Goal: Task Accomplishment & Management: Manage account settings

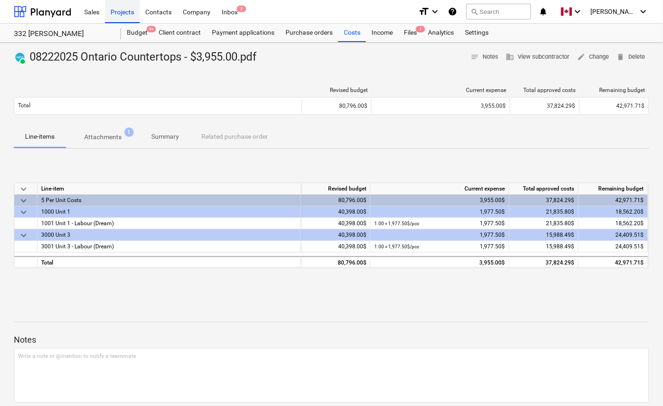
click at [116, 8] on div "Projects" at bounding box center [122, 12] width 35 height 24
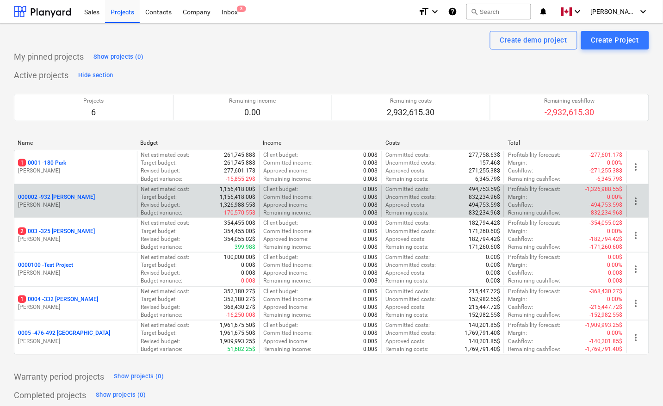
click at [49, 195] on p "000002 - 932 [PERSON_NAME]" at bounding box center [56, 197] width 77 height 8
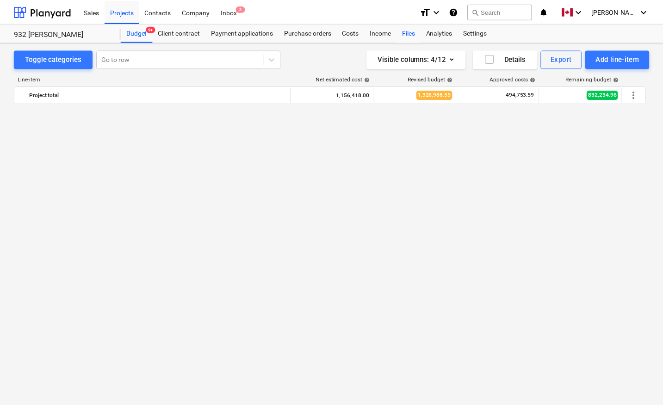
scroll to position [635, 0]
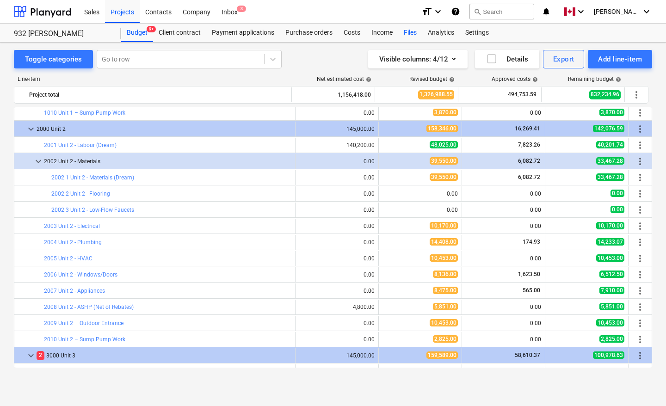
click at [406, 29] on div "Files" at bounding box center [410, 33] width 24 height 19
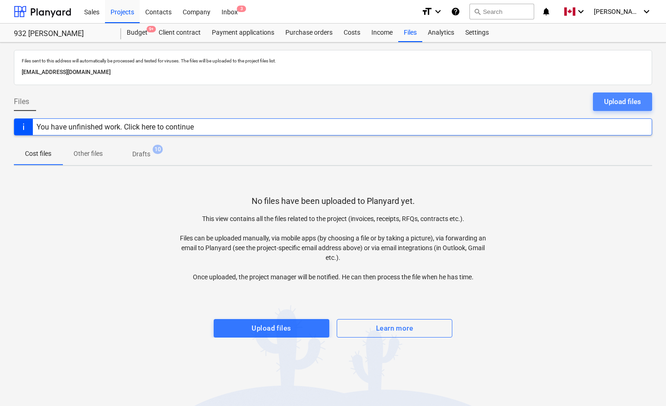
click at [628, 105] on div "Upload files" at bounding box center [622, 102] width 37 height 12
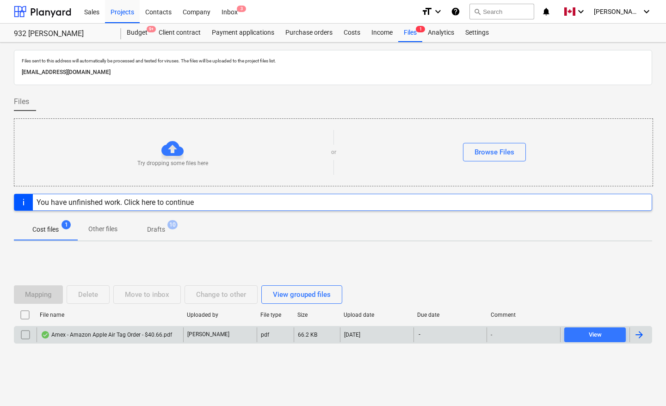
click at [647, 337] on div at bounding box center [641, 335] width 22 height 15
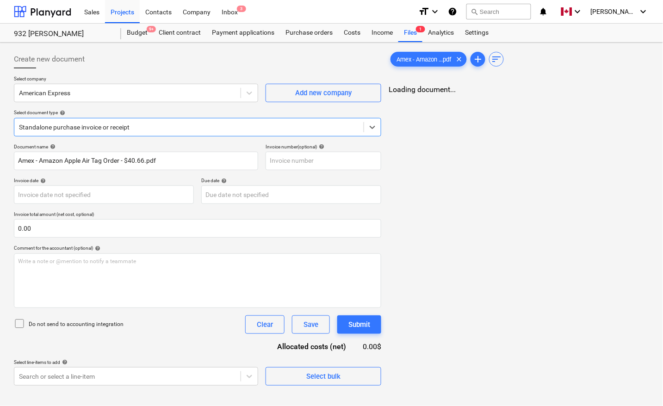
type input "Amex - Amazon Apple Air Tag Order - $40.66.pdf"
click at [213, 97] on div at bounding box center [127, 92] width 217 height 9
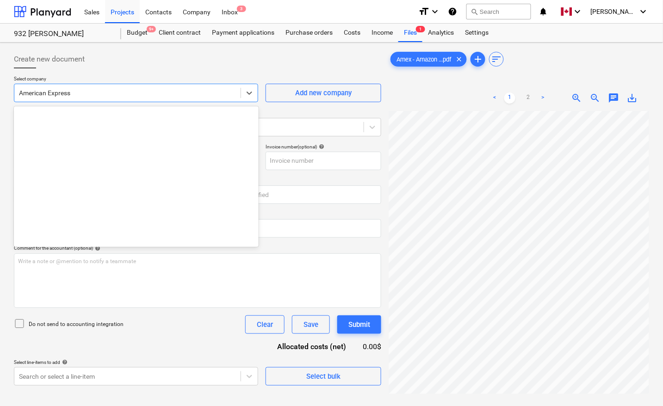
scroll to position [178, 0]
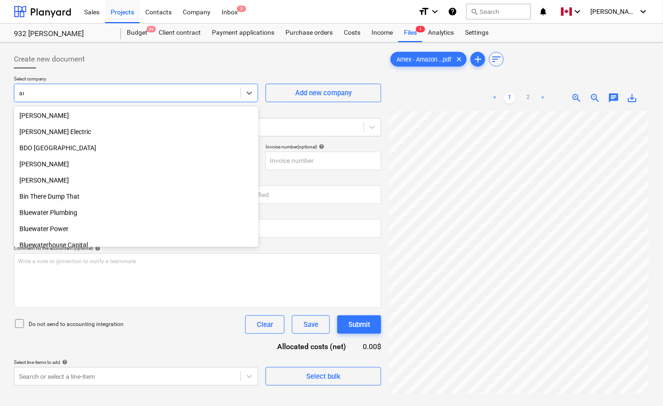
type input "ama"
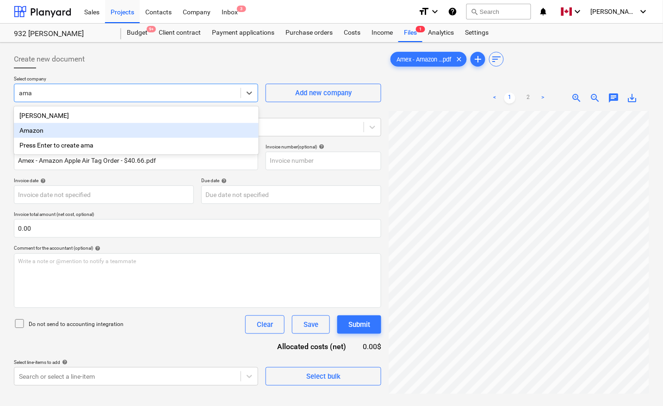
click at [207, 132] on div "Amazon" at bounding box center [136, 130] width 245 height 15
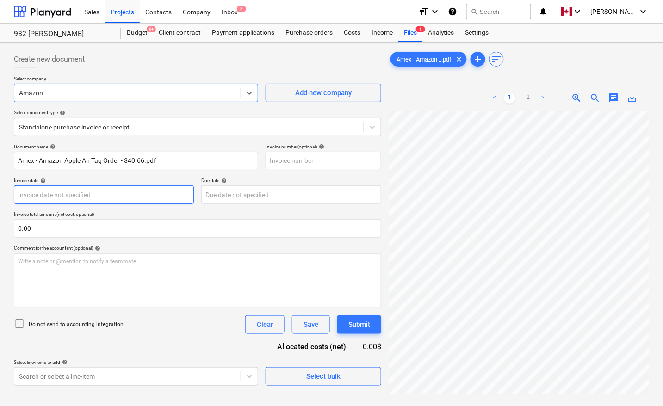
click at [50, 194] on body "Sales Projects Contacts Company Inbox 3 format_size keyboard_arrow_down help se…" at bounding box center [331, 203] width 663 height 406
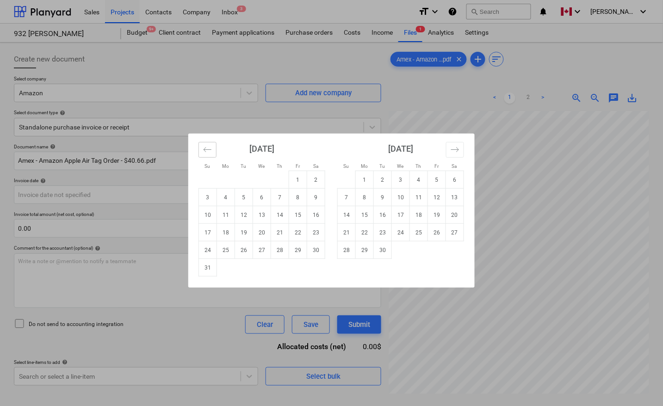
click at [206, 151] on icon "Move backward to switch to the previous month." at bounding box center [207, 149] width 9 height 9
click at [247, 179] on td "1" at bounding box center [244, 180] width 18 height 18
type input "[DATE]"
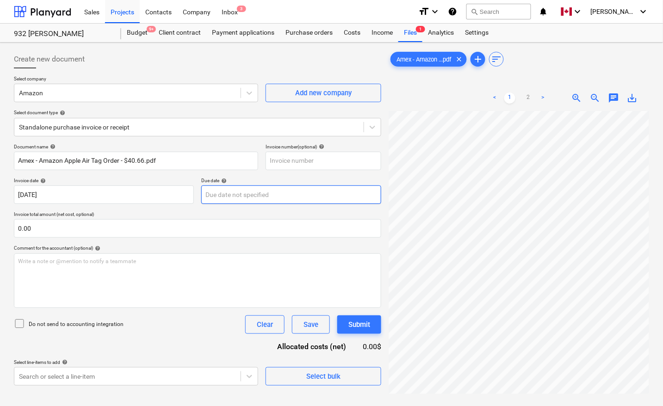
click at [264, 195] on body "Sales Projects Contacts Company Inbox 3 format_size keyboard_arrow_down help se…" at bounding box center [331, 203] width 663 height 406
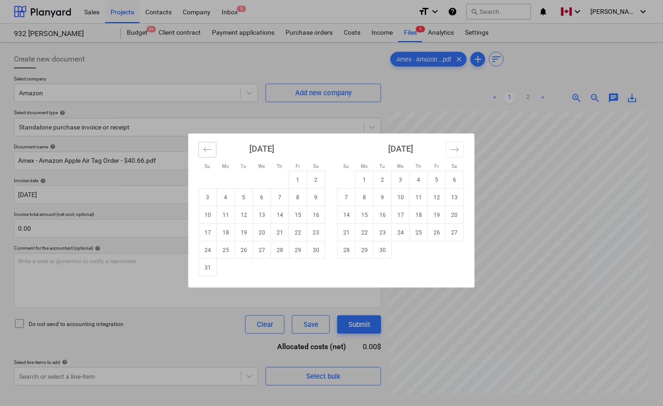
click at [208, 150] on icon "Move backward to switch to the previous month." at bounding box center [207, 149] width 9 height 9
click at [246, 177] on td "1" at bounding box center [244, 180] width 18 height 18
type input "[DATE]"
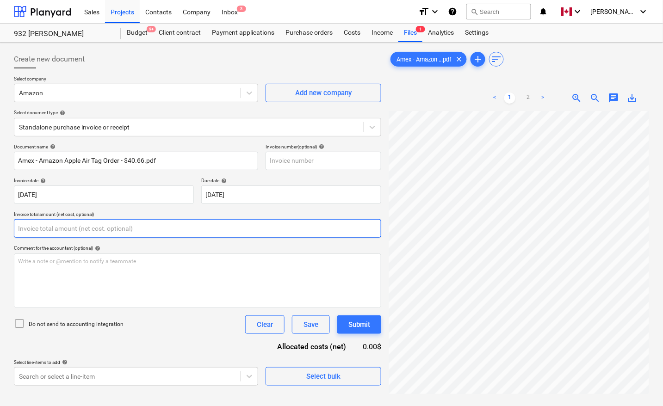
click at [133, 231] on input "text" at bounding box center [197, 228] width 367 height 19
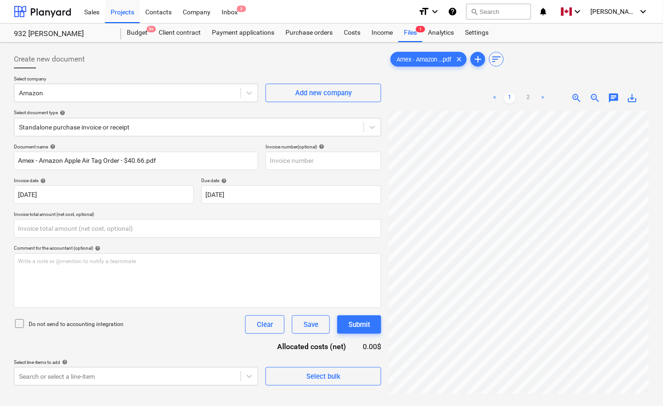
type input "0.00"
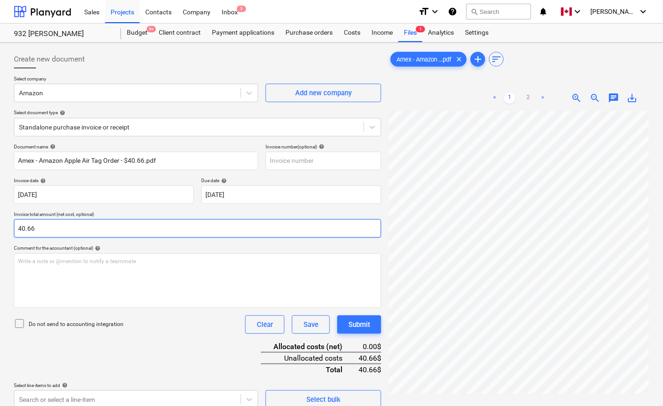
type input "40.66"
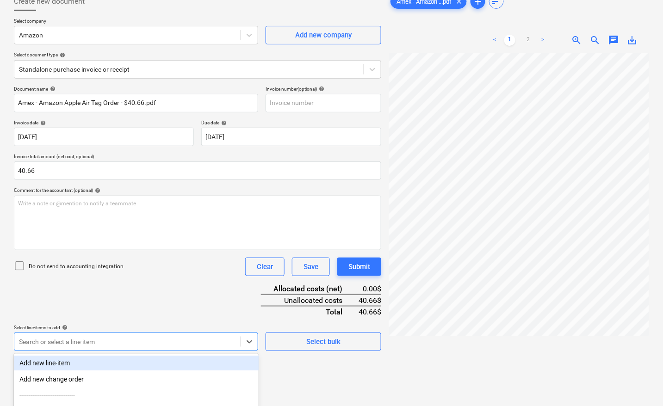
scroll to position [146, 0]
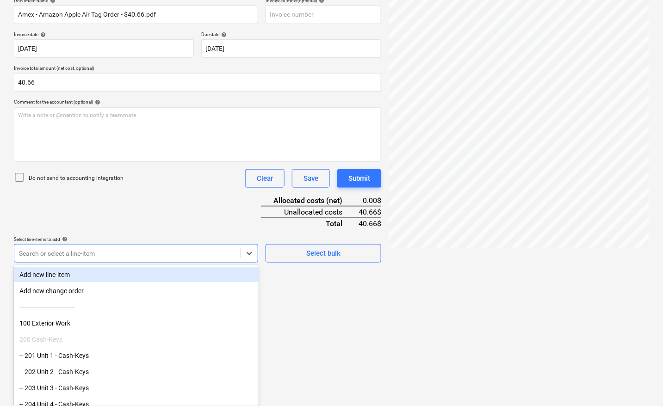
click at [93, 260] on body "Sales Projects Contacts Company Inbox 3 format_size keyboard_arrow_down help se…" at bounding box center [331, 57] width 663 height 406
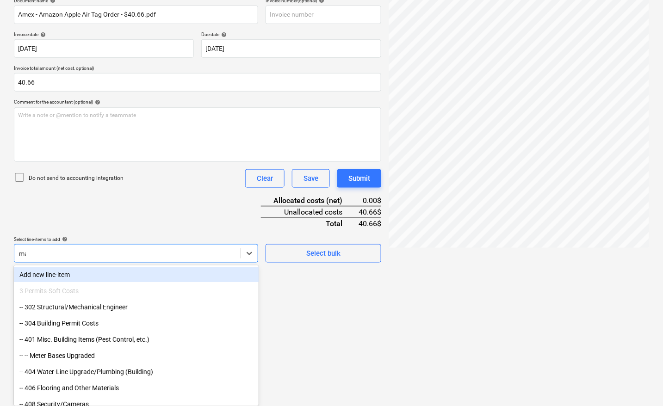
scroll to position [144, 0]
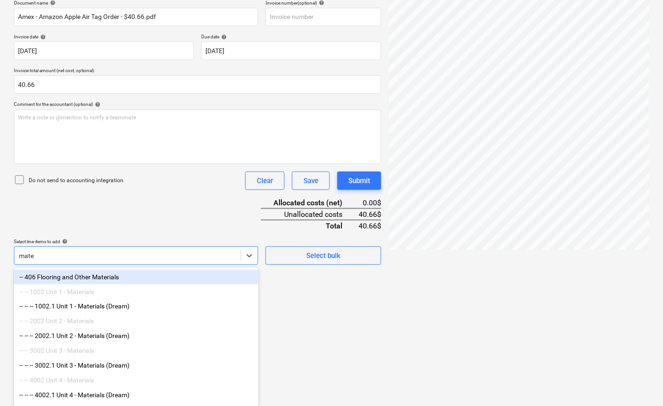
type input "mater"
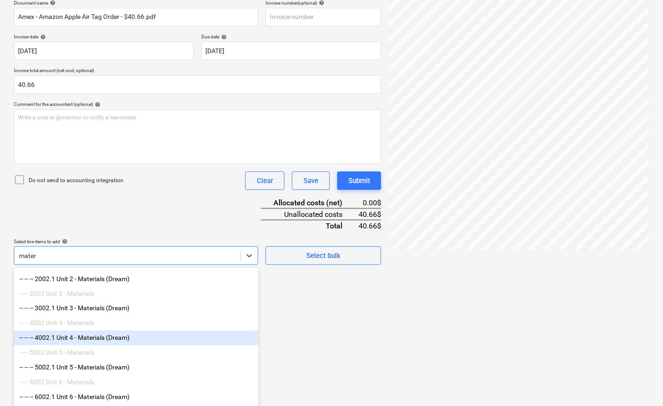
scroll to position [66, 0]
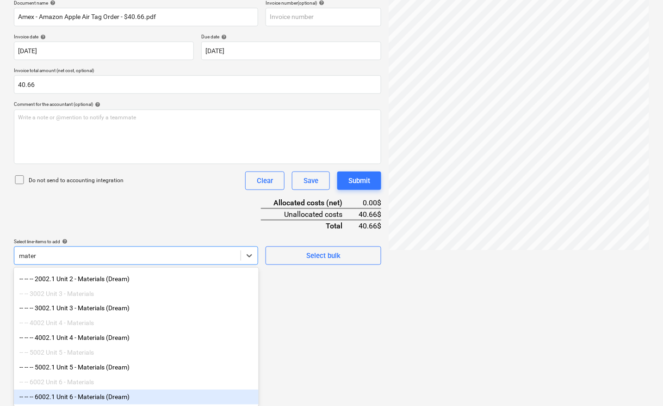
click at [105, 401] on div "-- -- -- 6002.1 Unit 6 - Materials (Dream)" at bounding box center [136, 397] width 245 height 15
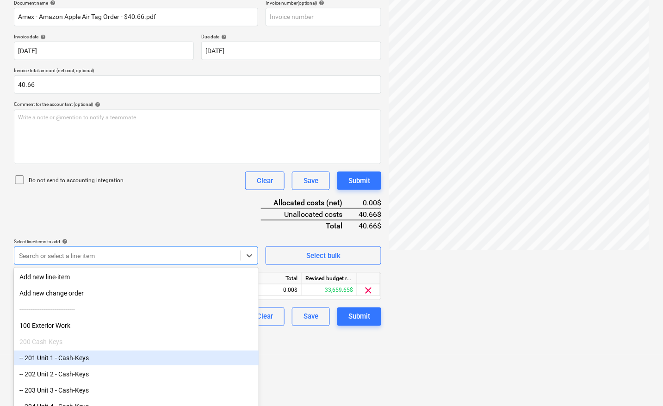
click at [318, 262] on html "Sales Projects Contacts Company Inbox 3 format_size keyboard_arrow_down help se…" at bounding box center [331, 59] width 663 height 406
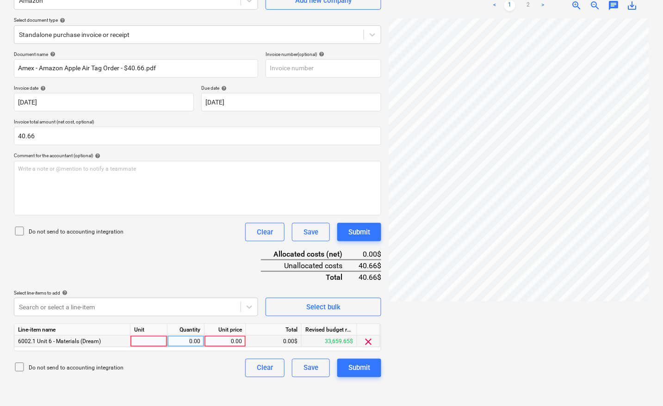
click at [150, 344] on div at bounding box center [149, 342] width 37 height 12
type input "pcs"
type input "40.66"
click at [360, 367] on div "Submit" at bounding box center [359, 368] width 22 height 12
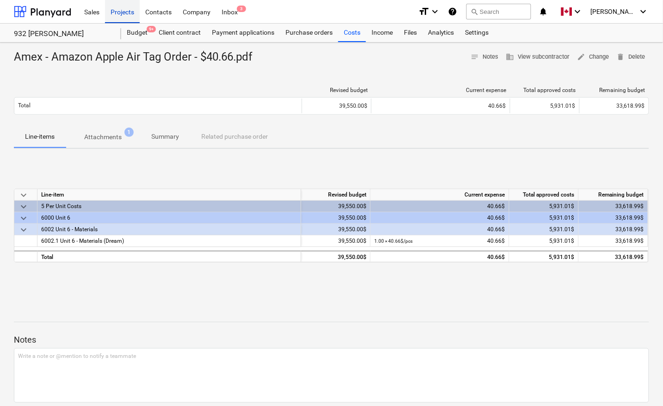
click at [124, 8] on div "Projects" at bounding box center [122, 12] width 35 height 24
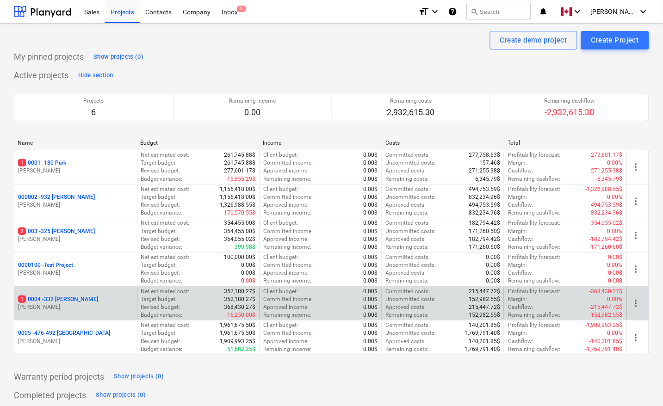
click at [68, 300] on p "1 0004 - 332 [PERSON_NAME]" at bounding box center [58, 300] width 80 height 8
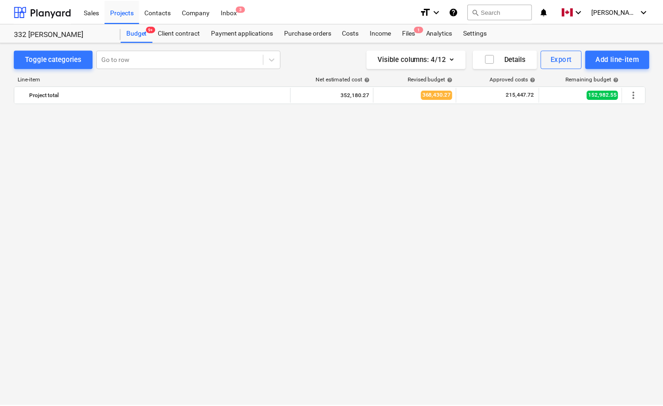
scroll to position [832, 0]
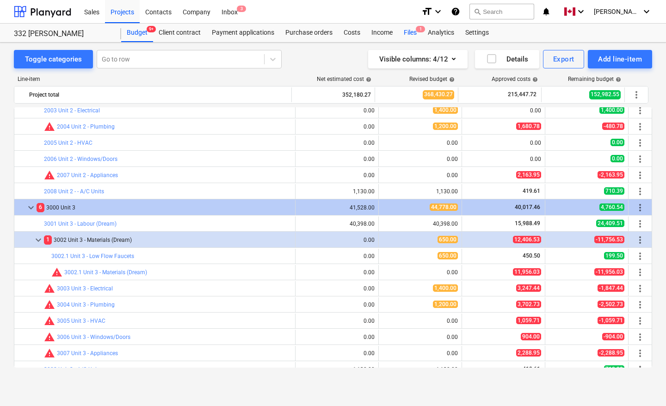
click at [407, 29] on div "Files 1" at bounding box center [410, 33] width 24 height 19
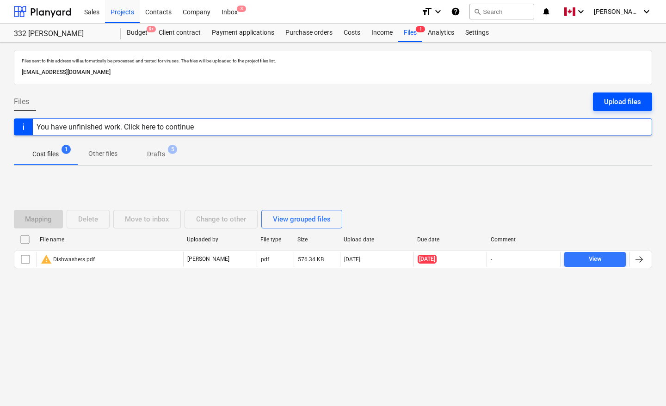
click at [625, 102] on div "Upload files" at bounding box center [622, 102] width 37 height 12
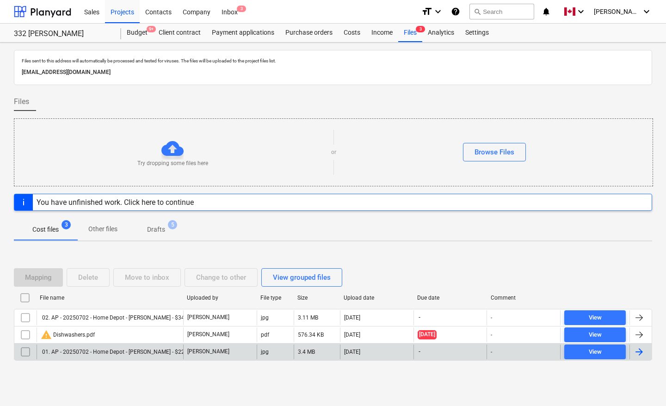
click at [645, 350] on div at bounding box center [639, 352] width 11 height 11
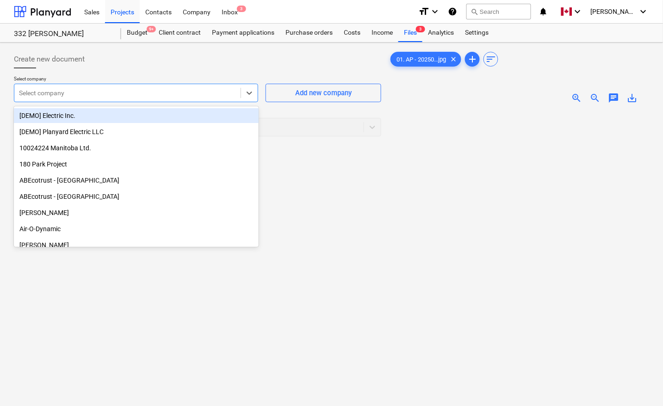
click at [61, 98] on div "Select company" at bounding box center [127, 93] width 226 height 13
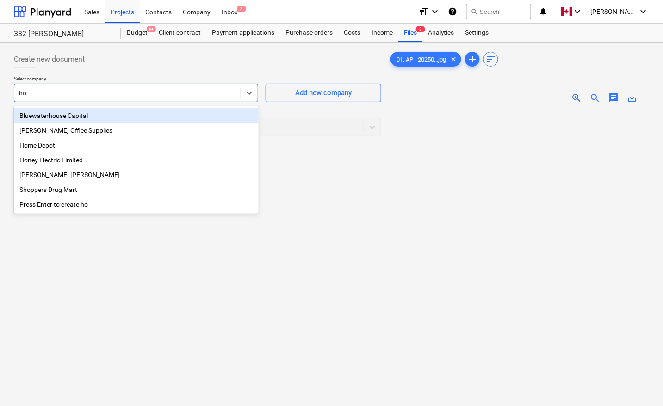
type input "hom"
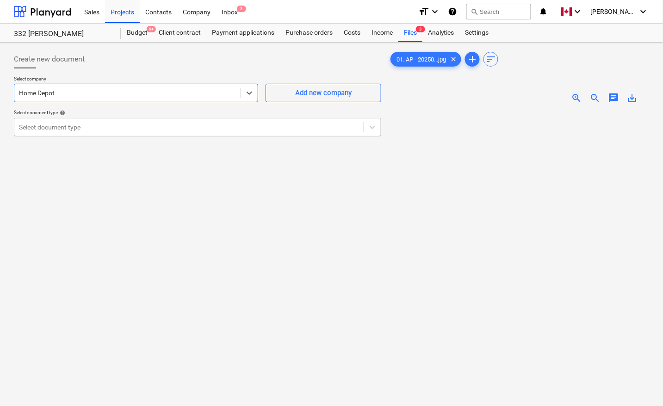
click at [67, 125] on div at bounding box center [189, 127] width 340 height 9
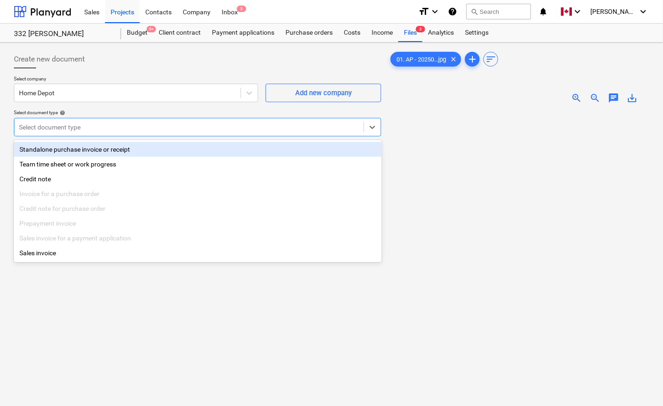
click at [63, 149] on div "Standalone purchase invoice or receipt" at bounding box center [198, 149] width 368 height 15
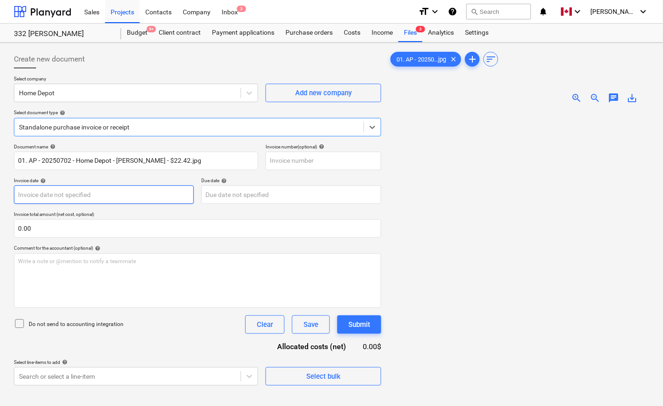
click at [77, 193] on body "Sales Projects Contacts Company Inbox 3 format_size keyboard_arrow_down help se…" at bounding box center [331, 203] width 663 height 406
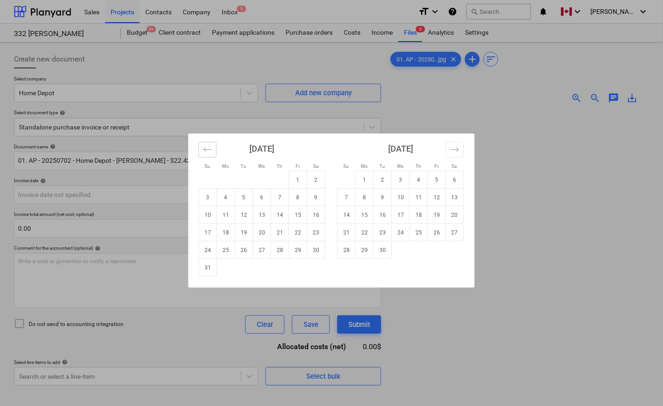
click at [204, 148] on icon "Move backward to switch to the previous month." at bounding box center [207, 149] width 9 height 9
click at [262, 181] on td "2" at bounding box center [262, 180] width 18 height 18
type input "[DATE]"
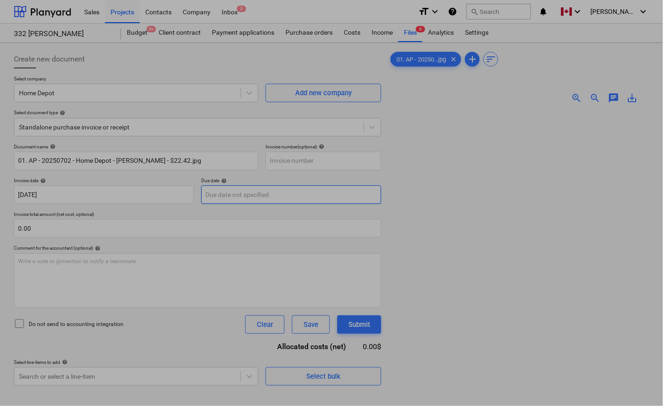
click at [252, 190] on body "Sales Projects Contacts Company Inbox 3 format_size keyboard_arrow_down help se…" at bounding box center [331, 203] width 663 height 406
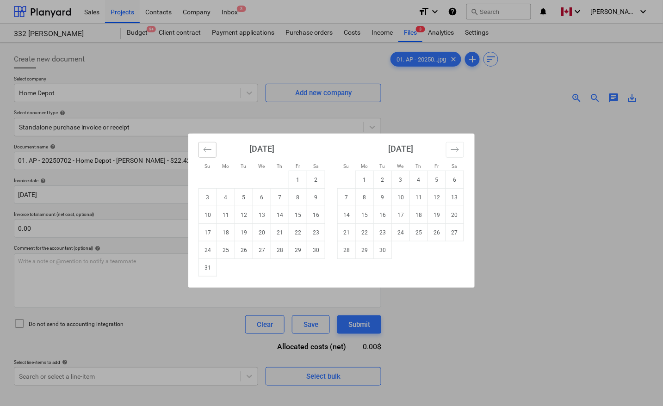
click at [211, 149] on icon "Move backward to switch to the previous month." at bounding box center [207, 149] width 9 height 9
click at [259, 180] on td "2" at bounding box center [262, 180] width 18 height 18
type input "[DATE]"
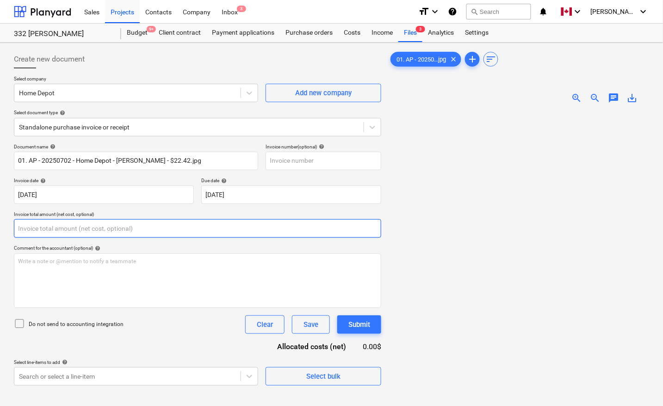
click at [98, 229] on input "text" at bounding box center [197, 228] width 367 height 19
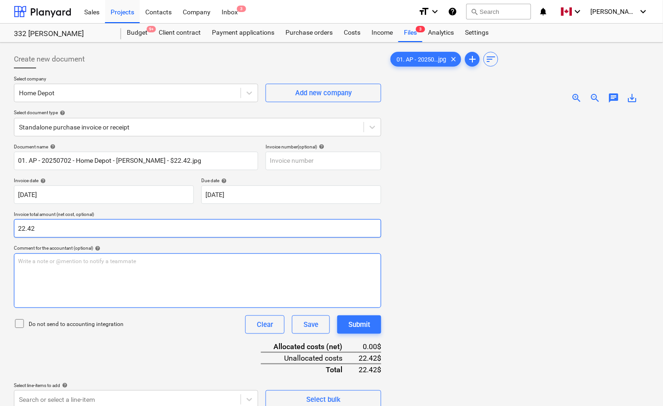
type input "22.42"
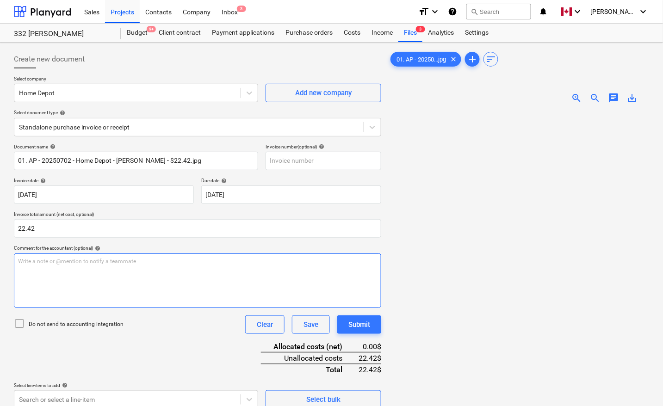
click at [213, 274] on div "Write a note or @mention to notify a teammate [PERSON_NAME]" at bounding box center [197, 281] width 367 height 55
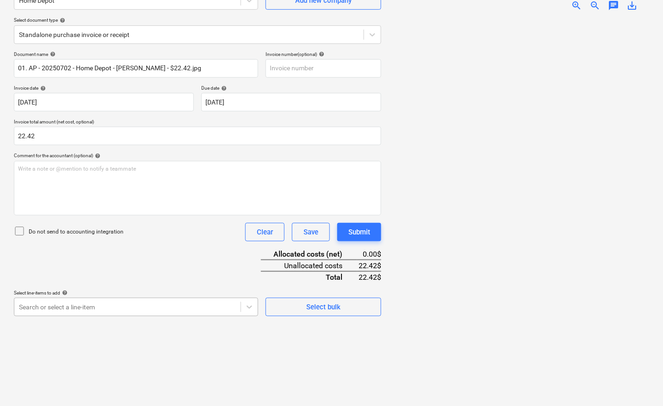
scroll to position [146, 0]
click at [100, 310] on body "Sales Projects Contacts Company Inbox 3 format_size keyboard_arrow_down help se…" at bounding box center [331, 110] width 663 height 406
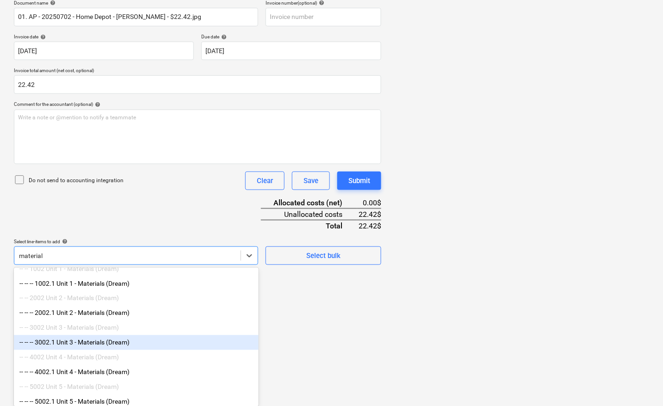
scroll to position [35, 0]
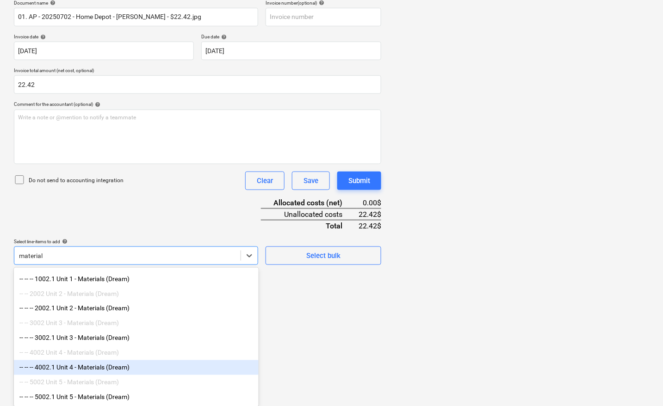
type input "material"
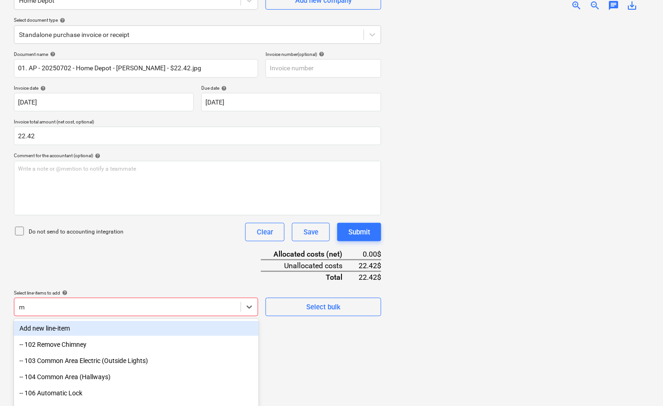
scroll to position [144, 0]
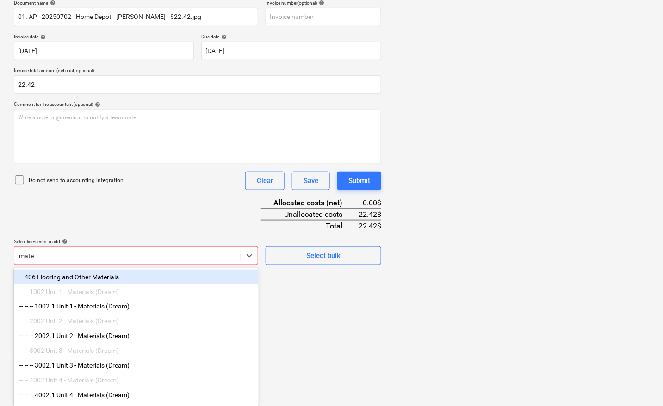
type input "mater"
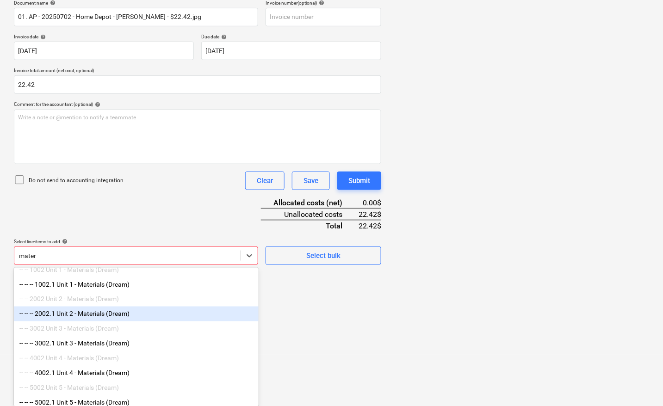
scroll to position [35, 0]
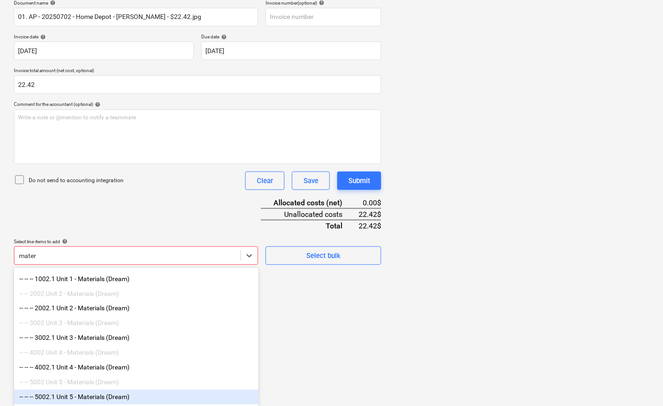
click at [118, 399] on div "-- -- -- 5002.1 Unit 5 - Materials (Dream)" at bounding box center [136, 397] width 245 height 15
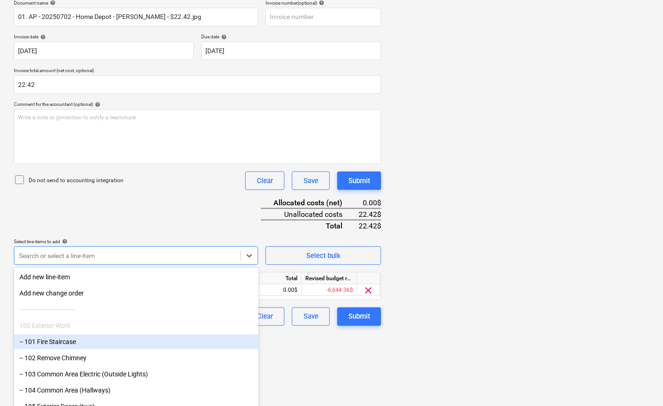
scroll to position [93, 0]
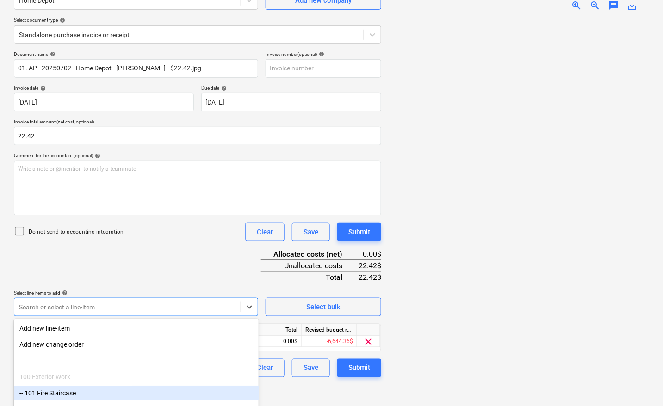
click at [424, 314] on html "Sales Projects Contacts Company Inbox 3 format_size keyboard_arrow_down help se…" at bounding box center [331, 110] width 663 height 406
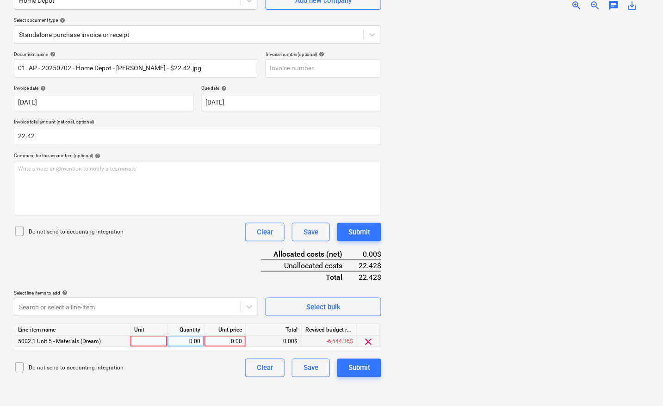
click at [78, 341] on span "5002.1 Unit 5 - Materials (Dream)" at bounding box center [59, 341] width 83 height 6
click at [369, 340] on span "clear" at bounding box center [368, 341] width 11 height 11
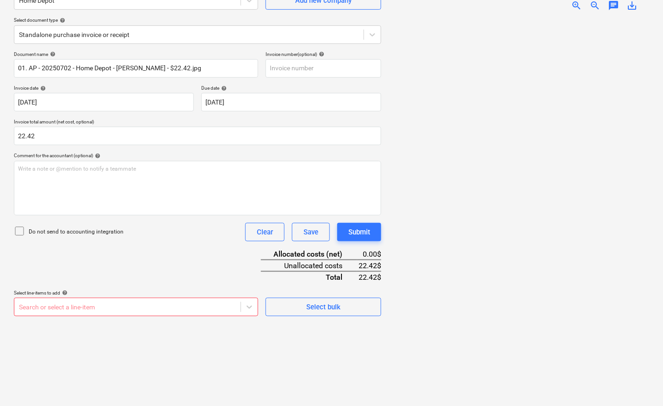
scroll to position [146, 0]
click at [124, 300] on body "Sales Projects Contacts Company Inbox 3 format_size keyboard_arrow_down help se…" at bounding box center [331, 110] width 663 height 406
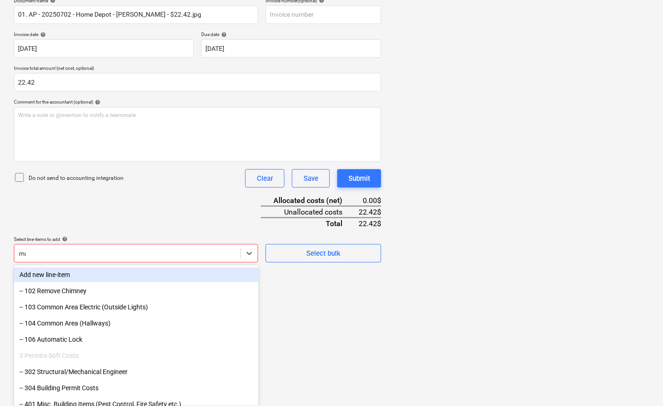
scroll to position [144, 0]
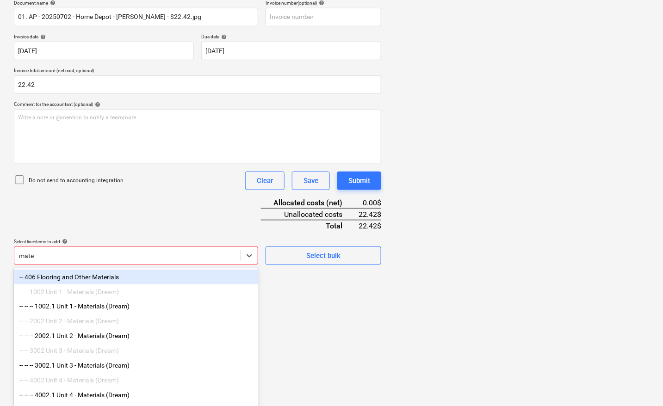
type input "mater"
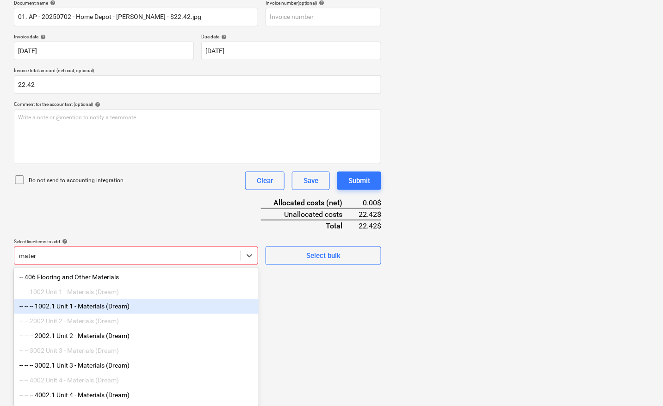
click at [127, 311] on div "-- -- -- 1002.1 Unit 1 - Materials (Dream)" at bounding box center [136, 306] width 245 height 15
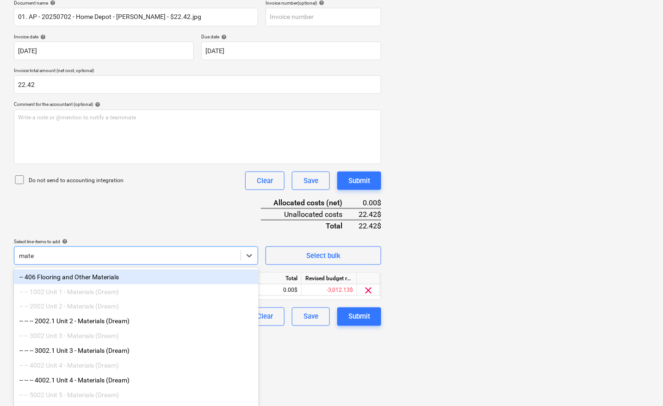
type input "mater"
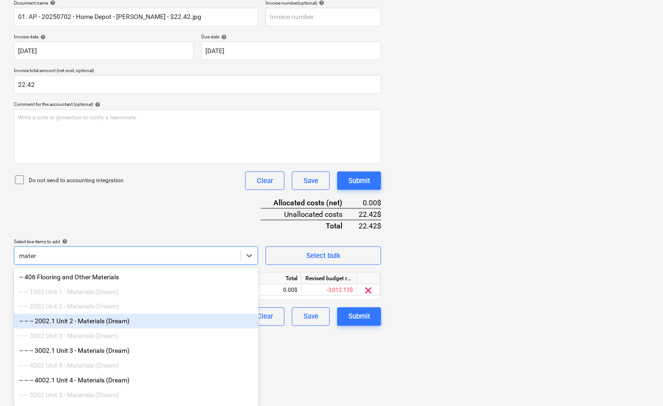
click at [114, 328] on div "-- -- -- 2002.1 Unit 2 - Materials (Dream)" at bounding box center [136, 321] width 245 height 15
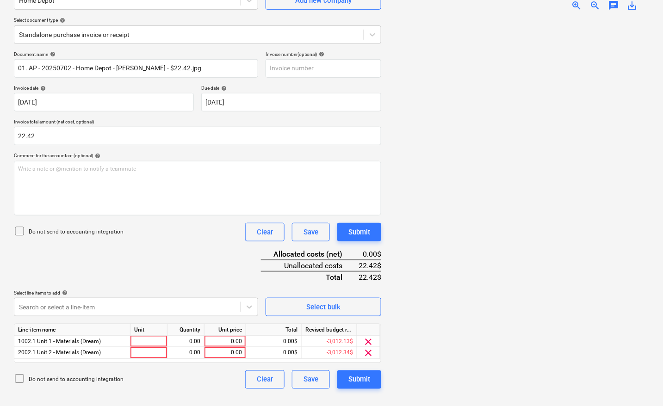
click at [489, 307] on div at bounding box center [519, 209] width 261 height 380
click at [145, 336] on div at bounding box center [149, 342] width 37 height 12
type input "pcs"
type input "11.21"
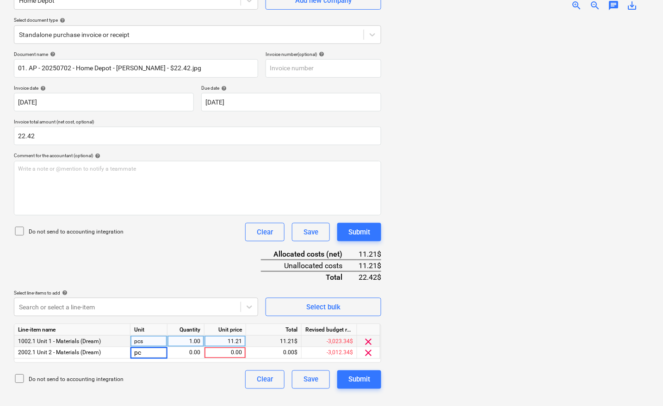
type input "pcs"
type input "11.21"
click at [452, 312] on div at bounding box center [519, 209] width 261 height 380
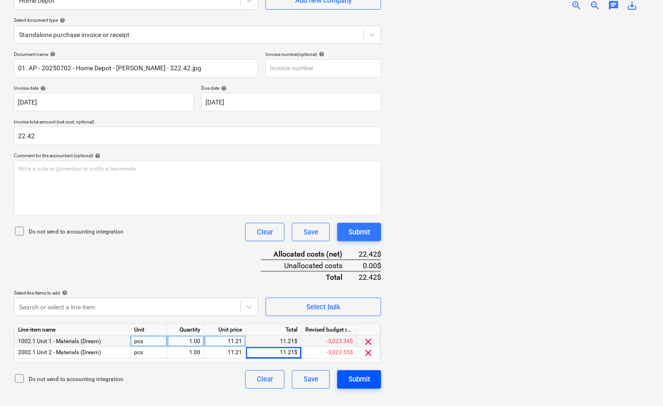
click at [361, 375] on div "Submit" at bounding box center [359, 380] width 22 height 12
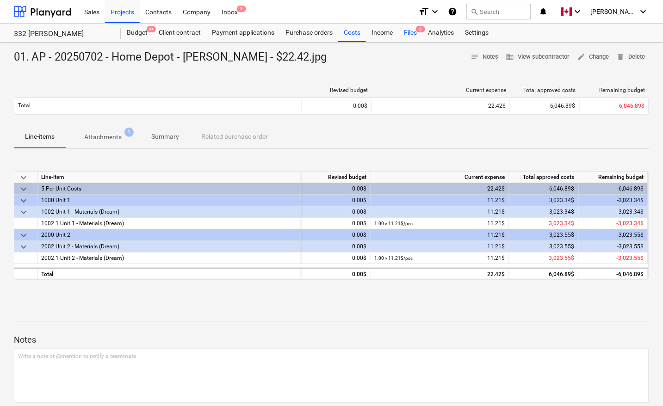
click at [412, 31] on div "Files 2" at bounding box center [410, 33] width 24 height 19
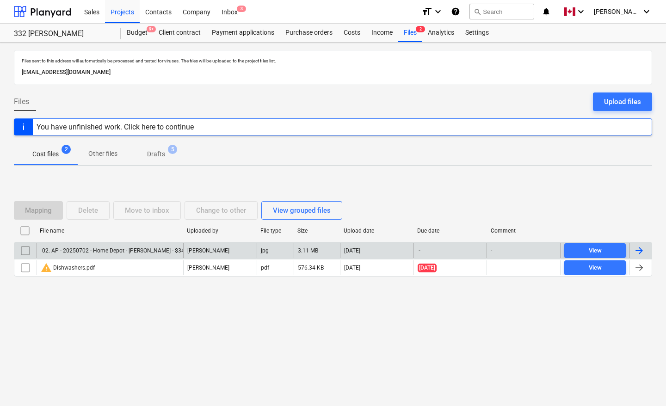
click at [640, 249] on div at bounding box center [639, 250] width 11 height 11
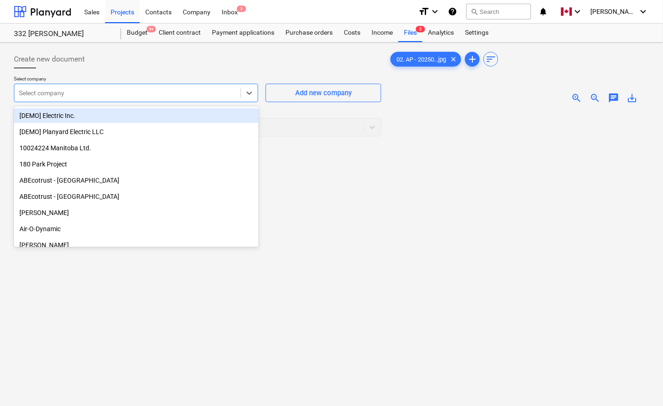
click at [84, 96] on div at bounding box center [127, 92] width 217 height 9
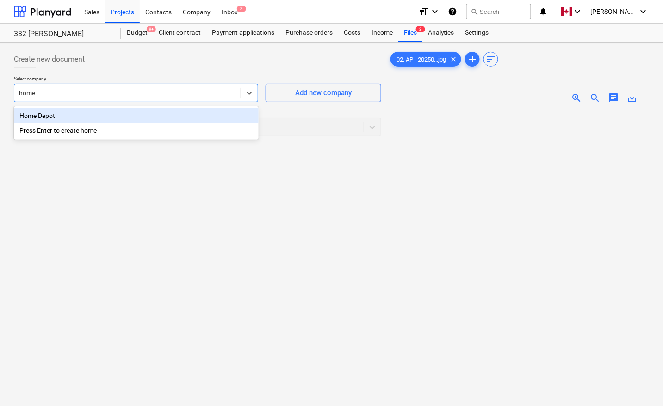
type input "home d"
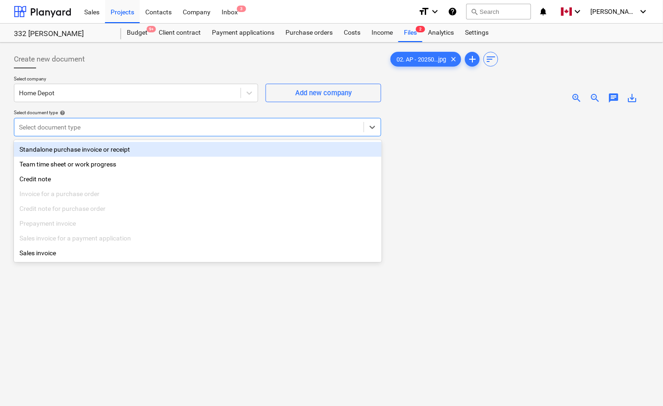
click at [59, 131] on div at bounding box center [189, 127] width 340 height 9
click at [62, 147] on div "Standalone purchase invoice or receipt" at bounding box center [198, 149] width 368 height 15
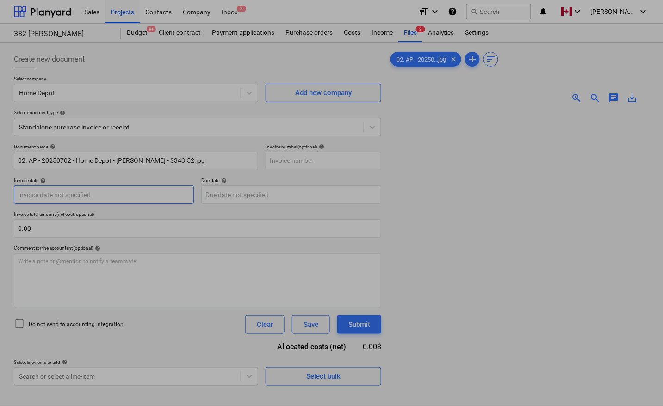
click at [56, 190] on body "Sales Projects Contacts Company Inbox 3 format_size keyboard_arrow_down help se…" at bounding box center [331, 203] width 663 height 406
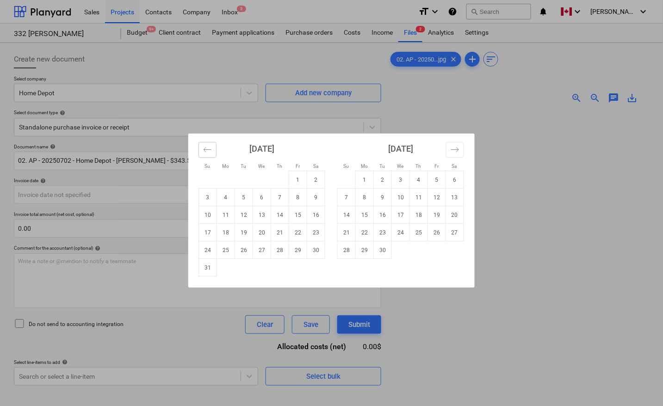
click at [206, 150] on icon "Move backward to switch to the previous month." at bounding box center [207, 149] width 9 height 9
click at [264, 182] on td "2" at bounding box center [262, 180] width 18 height 18
type input "[DATE]"
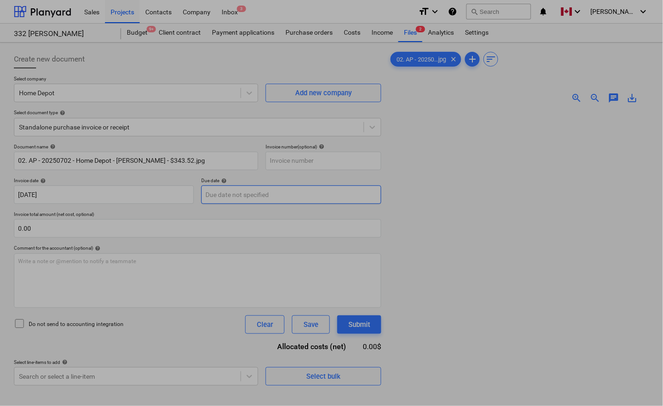
click at [261, 191] on body "Sales Projects Contacts Company Inbox 3 format_size keyboard_arrow_down help se…" at bounding box center [331, 203] width 663 height 406
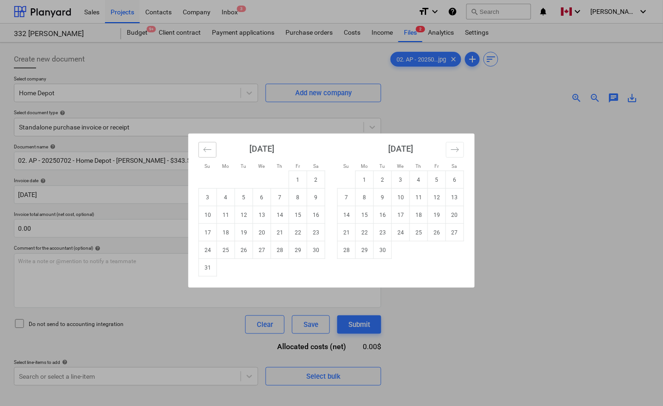
click at [210, 153] on icon "Move backward to switch to the previous month." at bounding box center [207, 149] width 9 height 9
click at [258, 182] on td "2" at bounding box center [262, 180] width 18 height 18
type input "[DATE]"
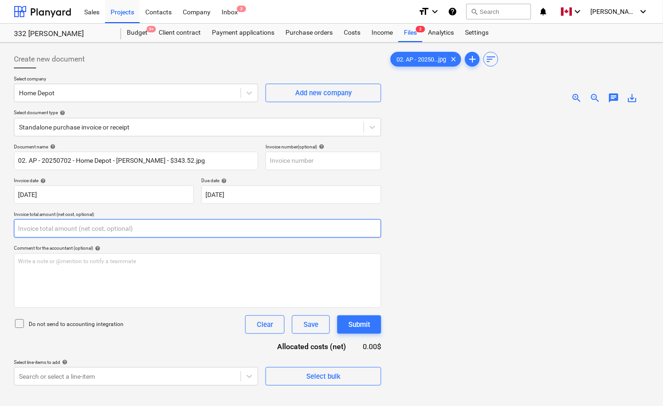
click at [39, 228] on input "text" at bounding box center [197, 228] width 367 height 19
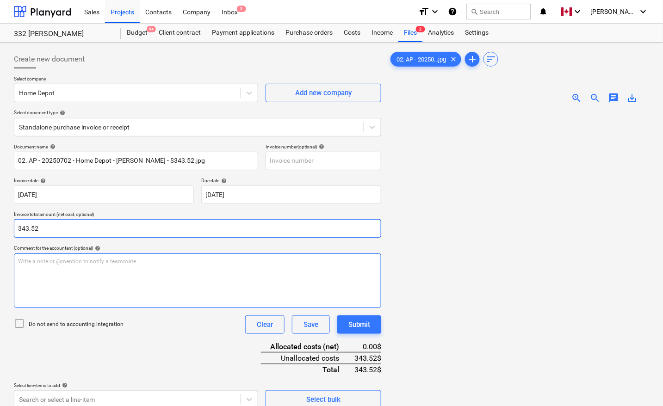
type input "343.52"
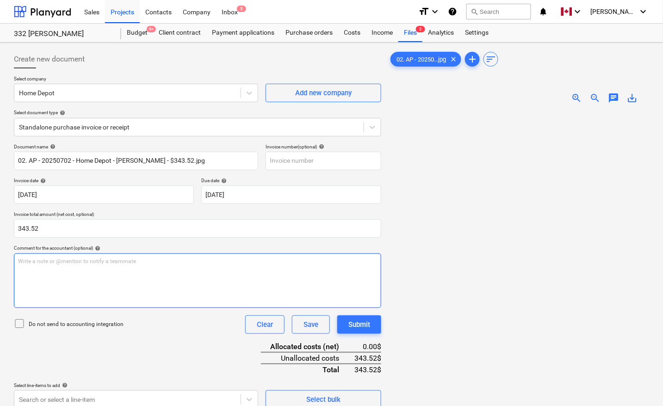
click at [148, 287] on div "Write a note or @mention to notify a teammate [PERSON_NAME]" at bounding box center [197, 281] width 367 height 55
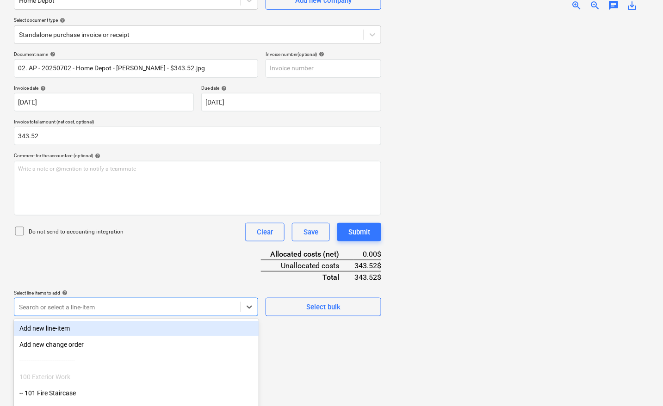
click at [67, 307] on body "Sales Projects Contacts Company Inbox 3 format_size keyboard_arrow_down help se…" at bounding box center [331, 110] width 663 height 406
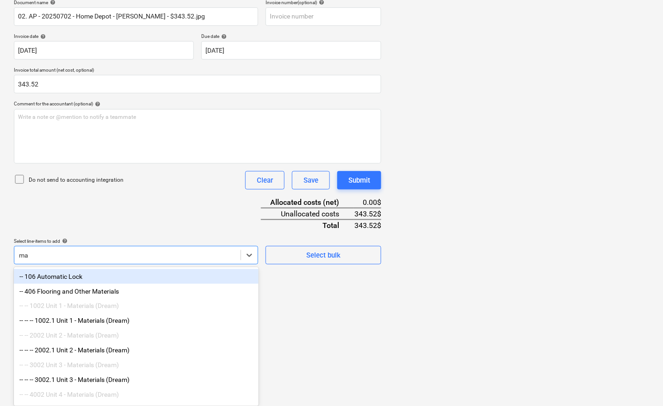
scroll to position [144, 0]
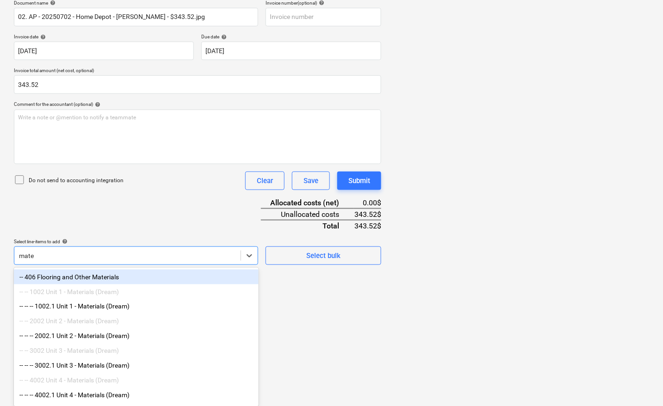
type input "mater"
click at [66, 307] on div "-- -- -- 1002.1 Unit 1 - Materials (Dream)" at bounding box center [136, 306] width 245 height 15
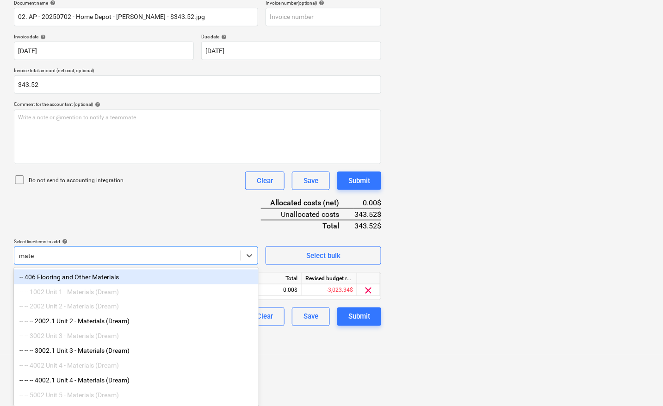
type input "mater"
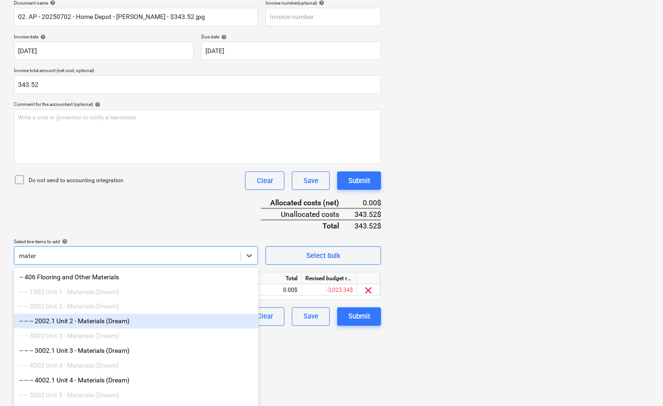
click at [75, 321] on div "-- -- -- 2002.1 Unit 2 - Materials (Dream)" at bounding box center [136, 321] width 245 height 15
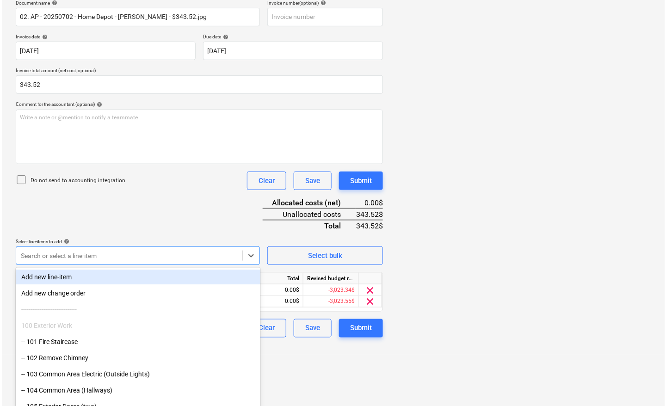
scroll to position [93, 0]
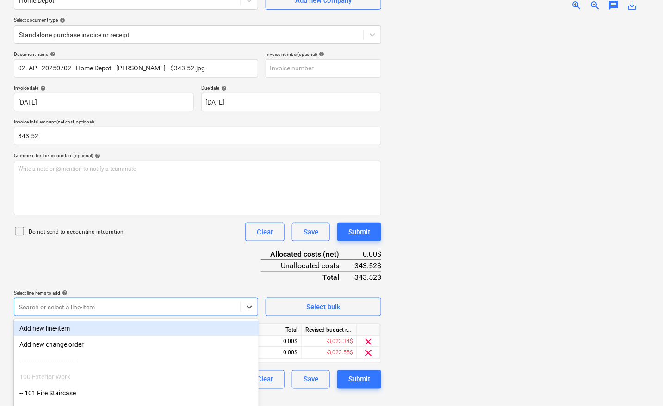
click at [433, 310] on div at bounding box center [519, 209] width 261 height 380
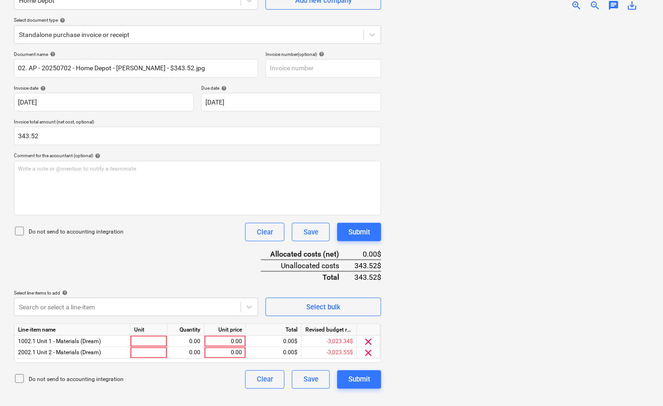
click at [463, 294] on div at bounding box center [519, 209] width 261 height 380
click at [135, 342] on div at bounding box center [149, 342] width 37 height 12
type input "pcs"
type input "171.76"
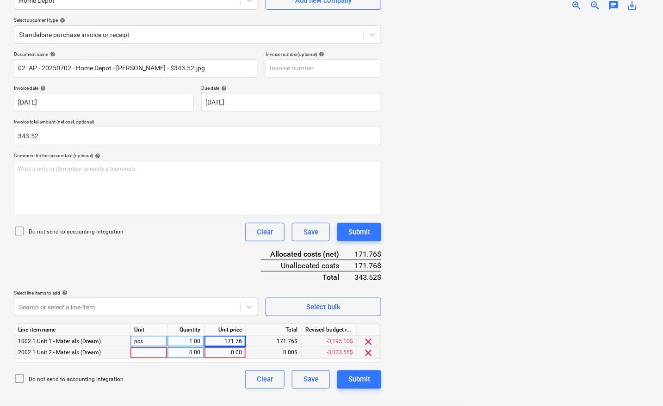
click at [145, 353] on div at bounding box center [149, 354] width 37 height 12
type input "pcs"
type input "171.76"
click at [454, 297] on div at bounding box center [519, 209] width 261 height 380
click at [364, 378] on div "Submit" at bounding box center [359, 380] width 22 height 12
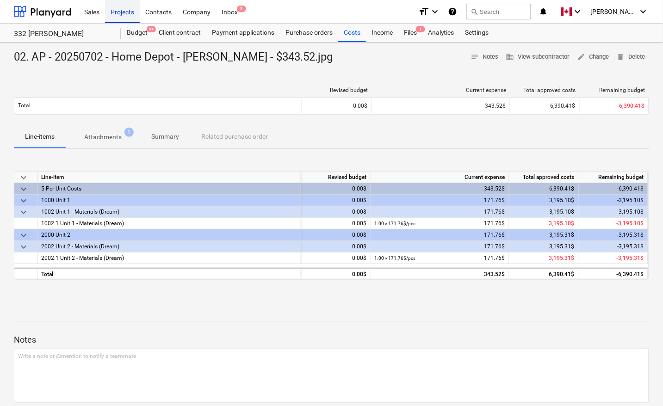
click at [121, 10] on div "Projects" at bounding box center [122, 12] width 35 height 24
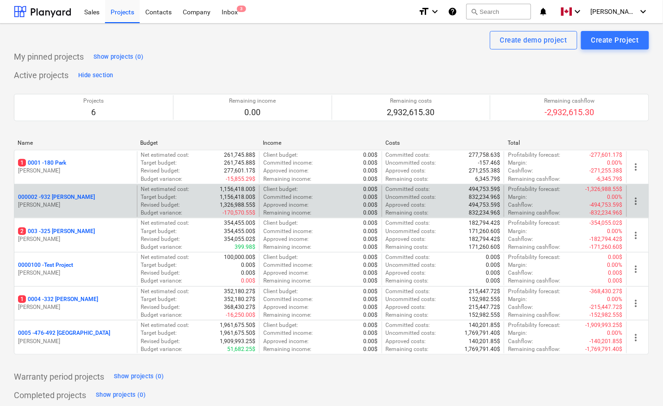
click at [61, 195] on p "000002 - 932 [PERSON_NAME]" at bounding box center [56, 197] width 77 height 8
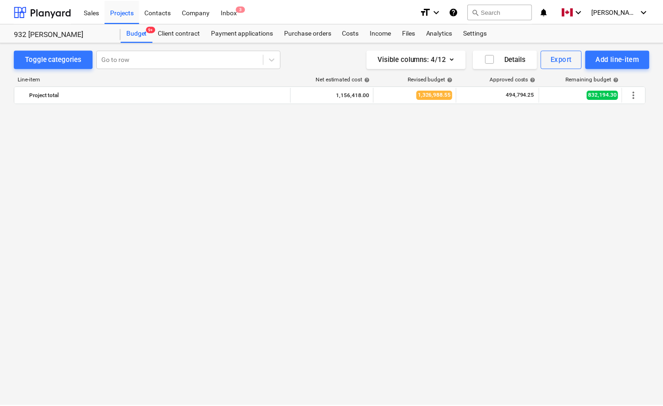
scroll to position [635, 0]
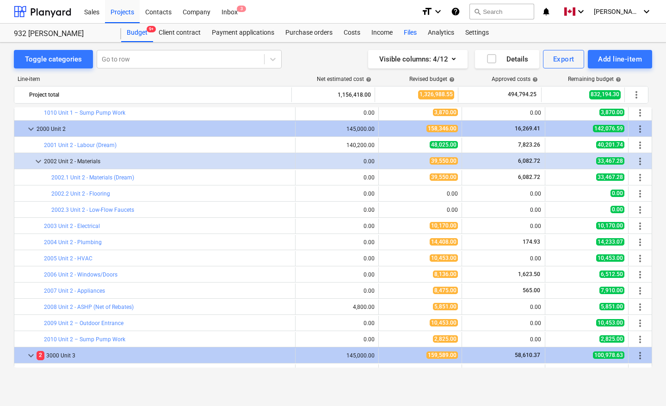
click at [412, 31] on div "Files" at bounding box center [410, 33] width 24 height 19
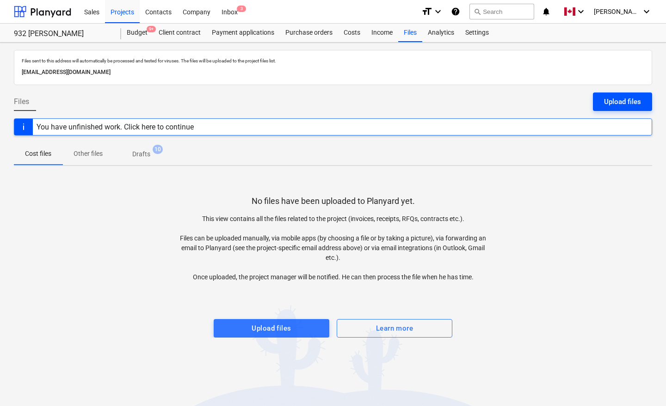
click at [613, 102] on div "Upload files" at bounding box center [622, 102] width 37 height 12
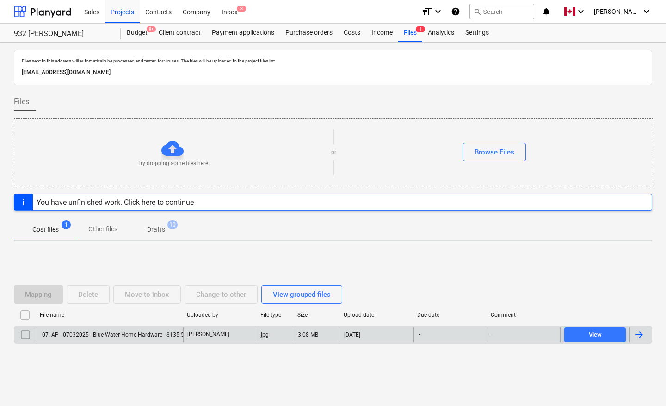
click at [646, 336] on div at bounding box center [641, 335] width 22 height 15
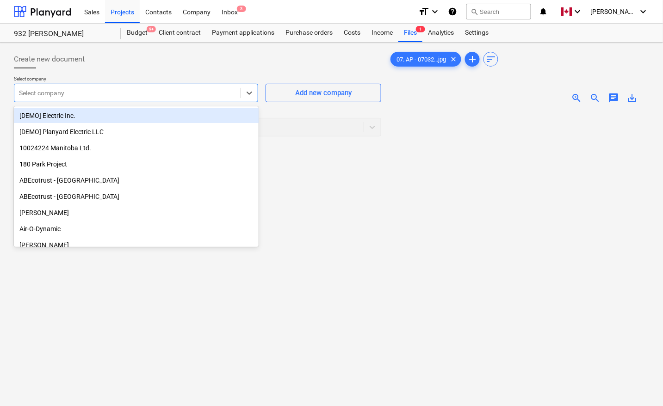
click at [82, 95] on div at bounding box center [127, 92] width 217 height 9
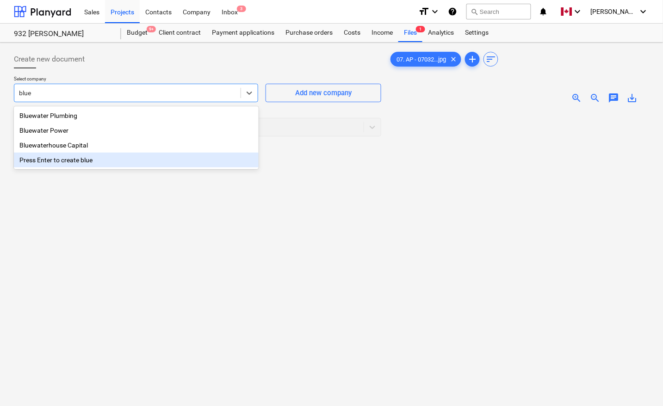
type input "blue"
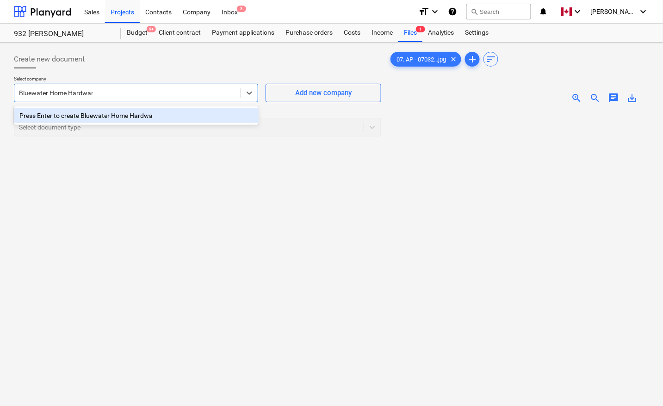
type input "Bluewater Home Hardware"
click at [121, 116] on div "Press Enter to create Bluewater Home Hardware" at bounding box center [136, 115] width 245 height 15
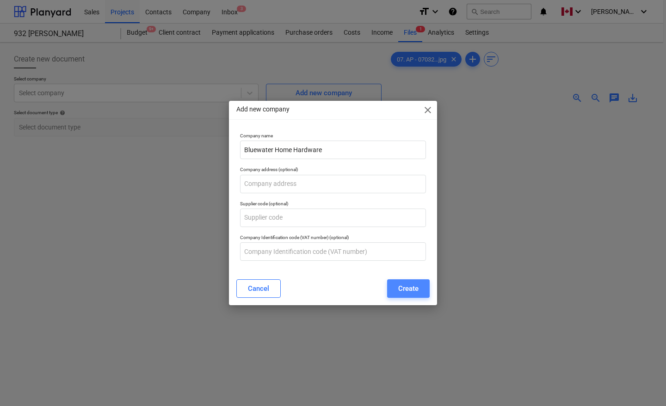
click at [404, 287] on div "Create" at bounding box center [408, 289] width 20 height 12
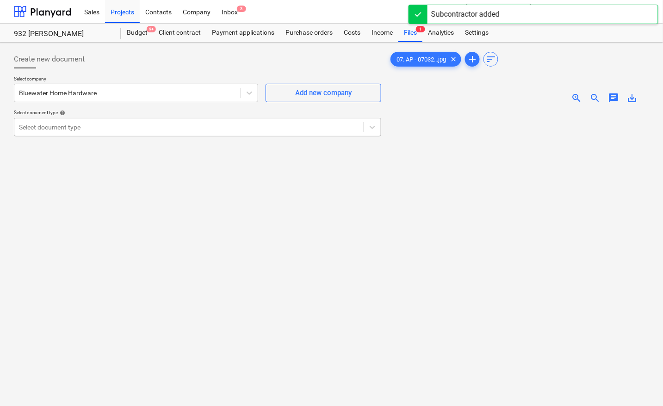
click at [93, 132] on div "Select document type" at bounding box center [188, 127] width 349 height 13
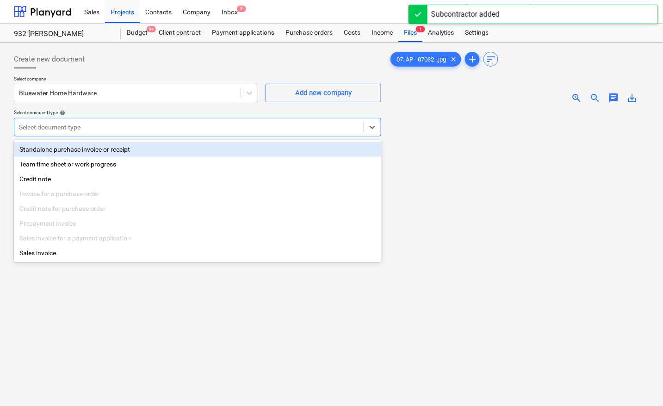
click at [45, 149] on div "Standalone purchase invoice or receipt" at bounding box center [198, 149] width 368 height 15
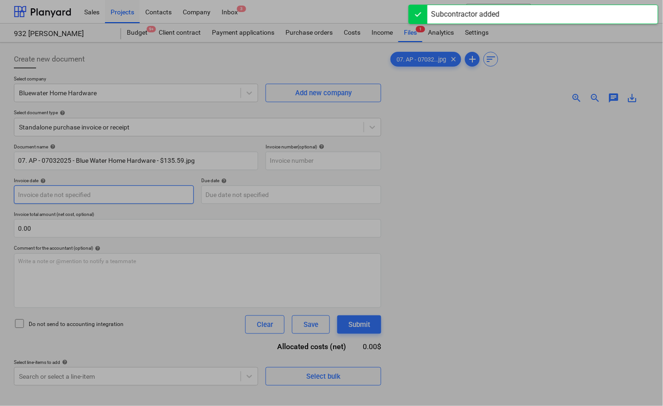
click at [72, 193] on body "Sales Projects Contacts Company Inbox 3 format_size keyboard_arrow_down help se…" at bounding box center [331, 203] width 663 height 406
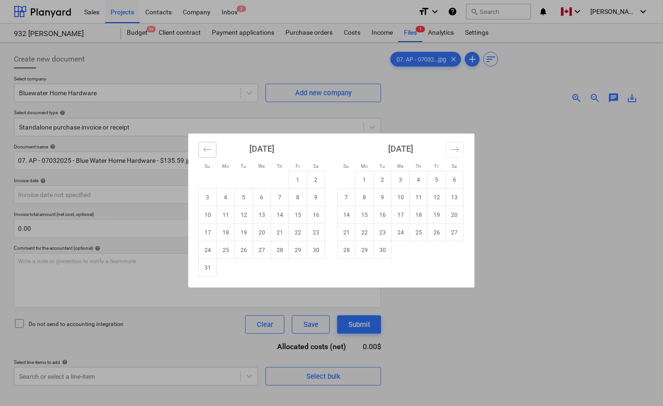
click at [202, 150] on button "Move backward to switch to the previous month." at bounding box center [208, 150] width 18 height 16
click at [280, 180] on td "3" at bounding box center [280, 180] width 18 height 18
type input "[DATE]"
click at [250, 198] on body "Sales Projects Contacts Company Inbox 3 format_size keyboard_arrow_down help se…" at bounding box center [331, 203] width 663 height 406
click at [210, 154] on button "Move backward to switch to the previous month." at bounding box center [208, 150] width 18 height 16
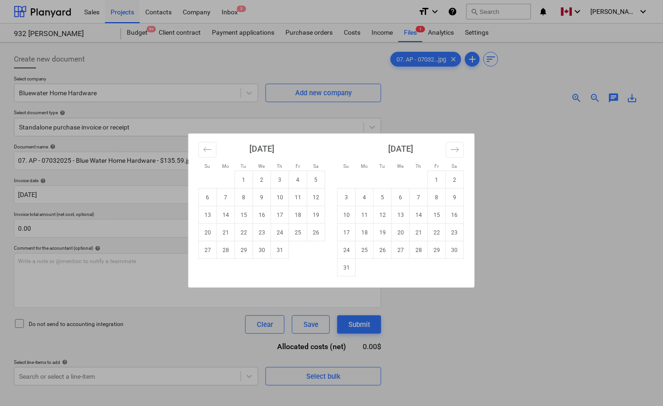
click at [278, 183] on td "3" at bounding box center [280, 180] width 18 height 18
type input "[DATE]"
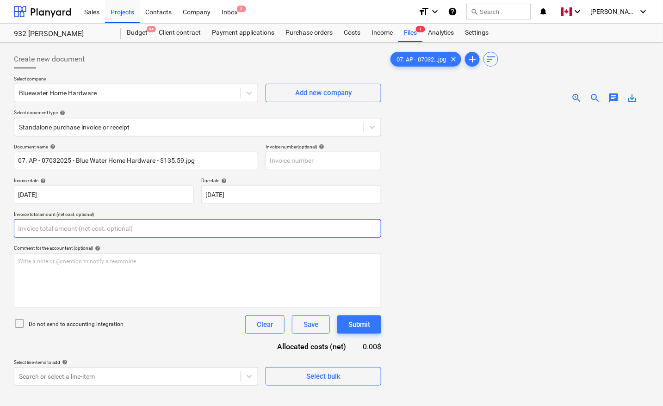
click at [193, 229] on input "text" at bounding box center [197, 228] width 367 height 19
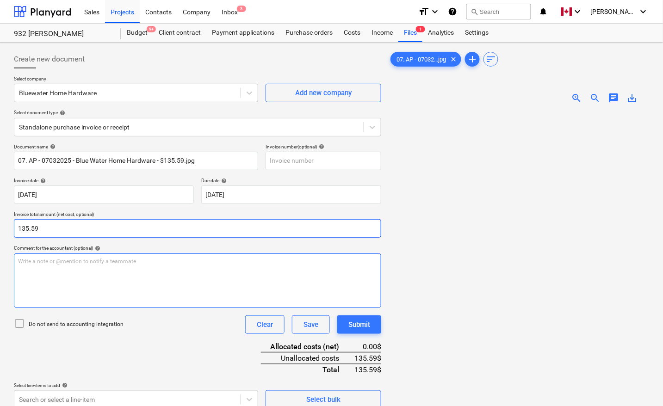
type input "135.59"
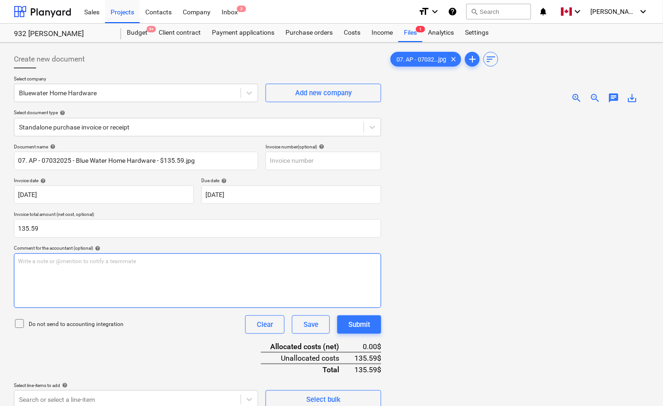
click at [170, 272] on div "Write a note or @mention to notify a teammate [PERSON_NAME]" at bounding box center [197, 281] width 367 height 55
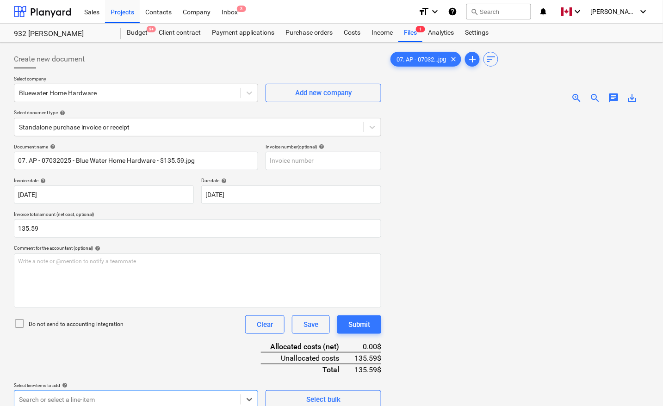
click at [60, 398] on body "Sales Projects Contacts Company Inbox 3 format_size keyboard_arrow_down help se…" at bounding box center [331, 203] width 663 height 406
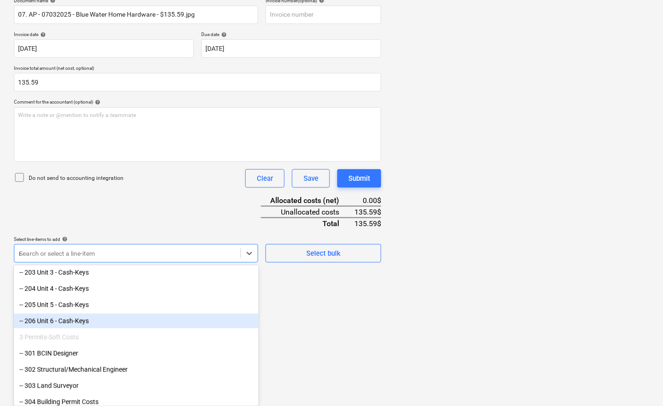
scroll to position [144, 0]
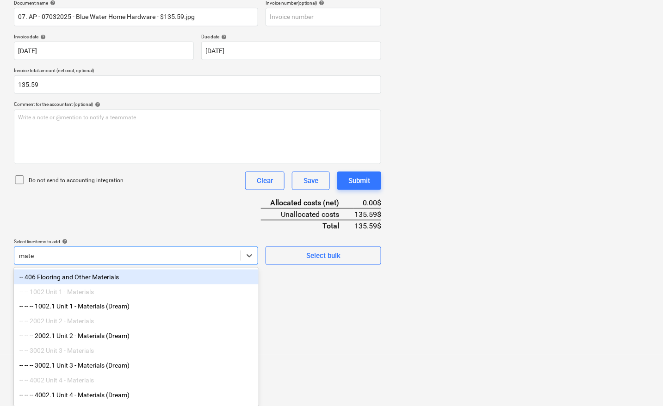
type input "mater"
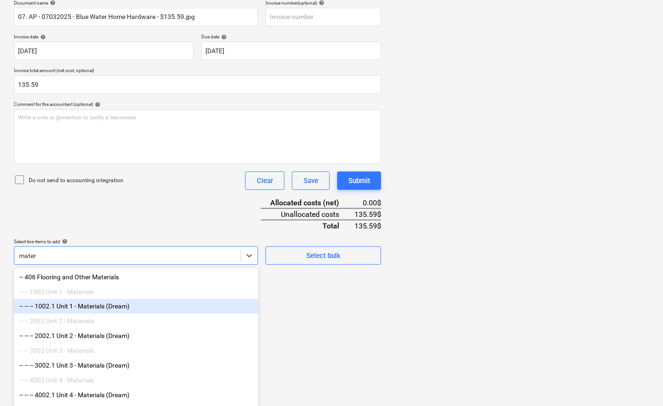
click at [121, 307] on div "-- -- -- 1002.1 Unit 1 - Materials (Dream)" at bounding box center [136, 306] width 245 height 15
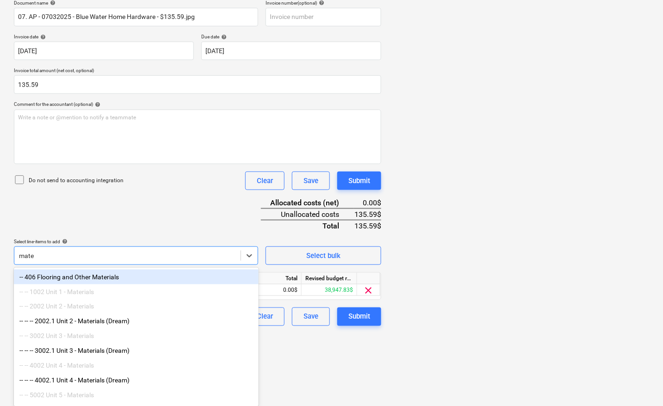
type input "mater"
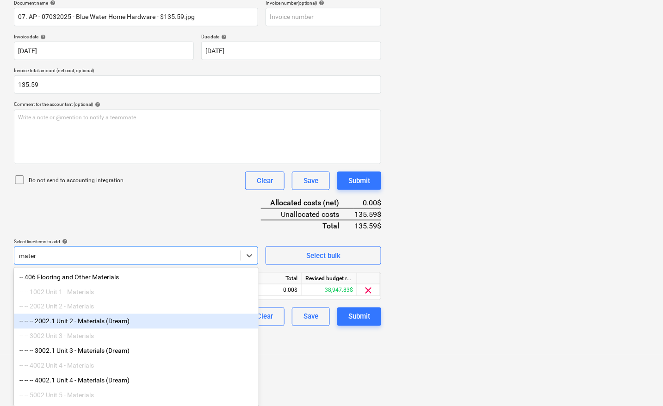
click at [110, 326] on div "-- -- -- 2002.1 Unit 2 - Materials (Dream)" at bounding box center [136, 321] width 245 height 15
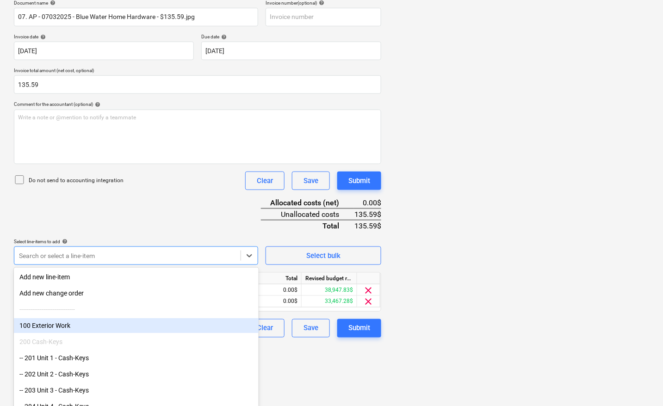
click at [471, 265] on div at bounding box center [519, 157] width 261 height 380
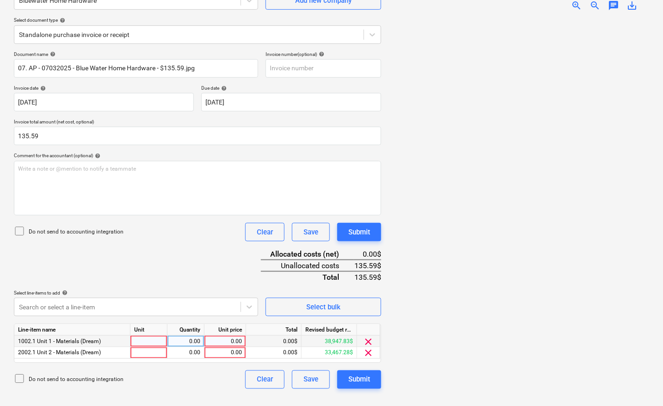
click at [155, 345] on div at bounding box center [149, 342] width 37 height 12
type input "pcs"
click at [455, 281] on div at bounding box center [519, 209] width 261 height 380
click at [218, 341] on div "0.00" at bounding box center [225, 342] width 34 height 12
type input "67.80"
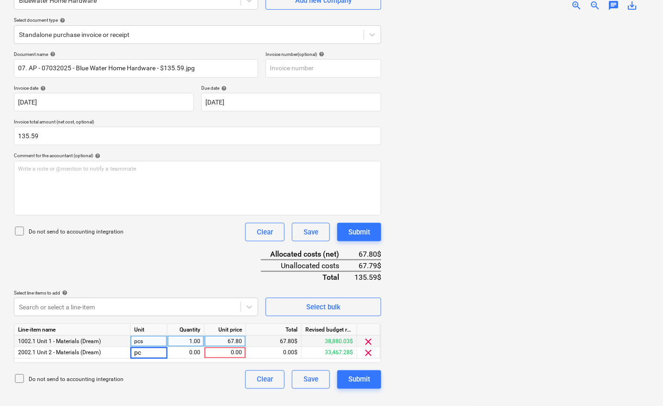
type input "pcs"
type input "67.79"
click at [465, 307] on div at bounding box center [519, 209] width 261 height 380
click at [371, 374] on button "Submit" at bounding box center [359, 380] width 44 height 19
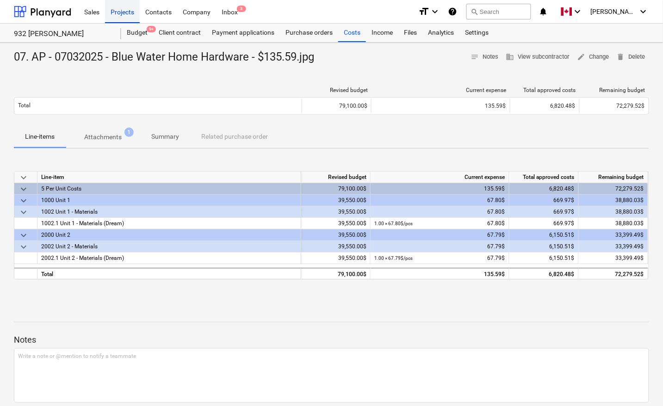
click at [118, 12] on div "Projects" at bounding box center [122, 12] width 35 height 24
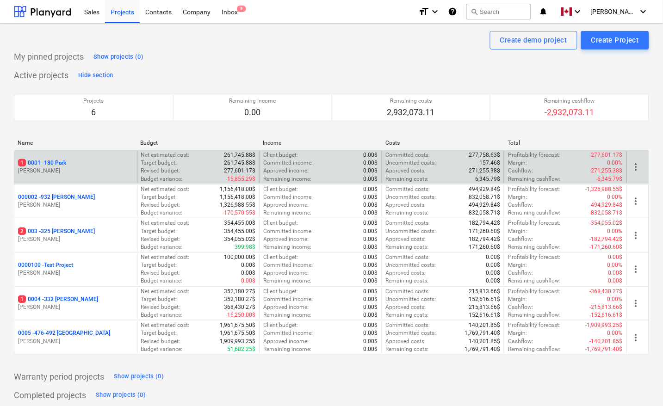
click at [47, 160] on p "1 0001 - 180 Park" at bounding box center [42, 163] width 48 height 8
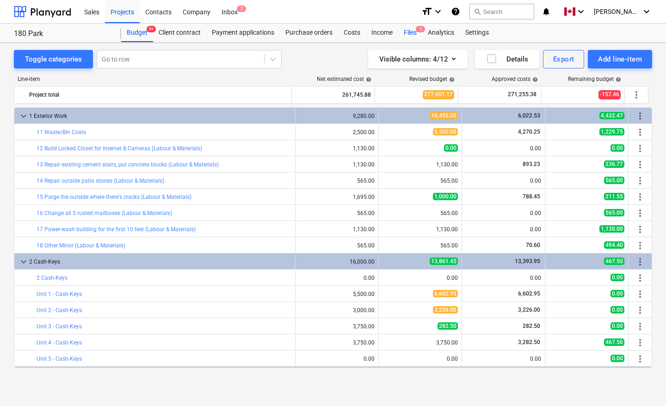
click at [408, 29] on div "Files 1" at bounding box center [410, 33] width 24 height 19
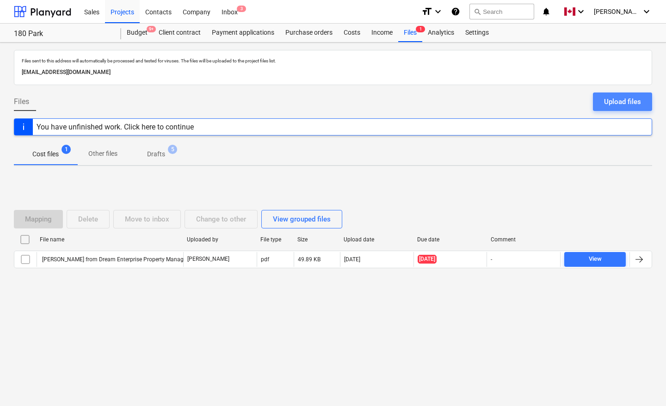
click at [622, 102] on div "Upload files" at bounding box center [622, 102] width 37 height 12
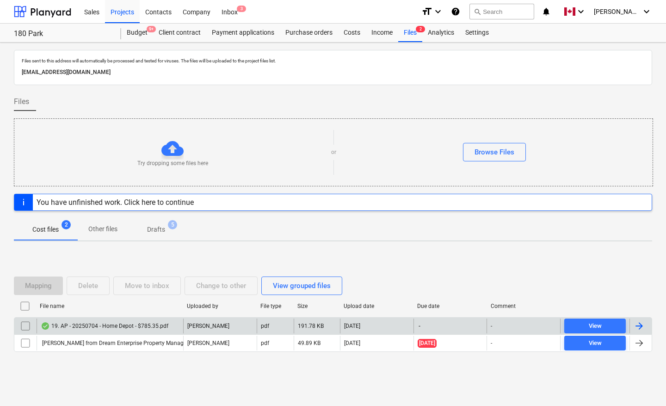
click at [647, 325] on div at bounding box center [641, 326] width 22 height 15
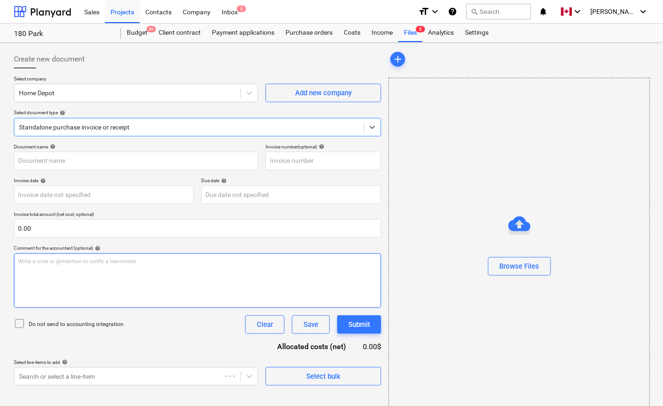
type input "0238772277"
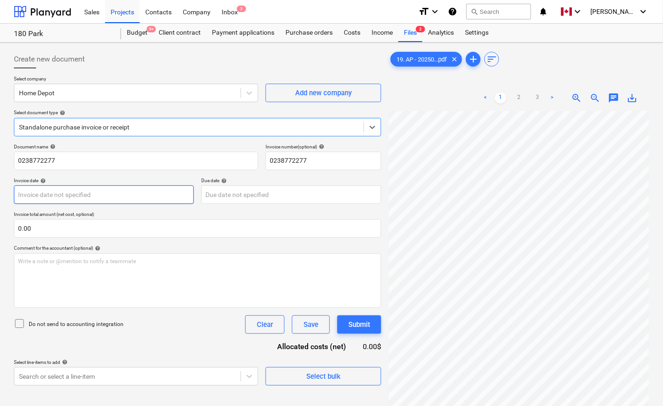
click at [111, 193] on body "Sales Projects Contacts Company Inbox 3 format_size keyboard_arrow_down help se…" at bounding box center [331, 203] width 663 height 406
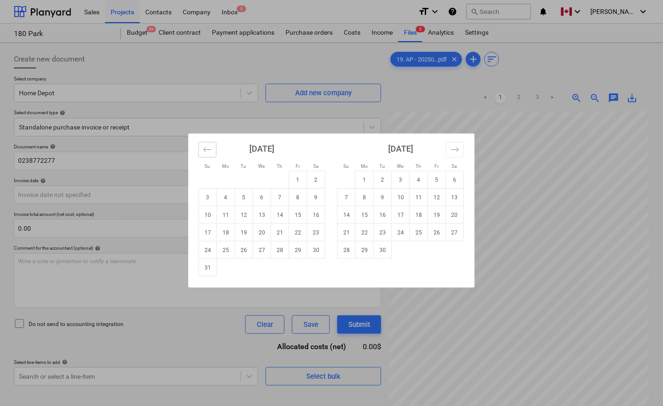
click at [207, 152] on icon "Move backward to switch to the previous month." at bounding box center [207, 149] width 9 height 9
click at [293, 181] on td "4" at bounding box center [298, 180] width 18 height 18
type input "[DATE]"
click at [279, 188] on body "Sales Projects Contacts Company Inbox 3 format_size keyboard_arrow_down help se…" at bounding box center [331, 203] width 663 height 406
click at [211, 151] on icon "Move backward to switch to the previous month." at bounding box center [207, 149] width 9 height 9
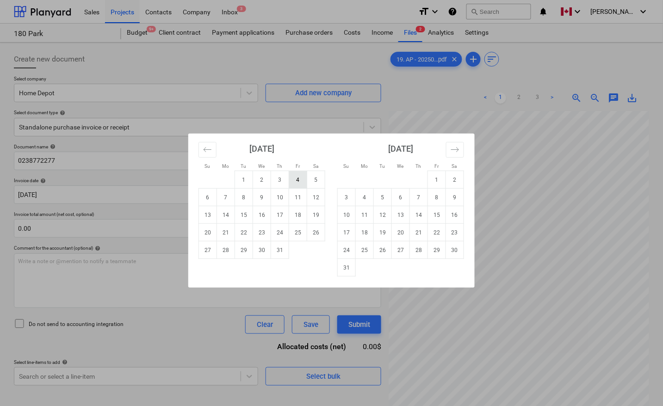
click at [293, 181] on td "4" at bounding box center [298, 180] width 18 height 18
type input "[DATE]"
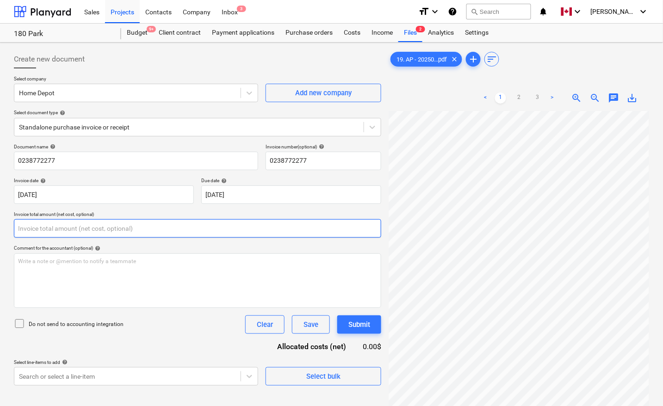
click at [62, 234] on input "text" at bounding box center [197, 228] width 367 height 19
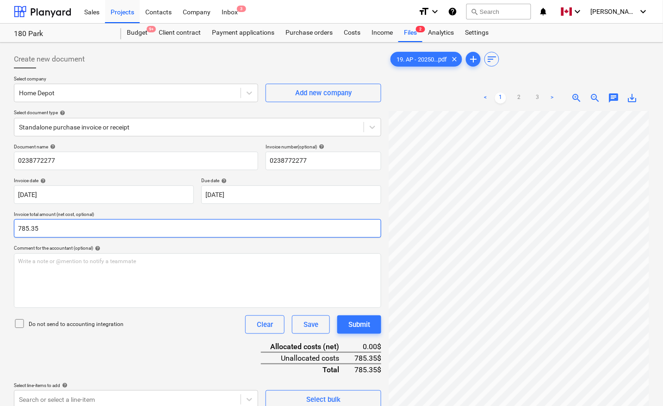
type input "785.35"
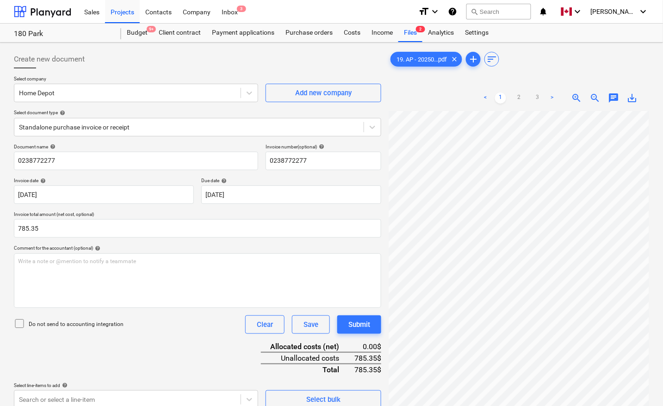
click at [142, 351] on div "Document name help 0238772277 Invoice number (optional) help 0238772277 Invoice…" at bounding box center [197, 276] width 367 height 265
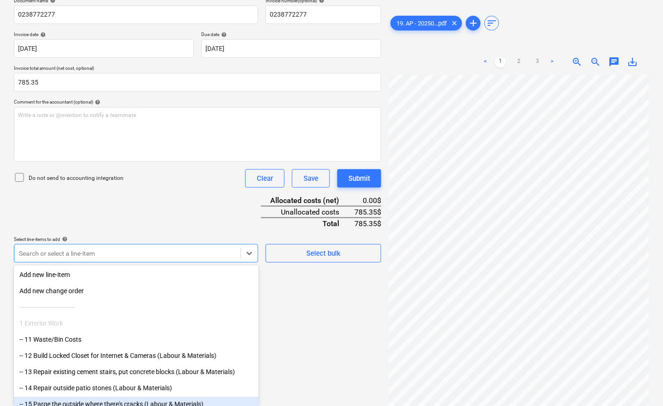
click at [49, 260] on body "Sales Projects Contacts Company Inbox 3 format_size keyboard_arrow_down help se…" at bounding box center [331, 57] width 663 height 406
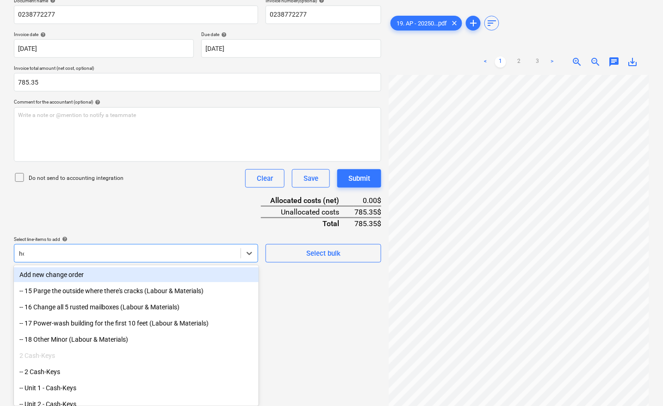
scroll to position [93, 0]
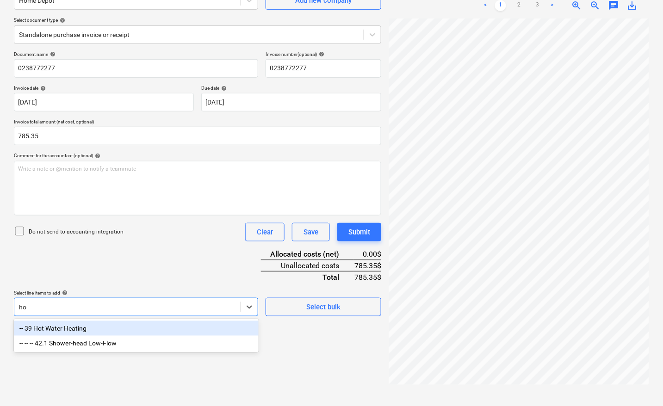
type input "hot"
click at [101, 330] on div "-- 39 Hot Water Heating" at bounding box center [136, 328] width 245 height 15
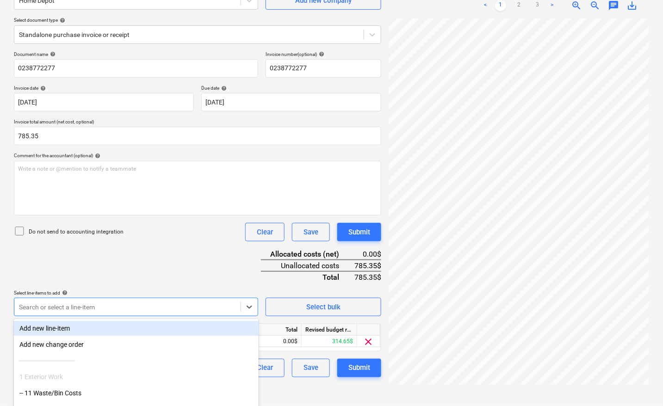
click at [184, 247] on div "Document name help 0238772277 Invoice number (optional) help 0238772277 Invoice…" at bounding box center [197, 214] width 367 height 326
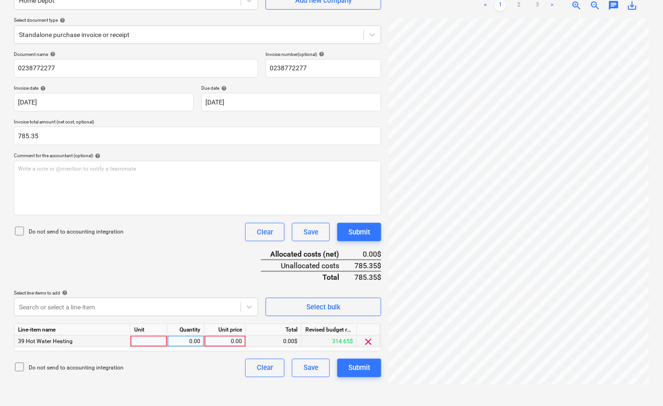
click at [153, 342] on div at bounding box center [149, 342] width 37 height 12
type input "pcs"
type input "785.35"
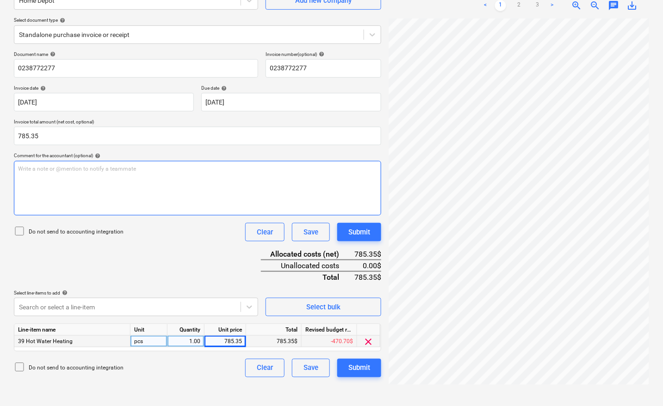
click at [70, 196] on div "Write a note or @mention to notify a teammate [PERSON_NAME]" at bounding box center [197, 188] width 367 height 55
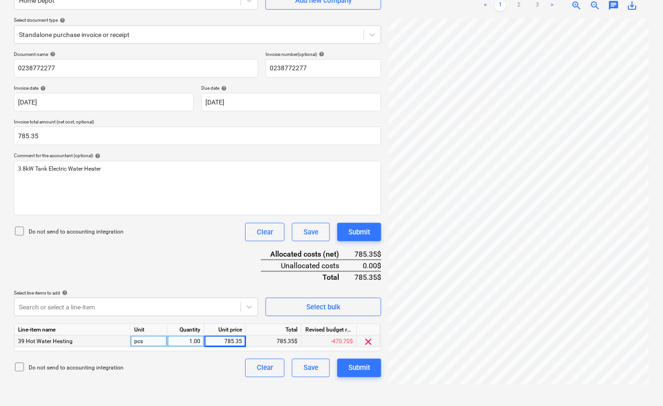
click at [157, 274] on div "Document name help 0238772277 Invoice number (optional) help 0238772277 Invoice…" at bounding box center [197, 214] width 367 height 326
drag, startPoint x: 493, startPoint y: 403, endPoint x: 604, endPoint y: 401, distance: 110.6
click at [604, 401] on div "19. AP - 20250...pdf clear add sort < 1 2 3 > zoom_in zoom_out chat 0 save_alt" at bounding box center [519, 178] width 268 height 449
click at [367, 366] on div "Submit" at bounding box center [359, 368] width 22 height 12
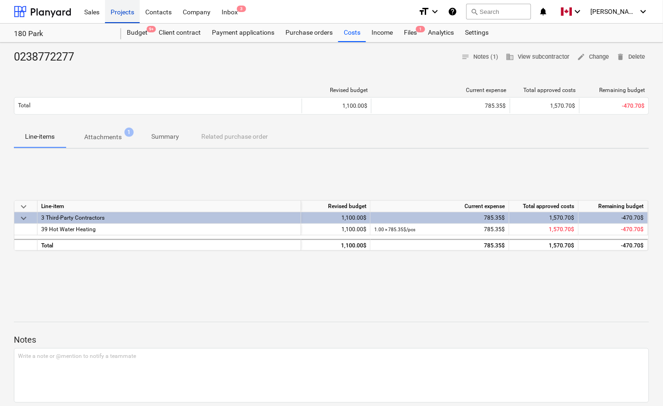
click at [119, 7] on div "Projects" at bounding box center [122, 12] width 35 height 24
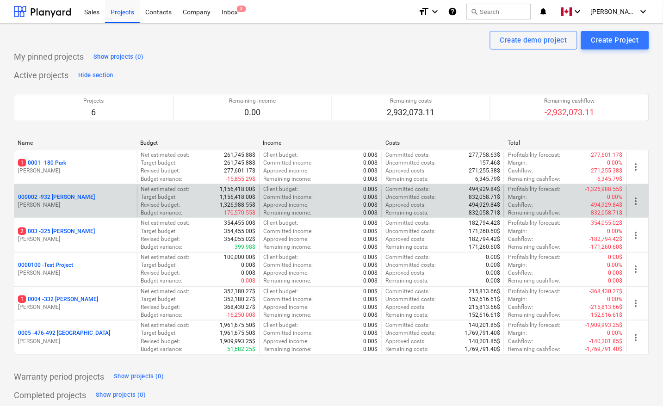
click at [35, 198] on p "000002 - 932 [PERSON_NAME]" at bounding box center [56, 197] width 77 height 8
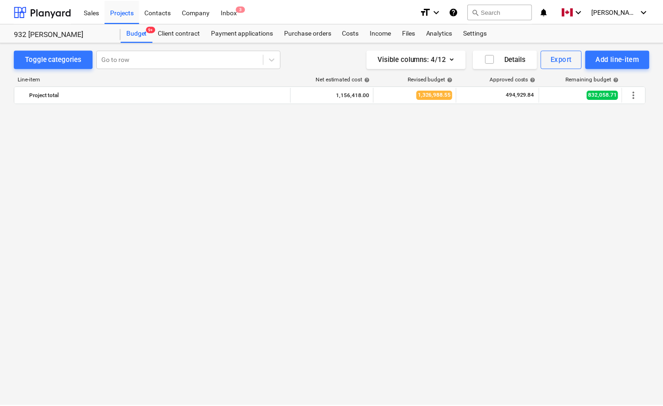
scroll to position [635, 0]
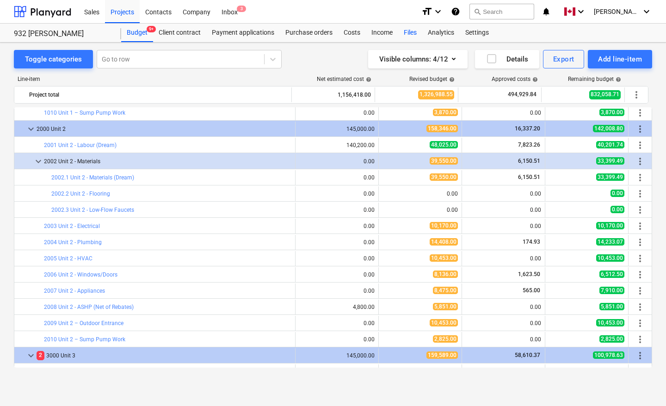
click at [413, 28] on div "Files" at bounding box center [410, 33] width 24 height 19
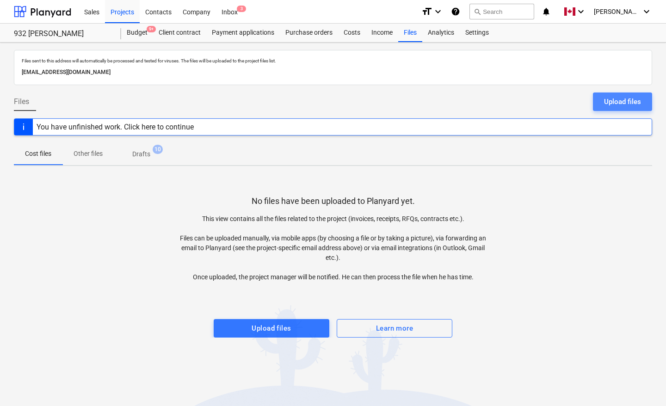
click at [621, 98] on div "Upload files" at bounding box center [622, 102] width 37 height 12
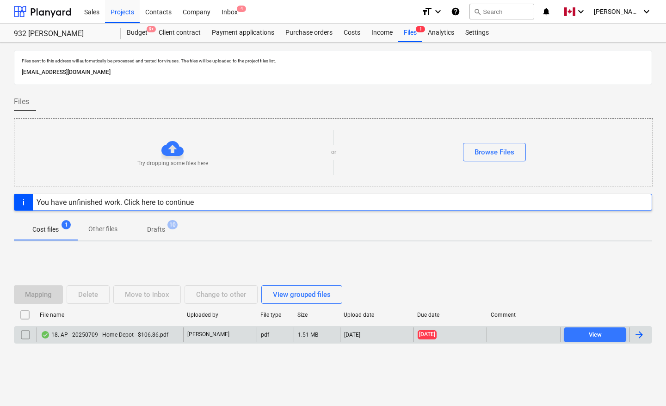
click at [647, 336] on div at bounding box center [641, 335] width 22 height 15
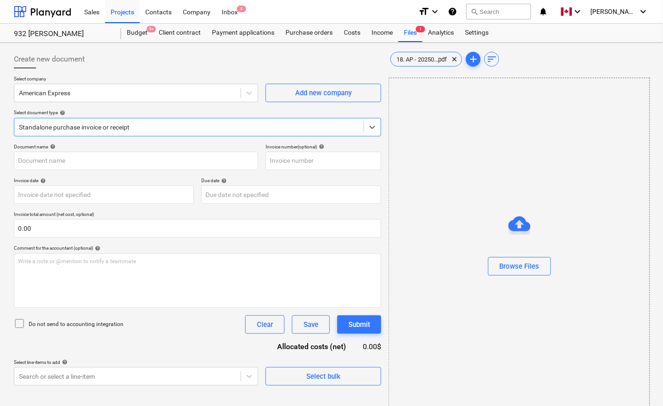
type input "18. AP - 20250709 - Home Depot - $106.86.pdf"
type input "[DATE]"
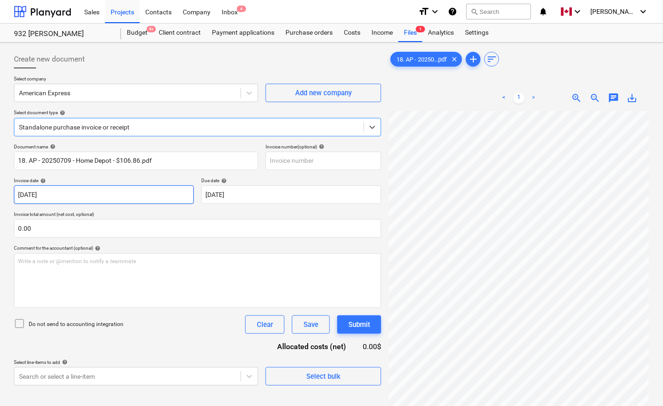
click at [127, 194] on body "Sales Projects Contacts Company Inbox 4 format_size keyboard_arrow_down help se…" at bounding box center [331, 203] width 663 height 406
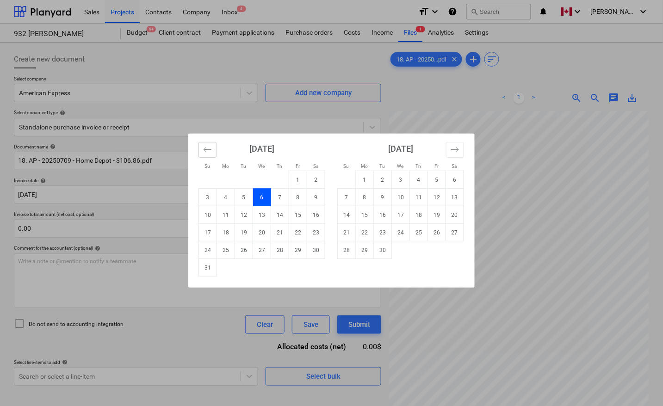
click at [211, 150] on icon "Move backward to switch to the previous month." at bounding box center [207, 149] width 9 height 9
click at [263, 195] on td "9" at bounding box center [262, 198] width 18 height 18
type input "[DATE]"
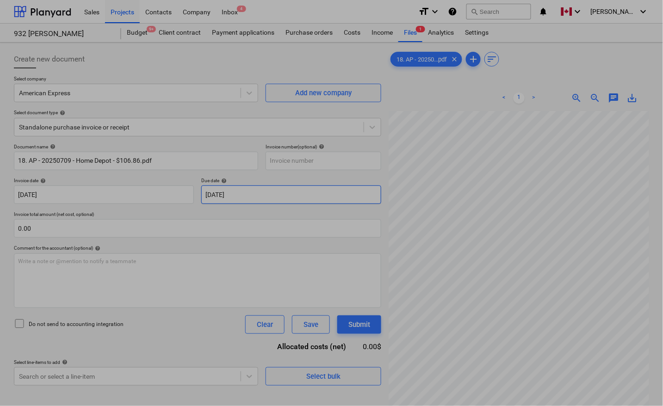
click at [255, 192] on body "Sales Projects Contacts Company Inbox 4 format_size keyboard_arrow_down help se…" at bounding box center [331, 203] width 663 height 406
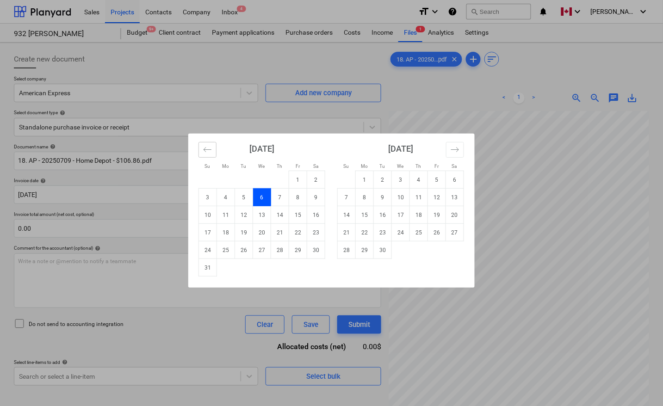
click at [213, 148] on button "Move backward to switch to the previous month." at bounding box center [208, 150] width 18 height 16
click at [262, 200] on td "9" at bounding box center [262, 198] width 18 height 18
type input "[DATE]"
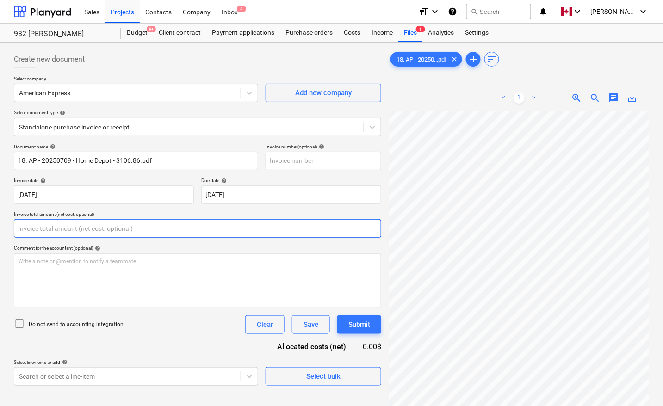
click at [90, 224] on input "text" at bounding box center [197, 228] width 367 height 19
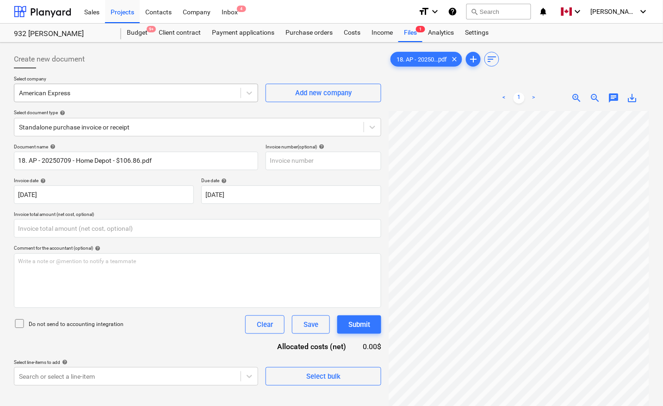
type input "0.00"
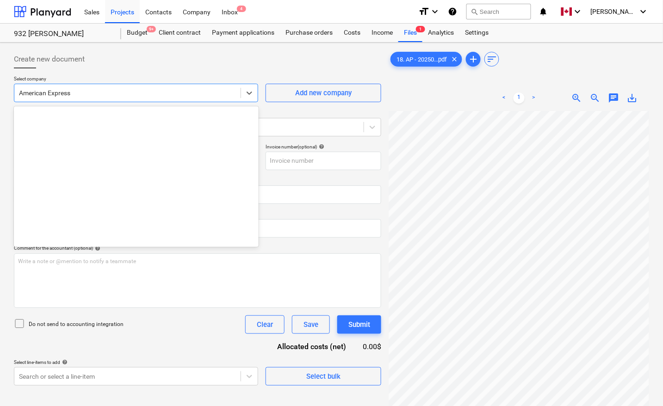
click at [174, 95] on div at bounding box center [127, 92] width 217 height 9
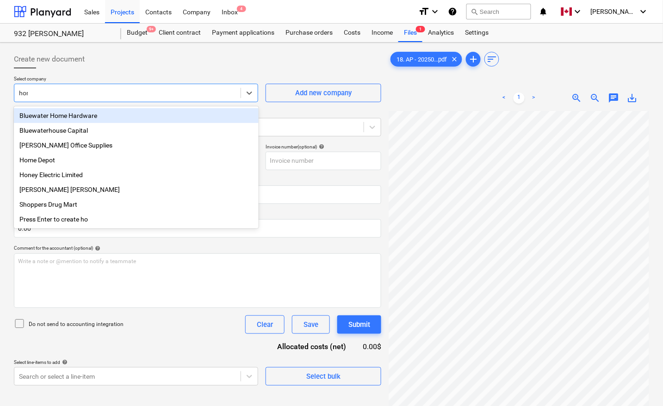
type input "home"
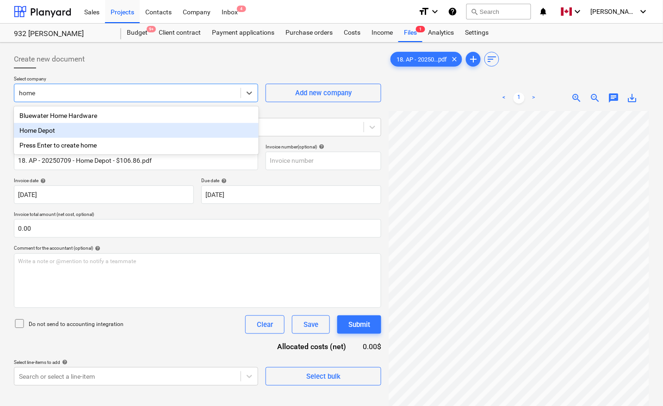
click at [57, 132] on div "Home Depot" at bounding box center [136, 130] width 245 height 15
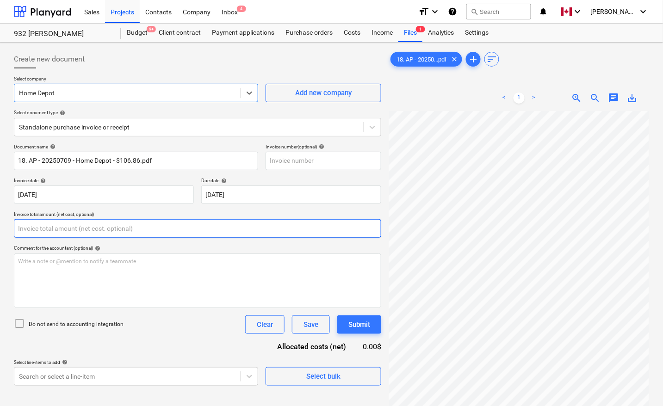
click at [121, 230] on input "text" at bounding box center [197, 228] width 367 height 19
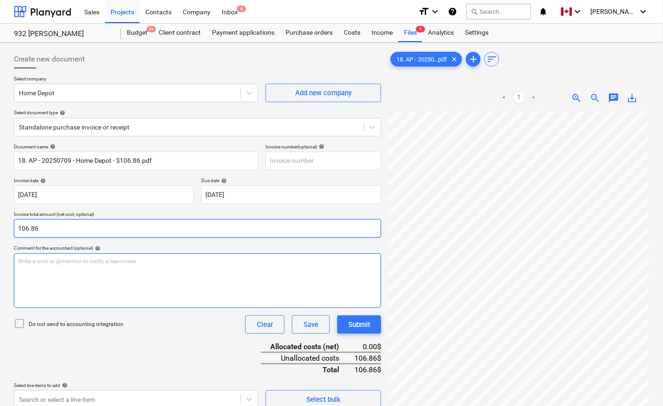
type input "106.86"
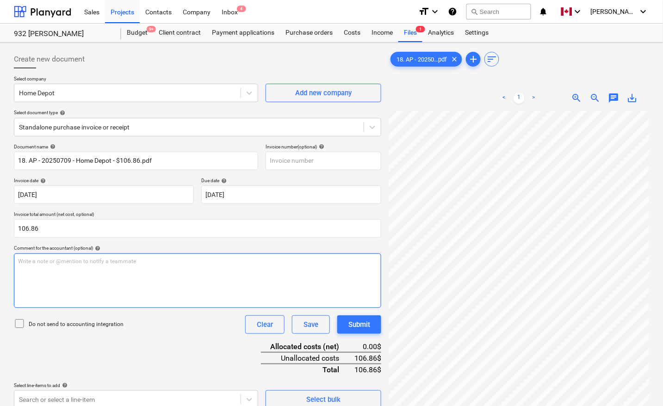
click at [146, 272] on div "Write a note or @mention to notify a teammate [PERSON_NAME]" at bounding box center [197, 281] width 367 height 55
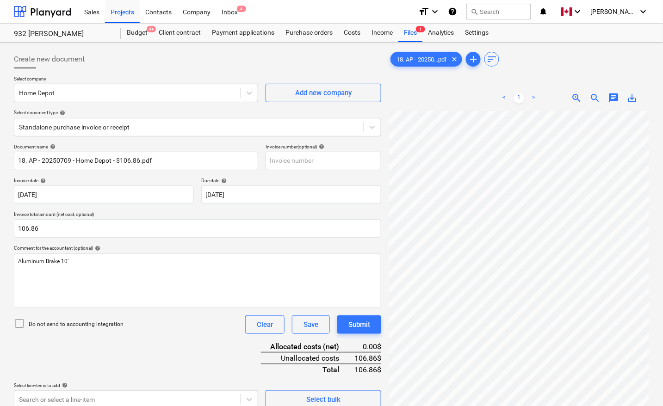
click at [153, 333] on div "Do not send to accounting integration Clear Save Submit" at bounding box center [197, 325] width 367 height 19
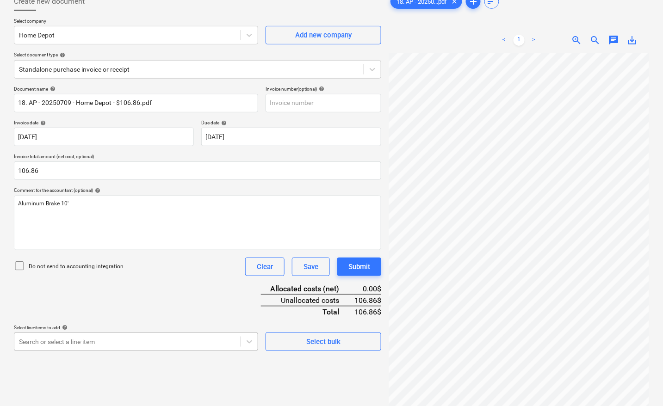
scroll to position [146, 0]
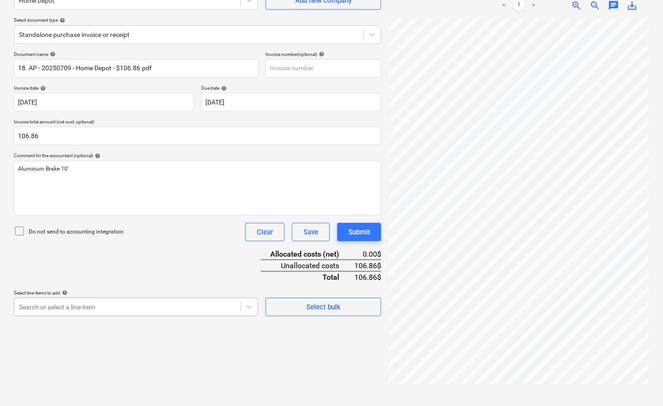
click at [106, 314] on body "Sales Projects Contacts Company Inbox 4 format_size keyboard_arrow_down help se…" at bounding box center [331, 110] width 663 height 406
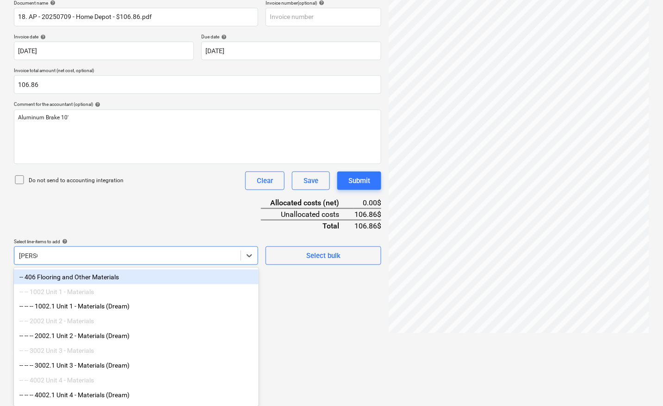
scroll to position [93, 0]
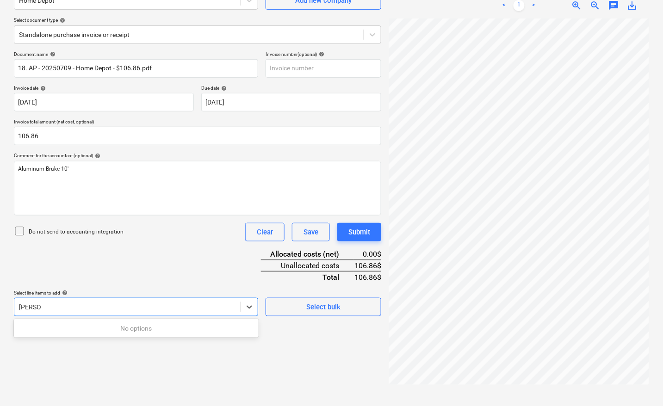
type input "mater"
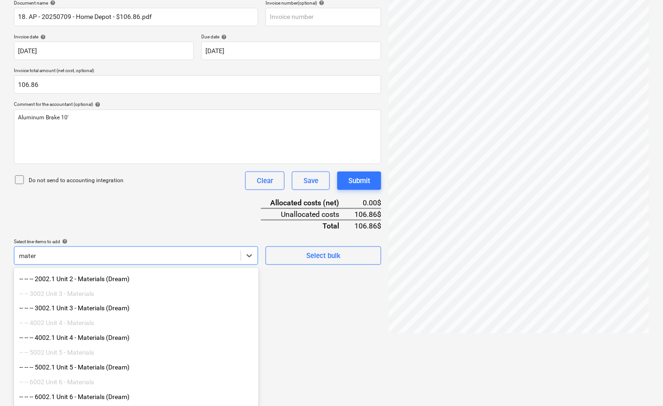
scroll to position [66, 0]
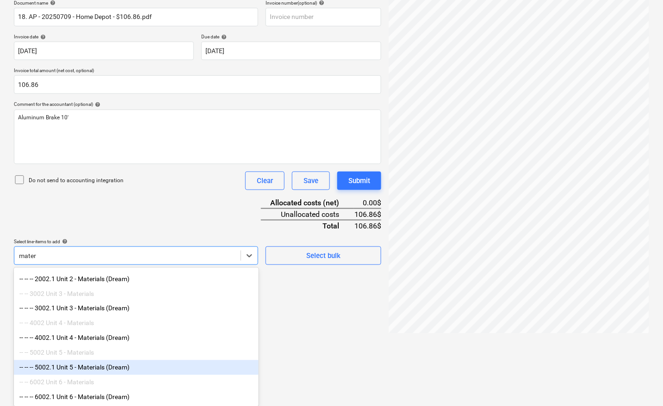
click at [121, 366] on div "-- -- -- 5002.1 Unit 5 - Materials (Dream)" at bounding box center [136, 368] width 245 height 15
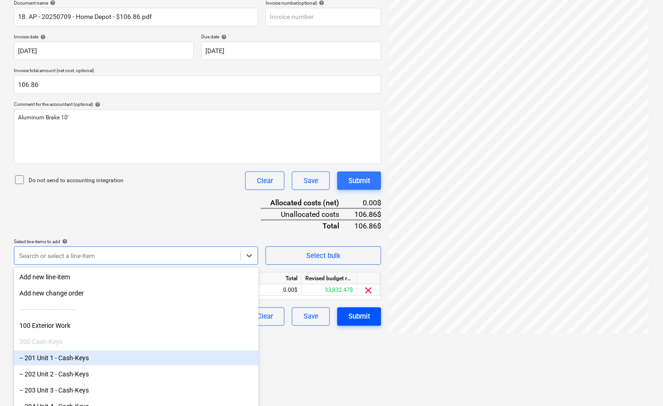
click at [348, 262] on html "Sales Projects Contacts Company Inbox 4 format_size keyboard_arrow_down help se…" at bounding box center [331, 59] width 663 height 406
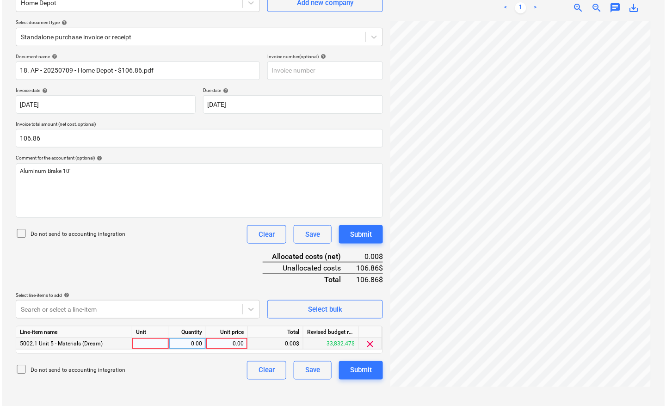
scroll to position [93, 0]
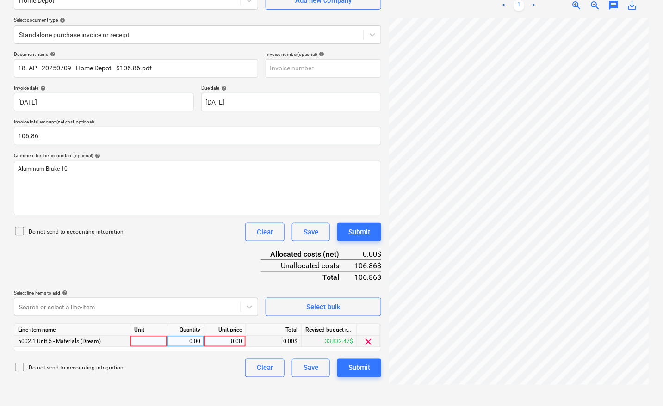
click at [142, 341] on div at bounding box center [149, 342] width 37 height 12
type input "pcs"
type input "106.86"
click at [204, 251] on div "Document name help 18. AP - 20250709 - Home Depot - $106.86.pdf Invoice number …" at bounding box center [197, 214] width 367 height 326
click at [371, 368] on button "Submit" at bounding box center [359, 368] width 44 height 19
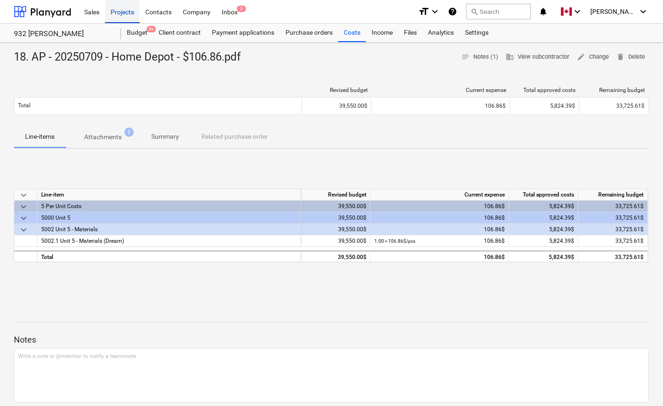
click at [115, 14] on div "Projects" at bounding box center [122, 12] width 35 height 24
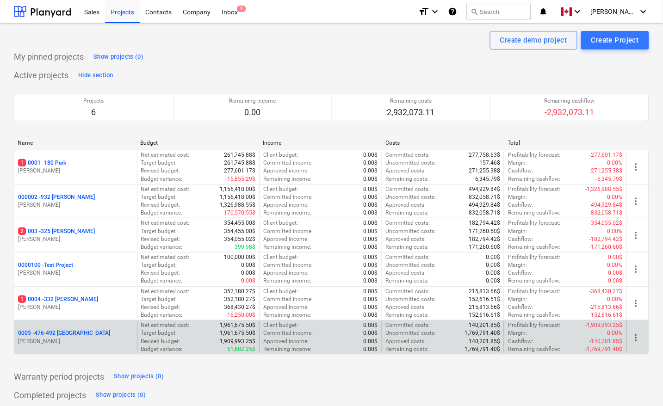
click at [70, 334] on p "0005 - 476-492 [GEOGRAPHIC_DATA]" at bounding box center [64, 334] width 92 height 8
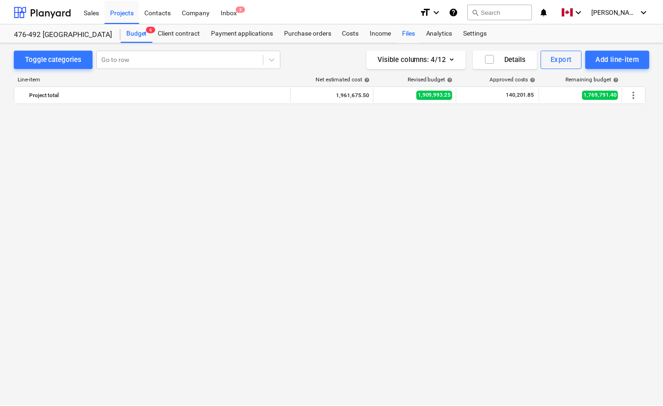
scroll to position [6161, 0]
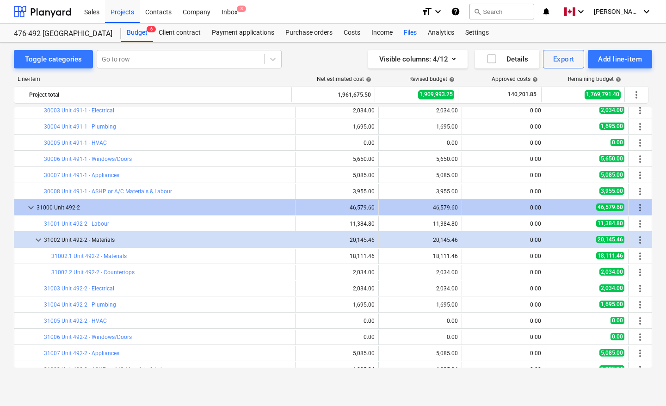
click at [410, 30] on div "Files" at bounding box center [410, 33] width 24 height 19
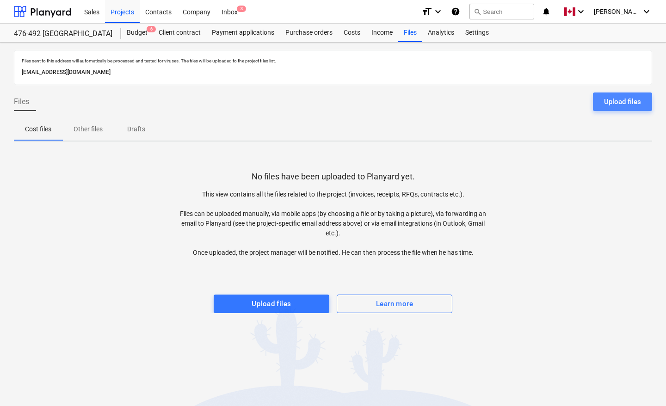
click at [619, 97] on div "Upload files" at bounding box center [622, 102] width 37 height 12
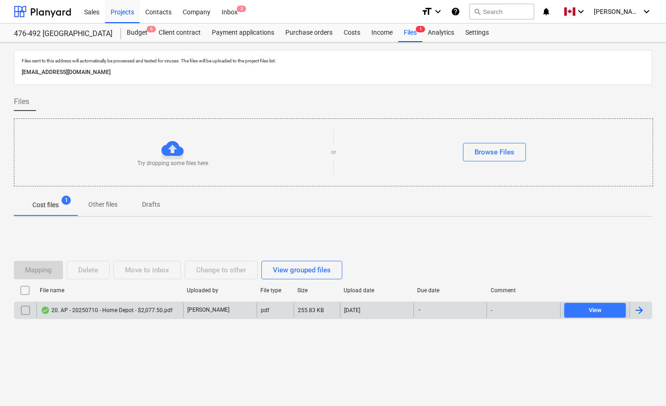
click at [640, 308] on div at bounding box center [639, 310] width 11 height 11
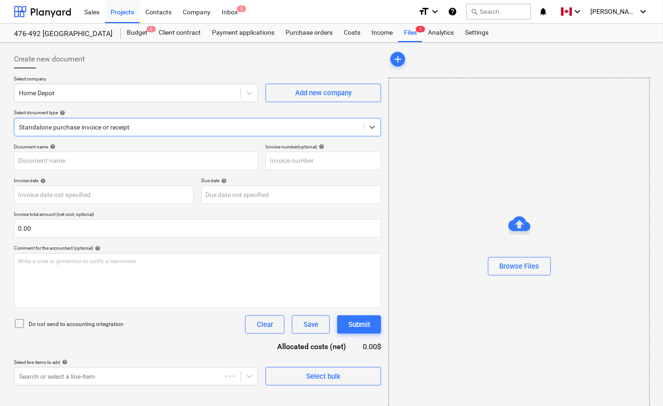
type input "1"
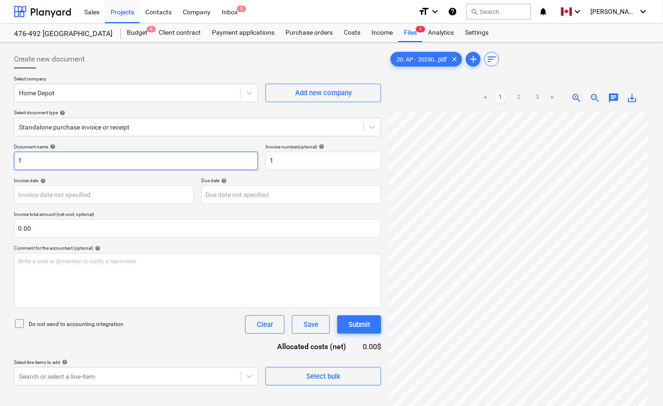
drag, startPoint x: 75, startPoint y: 164, endPoint x: 0, endPoint y: 160, distance: 74.6
click at [0, 160] on div "Create new document Select company Home Depot Add new company Select document t…" at bounding box center [331, 271] width 663 height 456
click at [103, 163] on input "1" at bounding box center [136, 161] width 244 height 19
drag, startPoint x: 85, startPoint y: 163, endPoint x: 0, endPoint y: 141, distance: 87.4
click at [0, 141] on div "Create new document Select company Home Depot Add new company Select document t…" at bounding box center [331, 271] width 663 height 456
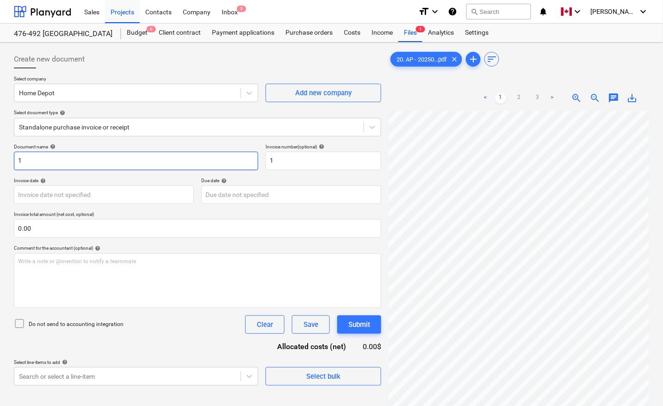
paste input "20. AP - 20250710 - Home Depot - $2,077.50"
type input "20. AP - 20250710 - Home Depot - $2,077.50"
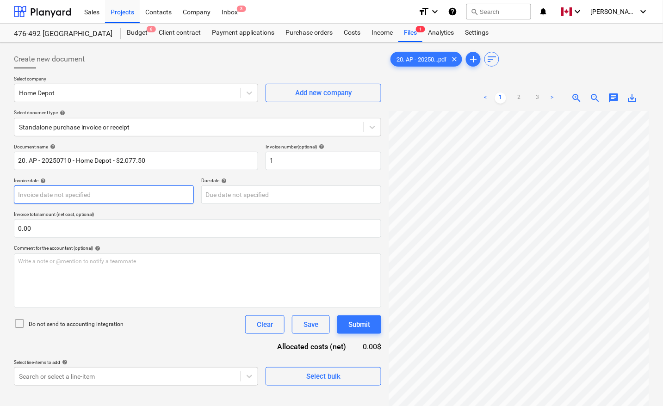
click at [69, 199] on body "Sales Projects Contacts Company Inbox 3 format_size keyboard_arrow_down help se…" at bounding box center [331, 203] width 663 height 406
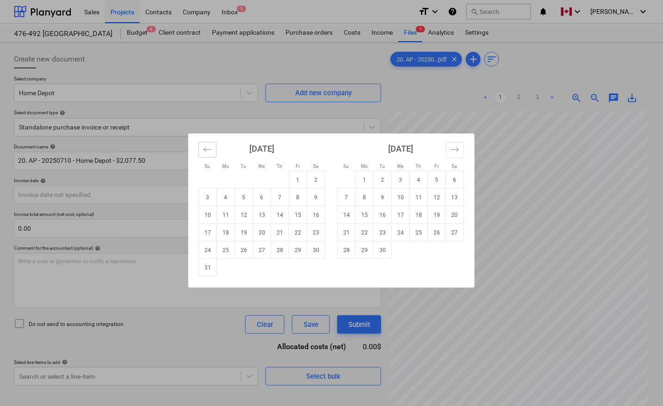
click at [207, 150] on icon "Move backward to switch to the previous month." at bounding box center [207, 149] width 9 height 9
click at [285, 197] on td "10" at bounding box center [280, 198] width 18 height 18
type input "[DATE]"
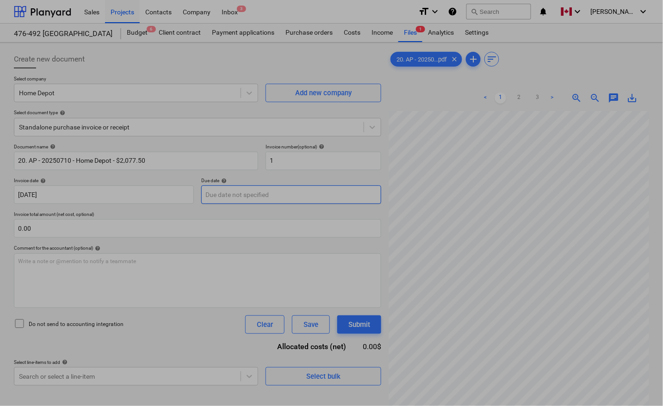
click at [275, 195] on body "Sales Projects Contacts Company Inbox 3 format_size keyboard_arrow_down help se…" at bounding box center [331, 203] width 663 height 406
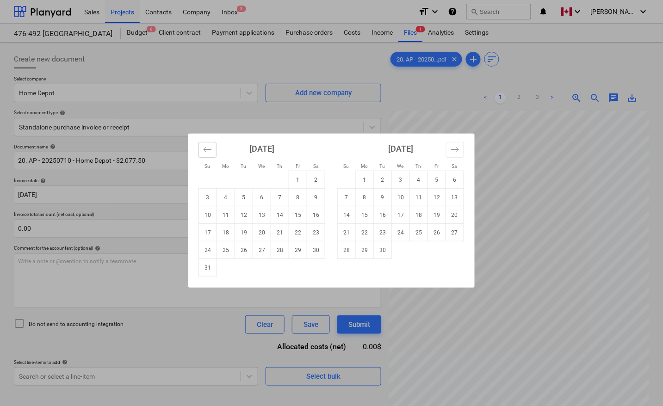
click at [202, 151] on button "Move backward to switch to the previous month." at bounding box center [208, 150] width 18 height 16
click at [278, 199] on td "10" at bounding box center [280, 198] width 18 height 18
type input "[DATE]"
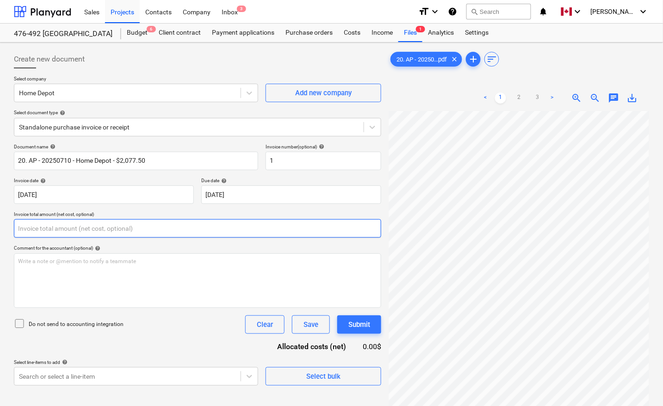
click at [144, 234] on input "text" at bounding box center [197, 228] width 367 height 19
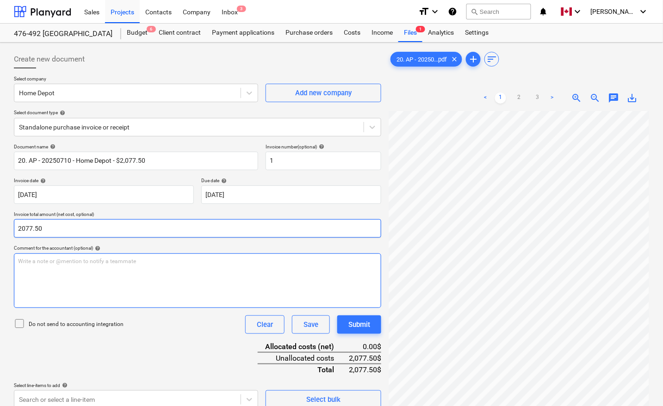
type input "2,077.50"
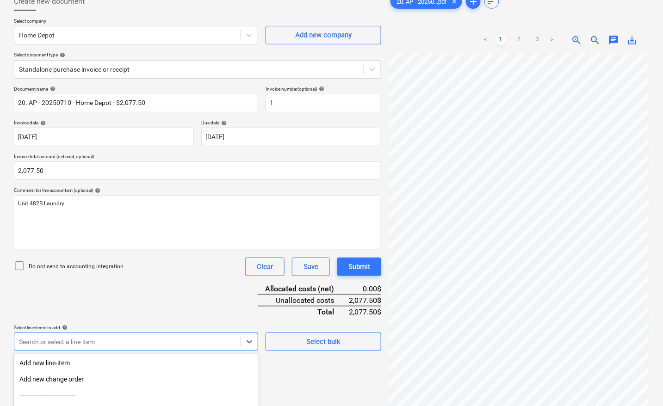
click at [64, 339] on body "Sales Projects Contacts Company Inbox 3 format_size keyboard_arrow_down help se…" at bounding box center [331, 145] width 663 height 406
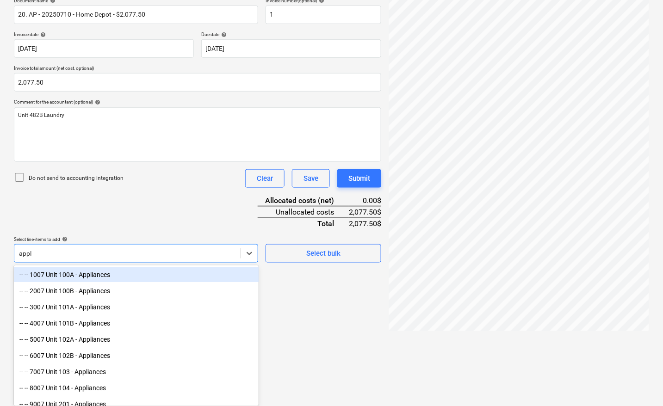
type input "appli"
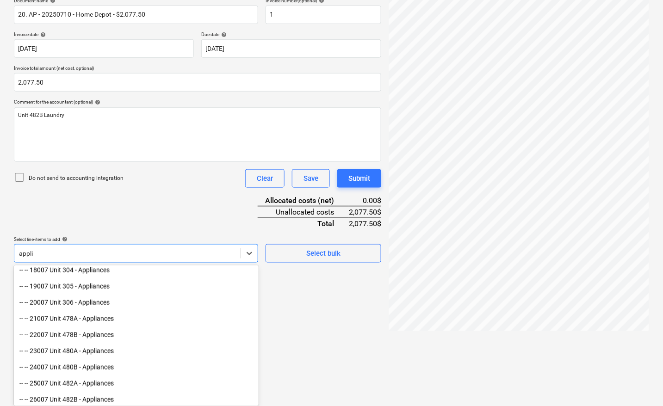
scroll to position [289, 0]
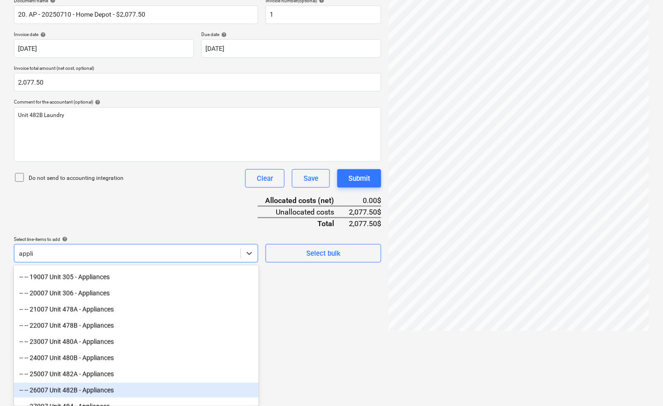
click at [108, 390] on div "-- -- 26007 Unit 482B - Appliances" at bounding box center [136, 390] width 245 height 15
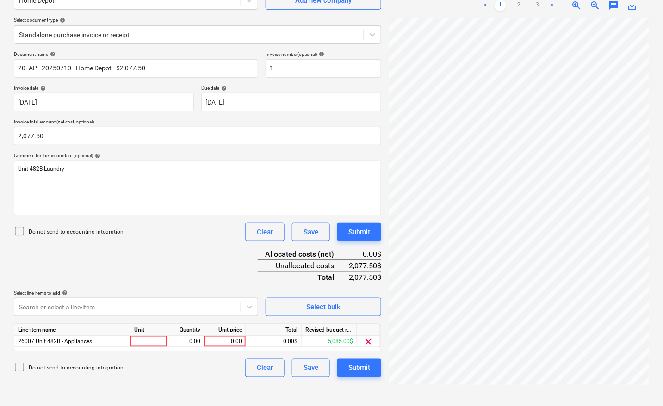
scroll to position [93, 0]
click at [332, 314] on html "Sales Projects Contacts Company Inbox 3 format_size keyboard_arrow_down help se…" at bounding box center [331, 110] width 663 height 406
click at [156, 339] on div at bounding box center [149, 342] width 37 height 12
type input "pcs"
type input "2077.50"
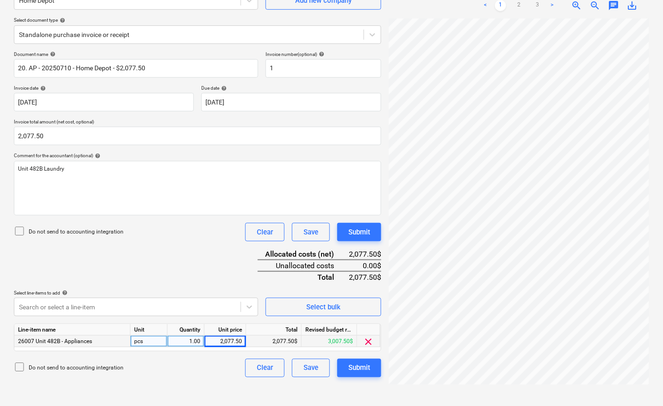
click at [187, 274] on div "Document name help 20. AP - 20250710 - Home Depot - $2,077.50 Invoice number (o…" at bounding box center [197, 214] width 367 height 326
click at [353, 366] on div "Submit" at bounding box center [359, 368] width 22 height 12
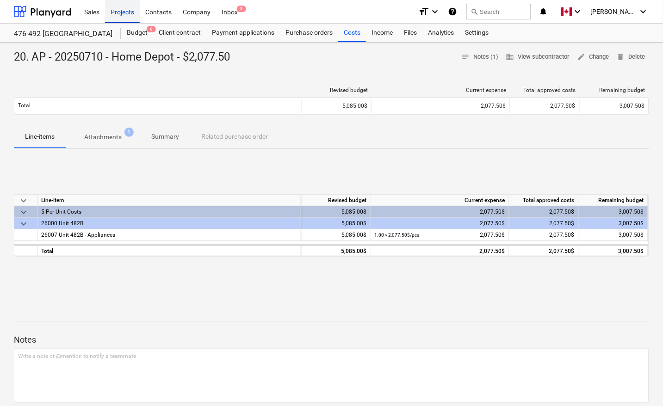
click at [118, 12] on div "Projects" at bounding box center [122, 12] width 35 height 24
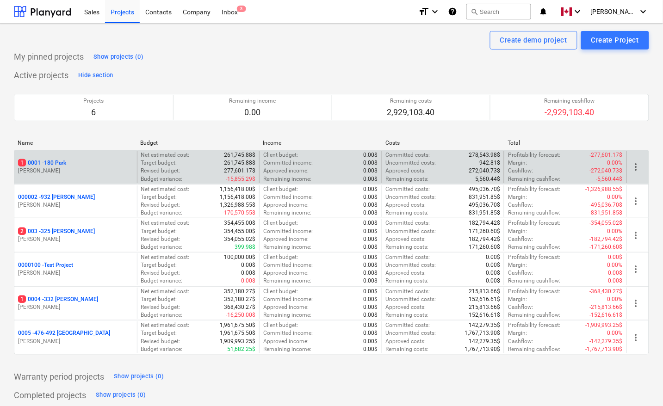
click at [57, 160] on p "1 0001 - 180 Park" at bounding box center [42, 163] width 48 height 8
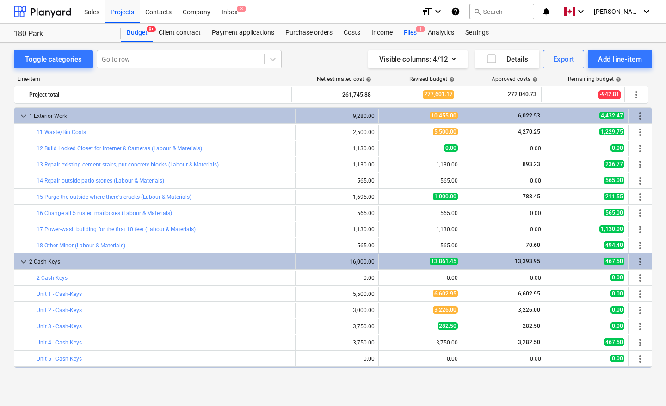
click at [408, 33] on div "Files 1" at bounding box center [410, 33] width 24 height 19
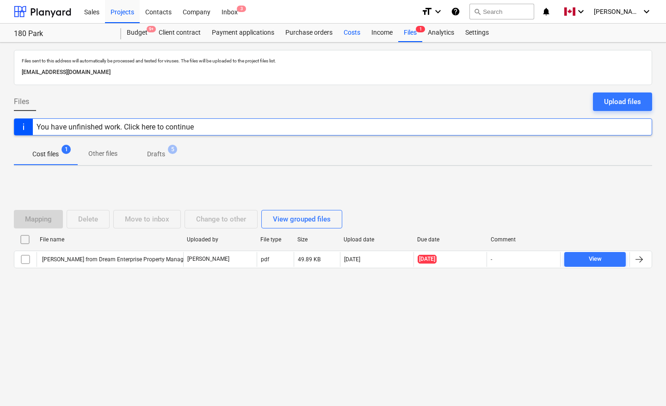
click at [353, 31] on div "Costs" at bounding box center [352, 33] width 28 height 19
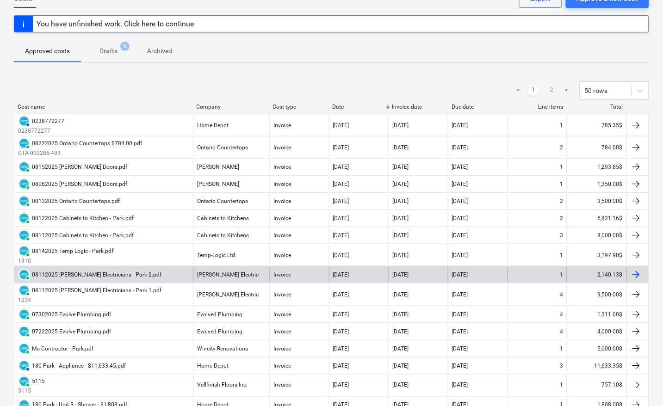
scroll to position [58, 0]
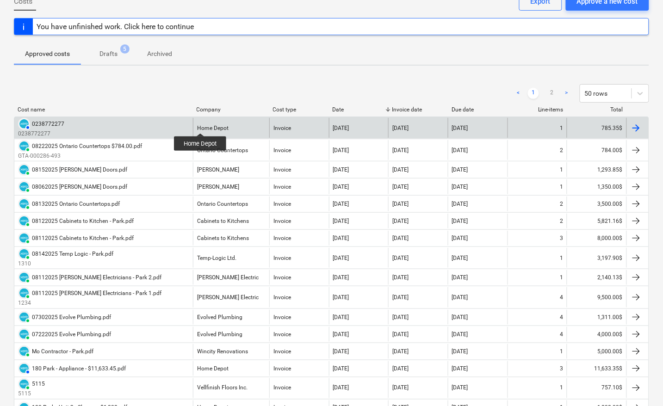
click at [200, 125] on div "Home Depot" at bounding box center [212, 128] width 31 height 6
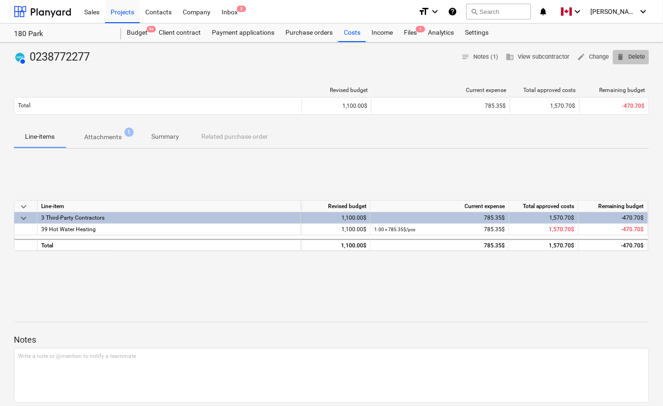
click at [633, 56] on span "delete Delete" at bounding box center [631, 57] width 29 height 11
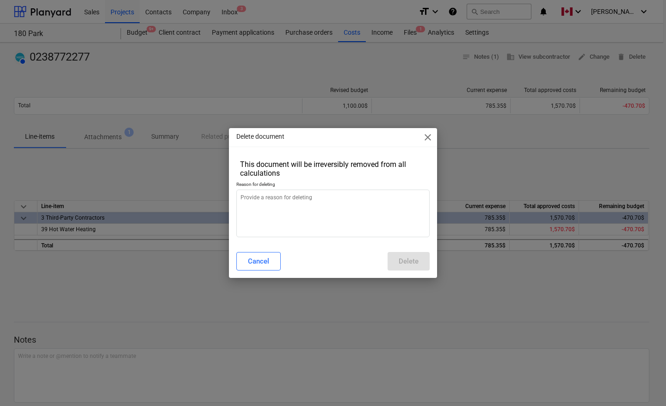
type textarea "x"
click at [274, 210] on textarea at bounding box center [332, 214] width 193 height 48
type textarea "D"
type textarea "x"
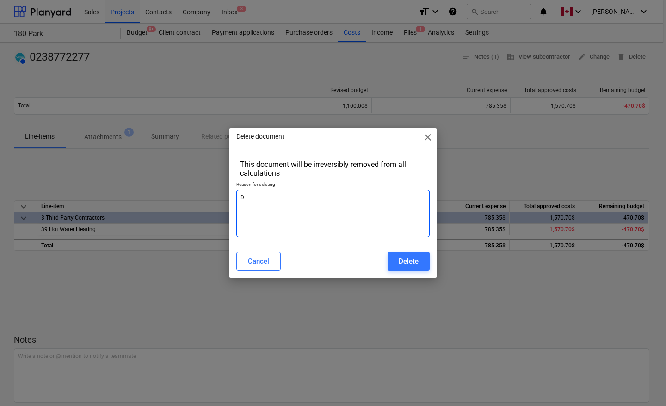
type textarea "Du"
type textarea "x"
type textarea "Dup"
type textarea "x"
type textarea "Dupl"
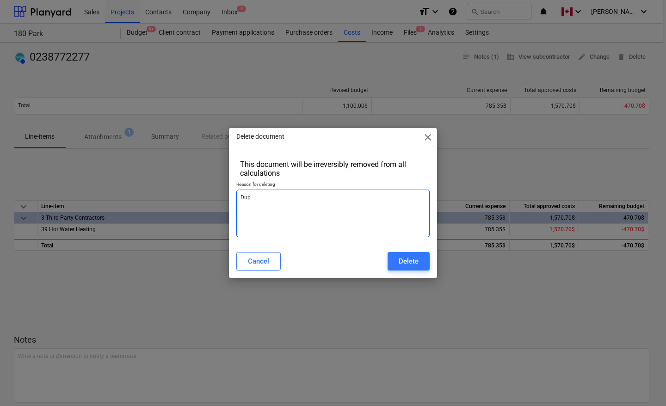
type textarea "x"
type textarea "Duplo"
type textarea "x"
type textarea "Dupl"
type textarea "x"
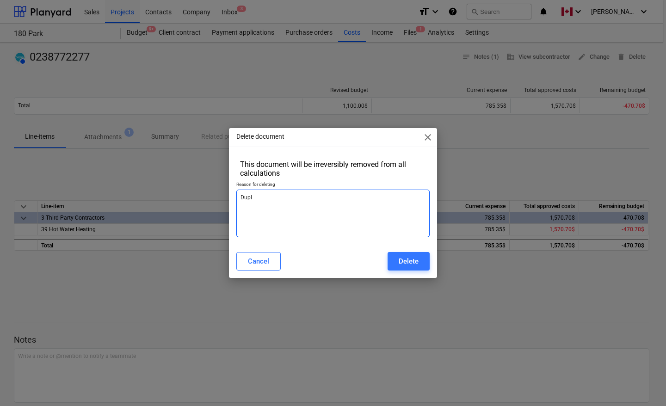
type textarea "Dupli"
type textarea "x"
type textarea "Duplic"
type textarea "x"
type textarea "Duplica"
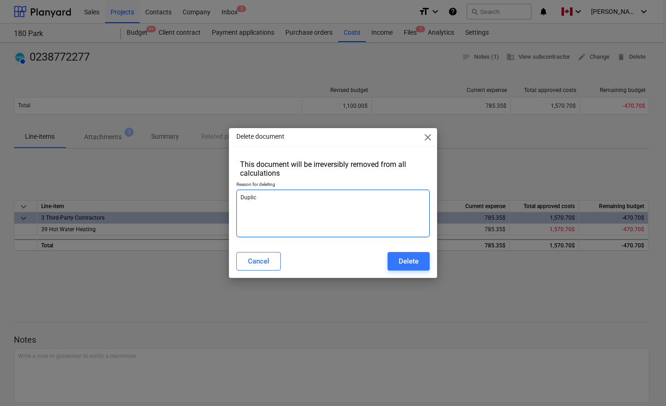
type textarea "x"
type textarea "Duplicat"
type textarea "x"
type textarea "Duplicate"
type textarea "x"
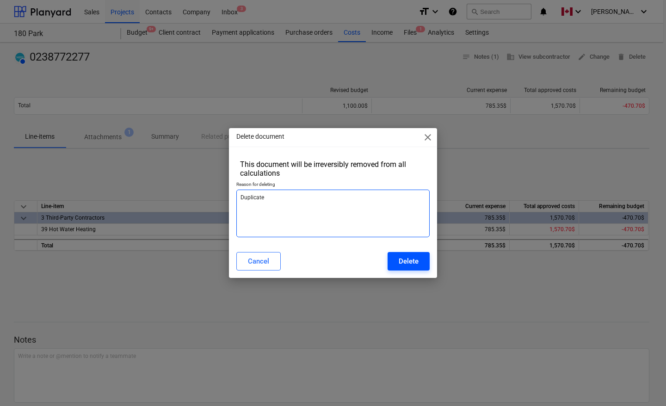
type textarea "Duplicate"
click at [396, 258] on button "Delete" at bounding box center [409, 261] width 42 height 19
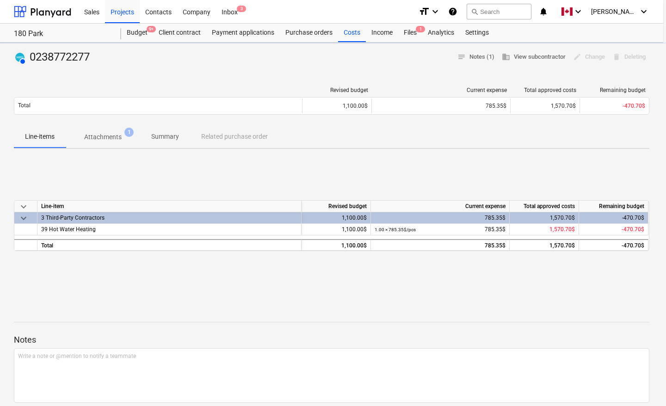
type textarea "x"
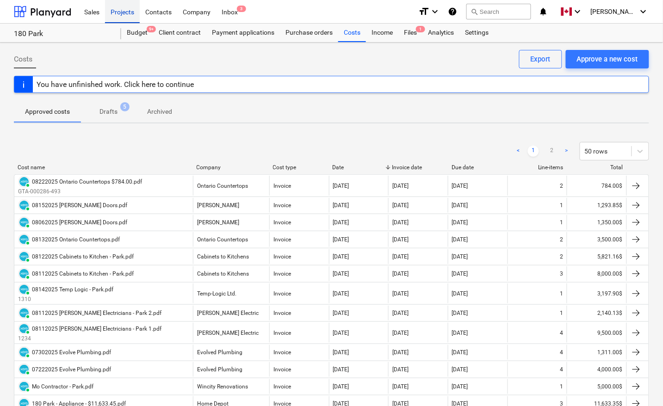
click at [124, 12] on div "Projects" at bounding box center [122, 12] width 35 height 24
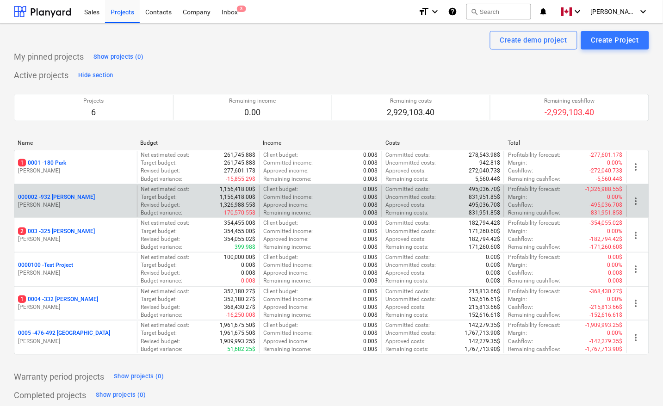
click at [60, 195] on p "000002 - 932 [PERSON_NAME]" at bounding box center [56, 197] width 77 height 8
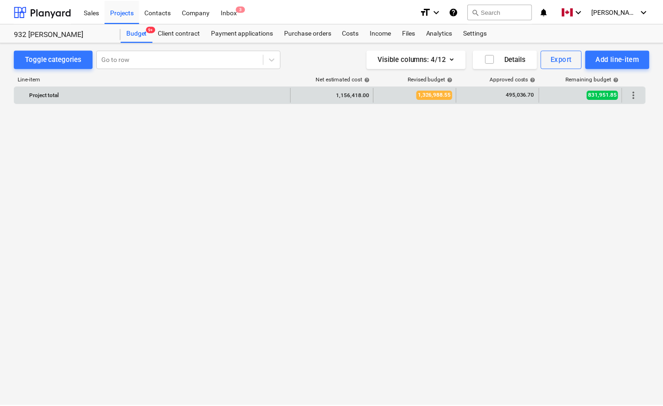
scroll to position [635, 0]
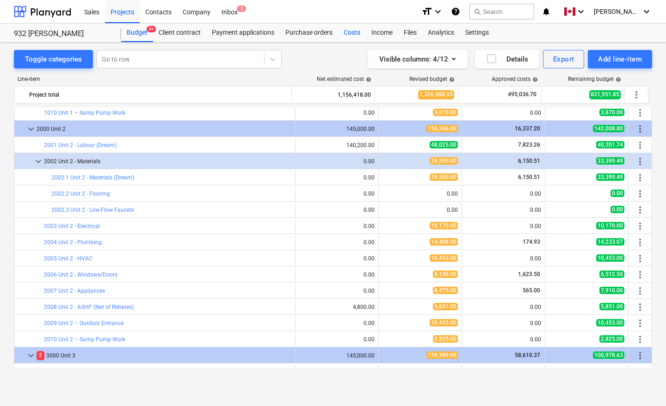
click at [348, 33] on div "Costs" at bounding box center [352, 33] width 28 height 19
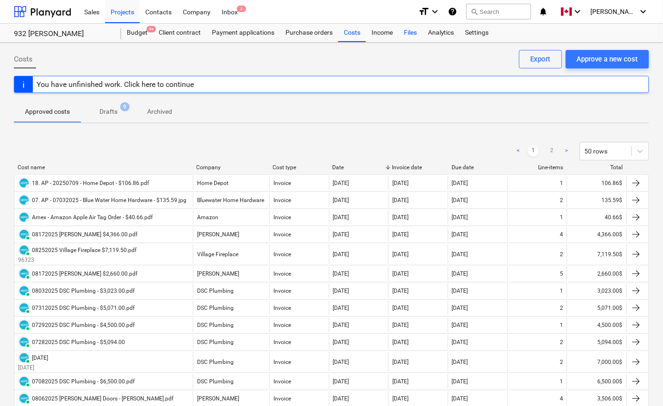
click at [408, 32] on div "Files" at bounding box center [410, 33] width 24 height 19
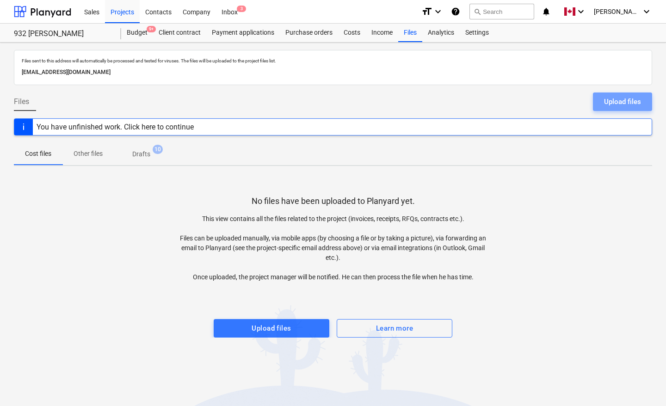
drag, startPoint x: 628, startPoint y: 103, endPoint x: 621, endPoint y: 106, distance: 7.3
click at [628, 103] on div "Upload files" at bounding box center [622, 102] width 37 height 12
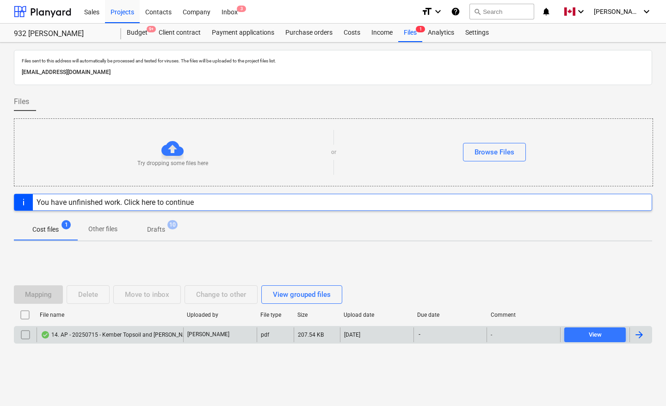
click at [646, 334] on div at bounding box center [641, 335] width 22 height 15
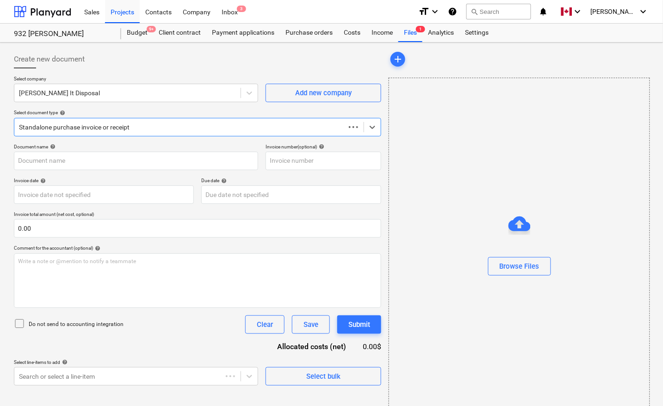
type input "14. AP - 20250715 - Kember Topsoil and [PERSON_NAME] - $327.70.pdf"
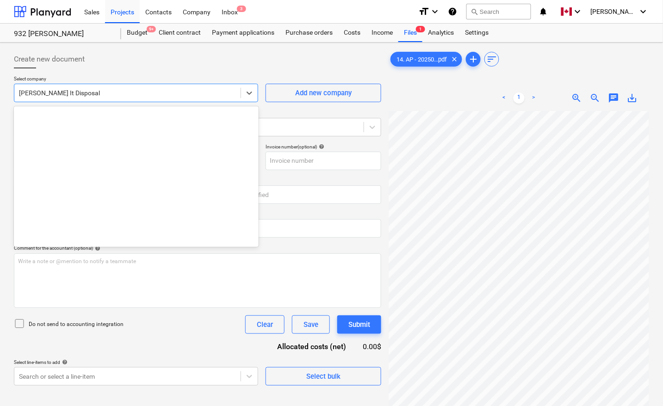
scroll to position [664, 0]
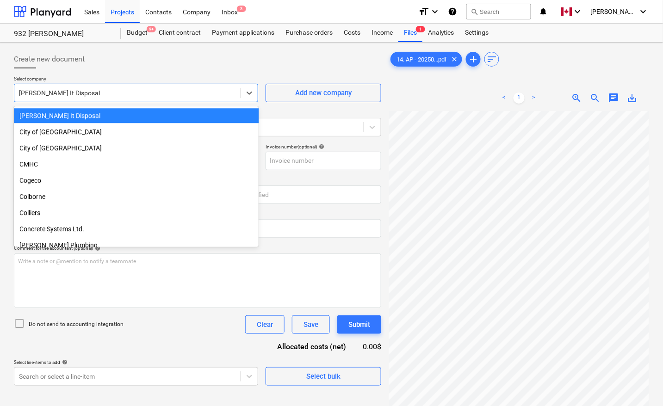
drag, startPoint x: 84, startPoint y: 88, endPoint x: 0, endPoint y: 90, distance: 83.8
click at [0, 90] on div "Create new document Select company option [PERSON_NAME] It Disposal selected, 4…" at bounding box center [331, 271] width 663 height 456
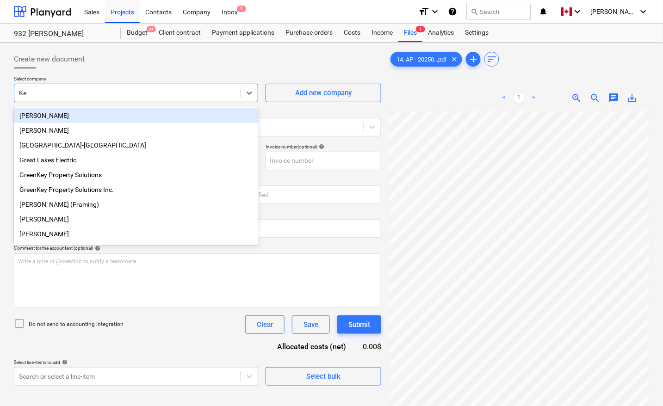
type input "K"
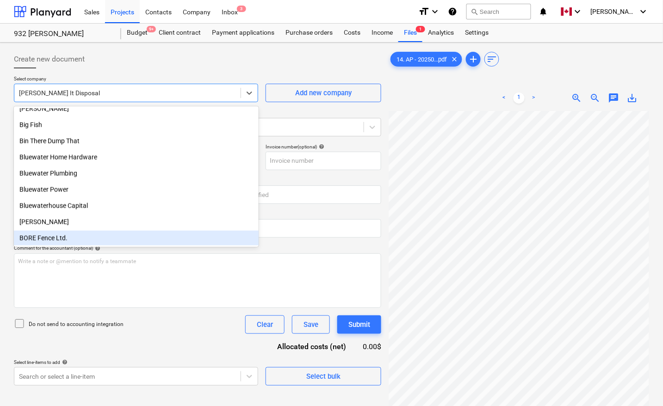
click at [385, 246] on div "14. AP - 20250...pdf clear add sort < 1 > zoom_in zoom_out chat 0 save_alt" at bounding box center [519, 270] width 268 height 449
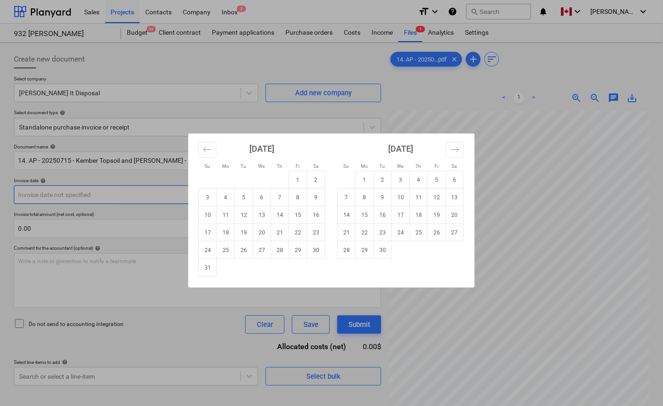
click at [58, 195] on body "Sales Projects Contacts Company Inbox 3 format_size keyboard_arrow_down help se…" at bounding box center [331, 203] width 663 height 406
click at [210, 151] on icon "Move backward to switch to the previous month." at bounding box center [207, 149] width 9 height 9
click at [248, 216] on td "15" at bounding box center [244, 215] width 18 height 18
type input "[DATE]"
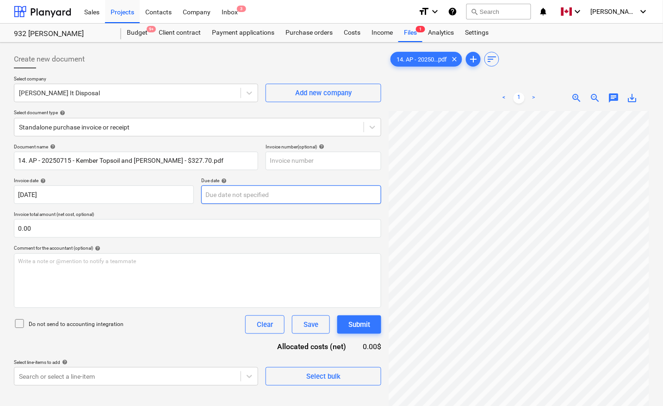
click at [234, 198] on body "Sales Projects Contacts Company Inbox 3 format_size keyboard_arrow_down help se…" at bounding box center [331, 203] width 663 height 406
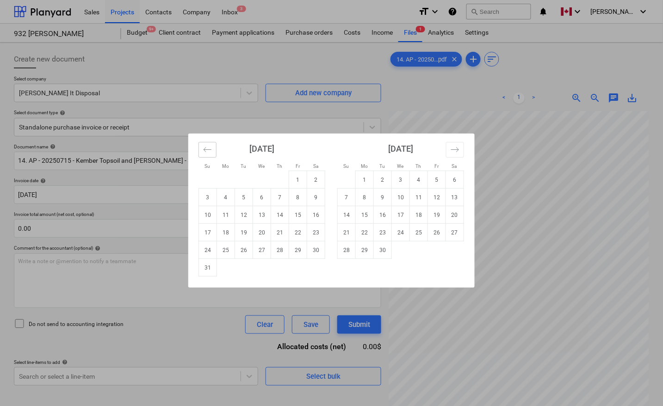
click at [206, 151] on icon "Move backward to switch to the previous month." at bounding box center [207, 149] width 9 height 9
click at [246, 216] on td "15" at bounding box center [244, 215] width 18 height 18
type input "[DATE]"
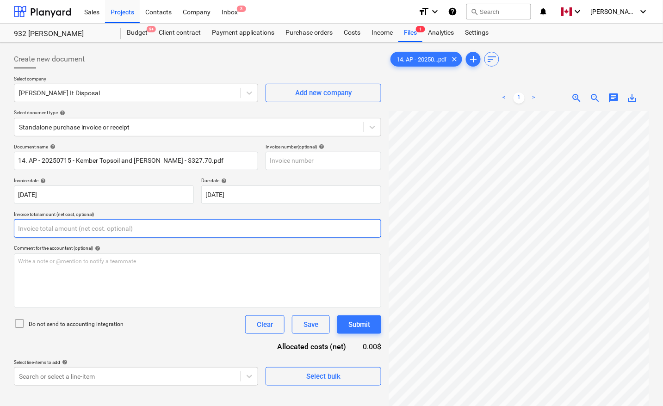
click at [135, 225] on input "text" at bounding box center [197, 228] width 367 height 19
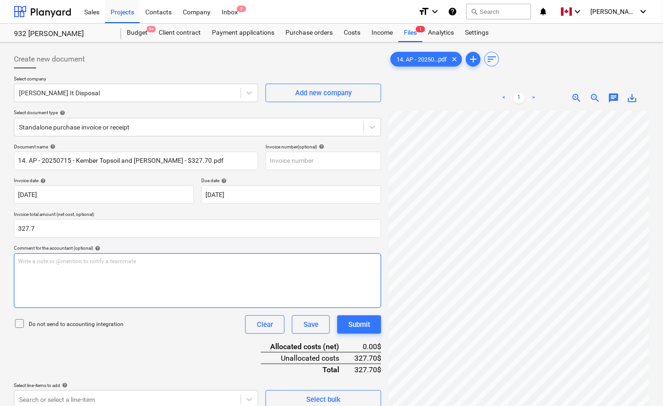
type input "327.70"
click at [69, 271] on div "Write a note or @mention to notify a teammate [PERSON_NAME]" at bounding box center [197, 281] width 367 height 55
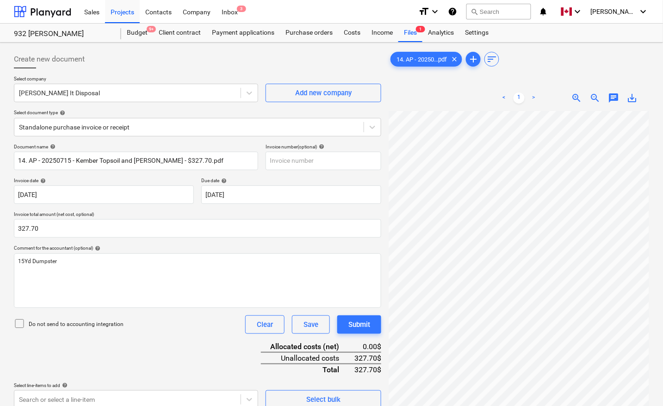
click at [88, 357] on div "Document name help 14. AP - 20250715 - Kember Topsoil and [PERSON_NAME] - $327.…" at bounding box center [197, 276] width 367 height 265
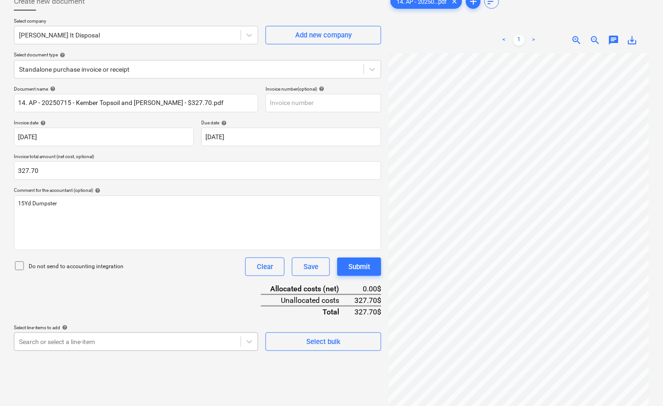
click at [85, 341] on body "Sales Projects Contacts Company Inbox 3 format_size keyboard_arrow_down help se…" at bounding box center [331, 145] width 663 height 406
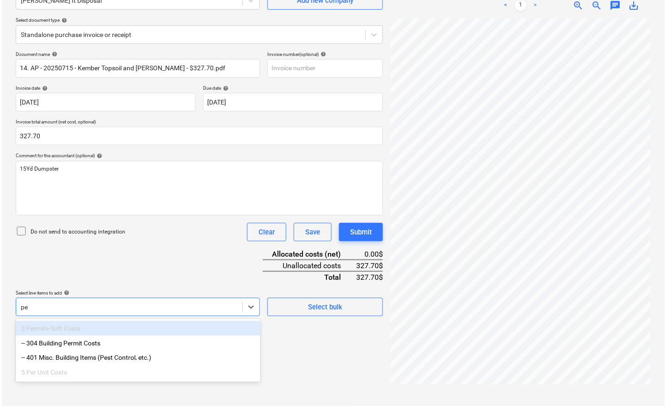
scroll to position [93, 0]
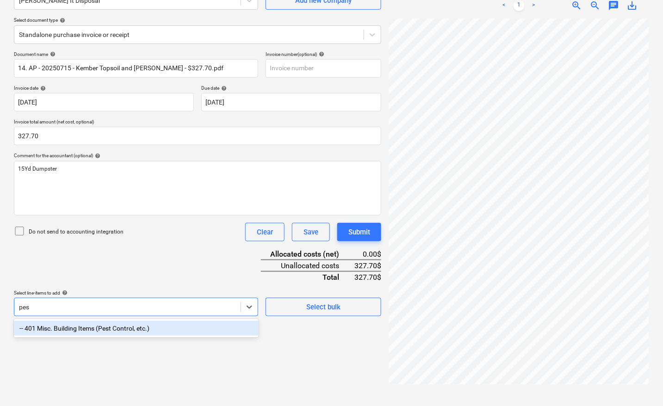
type input "pest"
click at [95, 332] on div "-- 401 Misc. Building Items (Pest Control, etc.)" at bounding box center [136, 328] width 245 height 15
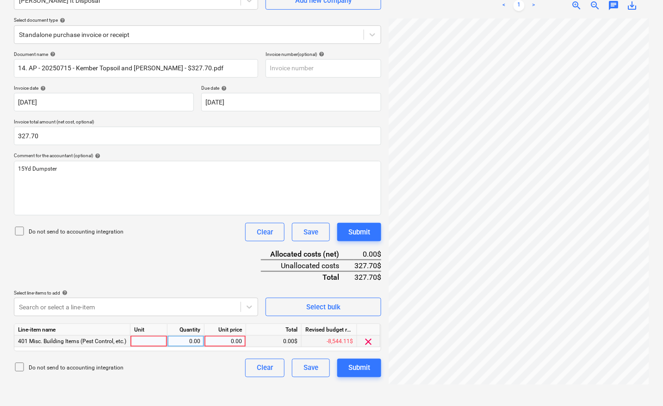
click at [149, 340] on div at bounding box center [149, 342] width 37 height 12
type input "pcs"
type input "327.70"
click at [198, 265] on div "Document name help 14. AP - 20250715 - Kember Topsoil and [PERSON_NAME] - $327.…" at bounding box center [197, 214] width 367 height 326
click at [368, 368] on div "Submit" at bounding box center [359, 368] width 22 height 12
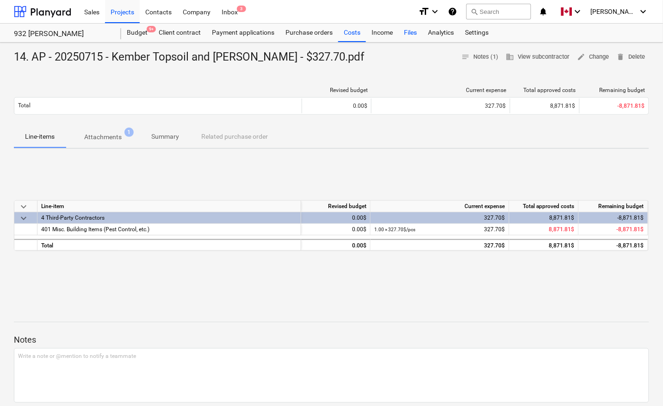
click at [410, 28] on div "Files" at bounding box center [410, 33] width 24 height 19
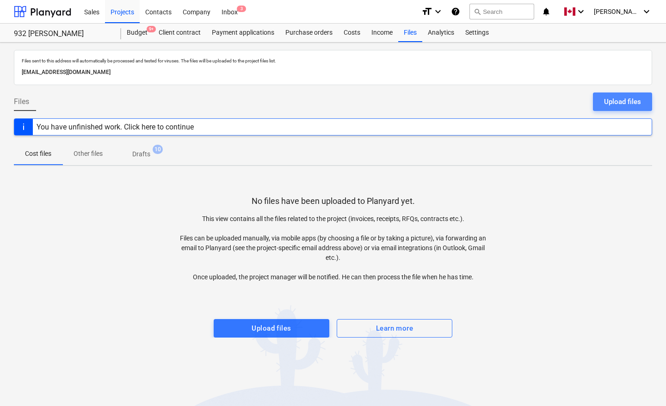
click at [633, 105] on div "Upload files" at bounding box center [622, 102] width 37 height 12
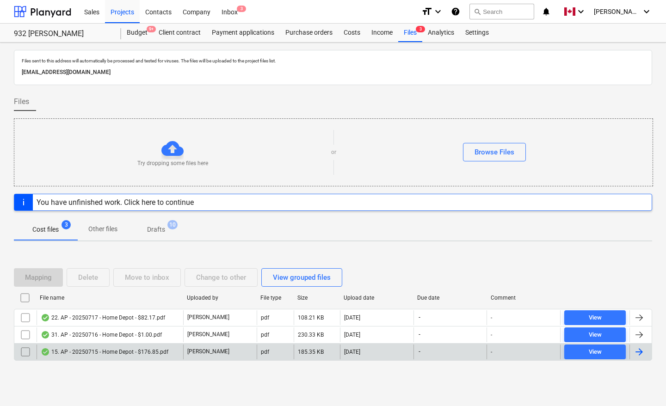
click at [640, 353] on div at bounding box center [639, 352] width 11 height 11
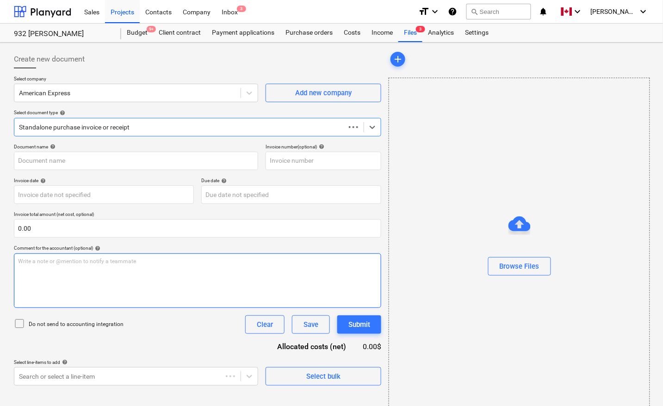
type input "15. AP - 20250715 - Home Depot - $176.85.pdf"
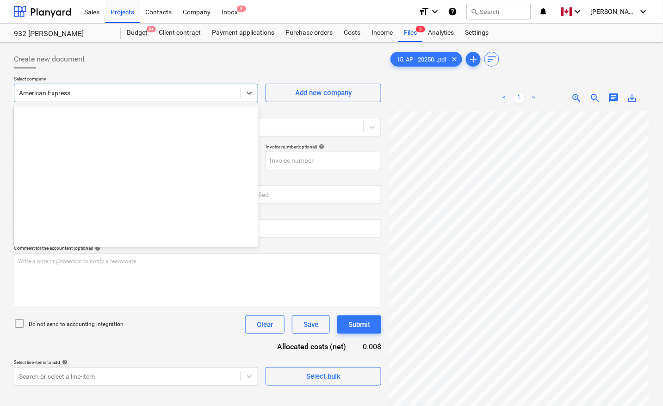
click at [69, 93] on div at bounding box center [127, 92] width 217 height 9
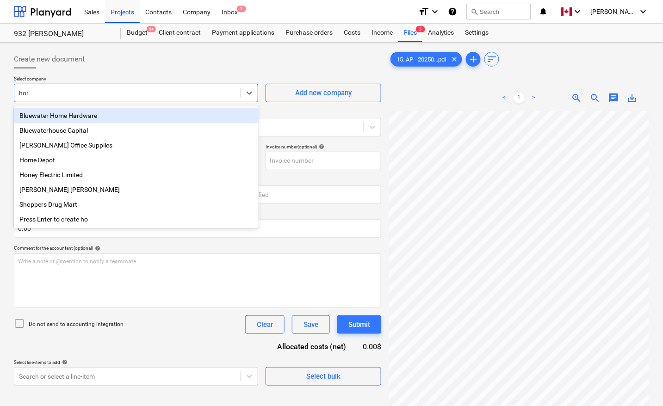
type input "home"
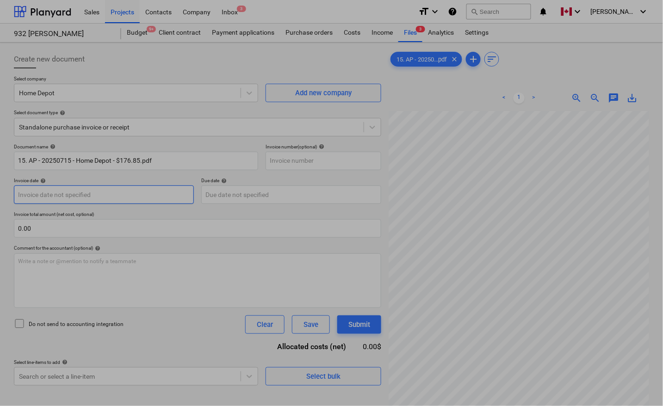
click at [65, 198] on body "Sales Projects Contacts Company Inbox 3 format_size keyboard_arrow_down help se…" at bounding box center [331, 203] width 663 height 406
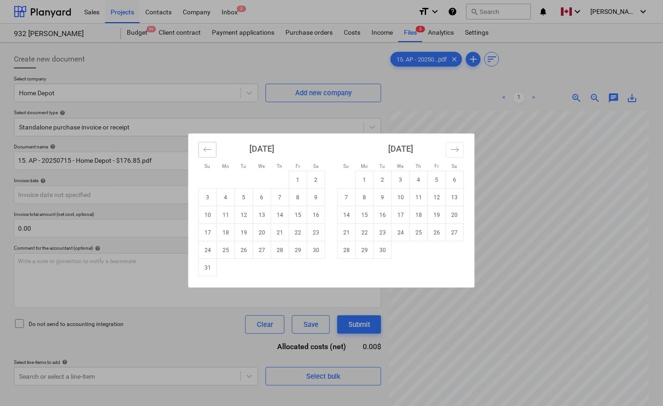
click at [211, 151] on icon "Move backward to switch to the previous month." at bounding box center [207, 149] width 9 height 9
click at [242, 214] on td "15" at bounding box center [244, 215] width 18 height 18
type input "[DATE]"
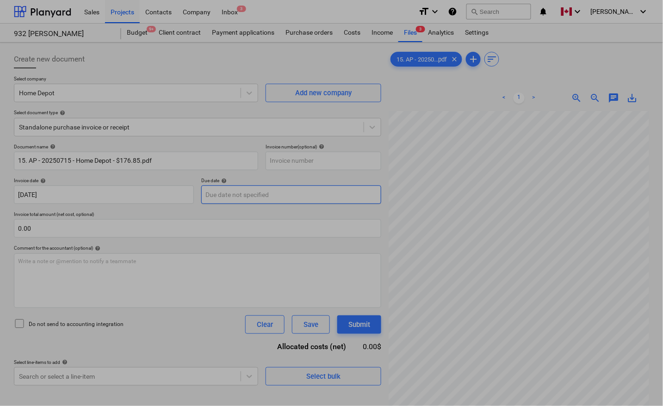
click at [232, 197] on body "Sales Projects Contacts Company Inbox 3 format_size keyboard_arrow_down help se…" at bounding box center [331, 203] width 663 height 406
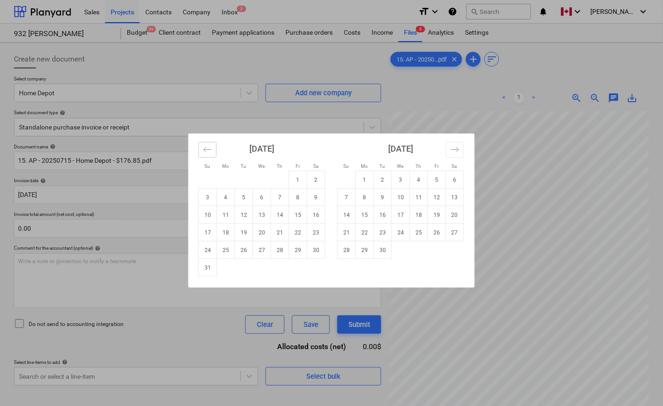
click at [206, 146] on icon "Move backward to switch to the previous month." at bounding box center [207, 149] width 9 height 9
click at [243, 214] on td "15" at bounding box center [244, 215] width 18 height 18
type input "[DATE]"
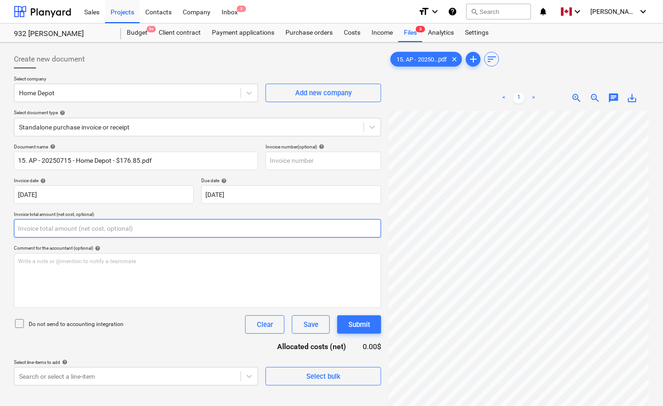
click at [36, 232] on input "text" at bounding box center [197, 228] width 367 height 19
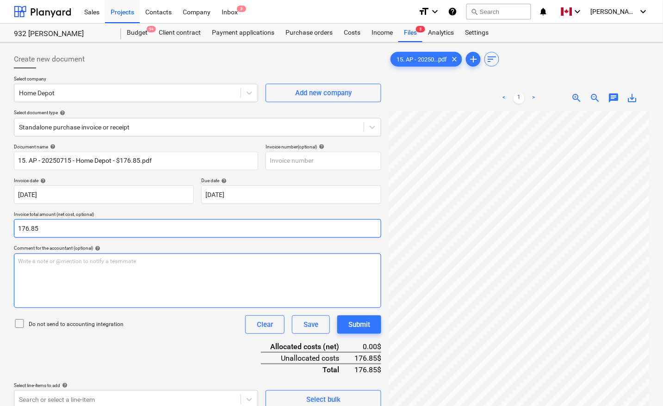
type input "176.85"
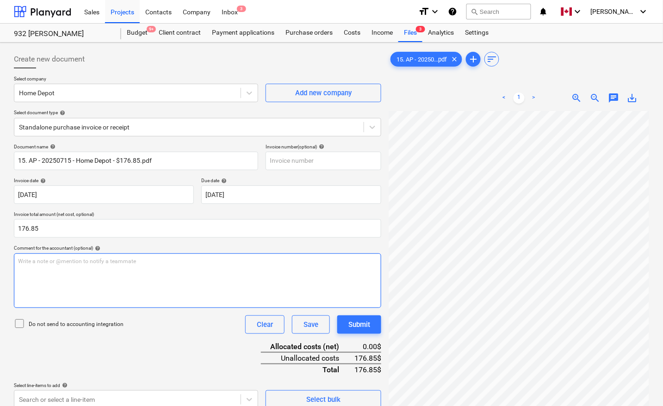
click at [75, 274] on div "Write a note or @mention to notify a teammate [PERSON_NAME]" at bounding box center [197, 281] width 367 height 55
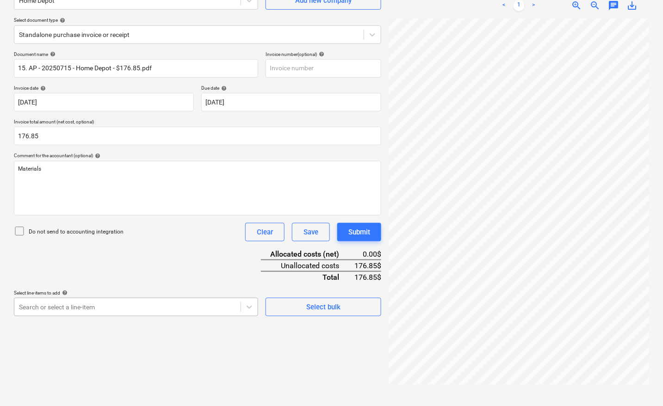
scroll to position [146, 0]
click at [55, 302] on body "Sales Projects Contacts Company Inbox 3 format_size keyboard_arrow_down help se…" at bounding box center [331, 110] width 663 height 406
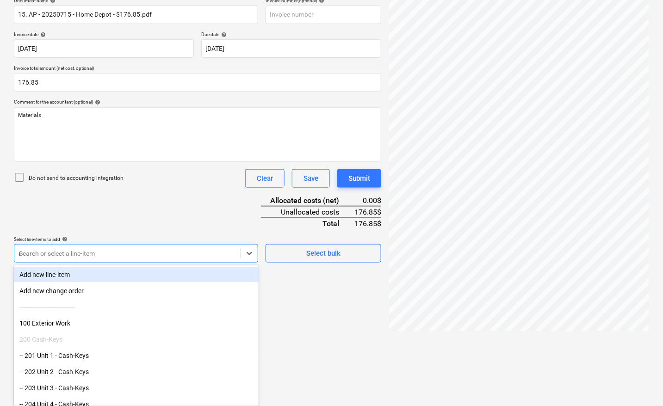
scroll to position [144, 0]
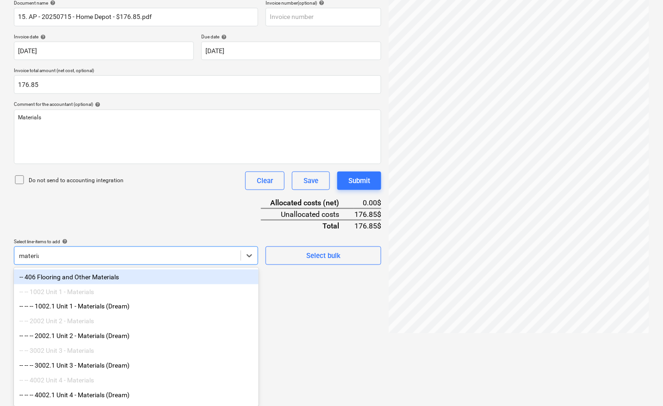
type input "material"
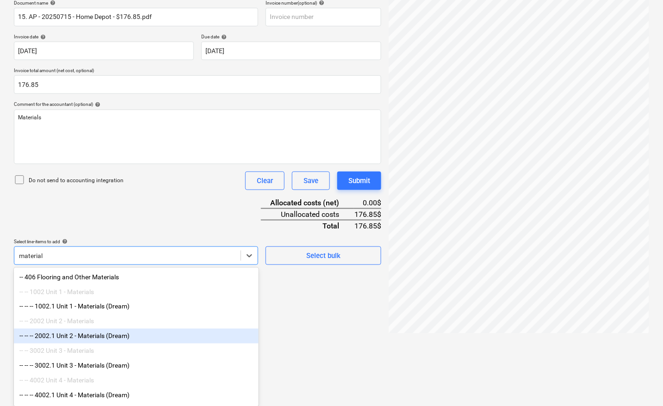
click at [91, 339] on div "-- -- -- 2002.1 Unit 2 - Materials (Dream)" at bounding box center [136, 336] width 245 height 15
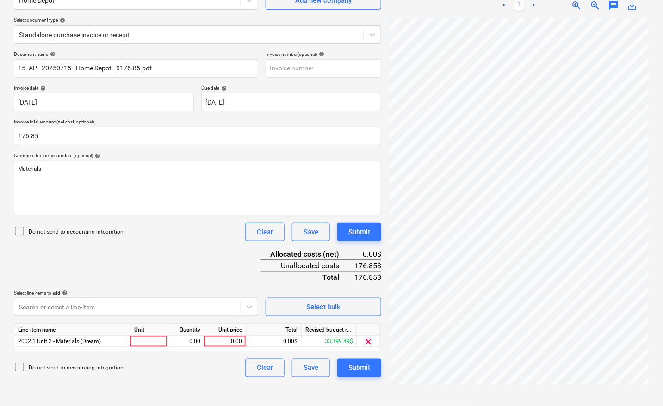
scroll to position [93, 0]
click at [149, 341] on div at bounding box center [149, 342] width 37 height 12
type input "pcs"
type input "176.85"
click at [207, 266] on div "Document name help 15. AP - 20250715 - Home Depot - $176.85.pdf Invoice number …" at bounding box center [197, 214] width 367 height 326
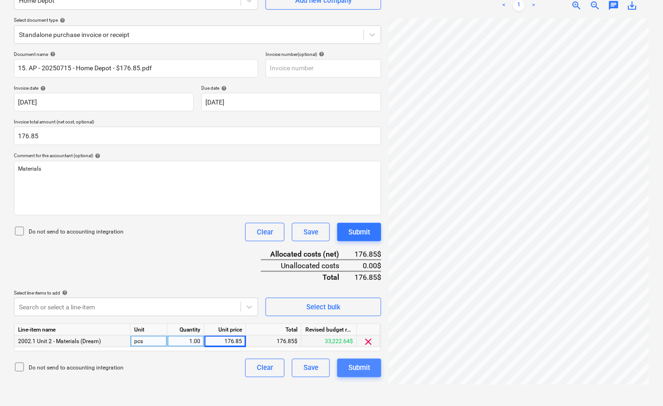
click at [357, 367] on div "Submit" at bounding box center [359, 368] width 22 height 12
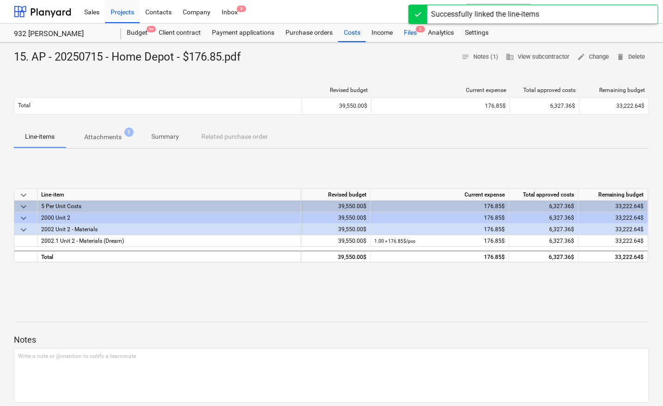
click at [410, 32] on div "Files 2" at bounding box center [410, 33] width 24 height 19
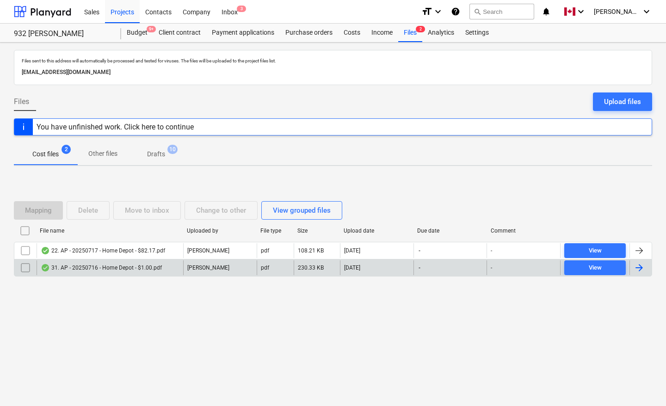
click at [646, 268] on div at bounding box center [641, 268] width 22 height 15
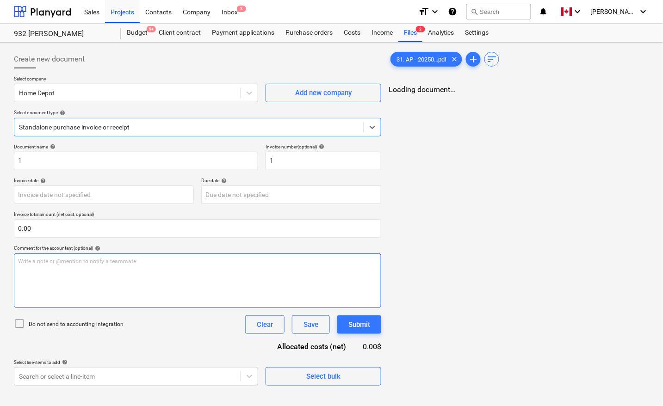
type input "1"
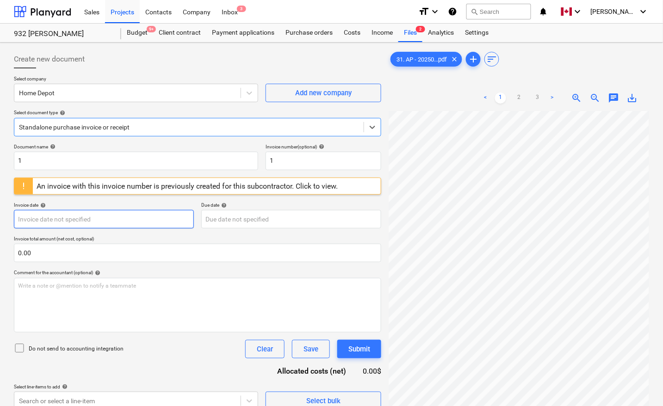
click at [42, 220] on body "Sales Projects Contacts Company Inbox 3 format_size keyboard_arrow_down help se…" at bounding box center [331, 203] width 663 height 406
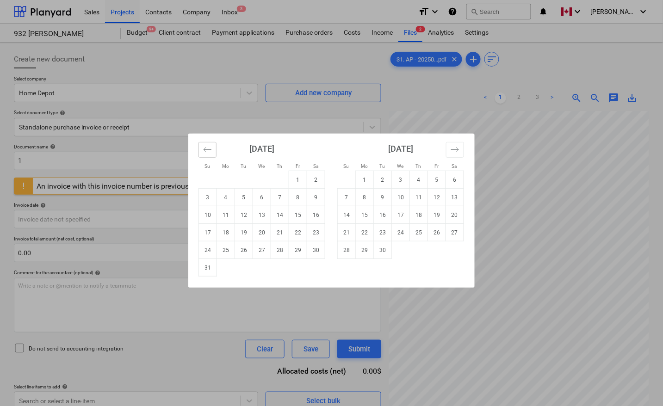
click at [202, 151] on button "Move backward to switch to the previous month." at bounding box center [208, 150] width 18 height 16
click at [276, 214] on td "17" at bounding box center [280, 215] width 18 height 18
type input "[DATE]"
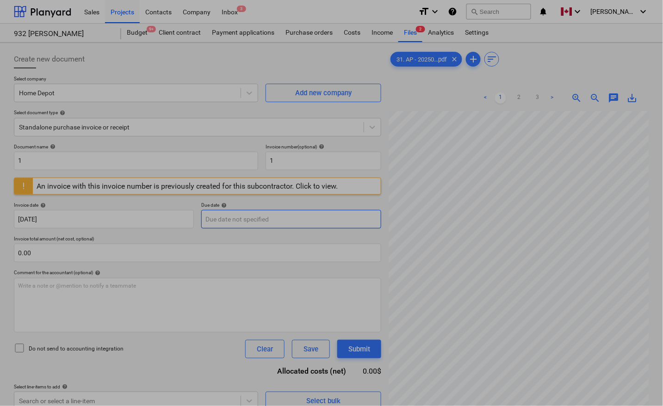
click at [233, 216] on body "Sales Projects Contacts Company Inbox 3 format_size keyboard_arrow_down help se…" at bounding box center [331, 203] width 663 height 406
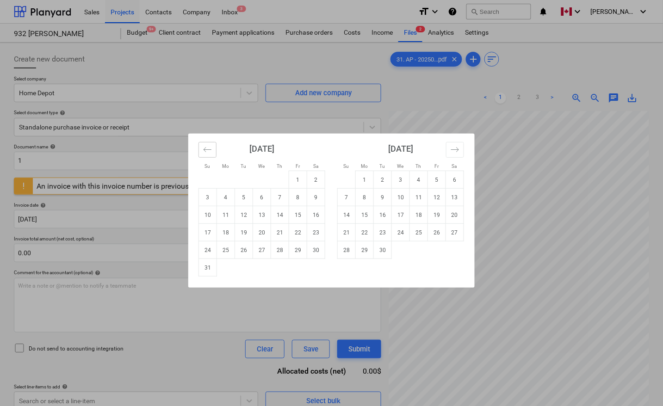
click at [210, 155] on button "Move backward to switch to the previous month." at bounding box center [208, 150] width 18 height 16
click at [278, 218] on td "17" at bounding box center [280, 215] width 18 height 18
type input "[DATE]"
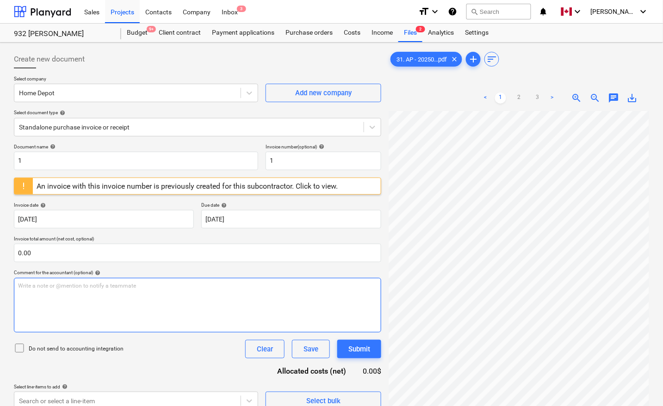
click at [70, 302] on div "Write a note or @mention to notify a teammate [PERSON_NAME]" at bounding box center [197, 305] width 367 height 55
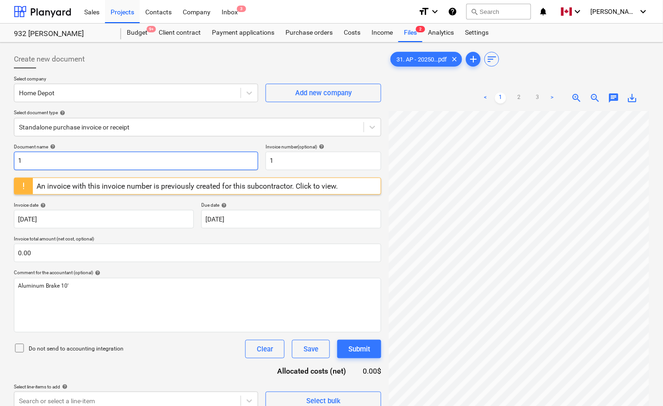
drag, startPoint x: 61, startPoint y: 165, endPoint x: 0, endPoint y: 170, distance: 61.3
click at [0, 170] on div "Create new document Select company Home Depot Add new company Select document t…" at bounding box center [331, 271] width 663 height 456
paste input "31. AP - 20250716 - Home Depot - $1.00"
type input "31. AP - 20250716 - Home Depot - $1.00"
drag, startPoint x: 288, startPoint y: 158, endPoint x: 239, endPoint y: 156, distance: 49.1
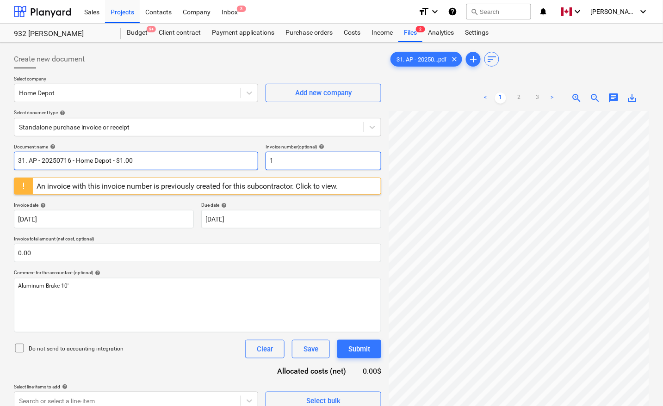
click at [239, 156] on div "Document name help 31. AP - 20250716 - Home Depot - $1.00 Invoice number (optio…" at bounding box center [197, 157] width 367 height 26
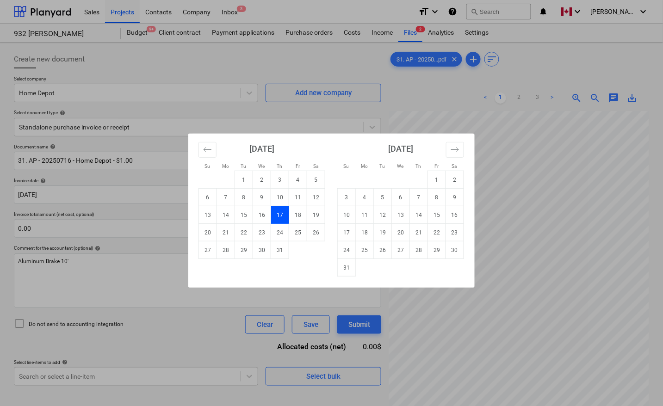
click at [277, 216] on td "17" at bounding box center [280, 215] width 18 height 18
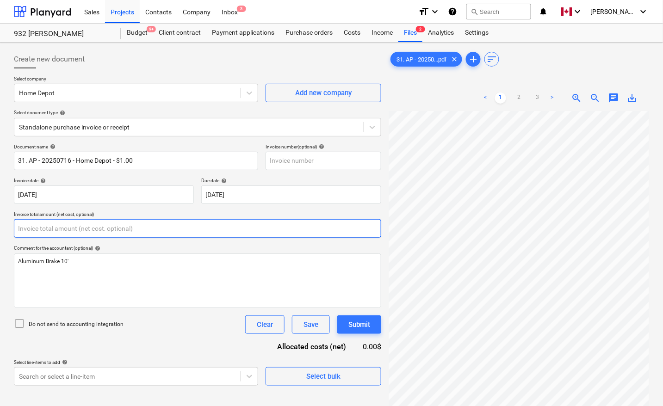
click at [114, 229] on input "text" at bounding box center [197, 228] width 367 height 19
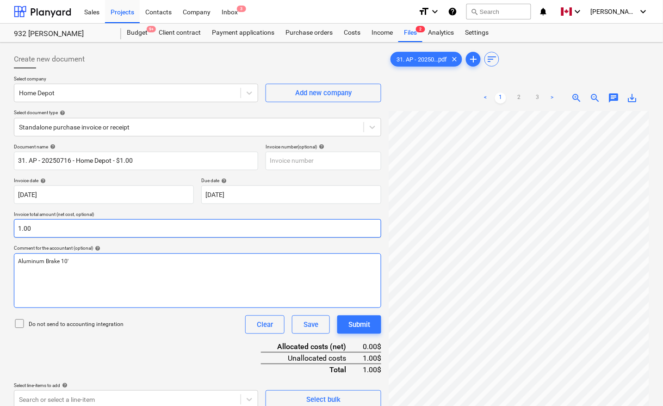
type input "1.00"
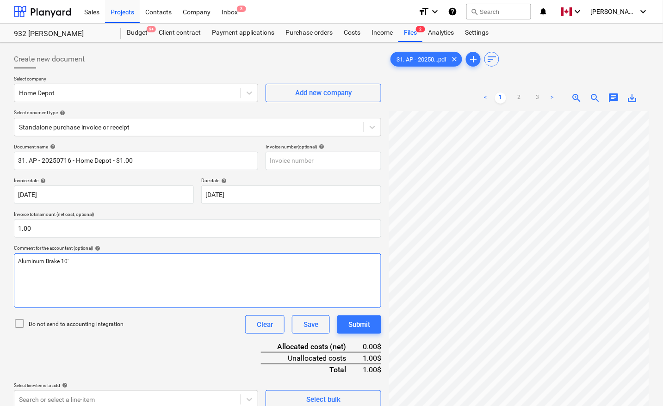
click at [102, 278] on div "Aluminum Brake 10'" at bounding box center [197, 281] width 367 height 55
click at [128, 354] on div "Document name help 31. AP - 20250716 - Home Depot - $1.00 Invoice number (optio…" at bounding box center [197, 276] width 367 height 265
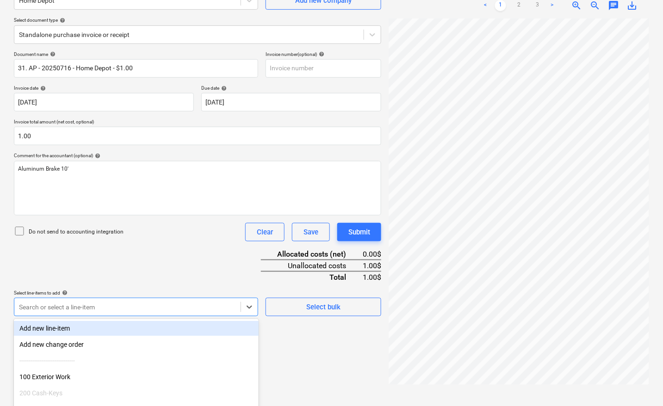
scroll to position [146, 0]
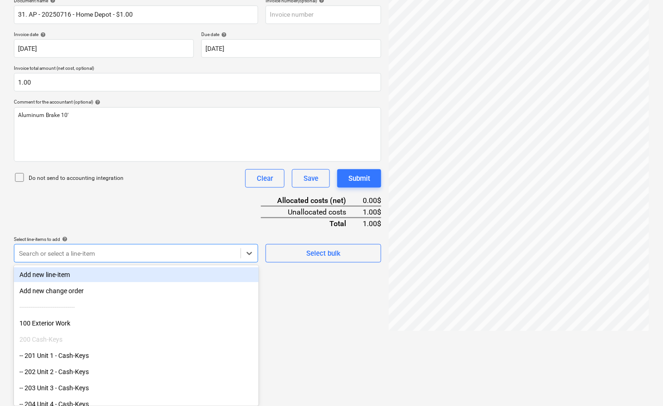
click at [44, 260] on body "Sales Projects Contacts Company Inbox 3 format_size keyboard_arrow_down help se…" at bounding box center [331, 57] width 663 height 406
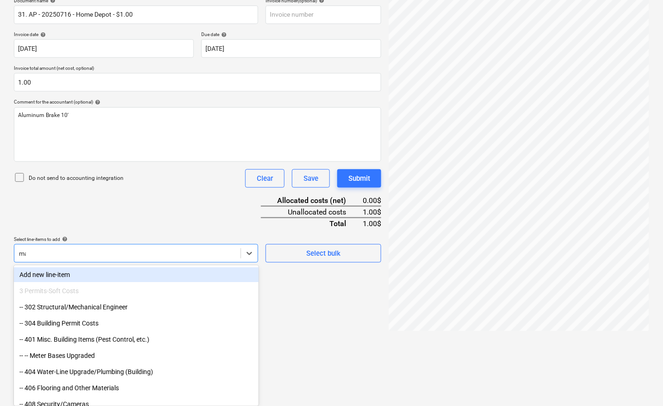
scroll to position [144, 0]
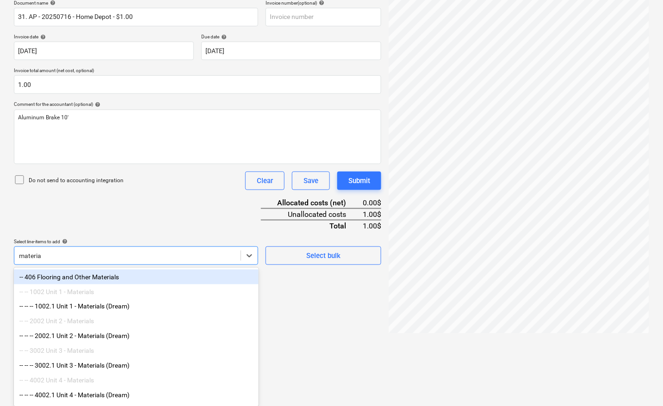
type input "material"
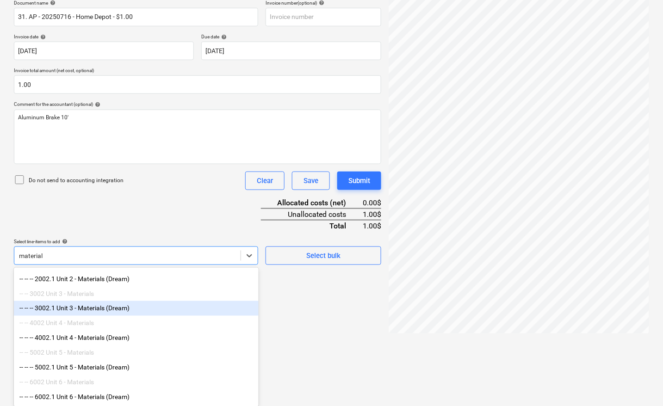
scroll to position [66, 0]
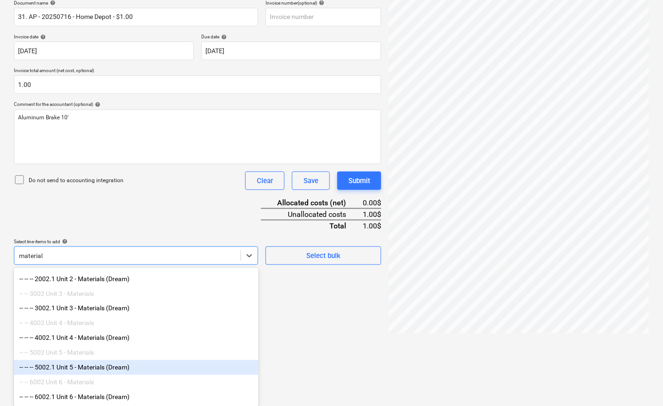
click at [97, 361] on div "-- -- -- 5002.1 Unit 5 - Materials (Dream)" at bounding box center [136, 368] width 245 height 15
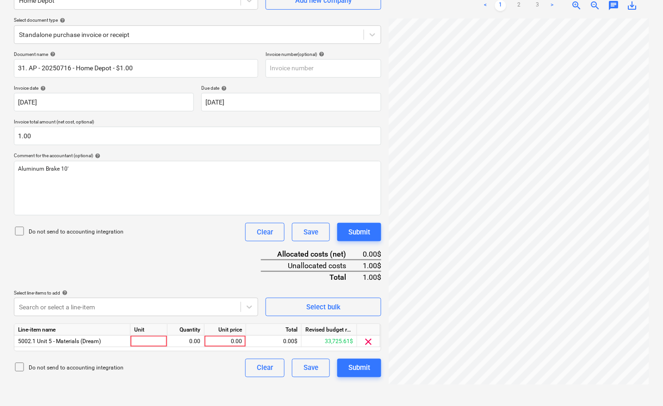
click at [301, 351] on div "Create new document Select company Home Depot Add new company Select document t…" at bounding box center [197, 178] width 375 height 449
click at [153, 336] on div at bounding box center [149, 342] width 37 height 12
type input "pcs"
click at [217, 261] on div "Document name help 31. AP - 20250716 - Home Depot - $1.00 Invoice number (optio…" at bounding box center [197, 214] width 367 height 326
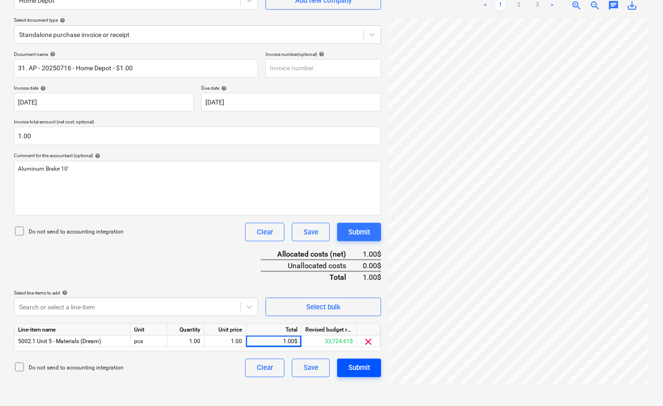
click at [355, 363] on div "Submit" at bounding box center [359, 368] width 22 height 12
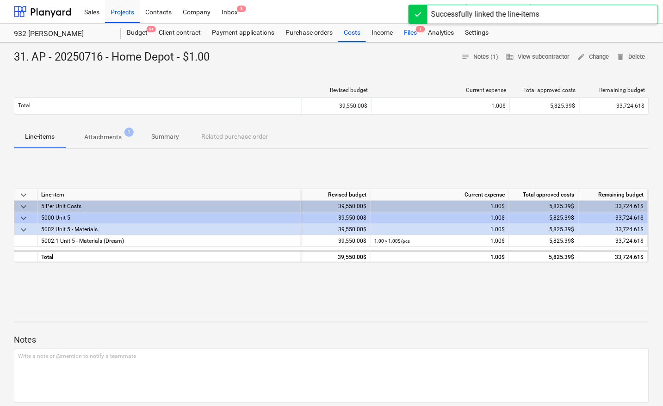
click at [410, 30] on div "Files 1" at bounding box center [410, 33] width 24 height 19
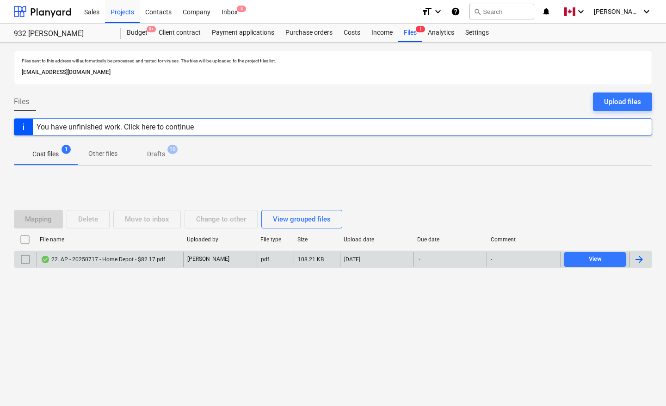
click at [643, 260] on div at bounding box center [639, 259] width 11 height 11
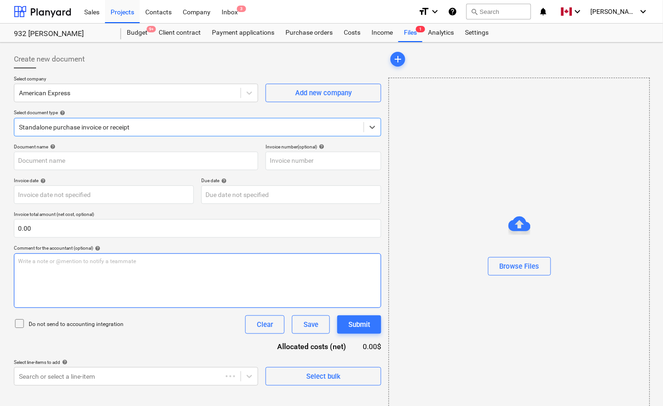
type input "22. AP - 20250717 - Home Depot - $82.17.pdf"
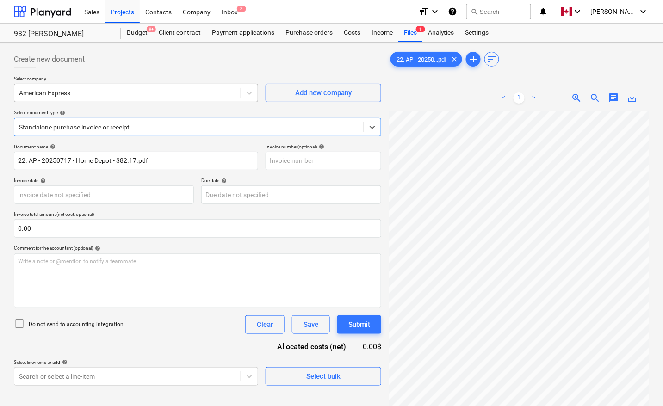
click at [135, 98] on div at bounding box center [127, 92] width 217 height 9
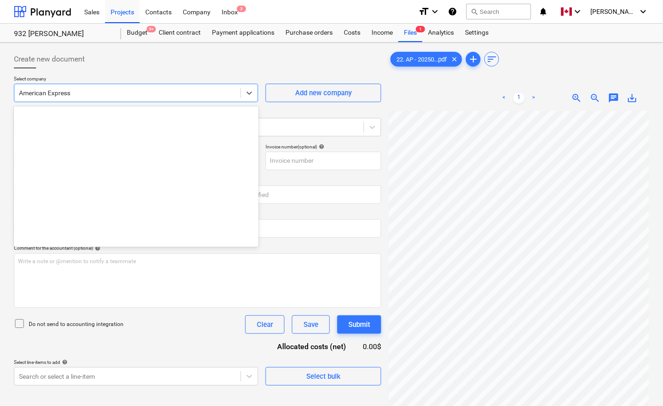
scroll to position [178, 0]
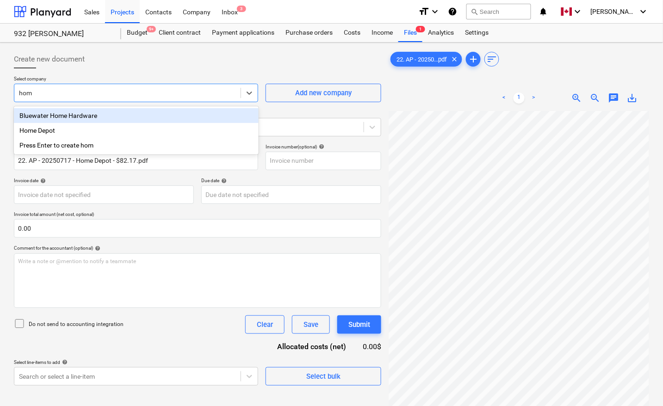
type input "home"
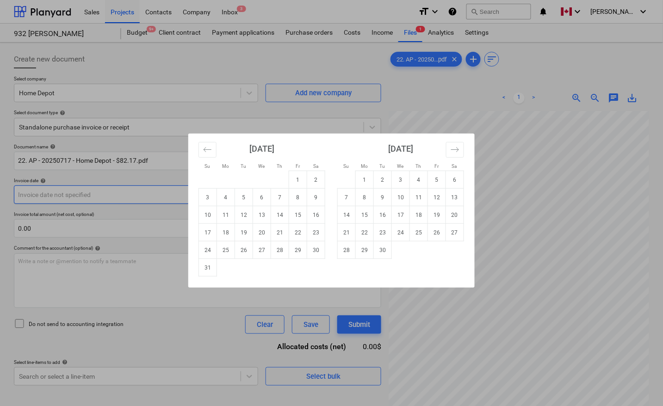
click at [133, 194] on body "Sales Projects Contacts Company Inbox 3 format_size keyboard_arrow_down help se…" at bounding box center [331, 203] width 663 height 406
click at [209, 146] on icon "Move backward to switch to the previous month." at bounding box center [207, 149] width 9 height 9
click at [278, 214] on td "17" at bounding box center [280, 215] width 18 height 18
type input "[DATE]"
click at [232, 190] on body "Sales Projects Contacts Company Inbox 3 format_size keyboard_arrow_down help se…" at bounding box center [331, 203] width 663 height 406
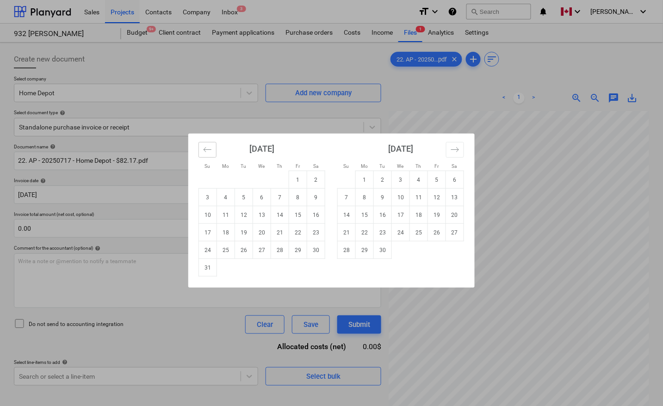
click at [207, 151] on icon "Move backward to switch to the previous month." at bounding box center [207, 149] width 9 height 9
click at [276, 213] on td "17" at bounding box center [280, 215] width 18 height 18
type input "[DATE]"
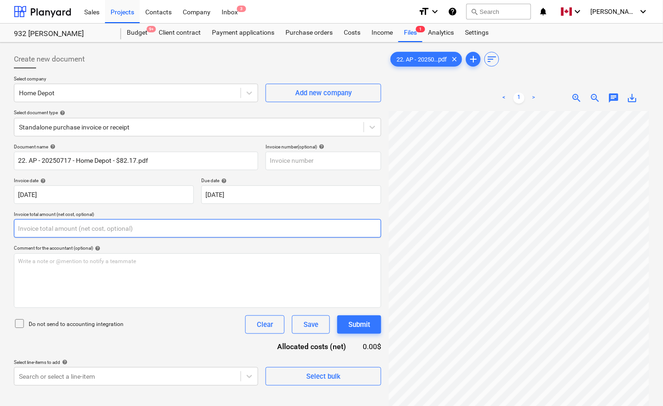
click at [95, 228] on input "text" at bounding box center [197, 228] width 367 height 19
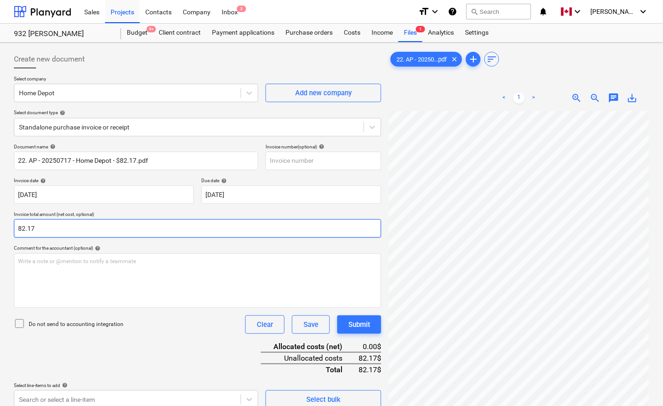
type input "82.17"
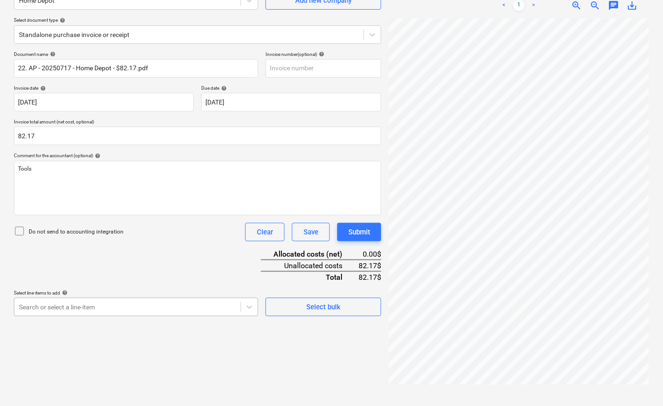
click at [87, 305] on body "Sales Projects Contacts Company Inbox 3 format_size keyboard_arrow_down help se…" at bounding box center [331, 110] width 663 height 406
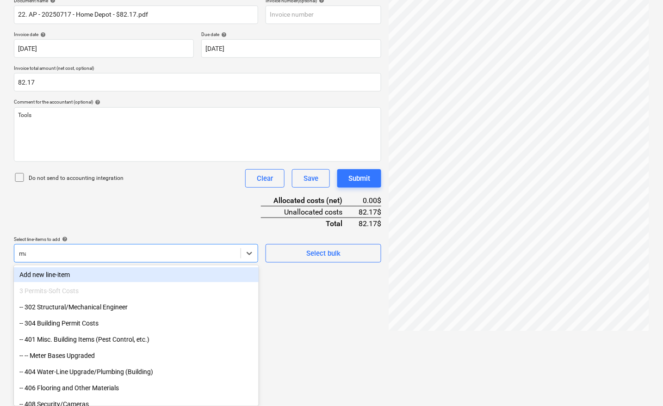
scroll to position [144, 0]
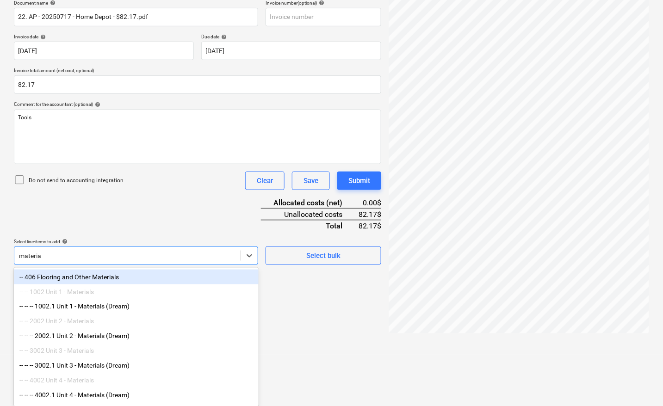
type input "material"
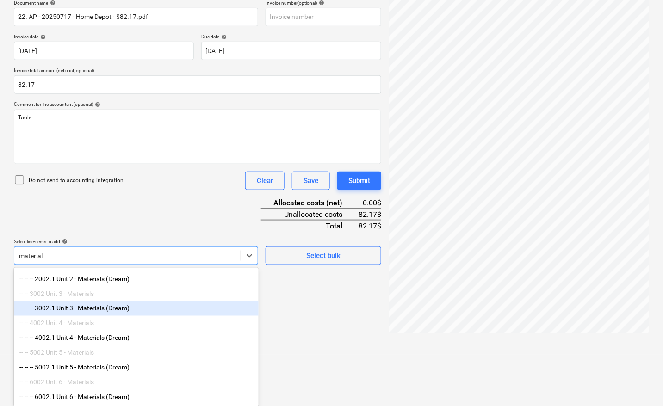
scroll to position [66, 0]
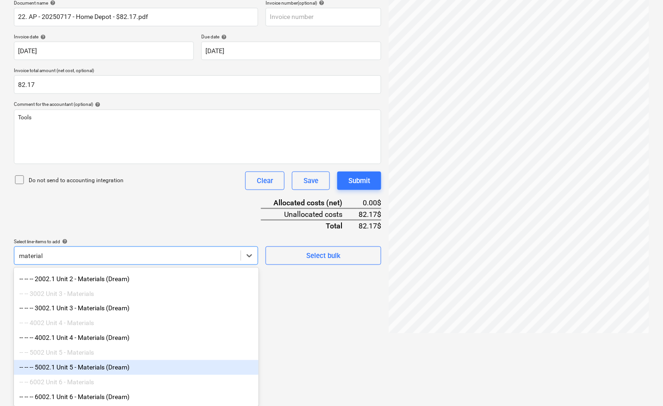
click at [119, 372] on div "-- -- -- 5002.1 Unit 5 - Materials (Dream)" at bounding box center [136, 368] width 245 height 15
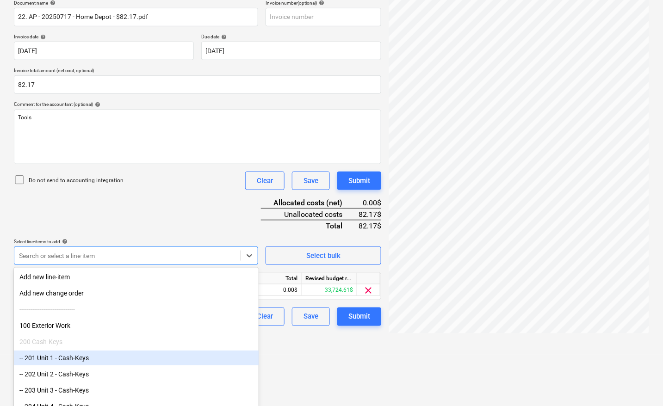
click at [316, 262] on html "Sales Projects Contacts Company Inbox 3 format_size keyboard_arrow_down help se…" at bounding box center [331, 59] width 663 height 406
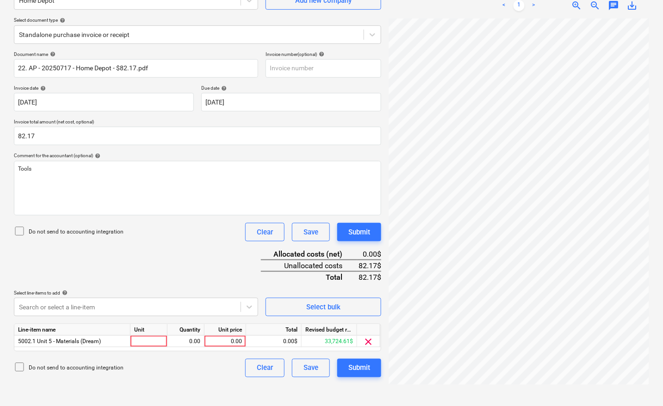
scroll to position [93, 0]
click at [135, 342] on div at bounding box center [149, 342] width 37 height 12
type input "pcs"
type input "82.17"
click at [200, 387] on div "Create new document Select company Home Depot Add new company Select document t…" at bounding box center [197, 178] width 375 height 449
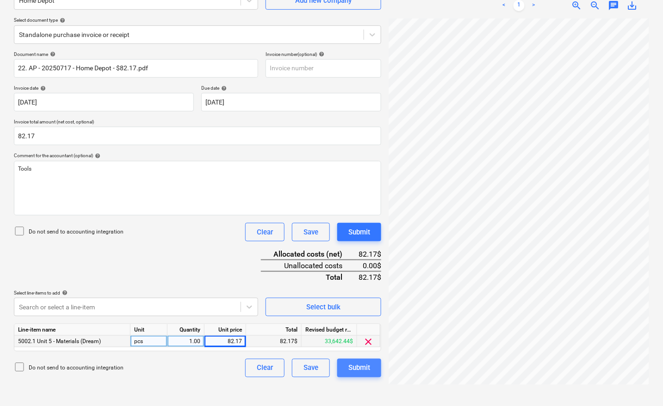
click at [360, 367] on div "Submit" at bounding box center [359, 368] width 22 height 12
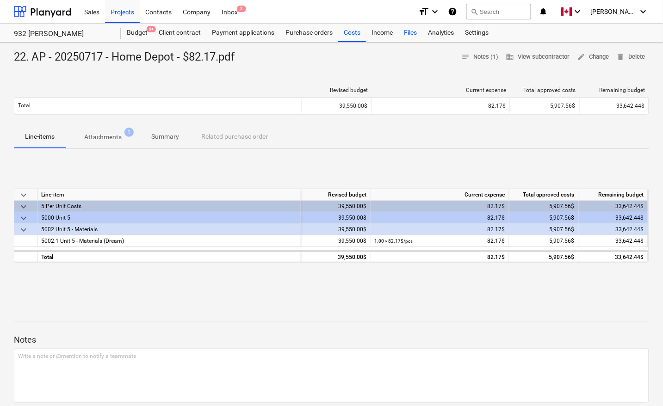
click at [411, 31] on div "Files" at bounding box center [410, 33] width 24 height 19
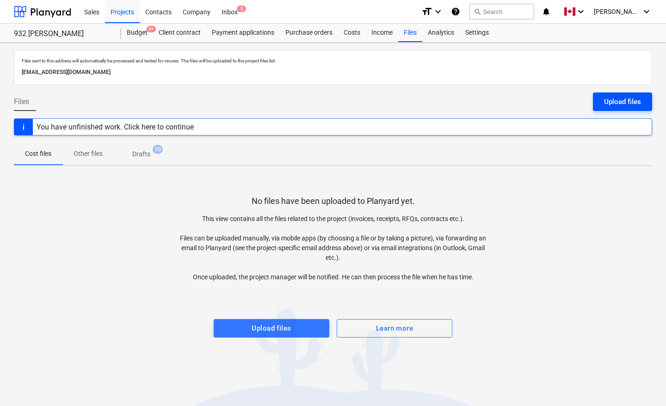
click at [635, 102] on div "Upload files" at bounding box center [622, 102] width 37 height 12
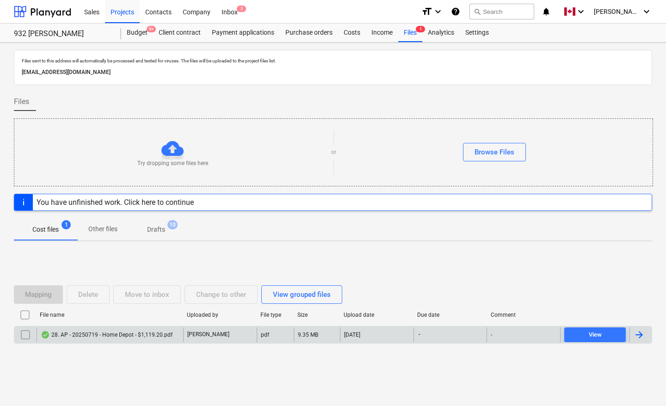
click at [639, 333] on div at bounding box center [639, 335] width 11 height 11
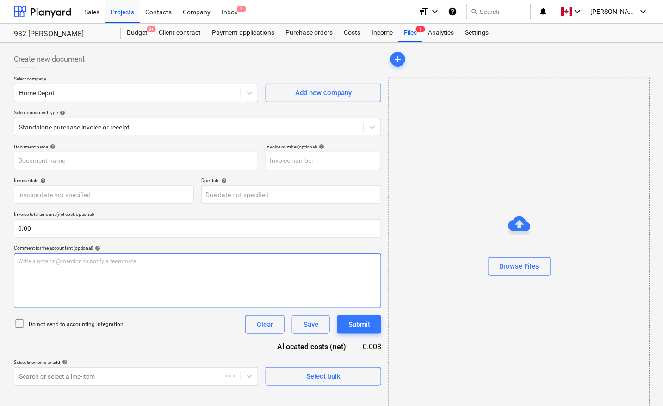
type input "28. AP - 20250719 - Home Depot - $1,119.20.pdf"
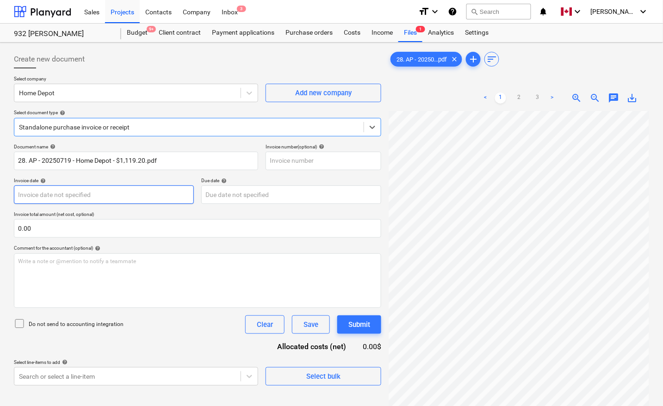
click at [114, 197] on body "Sales Projects Contacts Company Inbox 3 format_size keyboard_arrow_down help se…" at bounding box center [331, 203] width 663 height 406
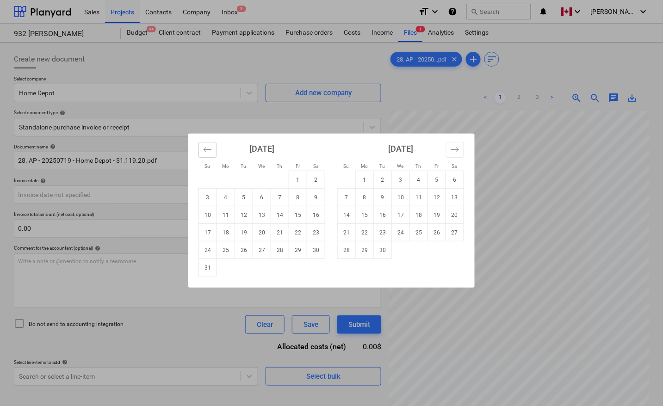
click at [205, 151] on icon "Move backward to switch to the previous month." at bounding box center [207, 149] width 9 height 9
click at [312, 214] on td "19" at bounding box center [316, 215] width 18 height 18
type input "[DATE]"
click at [263, 200] on body "Sales Projects Contacts Company Inbox 3 format_size keyboard_arrow_down help se…" at bounding box center [331, 203] width 663 height 406
click at [211, 149] on icon "Move backward to switch to the previous month." at bounding box center [207, 149] width 9 height 9
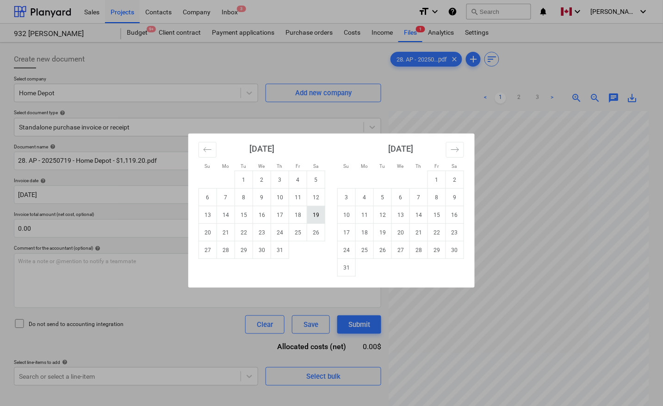
click at [310, 214] on td "19" at bounding box center [316, 215] width 18 height 18
type input "[DATE]"
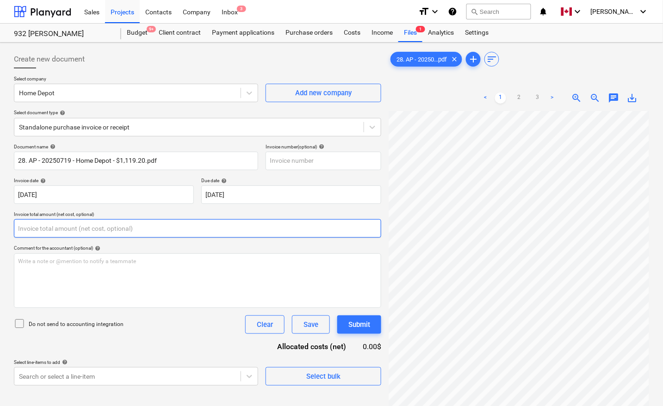
click at [159, 225] on input "text" at bounding box center [197, 228] width 367 height 19
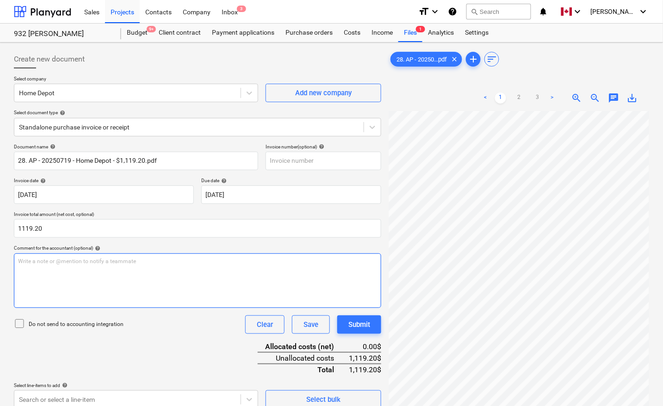
type input "1,119.20"
click at [159, 279] on div "Write a note or @mention to notify a teammate [PERSON_NAME]" at bounding box center [197, 281] width 367 height 55
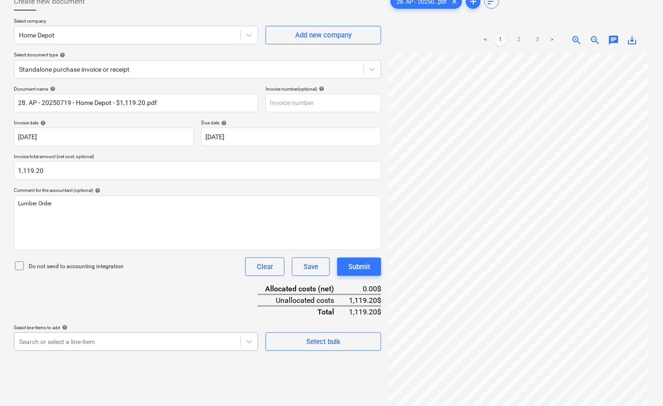
scroll to position [146, 0]
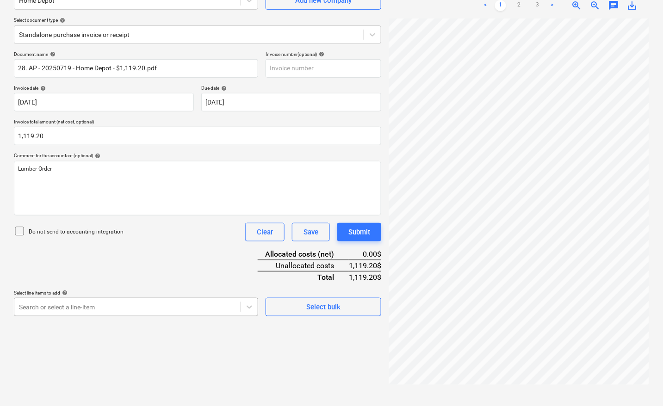
click at [90, 314] on body "Sales Projects Contacts Company Inbox 3 format_size keyboard_arrow_down help se…" at bounding box center [331, 110] width 663 height 406
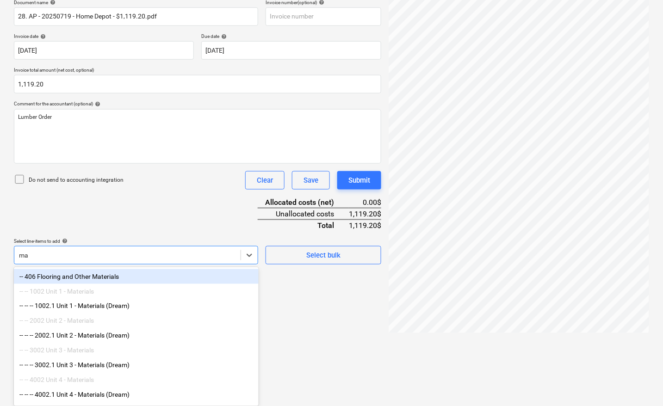
scroll to position [144, 0]
type input "materia"
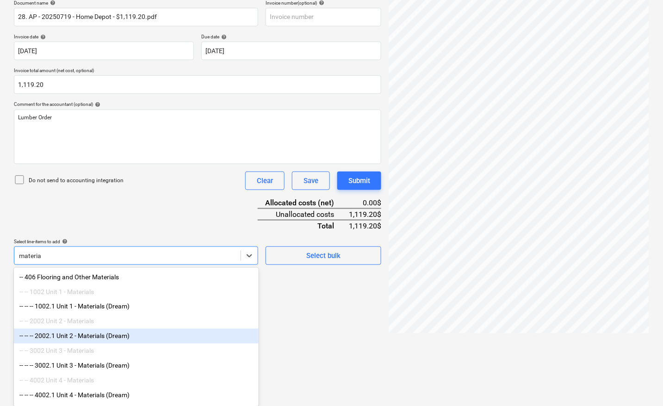
click at [95, 336] on div "-- -- -- 2002.1 Unit 2 - Materials (Dream)" at bounding box center [136, 336] width 245 height 15
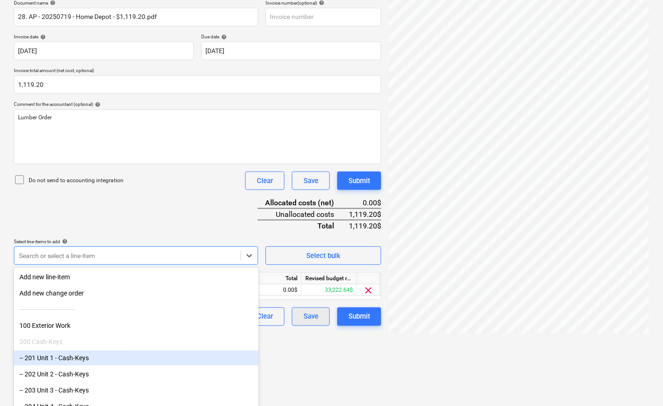
click at [315, 262] on html "Sales Projects Contacts Company Inbox 3 format_size keyboard_arrow_down help se…" at bounding box center [331, 59] width 663 height 406
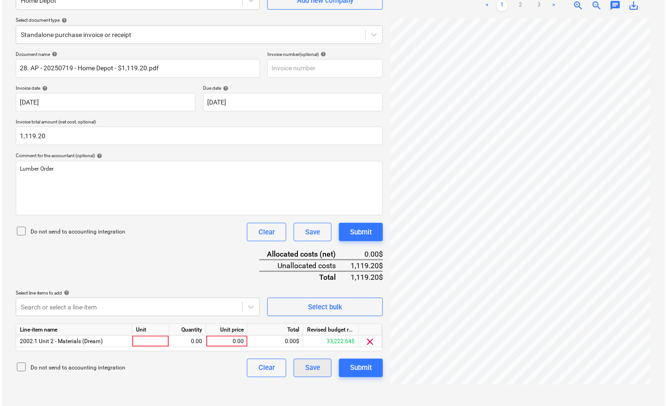
scroll to position [93, 0]
click at [158, 339] on div at bounding box center [149, 342] width 37 height 12
type input "pcs"
type input "1119.20"
click at [205, 260] on div "Document name help 28. AP - 20250719 - Home Depot - $1,119.20.pdf Invoice numbe…" at bounding box center [197, 214] width 367 height 326
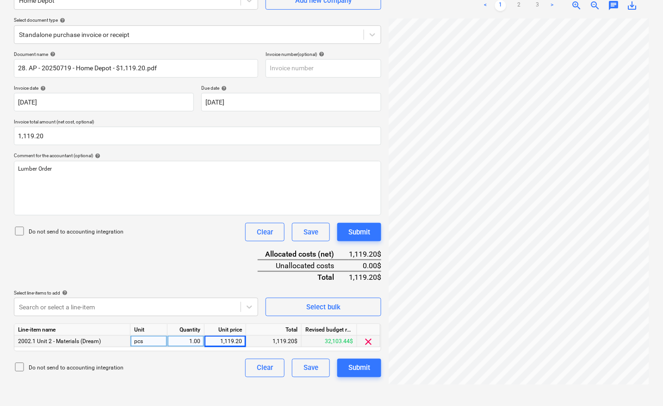
click at [197, 381] on div "Create new document Select company Home Depot Add new company Select document t…" at bounding box center [197, 178] width 375 height 449
click at [362, 364] on div "Submit" at bounding box center [359, 368] width 22 height 12
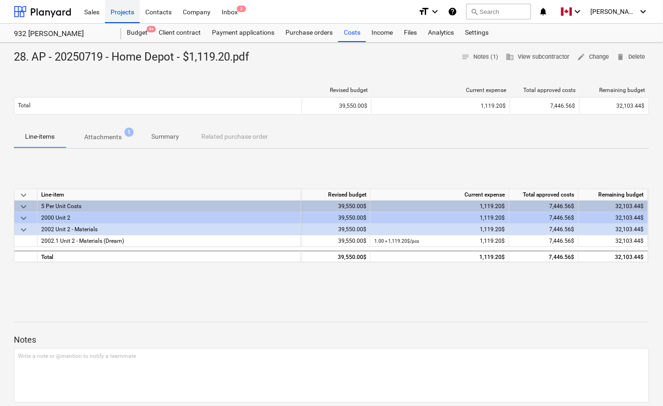
click at [114, 12] on div "Projects" at bounding box center [122, 12] width 35 height 24
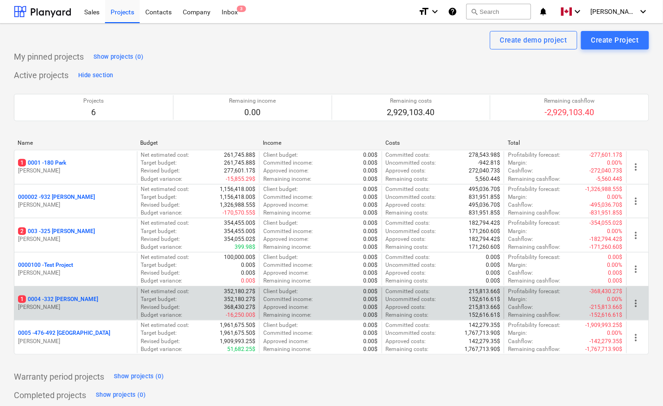
click at [58, 299] on p "1 0004 - 332 [PERSON_NAME]" at bounding box center [58, 300] width 80 height 8
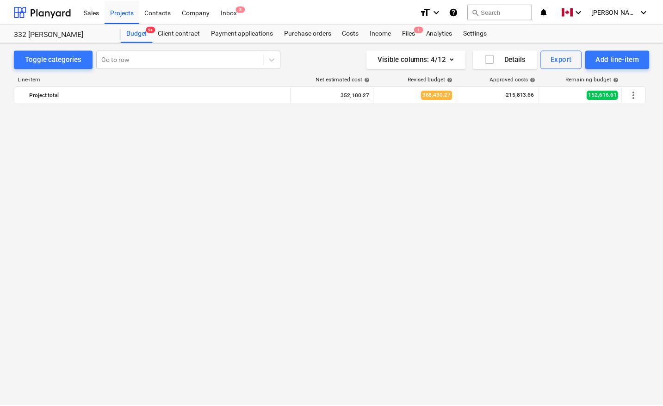
scroll to position [832, 0]
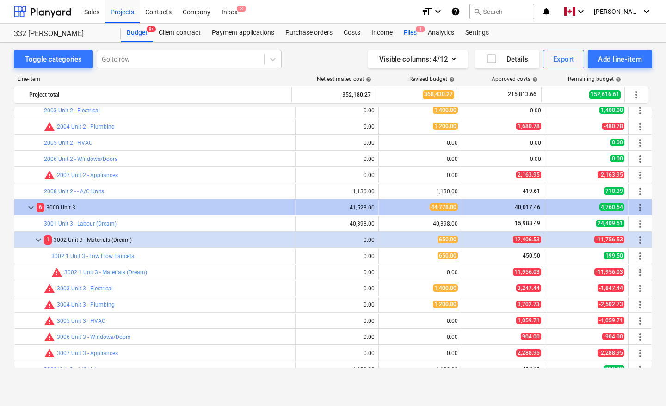
click at [403, 30] on div "Files 1" at bounding box center [410, 33] width 24 height 19
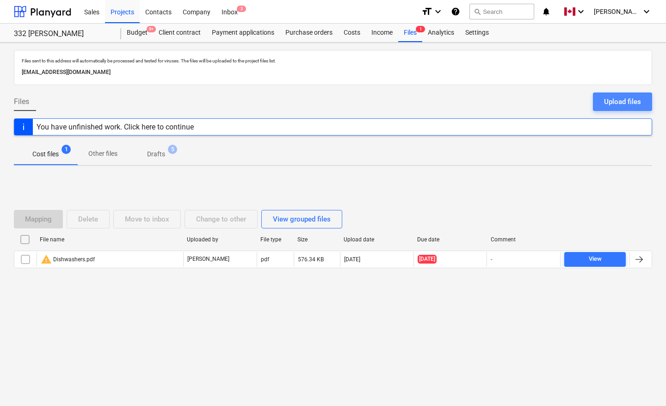
click at [634, 102] on div "Upload files" at bounding box center [622, 102] width 37 height 12
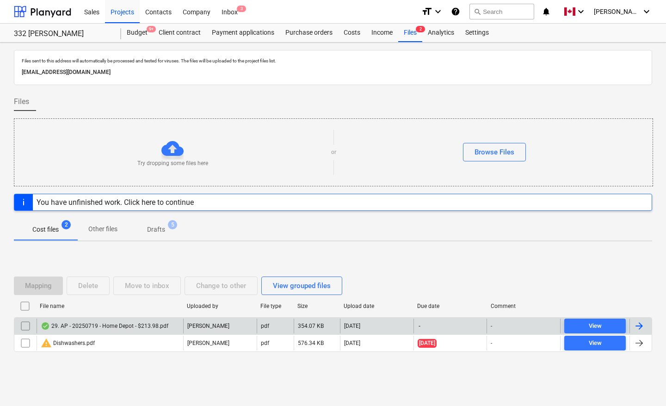
click at [645, 324] on div at bounding box center [639, 326] width 11 height 11
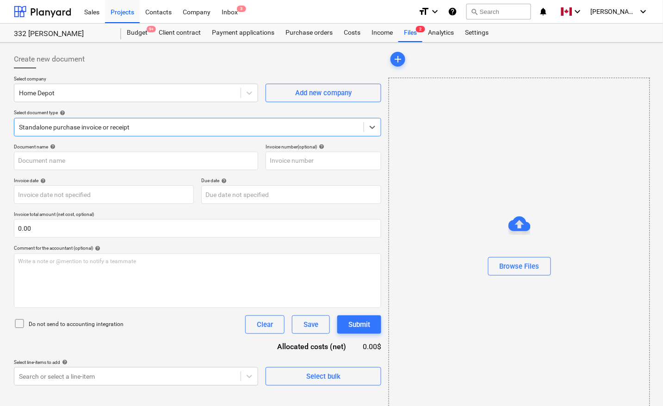
type input "29. AP - 20250719 - Home Depot - $213.98.pdf"
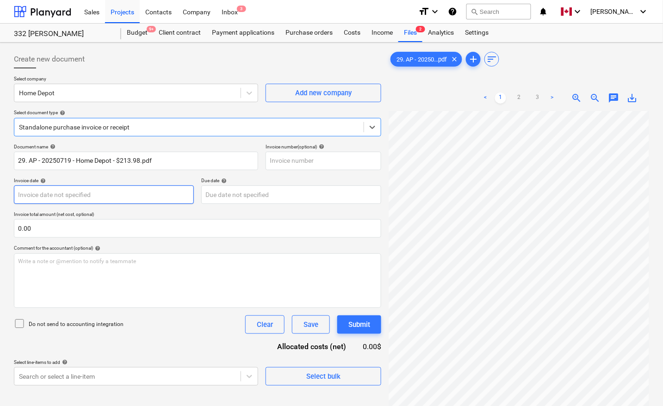
click at [130, 198] on body "Sales Projects Contacts Company Inbox 3 format_size keyboard_arrow_down help se…" at bounding box center [331, 203] width 663 height 406
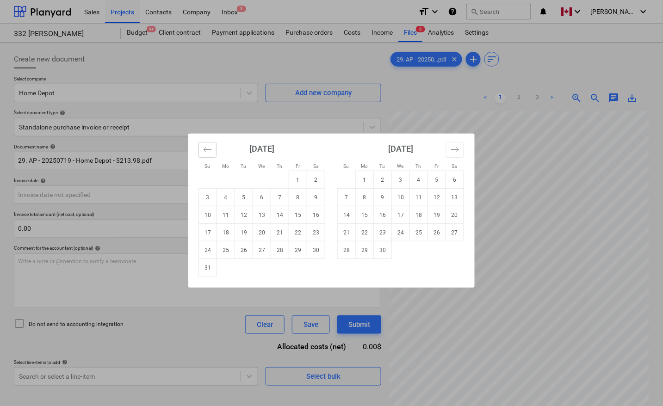
click at [210, 153] on icon "Move backward to switch to the previous month." at bounding box center [207, 149] width 9 height 9
click at [313, 215] on td "19" at bounding box center [316, 215] width 18 height 18
type input "[DATE]"
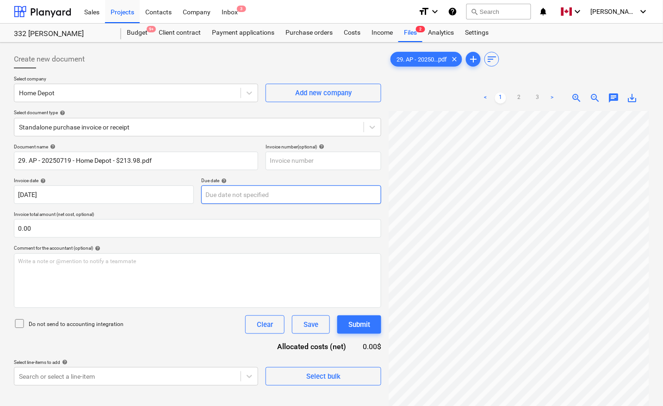
click at [272, 199] on body "Sales Projects Contacts Company Inbox 3 format_size keyboard_arrow_down help se…" at bounding box center [331, 203] width 663 height 406
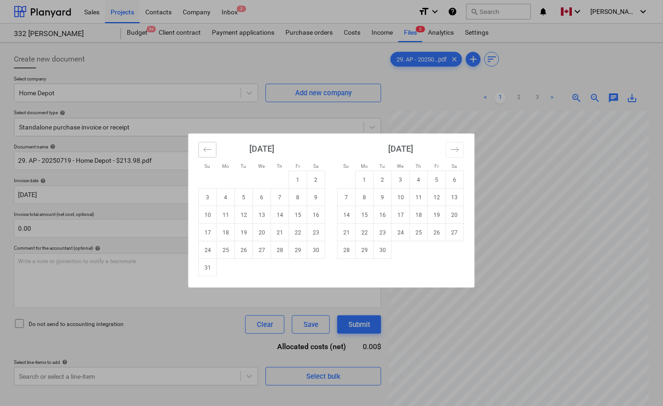
click at [209, 147] on icon "Move backward to switch to the previous month." at bounding box center [207, 149] width 9 height 9
click at [315, 215] on td "19" at bounding box center [316, 215] width 18 height 18
type input "[DATE]"
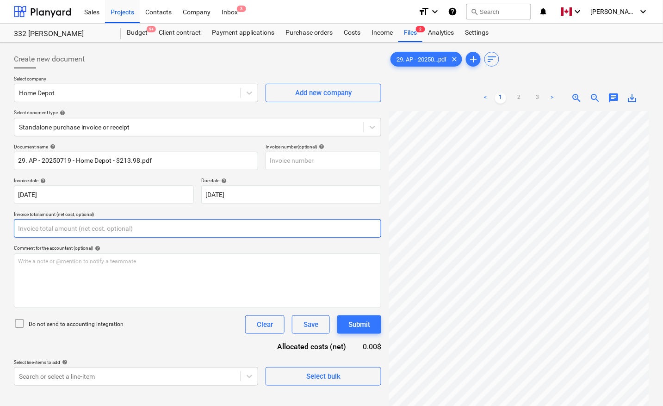
click at [115, 230] on input "text" at bounding box center [197, 228] width 367 height 19
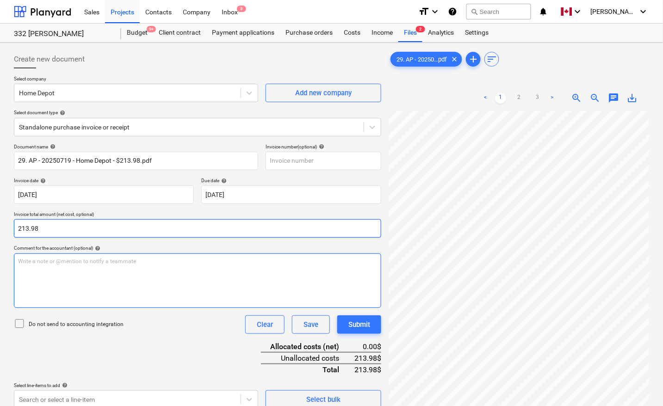
type input "213.98"
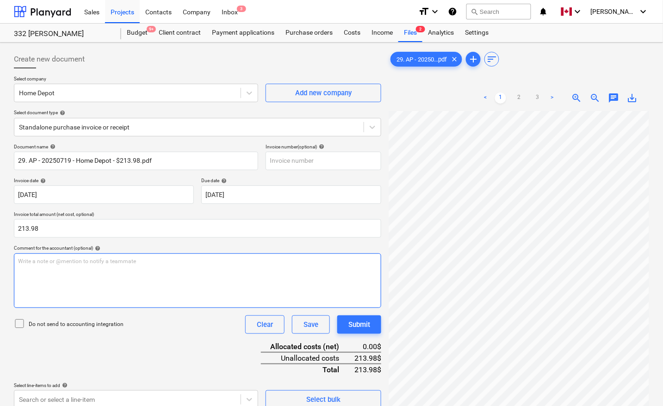
click at [111, 265] on p "Write a note or @mention to notify a teammate [PERSON_NAME]" at bounding box center [197, 262] width 359 height 8
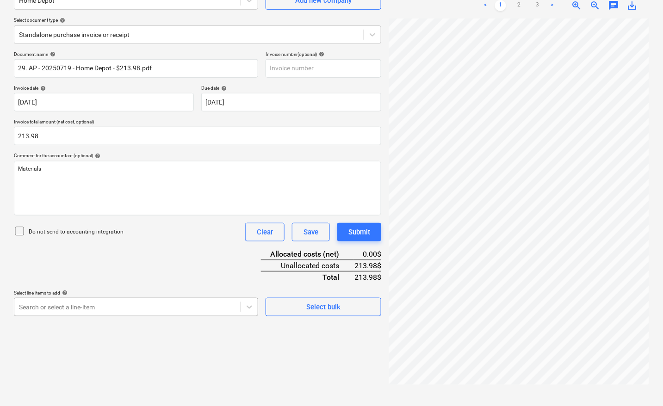
scroll to position [146, 0]
click at [90, 305] on body "Sales Projects Contacts Company Inbox 3 format_size keyboard_arrow_down help se…" at bounding box center [331, 110] width 663 height 406
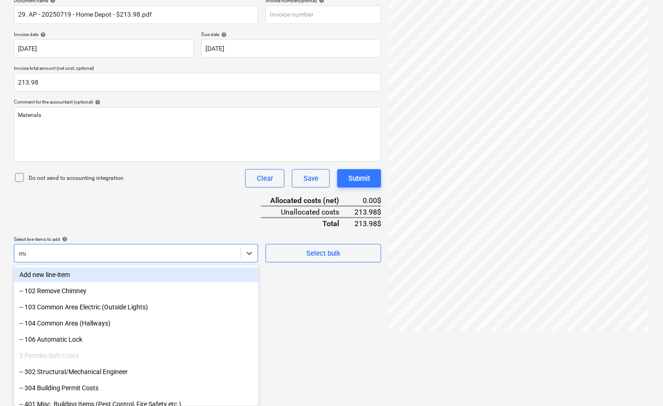
scroll to position [144, 0]
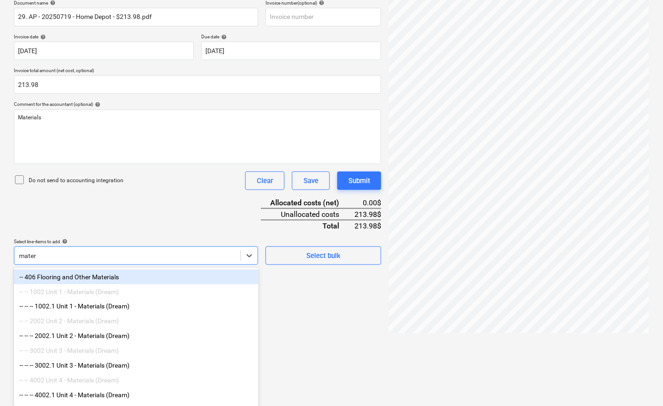
type input "materi"
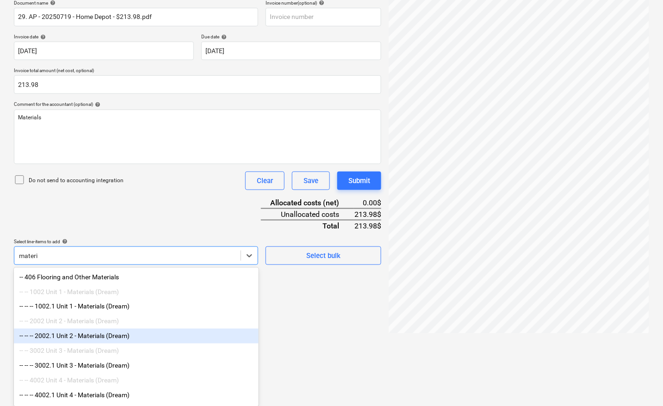
click at [92, 342] on div "-- -- -- 2002.1 Unit 2 - Materials (Dream)" at bounding box center [136, 336] width 245 height 15
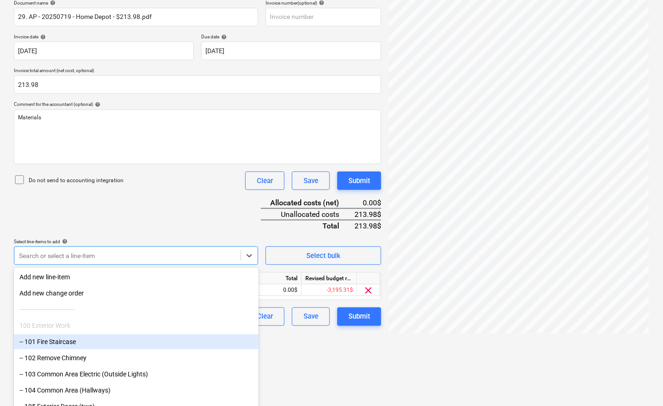
click at [303, 355] on div "Create new document Select company Home Depot Add new company Select document t…" at bounding box center [331, 127] width 663 height 456
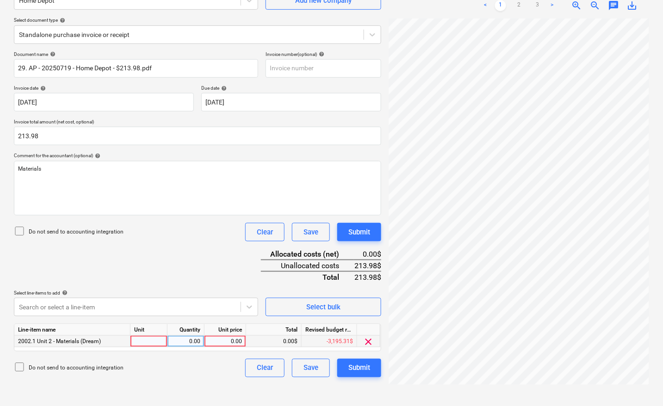
click at [147, 338] on div at bounding box center [149, 342] width 37 height 12
type input "pcs"
type input "213.98"
click at [202, 376] on div "Do not send to accounting integration Clear Save Submit" at bounding box center [197, 368] width 367 height 19
click at [195, 379] on div "Create new document Select company Home Depot Add new company Select document t…" at bounding box center [197, 178] width 375 height 449
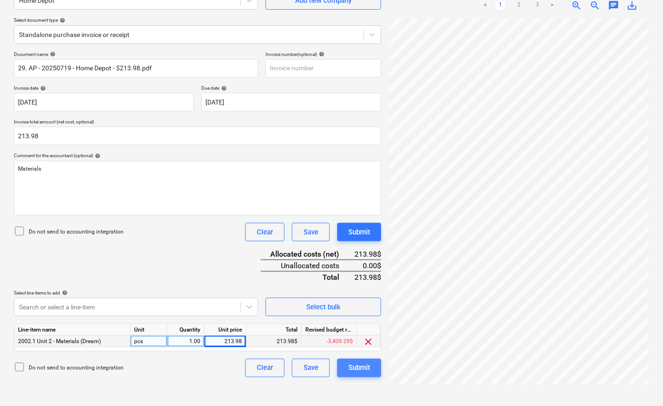
click at [368, 364] on div "Submit" at bounding box center [359, 368] width 22 height 12
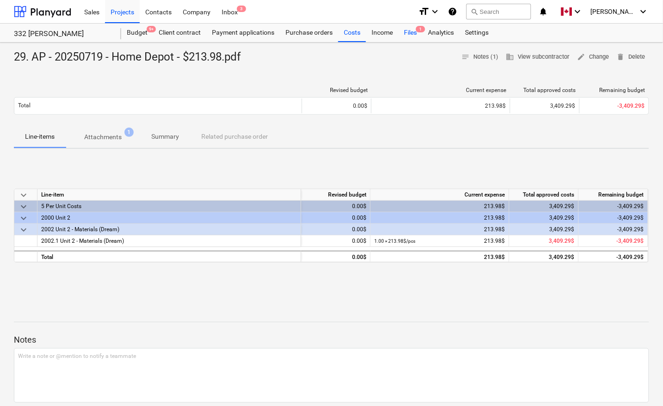
click at [413, 33] on div "Files 1" at bounding box center [410, 33] width 24 height 19
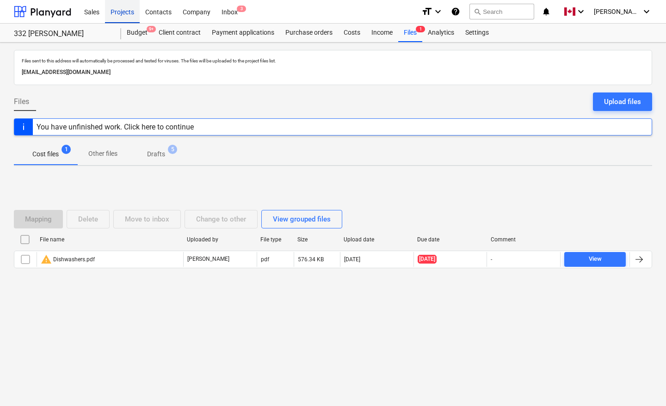
click at [118, 12] on div "Projects" at bounding box center [122, 12] width 35 height 24
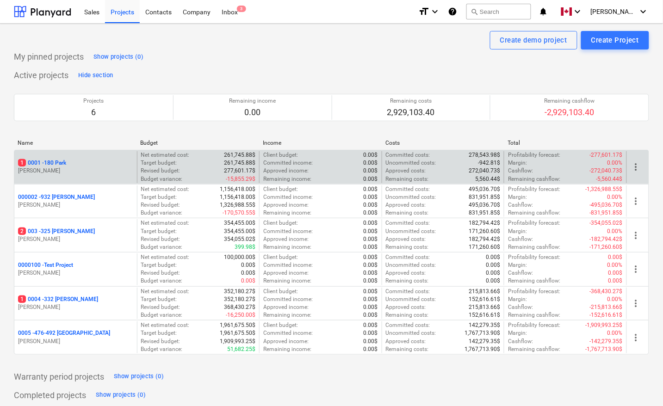
click at [55, 161] on p "1 0001 - 180 Park" at bounding box center [42, 163] width 48 height 8
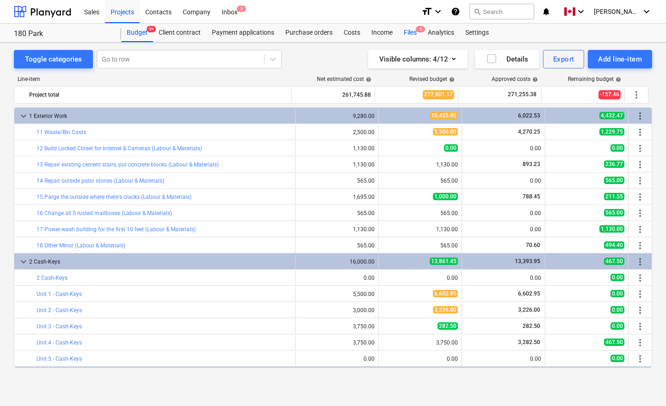
click at [406, 31] on div "Files 1" at bounding box center [410, 33] width 24 height 19
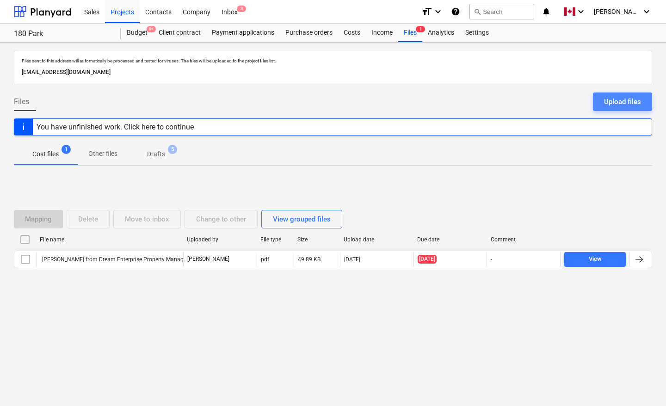
click at [625, 93] on button "Upload files" at bounding box center [622, 102] width 59 height 19
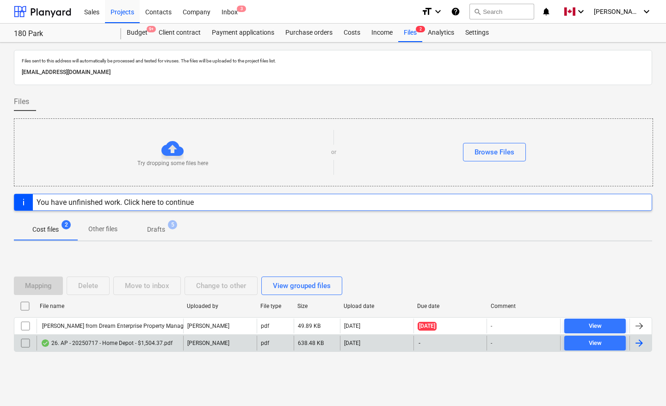
click at [636, 344] on div at bounding box center [639, 343] width 11 height 11
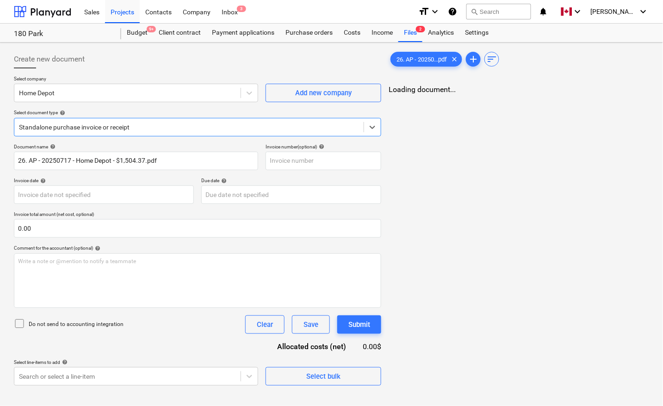
type input "26. AP - 20250717 - Home Depot - $1,504.37.pdf"
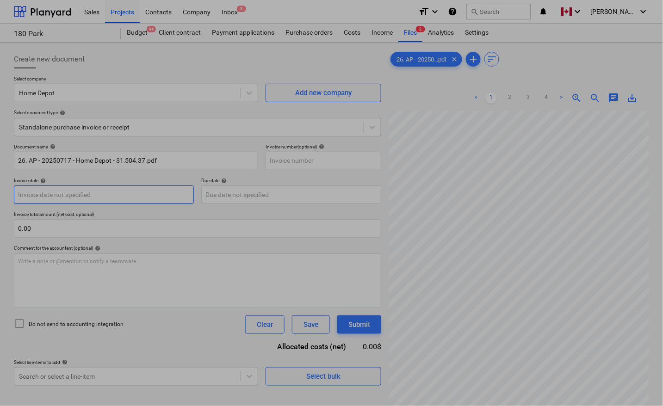
click at [63, 193] on body "Sales Projects Contacts Company Inbox 3 format_size keyboard_arrow_down help se…" at bounding box center [331, 203] width 663 height 406
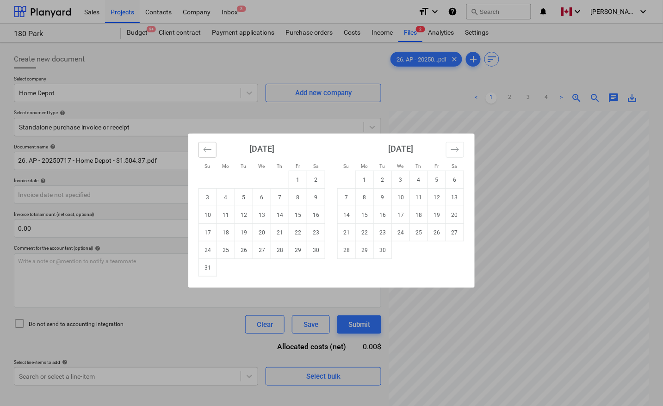
click at [206, 149] on icon "Move backward to switch to the previous month." at bounding box center [207, 149] width 9 height 9
click at [276, 214] on td "17" at bounding box center [280, 215] width 18 height 18
type input "[DATE]"
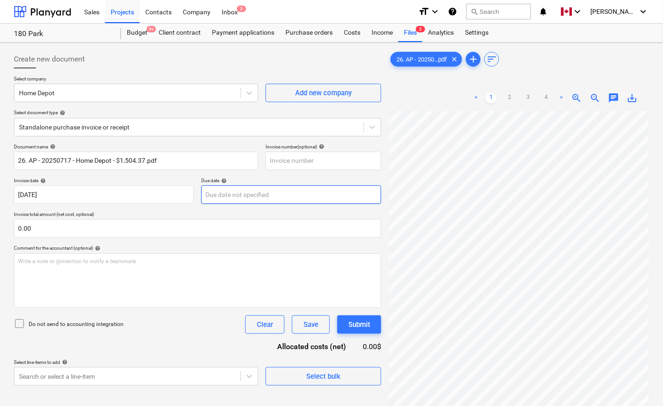
click at [258, 199] on body "Sales Projects Contacts Company Inbox 3 format_size keyboard_arrow_down help se…" at bounding box center [331, 203] width 663 height 406
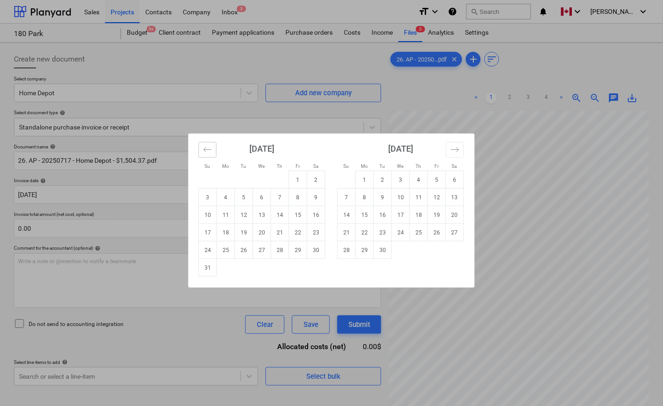
click at [206, 147] on icon "Move backward to switch to the previous month." at bounding box center [207, 149] width 9 height 9
click at [278, 216] on td "17" at bounding box center [280, 215] width 18 height 18
type input "[DATE]"
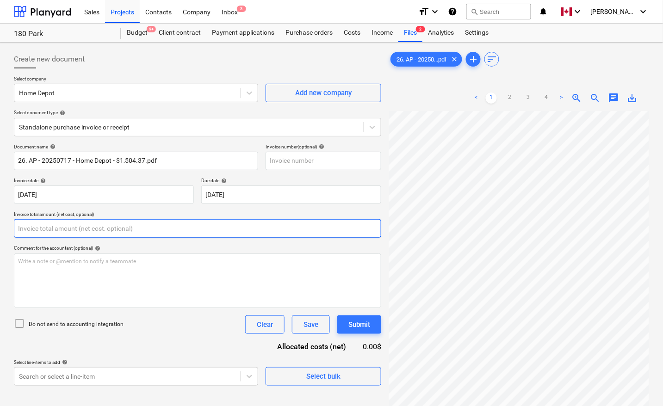
click at [52, 230] on input "text" at bounding box center [197, 228] width 367 height 19
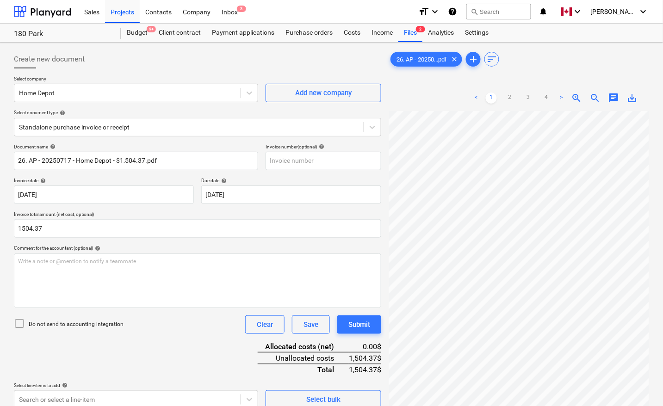
type input "1,504.37"
click at [190, 336] on div "Document name help 26. AP - 20250717 - Home Depot - $1,504.37.pdf Invoice numbe…" at bounding box center [197, 276] width 367 height 265
click at [81, 272] on div "Write a note or @mention to notify a teammate [PERSON_NAME]" at bounding box center [197, 281] width 367 height 55
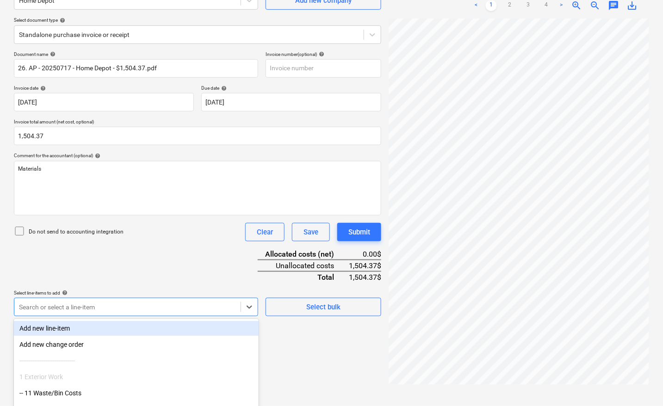
scroll to position [146, 0]
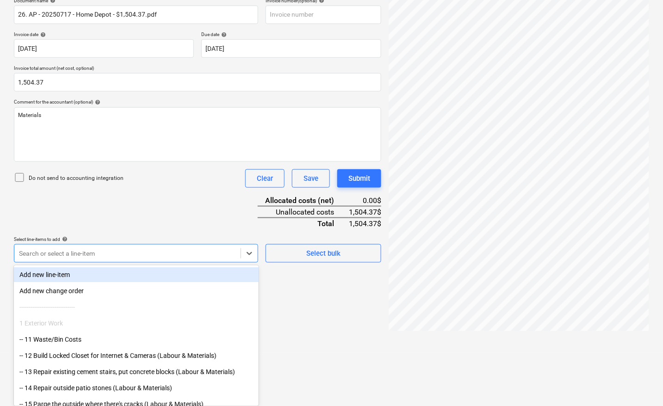
click at [165, 260] on body "Sales Projects Contacts Company Inbox 3 format_size keyboard_arrow_down help se…" at bounding box center [331, 57] width 663 height 406
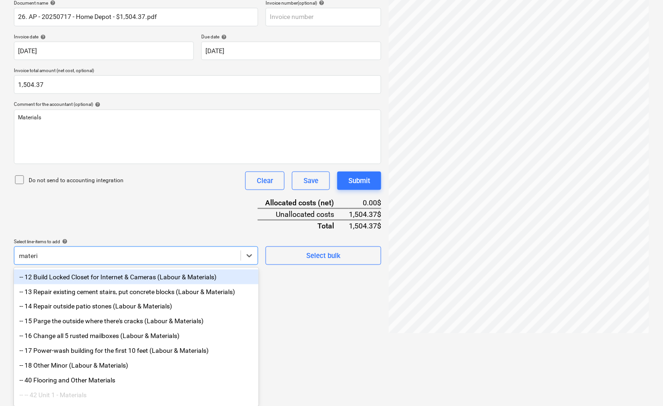
type input "materia"
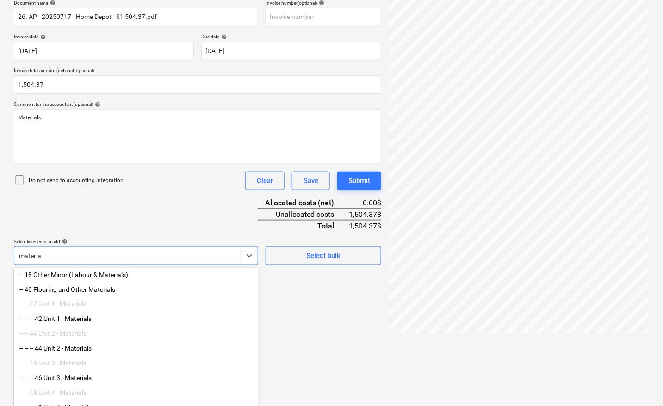
scroll to position [116, 0]
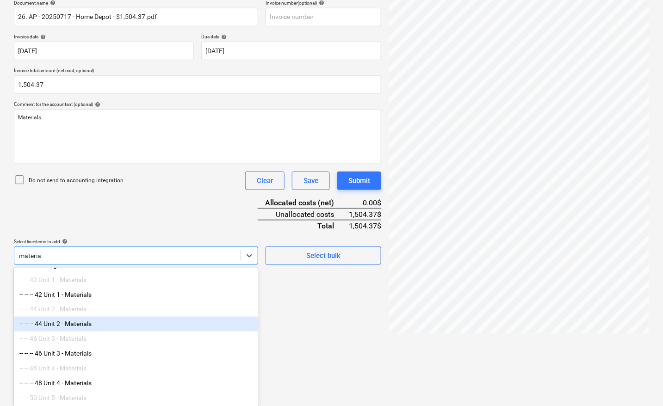
click at [108, 330] on div "-- -- -- 44 Unit 2 - Materials" at bounding box center [136, 324] width 245 height 15
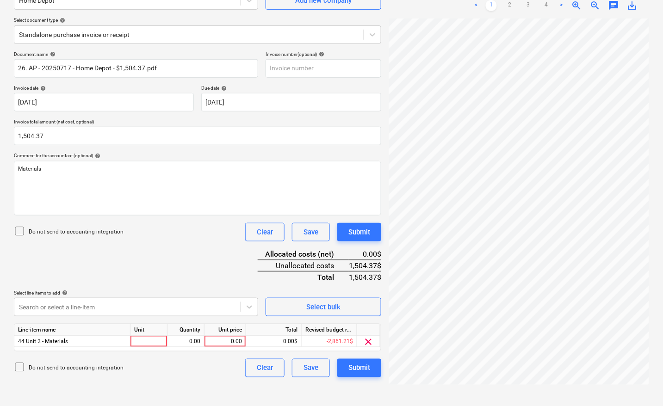
scroll to position [93, 0]
click at [369, 338] on span "clear" at bounding box center [368, 341] width 11 height 11
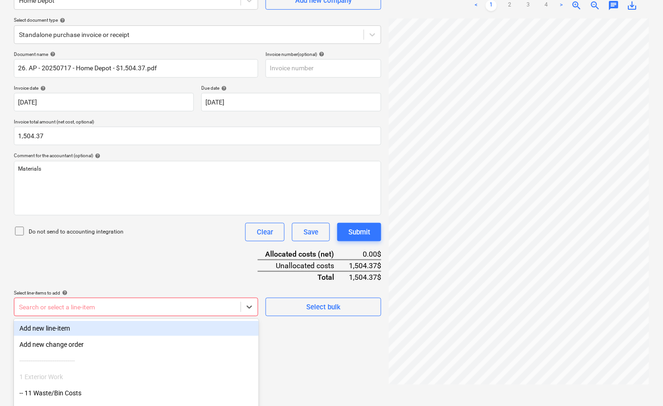
scroll to position [146, 0]
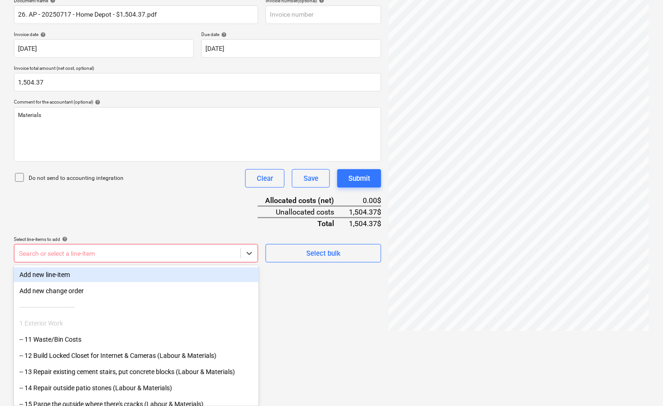
click at [138, 260] on body "Sales Projects Contacts Company Inbox 3 format_size keyboard_arrow_down help se…" at bounding box center [331, 57] width 663 height 406
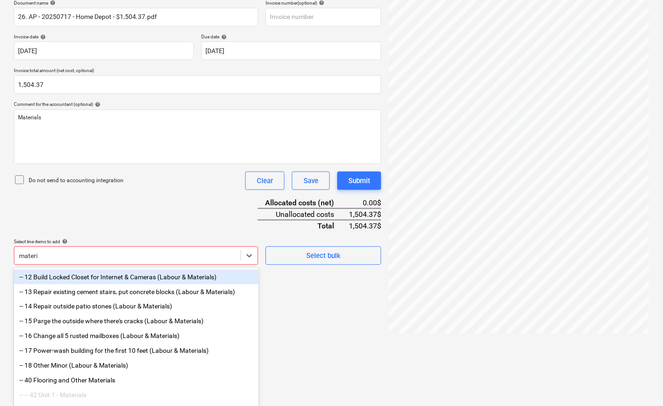
type input "materia"
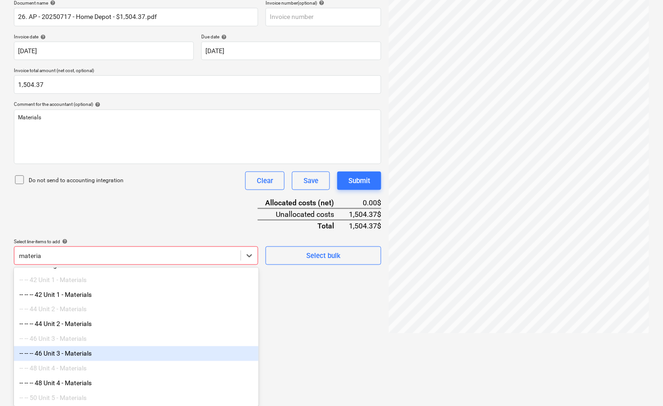
click at [89, 361] on div "-- -- -- 46 Unit 3 - Materials" at bounding box center [136, 354] width 245 height 15
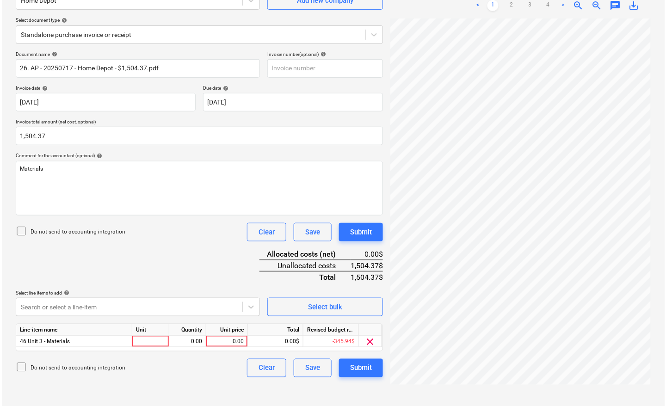
scroll to position [93, 0]
click at [305, 314] on html "Sales Projects Contacts Company Inbox 3 format_size keyboard_arrow_down help se…" at bounding box center [331, 110] width 663 height 406
click at [153, 338] on div at bounding box center [149, 342] width 37 height 12
type input "pcs"
type input "1504.37"
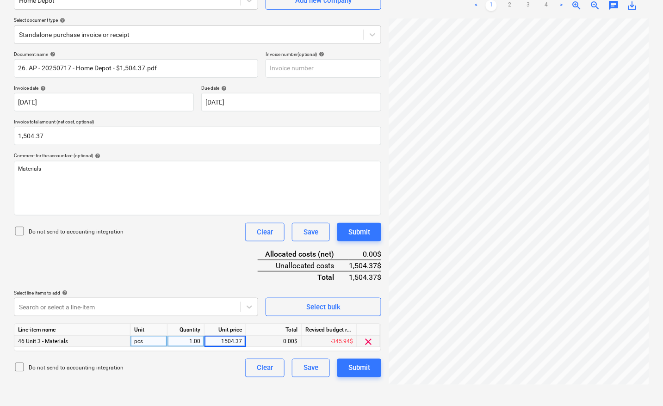
click at [202, 364] on div "Do not send to accounting integration Clear Save Submit" at bounding box center [197, 368] width 367 height 19
click at [363, 366] on div "Submit" at bounding box center [359, 368] width 22 height 12
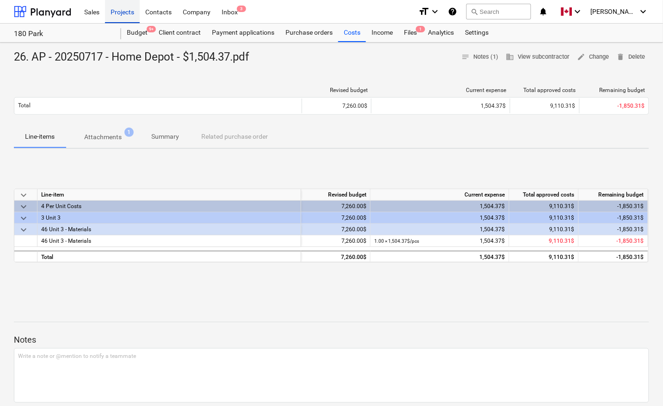
click at [123, 8] on div "Projects" at bounding box center [122, 12] width 35 height 24
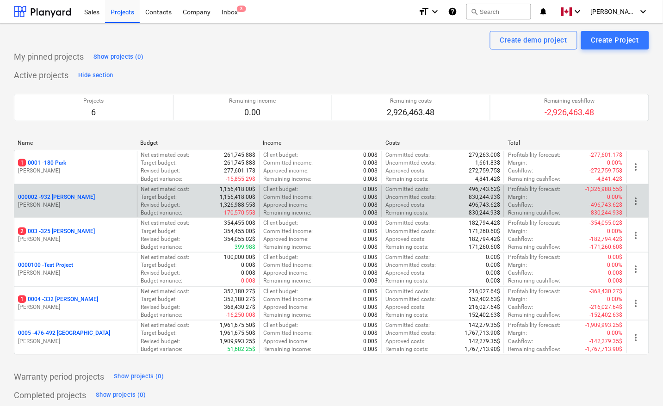
click at [63, 197] on p "000002 - 932 [PERSON_NAME]" at bounding box center [56, 197] width 77 height 8
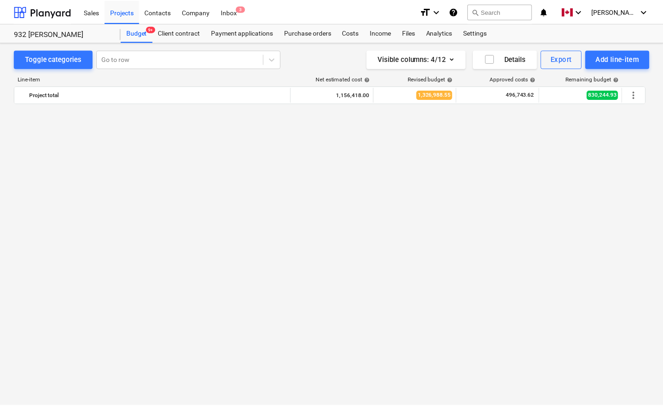
scroll to position [635, 0]
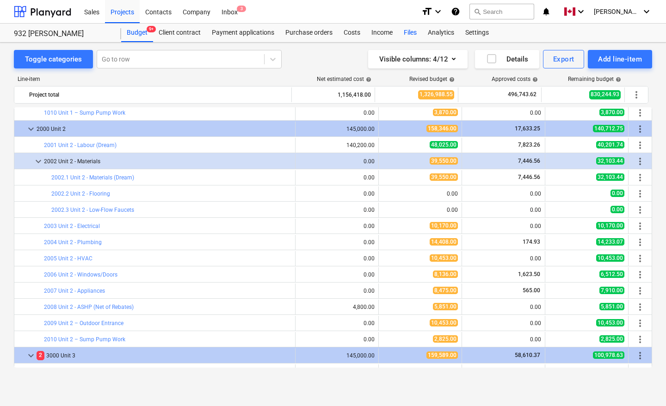
click at [413, 29] on div "Files" at bounding box center [410, 33] width 24 height 19
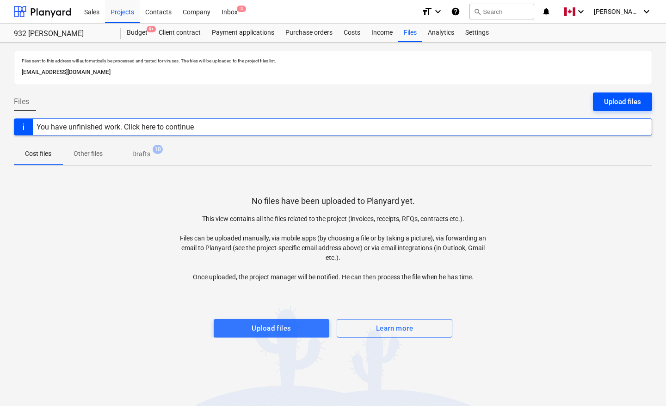
click at [628, 99] on div "Upload files" at bounding box center [622, 102] width 37 height 12
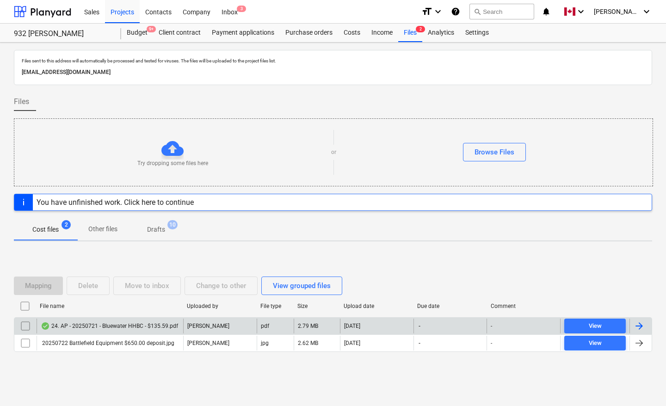
click at [642, 326] on div at bounding box center [639, 326] width 11 height 11
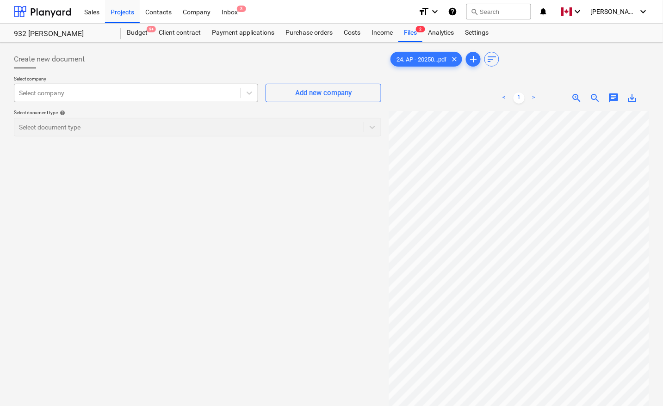
click at [223, 93] on div at bounding box center [127, 92] width 217 height 9
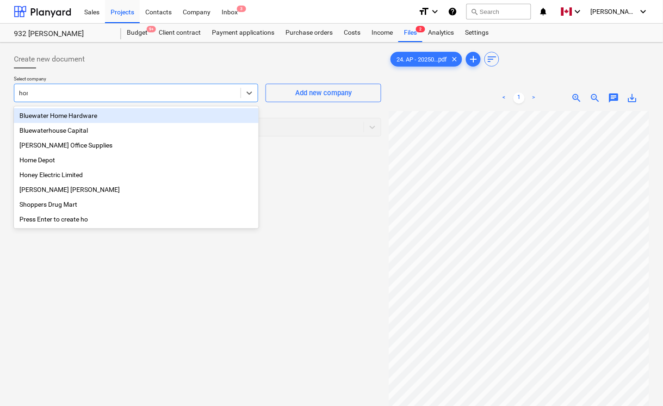
type input "home"
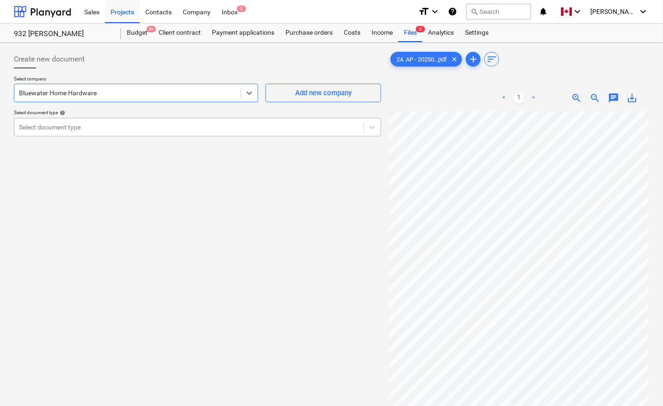
click at [102, 128] on div at bounding box center [189, 127] width 340 height 9
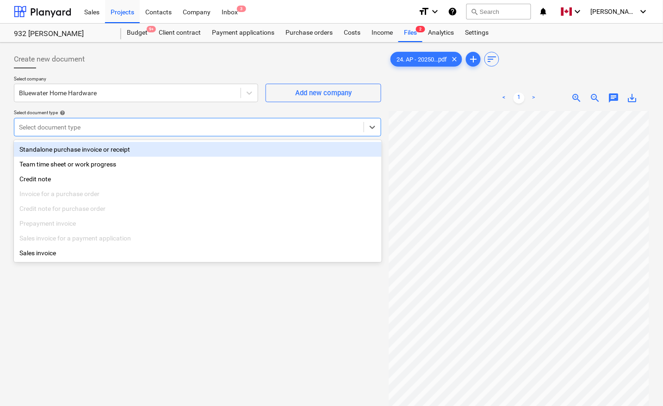
click at [78, 147] on div "Standalone purchase invoice or receipt" at bounding box center [198, 149] width 368 height 15
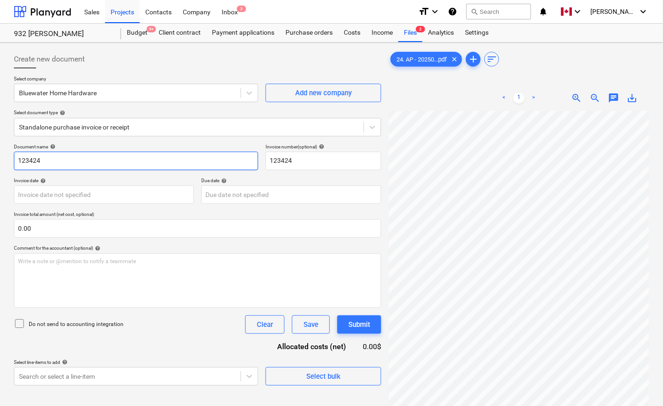
click at [58, 161] on input "123424" at bounding box center [136, 161] width 244 height 19
click at [39, 163] on input "123424" at bounding box center [136, 161] width 244 height 19
drag, startPoint x: 43, startPoint y: 160, endPoint x: 0, endPoint y: 149, distance: 44.4
click at [0, 149] on div "Create new document Select company Bluewater Home Hardware Add new company Sele…" at bounding box center [331, 271] width 663 height 456
paste input "24. AP - 20250721 - Bluewater HHBC - $135.59"
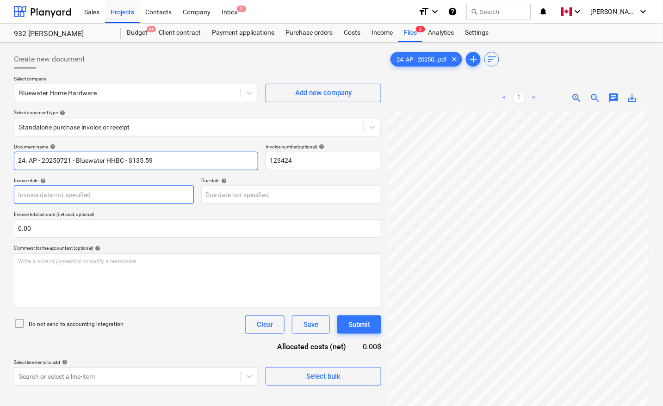
type input "24. AP - 20250721 - Bluewater HHBC - $135.59"
click at [62, 197] on body "Sales Projects Contacts Company Inbox 3 format_size keyboard_arrow_down help se…" at bounding box center [331, 203] width 663 height 406
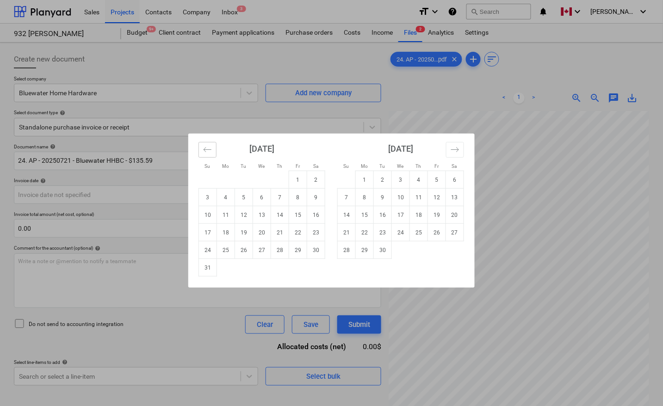
click at [211, 149] on icon "Move backward to switch to the previous month." at bounding box center [207, 149] width 9 height 9
click at [229, 233] on td "21" at bounding box center [226, 233] width 18 height 18
type input "[DATE]"
drag, startPoint x: 230, startPoint y: 198, endPoint x: 228, endPoint y: 206, distance: 9.2
click at [230, 197] on body "Sales Projects Contacts Company Inbox 3 format_size keyboard_arrow_down help se…" at bounding box center [331, 203] width 663 height 406
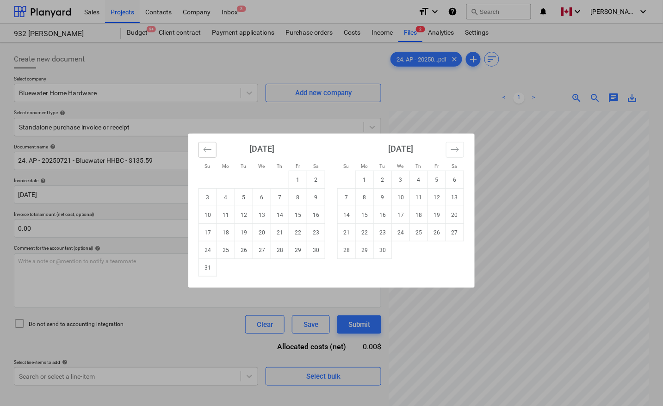
click at [206, 148] on icon "Move backward to switch to the previous month." at bounding box center [207, 149] width 9 height 9
click at [227, 232] on td "21" at bounding box center [226, 233] width 18 height 18
type input "[DATE]"
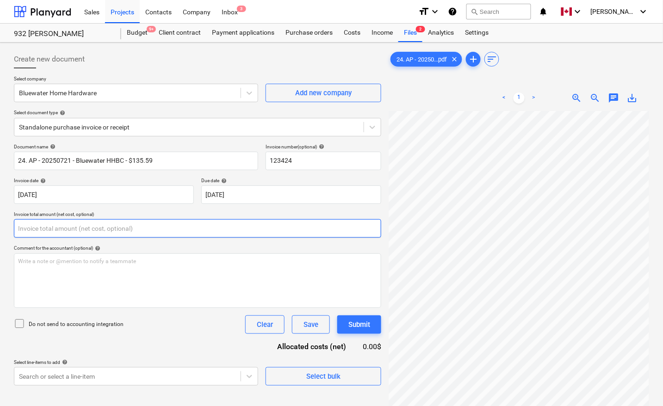
click at [142, 224] on input "text" at bounding box center [197, 228] width 367 height 19
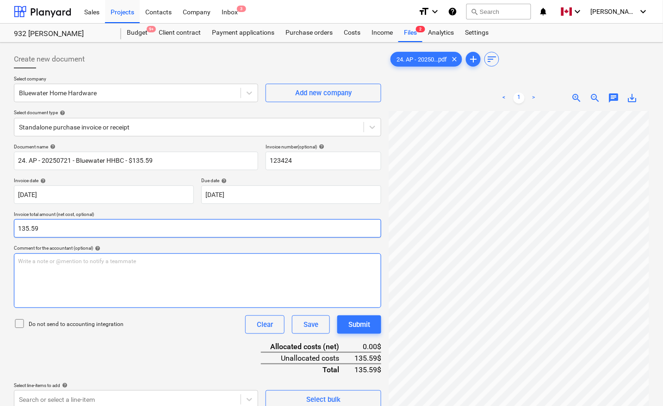
type input "135.59"
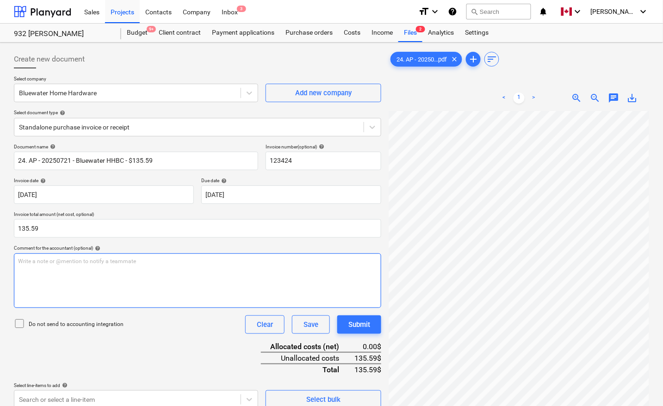
click at [185, 262] on p "Write a note or @mention to notify a teammate [PERSON_NAME]" at bounding box center [197, 262] width 359 height 8
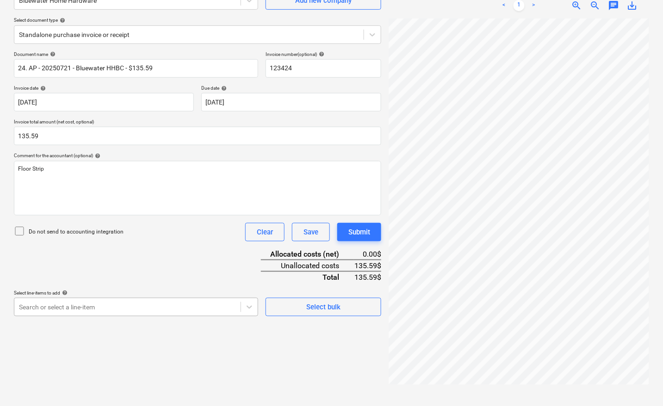
scroll to position [146, 0]
click at [122, 304] on body "Sales Projects Contacts Company Inbox 3 format_size keyboard_arrow_down help se…" at bounding box center [331, 110] width 663 height 406
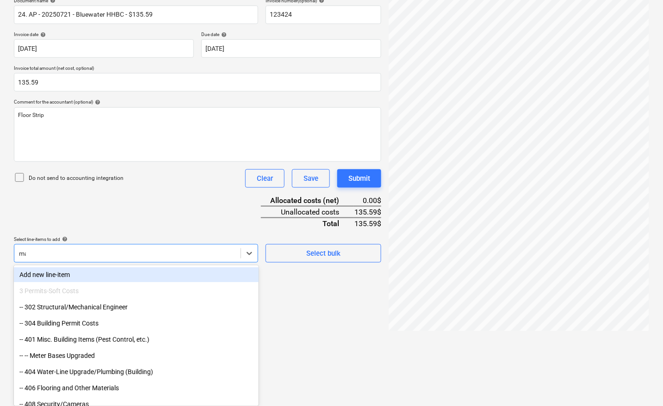
scroll to position [144, 0]
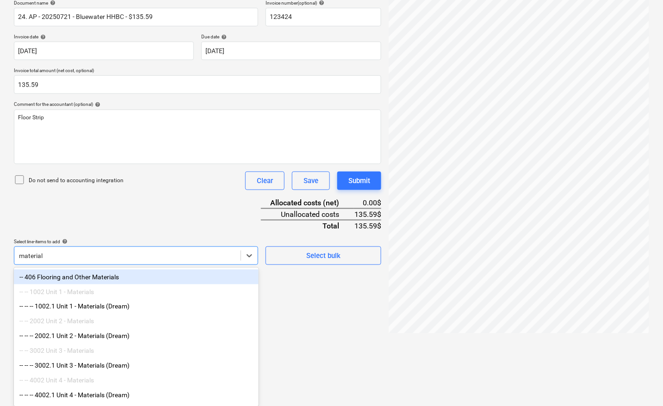
type input "materials"
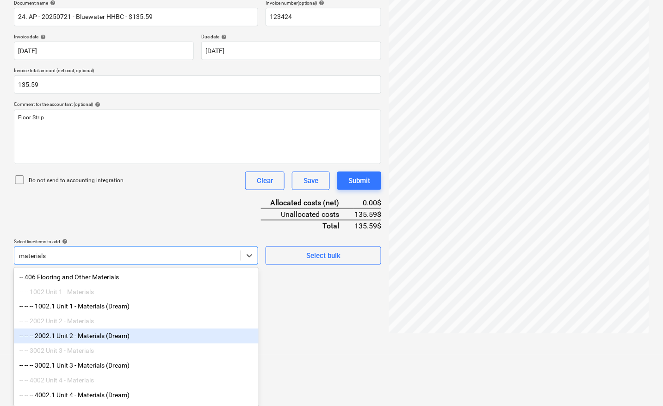
click at [113, 338] on div "-- -- -- 2002.1 Unit 2 - Materials (Dream)" at bounding box center [136, 336] width 245 height 15
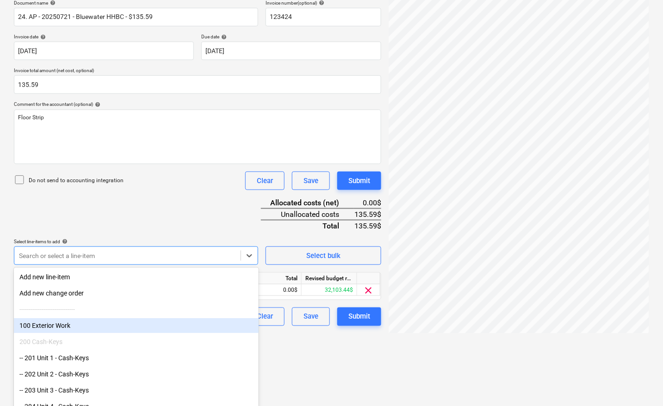
scroll to position [93, 0]
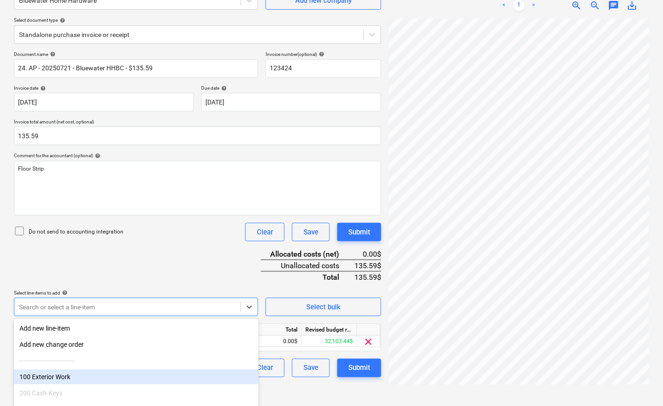
click at [324, 353] on div "Create new document Select company Bluewater Home Hardware Add new company Sele…" at bounding box center [331, 178] width 663 height 456
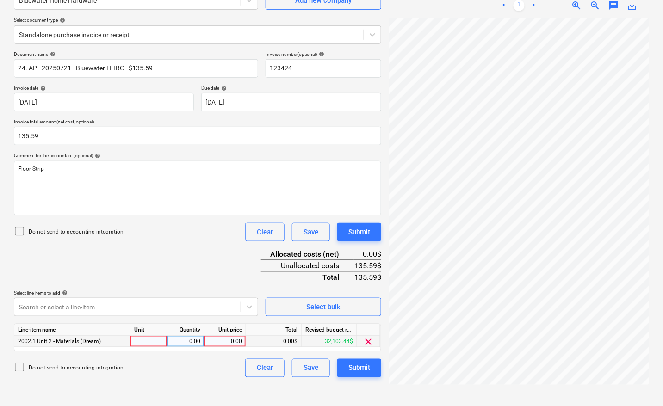
click at [156, 339] on div at bounding box center [149, 342] width 37 height 12
type input "pcs"
type input "135.59"
click at [191, 369] on div "Do not send to accounting integration Clear Save Submit" at bounding box center [197, 368] width 367 height 19
click at [182, 265] on div "Document name help 24. AP - 20250721 - Bluewater HHBC - $135.59 Invoice number …" at bounding box center [197, 214] width 367 height 326
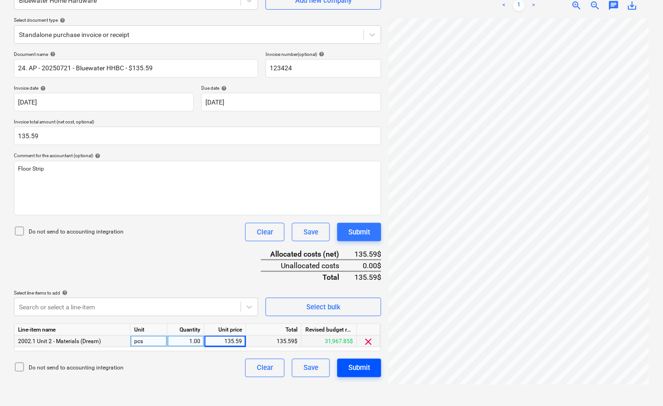
click at [360, 367] on div "Submit" at bounding box center [359, 368] width 22 height 12
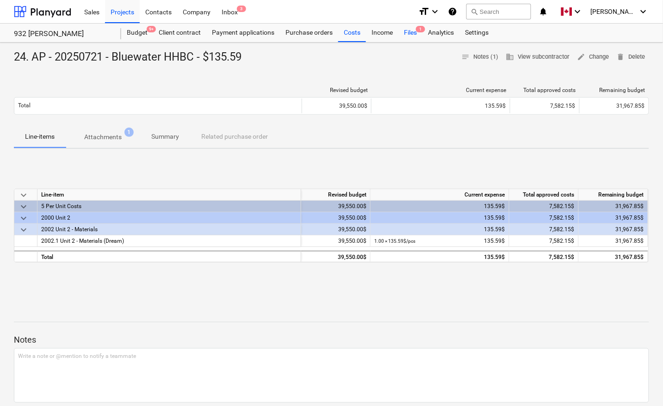
click at [414, 35] on div "Files 1" at bounding box center [410, 33] width 24 height 19
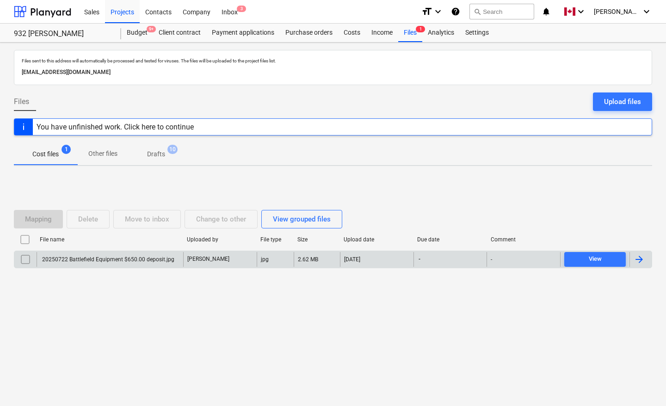
click at [642, 260] on div at bounding box center [639, 259] width 11 height 11
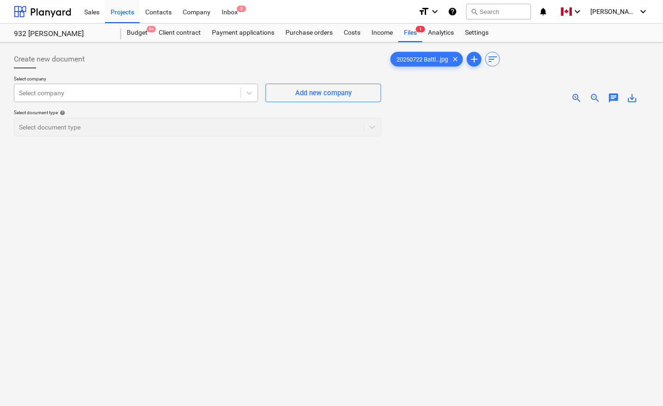
click at [50, 94] on div at bounding box center [127, 92] width 217 height 9
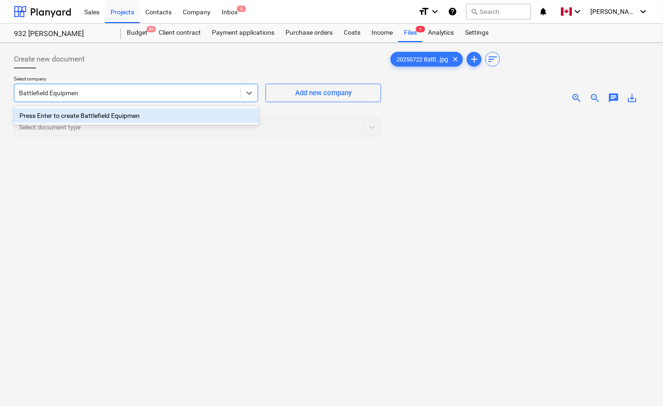
type input "Battlefield Equipment"
click at [110, 116] on div "Press Enter to create Battlefield Equipment" at bounding box center [136, 115] width 245 height 15
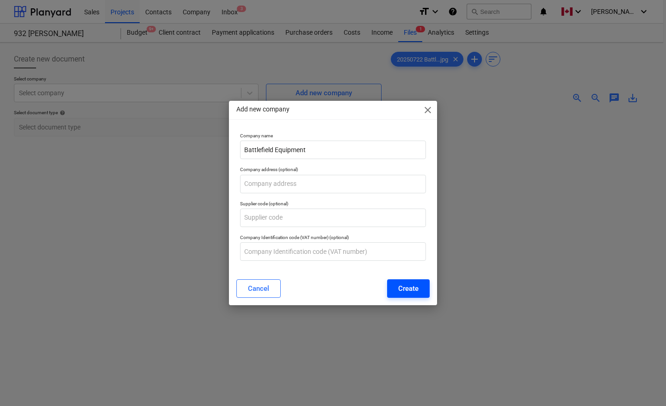
click at [408, 290] on div "Create" at bounding box center [408, 289] width 20 height 12
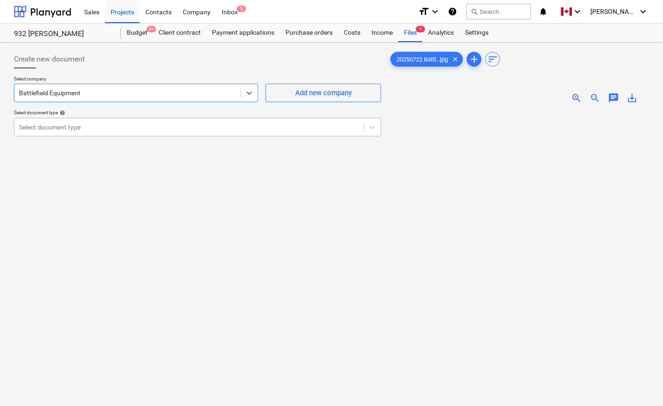
click at [87, 126] on div at bounding box center [189, 127] width 340 height 9
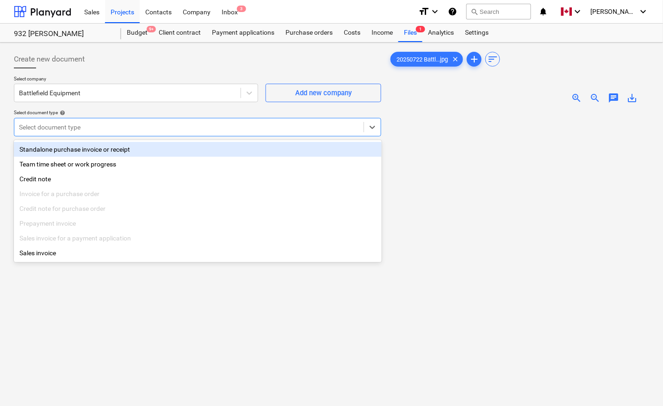
click at [75, 146] on div "Standalone purchase invoice or receipt" at bounding box center [198, 149] width 368 height 15
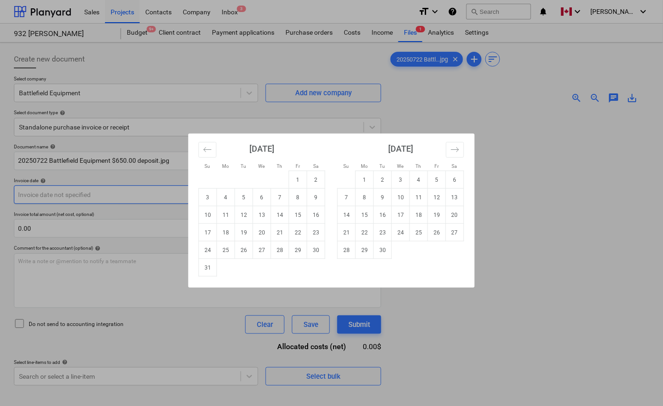
click at [87, 196] on body "Sales Projects Contacts Company Inbox 3 format_size keyboard_arrow_down help se…" at bounding box center [331, 203] width 663 height 406
drag, startPoint x: 208, startPoint y: 149, endPoint x: 219, endPoint y: 183, distance: 36.3
click at [209, 149] on icon "Move backward to switch to the previous month." at bounding box center [207, 149] width 9 height 9
click at [241, 230] on td "22" at bounding box center [244, 233] width 18 height 18
type input "[DATE]"
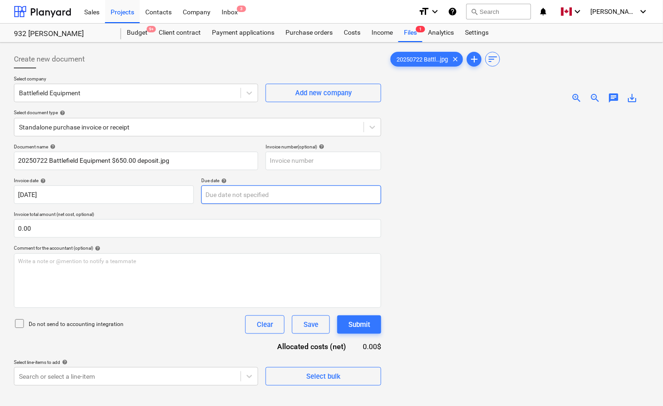
click at [228, 193] on body "Sales Projects Contacts Company Inbox 3 format_size keyboard_arrow_down help se…" at bounding box center [331, 203] width 663 height 406
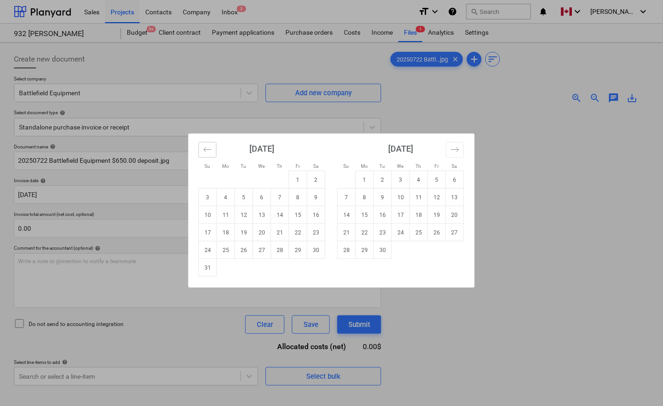
click at [205, 144] on button "Move backward to switch to the previous month." at bounding box center [208, 150] width 18 height 16
click at [239, 230] on td "22" at bounding box center [244, 233] width 18 height 18
type input "[DATE]"
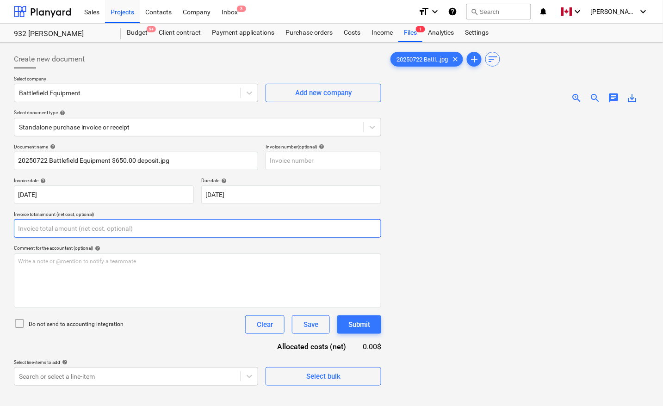
click at [137, 232] on input "text" at bounding box center [197, 228] width 367 height 19
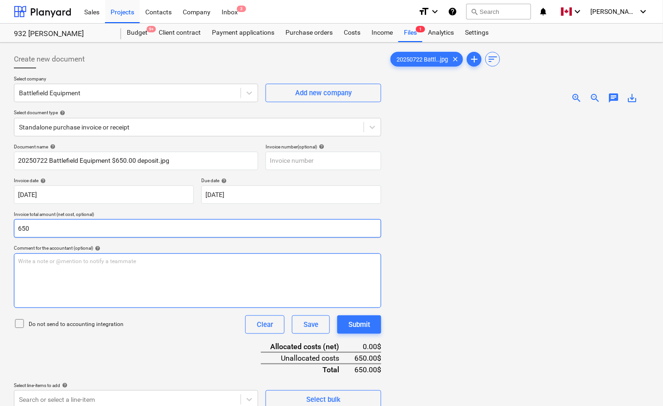
type input "650.00"
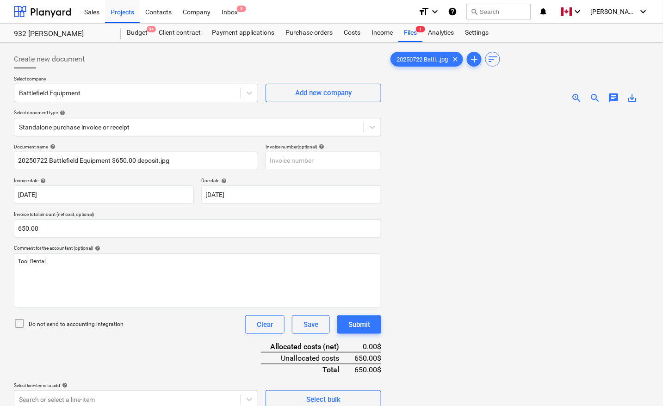
click at [119, 355] on div "Document name help 20250722 Battlefield Equipment $650.00 deposit.jpg Invoice n…" at bounding box center [197, 276] width 367 height 265
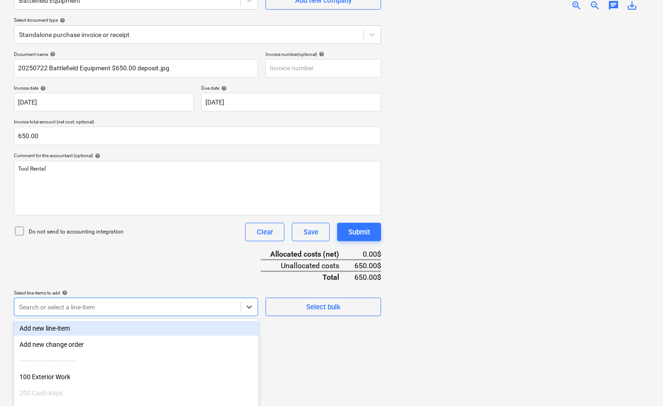
scroll to position [146, 0]
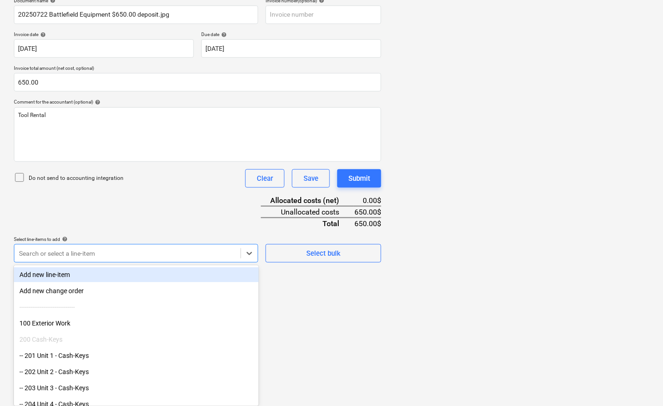
click at [53, 260] on body "Sales Projects Contacts Company Inbox 3 format_size keyboard_arrow_down help se…" at bounding box center [331, 57] width 663 height 406
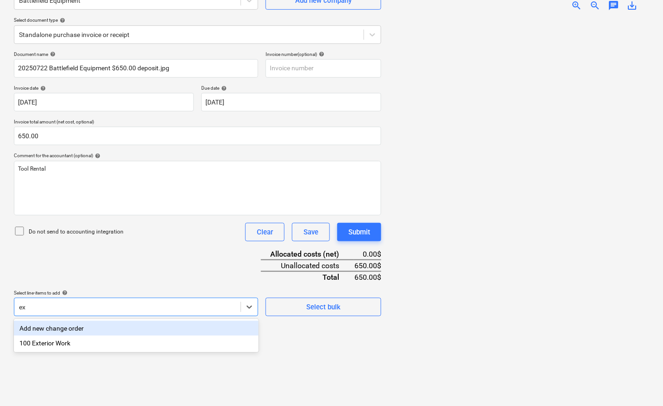
scroll to position [93, 0]
type input "exter"
click at [73, 328] on div "100 Exterior Work" at bounding box center [136, 328] width 245 height 15
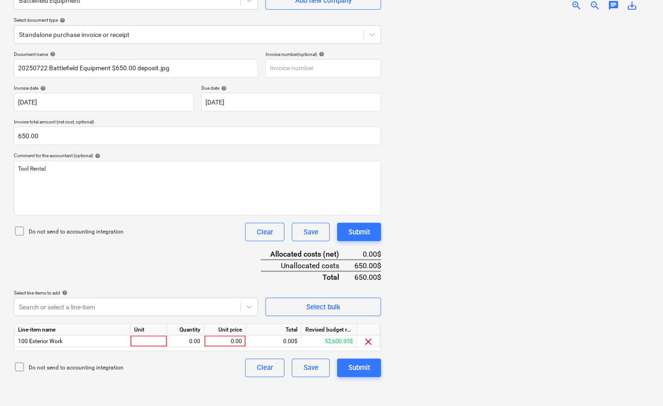
click at [224, 258] on div "Document name help 20250722 Battlefield Equipment $650.00 deposit.jpg Invoice n…" at bounding box center [197, 214] width 367 height 326
click at [143, 338] on div at bounding box center [149, 342] width 37 height 12
type input "pcs"
type input "650"
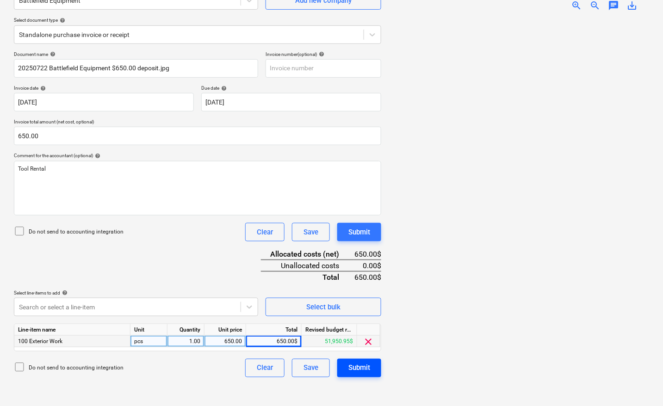
click at [357, 366] on div "Submit" at bounding box center [359, 368] width 22 height 12
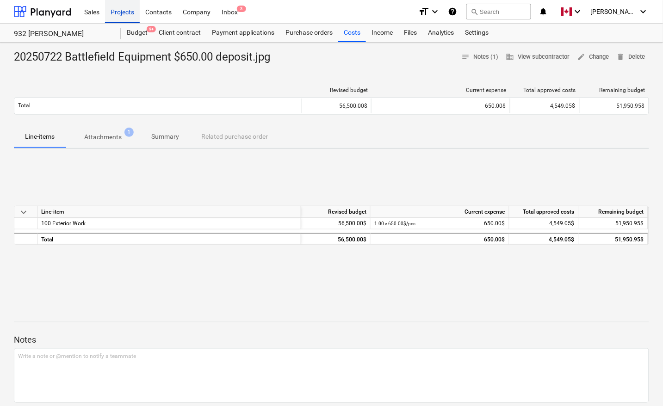
click at [126, 8] on div "Projects" at bounding box center [122, 12] width 35 height 24
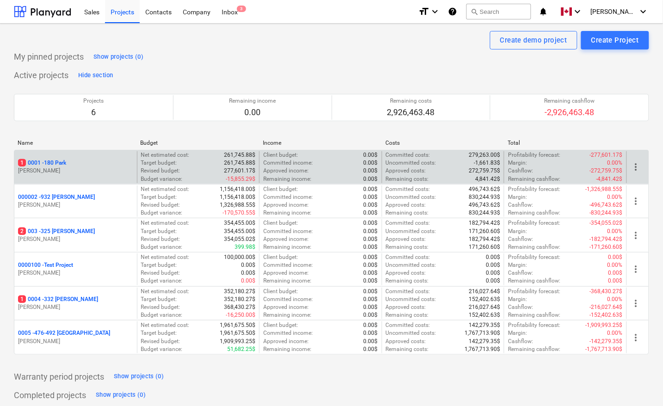
click at [60, 163] on p "1 0001 - 180 Park" at bounding box center [42, 163] width 48 height 8
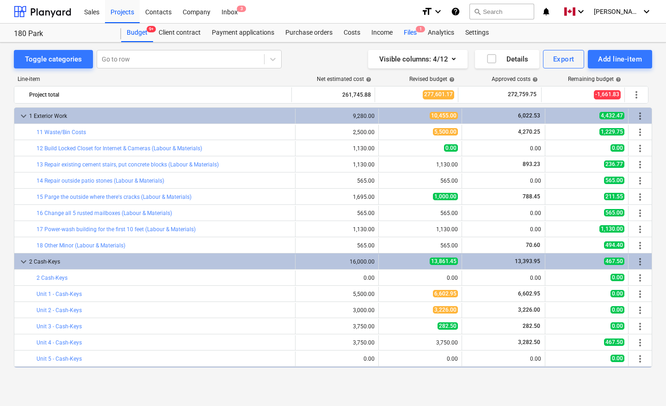
click at [405, 31] on div "Files 1" at bounding box center [410, 33] width 24 height 19
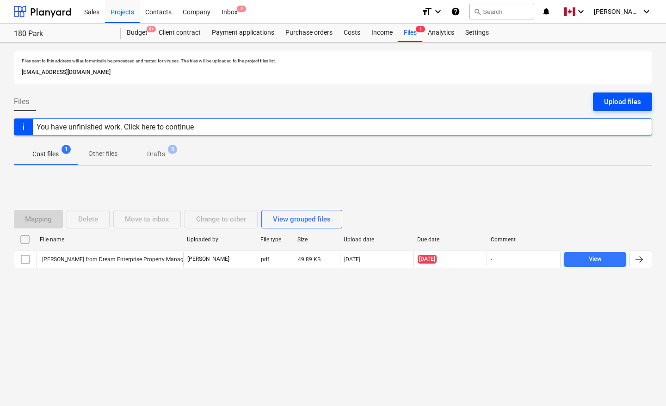
click at [621, 103] on div "Upload files" at bounding box center [622, 102] width 37 height 12
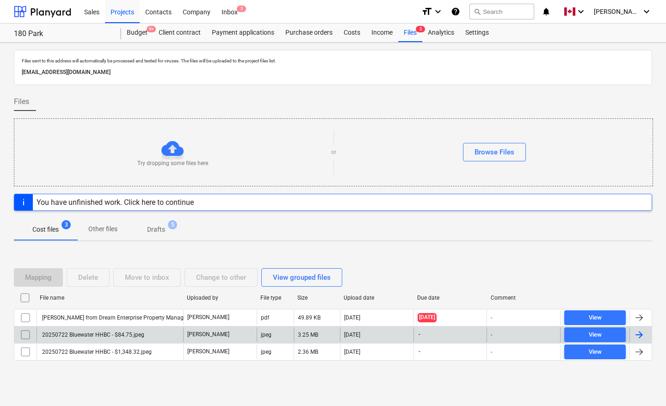
click at [646, 336] on div at bounding box center [641, 335] width 22 height 15
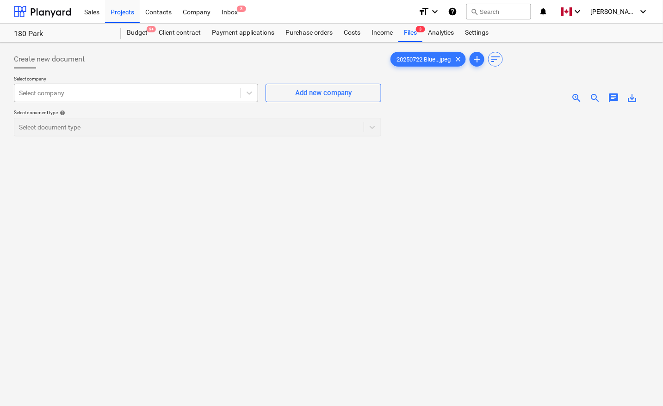
click at [112, 88] on div at bounding box center [127, 92] width 217 height 9
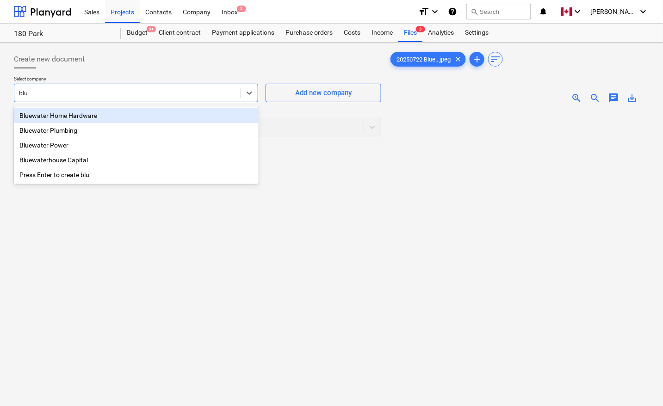
type input "blue"
click at [84, 117] on div "Bluewater Home Hardware" at bounding box center [136, 115] width 245 height 15
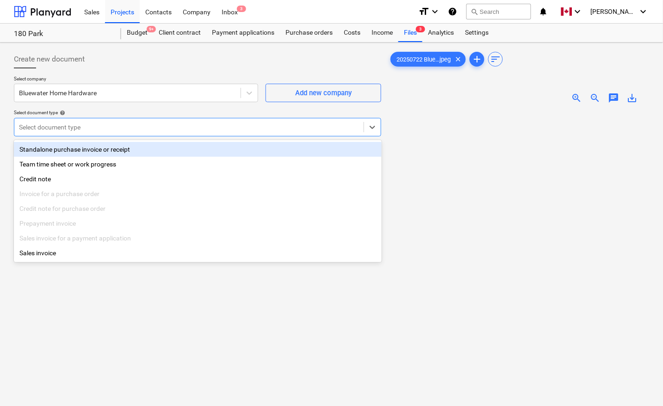
click at [84, 128] on div at bounding box center [189, 127] width 340 height 9
click at [81, 149] on div "Standalone purchase invoice or receipt" at bounding box center [198, 149] width 368 height 15
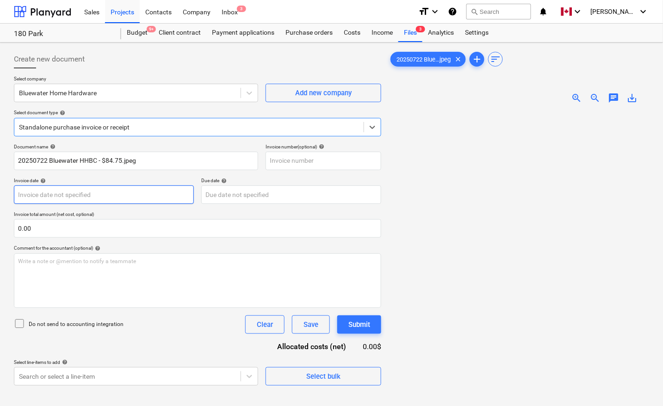
click at [68, 193] on body "Sales Projects Contacts Company Inbox 3 format_size keyboard_arrow_down help se…" at bounding box center [331, 203] width 663 height 406
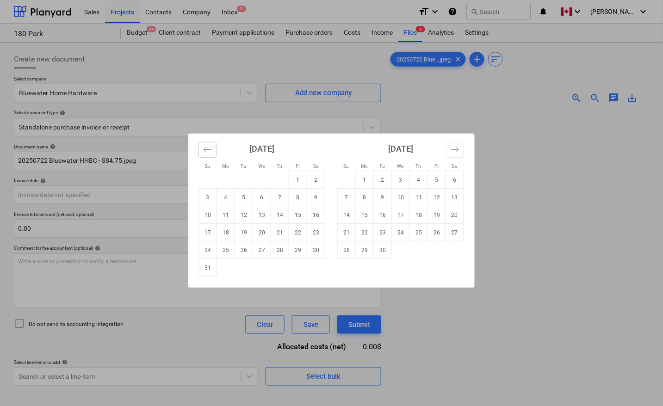
click at [211, 150] on icon "Move backward to switch to the previous month." at bounding box center [207, 149] width 9 height 9
click at [241, 235] on td "22" at bounding box center [244, 233] width 18 height 18
type input "[DATE]"
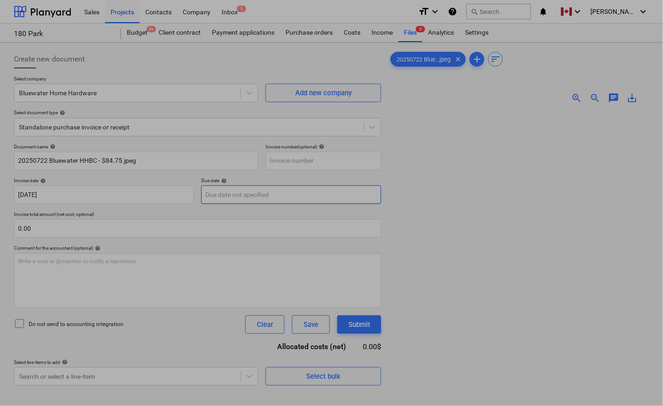
click at [228, 195] on body "Sales Projects Contacts Company Inbox 3 format_size keyboard_arrow_down help se…" at bounding box center [331, 203] width 663 height 406
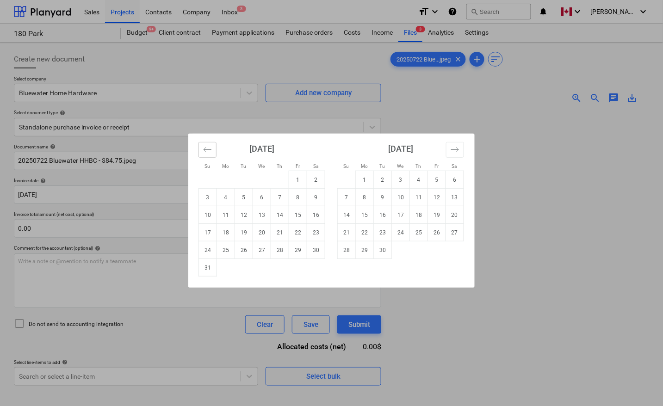
click at [207, 145] on icon "Move backward to switch to the previous month." at bounding box center [207, 149] width 9 height 9
click at [243, 232] on td "22" at bounding box center [244, 233] width 18 height 18
type input "[DATE]"
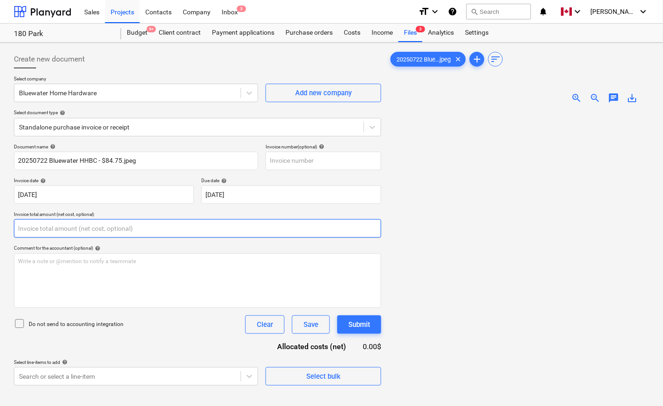
click at [54, 234] on input "text" at bounding box center [197, 228] width 367 height 19
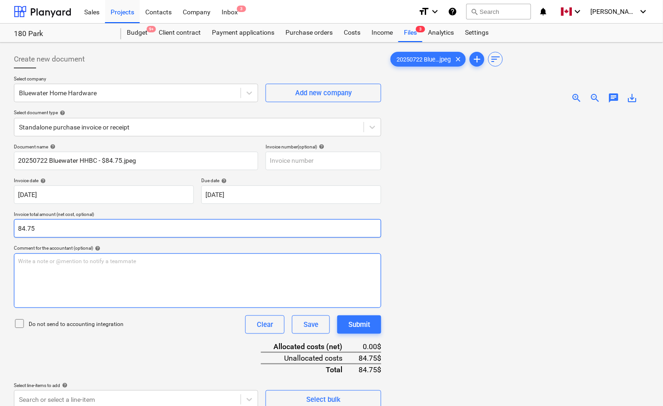
type input "84.75"
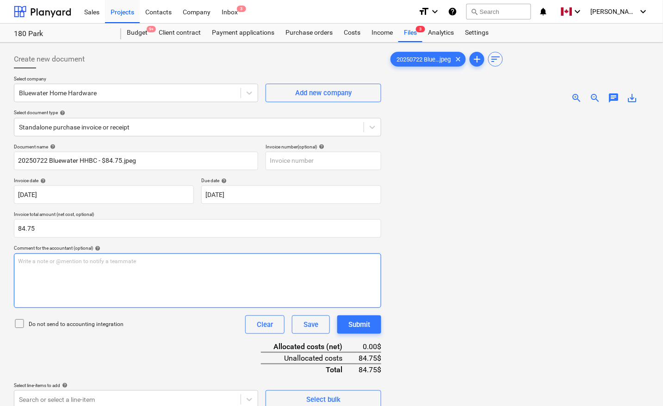
click at [68, 275] on div "Write a note or @mention to notify a teammate [PERSON_NAME]" at bounding box center [197, 281] width 367 height 55
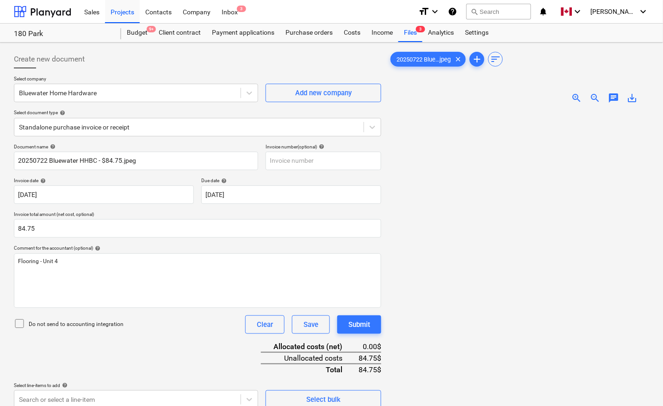
click at [128, 352] on div "Document name help 20250722 Bluewater HHBC - $84.75.jpeg Invoice number (option…" at bounding box center [197, 276] width 367 height 265
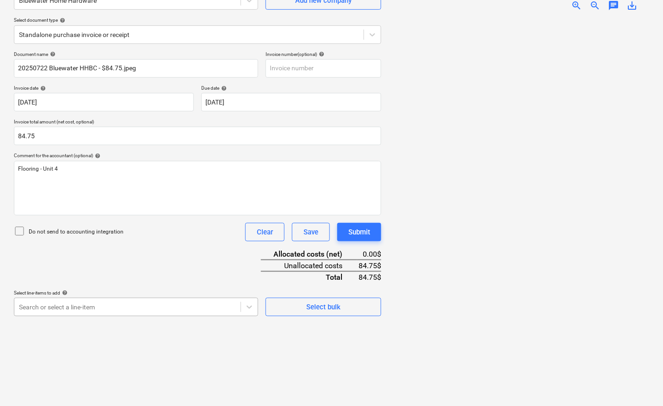
click at [88, 309] on body "Sales Projects Contacts Company Inbox 3 format_size keyboard_arrow_down help se…" at bounding box center [331, 110] width 663 height 406
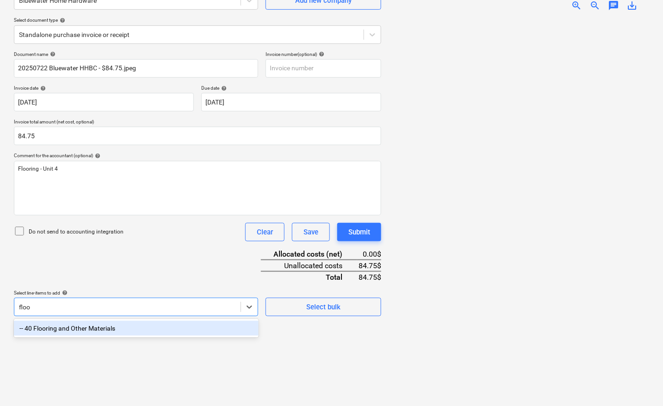
scroll to position [93, 0]
type input "flooring"
click at [97, 329] on div "-- 40 Flooring and Other Materials" at bounding box center [136, 328] width 245 height 15
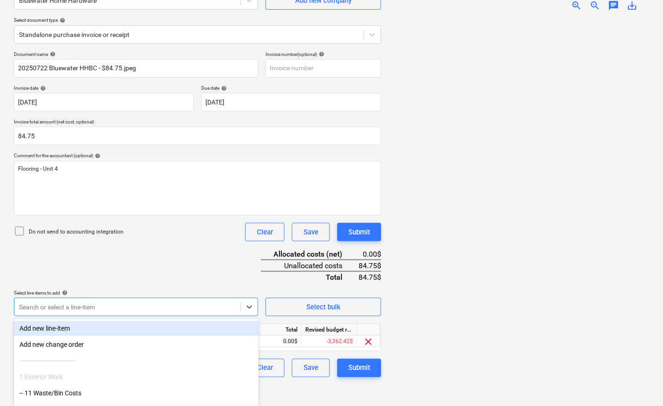
click at [440, 323] on div at bounding box center [519, 209] width 261 height 380
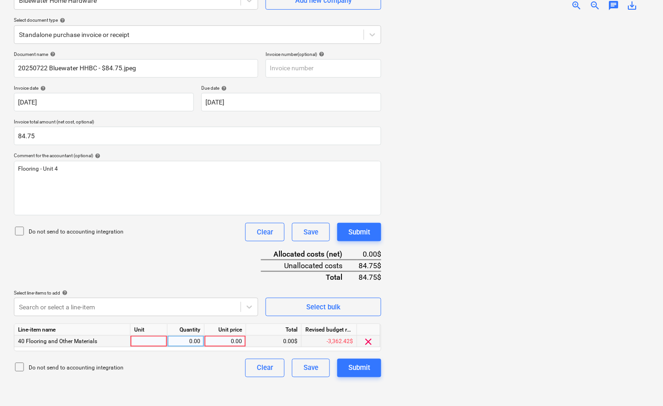
click at [149, 338] on div at bounding box center [149, 342] width 37 height 12
click at [191, 254] on div "Document name help 20250722 Bluewater HHBC - $84.75.jpeg Invoice number (option…" at bounding box center [197, 214] width 367 height 326
click at [364, 367] on div "Submit" at bounding box center [359, 368] width 22 height 12
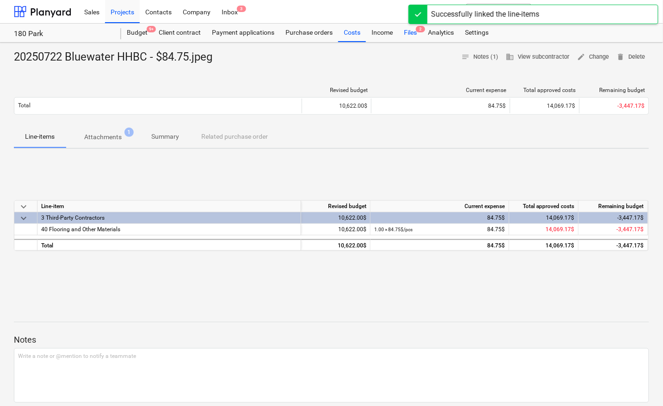
click at [414, 33] on div "Files 2" at bounding box center [410, 33] width 24 height 19
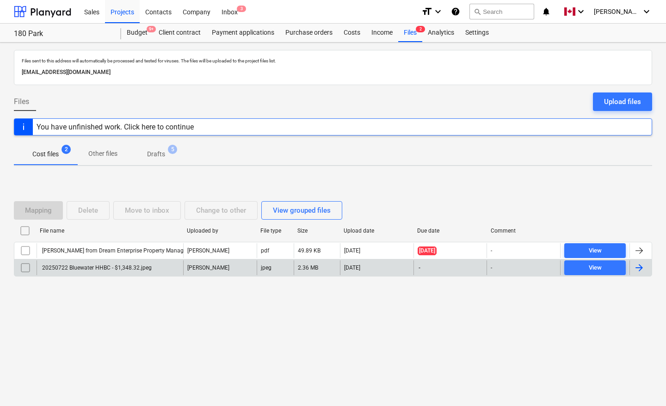
click at [643, 269] on div at bounding box center [639, 267] width 11 height 11
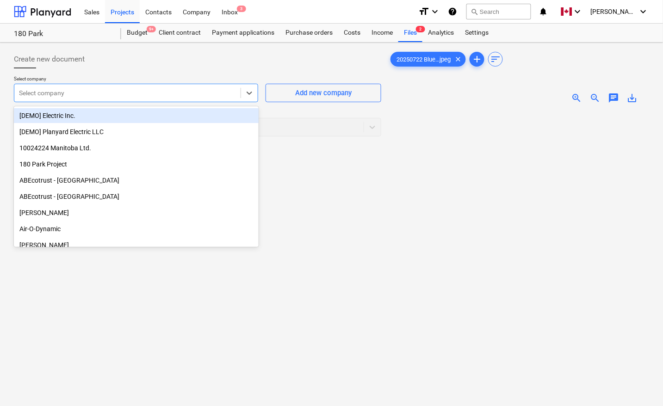
click at [99, 89] on div at bounding box center [127, 92] width 217 height 9
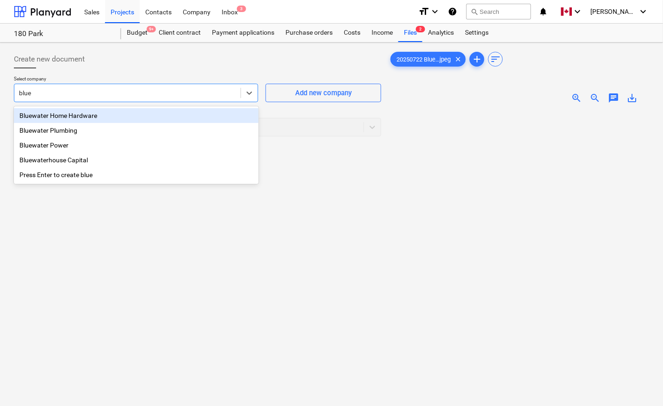
click at [95, 117] on div "Bluewater Home Hardware" at bounding box center [136, 115] width 245 height 15
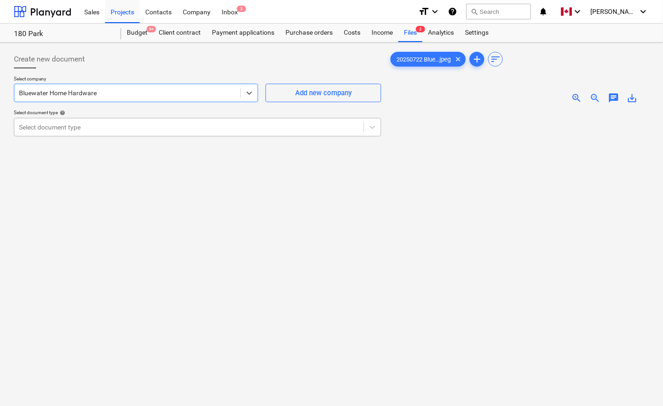
click at [89, 130] on div at bounding box center [189, 127] width 340 height 9
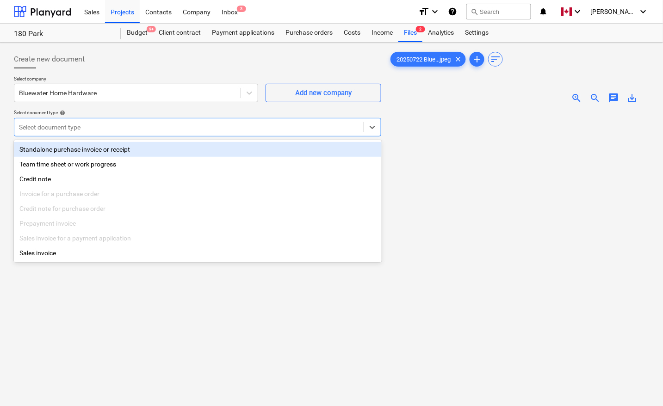
click at [67, 147] on div "Standalone purchase invoice or receipt" at bounding box center [198, 149] width 368 height 15
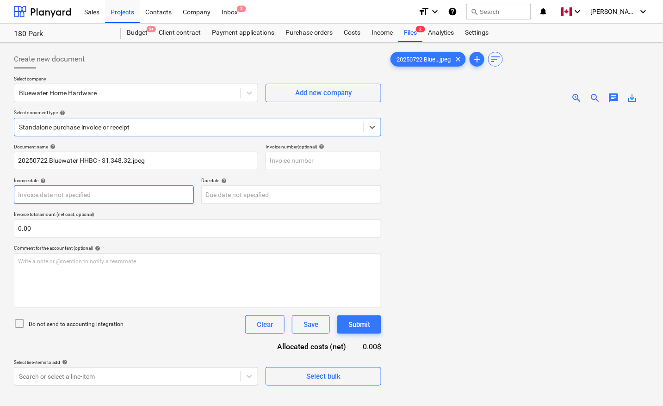
click at [80, 197] on body "Sales Projects Contacts Company Inbox 3 format_size keyboard_arrow_down help se…" at bounding box center [331, 203] width 663 height 406
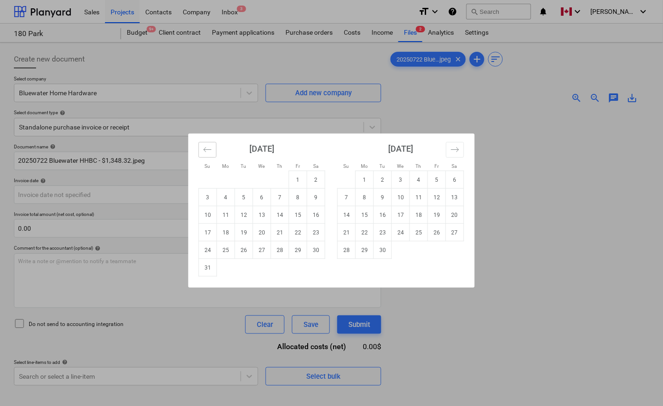
click at [208, 149] on icon "Move backward to switch to the previous month." at bounding box center [207, 149] width 9 height 9
click at [246, 229] on td "22" at bounding box center [244, 233] width 18 height 18
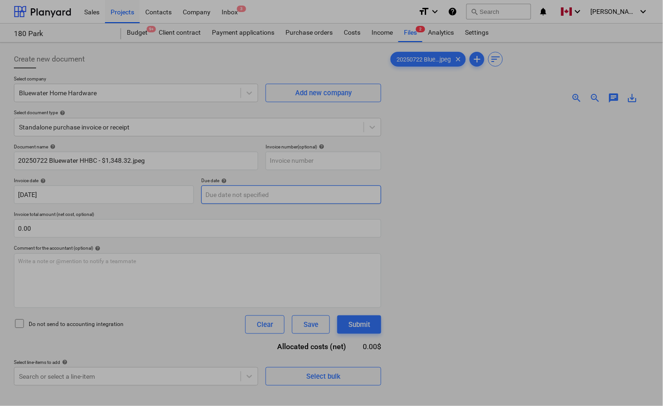
click at [235, 199] on body "Sales Projects Contacts Company Inbox 3 format_size keyboard_arrow_down help se…" at bounding box center [331, 203] width 663 height 406
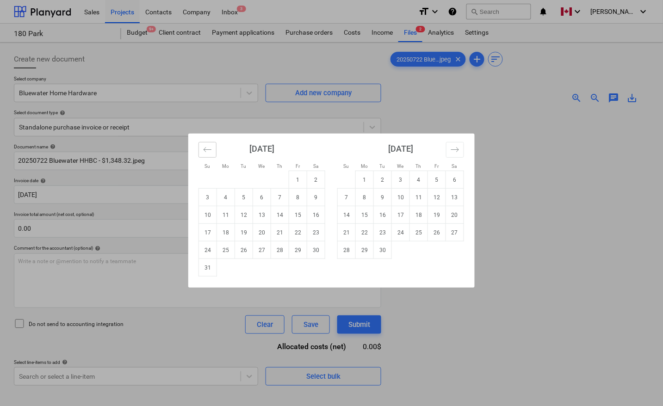
click at [207, 151] on icon "Move backward to switch to the previous month." at bounding box center [207, 149] width 9 height 9
click at [246, 231] on td "22" at bounding box center [244, 233] width 18 height 18
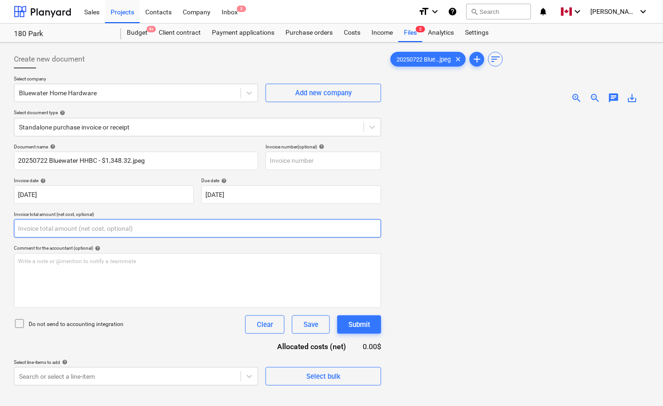
click at [158, 231] on input "text" at bounding box center [197, 228] width 367 height 19
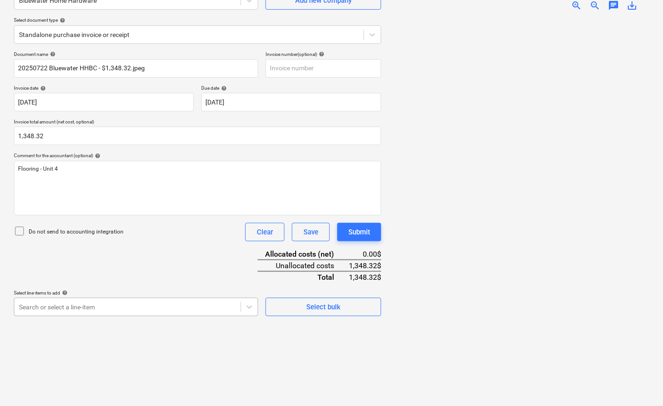
scroll to position [146, 0]
click at [68, 301] on body "Sales Projects Contacts Company Inbox 3 format_size keyboard_arrow_down help se…" at bounding box center [331, 110] width 663 height 406
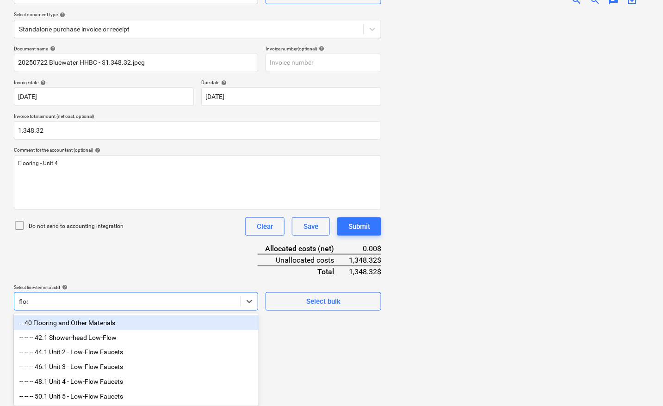
scroll to position [93, 0]
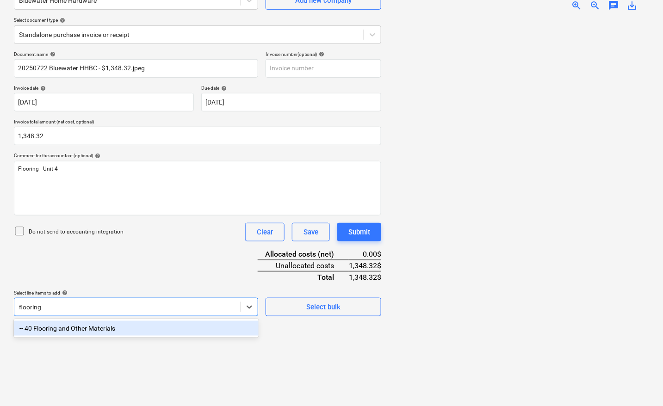
click at [82, 330] on div "-- 40 Flooring and Other Materials" at bounding box center [136, 328] width 245 height 15
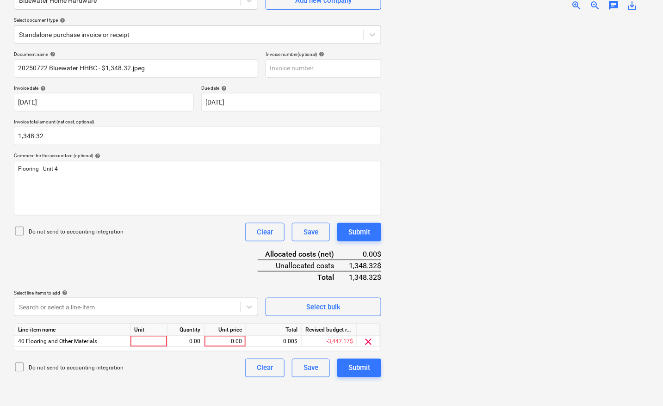
click at [456, 318] on div at bounding box center [519, 209] width 261 height 380
click at [151, 341] on div at bounding box center [149, 342] width 37 height 12
click at [170, 258] on div "Document name help 20250722 Bluewater HHBC - $1,348.32.jpeg Invoice number (opt…" at bounding box center [197, 214] width 367 height 326
click at [210, 253] on div "Document name help 20250722 Bluewater HHBC - $1,348.32.jpeg Invoice number (opt…" at bounding box center [197, 214] width 367 height 326
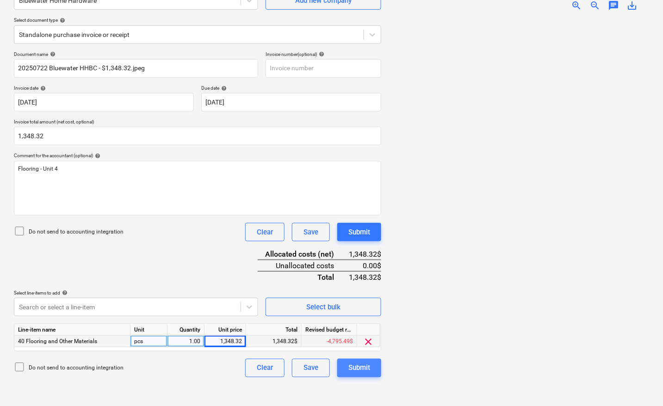
click at [364, 365] on div "Submit" at bounding box center [359, 368] width 22 height 12
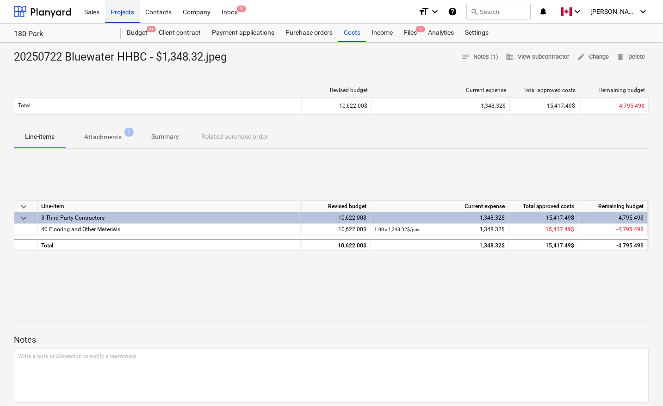
click at [120, 12] on div "Projects" at bounding box center [122, 12] width 35 height 24
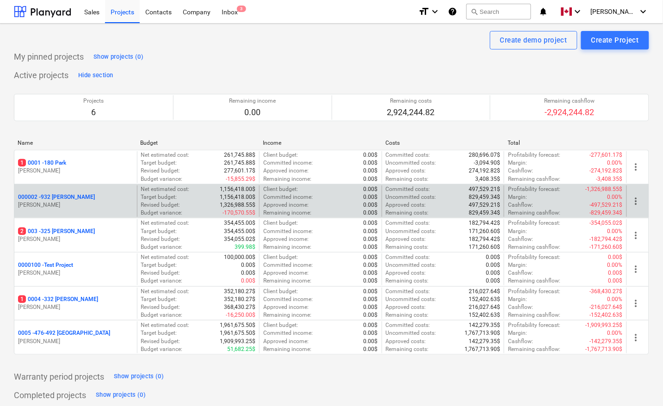
click at [60, 196] on p "000002 - 932 [PERSON_NAME]" at bounding box center [56, 197] width 77 height 8
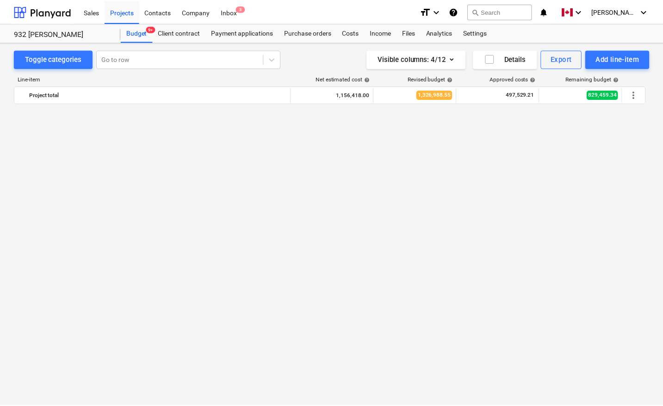
scroll to position [635, 0]
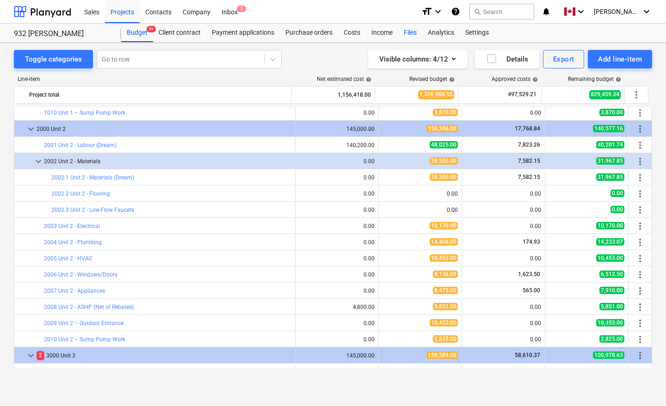
click at [412, 32] on div "Files" at bounding box center [410, 33] width 24 height 19
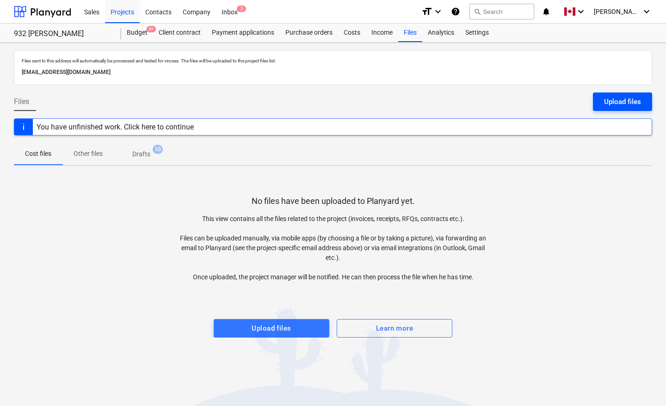
click at [628, 104] on div "Upload files" at bounding box center [622, 102] width 37 height 12
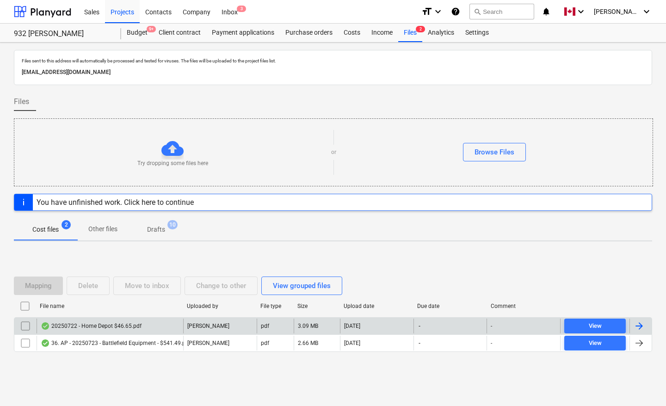
click at [645, 327] on div at bounding box center [639, 326] width 11 height 11
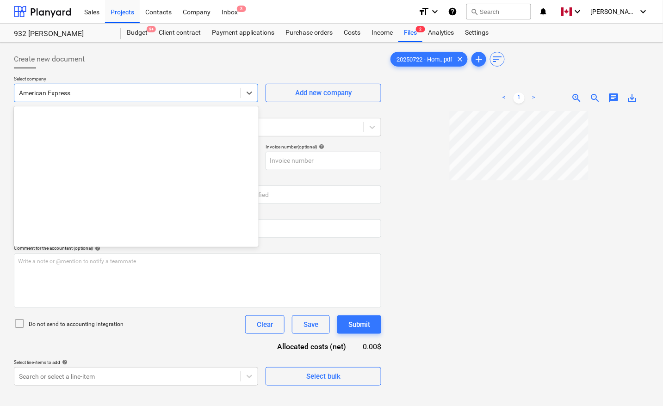
click at [84, 91] on div at bounding box center [127, 92] width 217 height 9
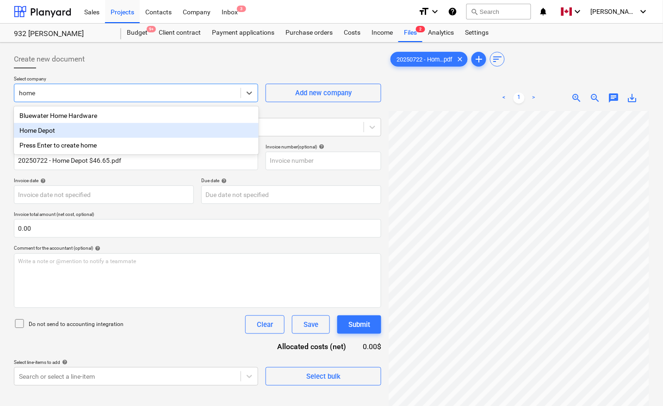
click at [45, 131] on div "Home Depot" at bounding box center [136, 130] width 245 height 15
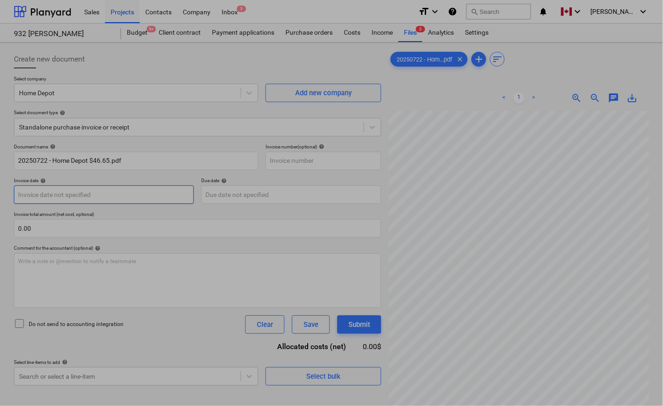
click at [84, 193] on body "Sales Projects Contacts Company Inbox 3 format_size keyboard_arrow_down help se…" at bounding box center [331, 203] width 663 height 406
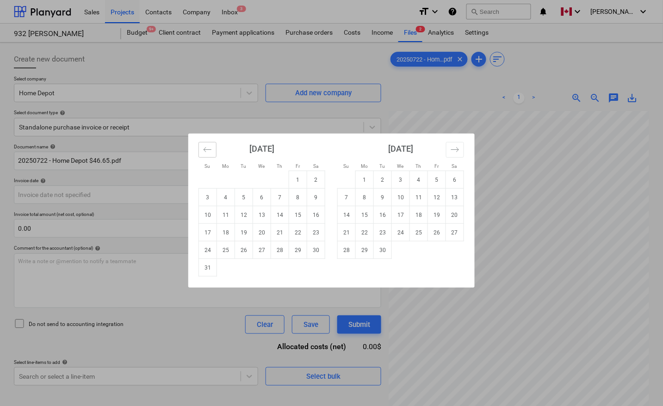
click at [211, 153] on icon "Move backward to switch to the previous month." at bounding box center [207, 149] width 9 height 9
click at [246, 233] on td "22" at bounding box center [244, 233] width 18 height 18
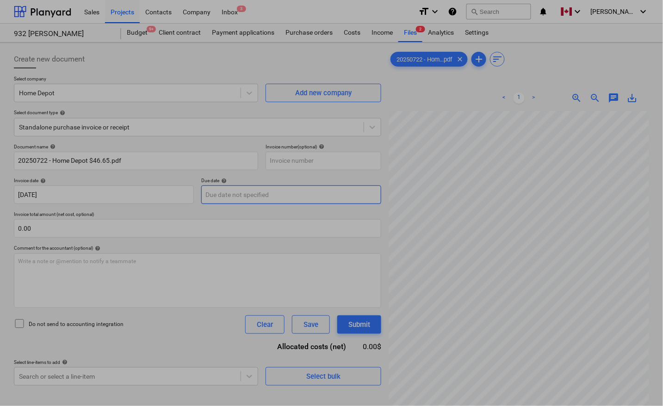
click at [242, 197] on body "Sales Projects Contacts Company Inbox 3 format_size keyboard_arrow_down help se…" at bounding box center [331, 203] width 663 height 406
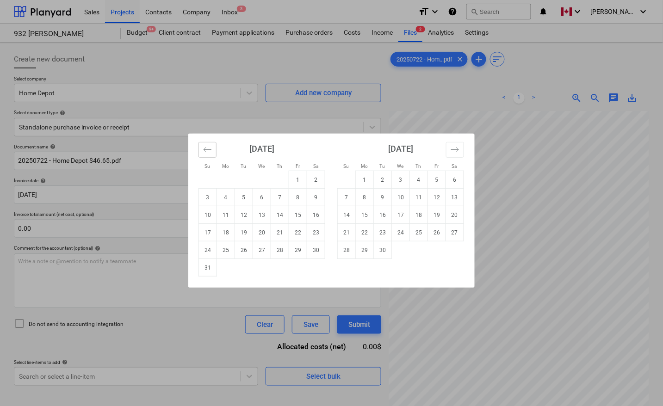
click at [206, 150] on icon "Move backward to switch to the previous month." at bounding box center [207, 149] width 9 height 9
click at [241, 234] on td "22" at bounding box center [244, 233] width 18 height 18
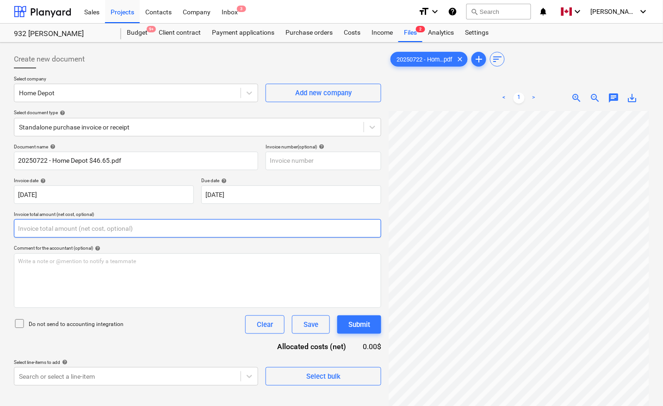
click at [124, 232] on input "text" at bounding box center [197, 228] width 367 height 19
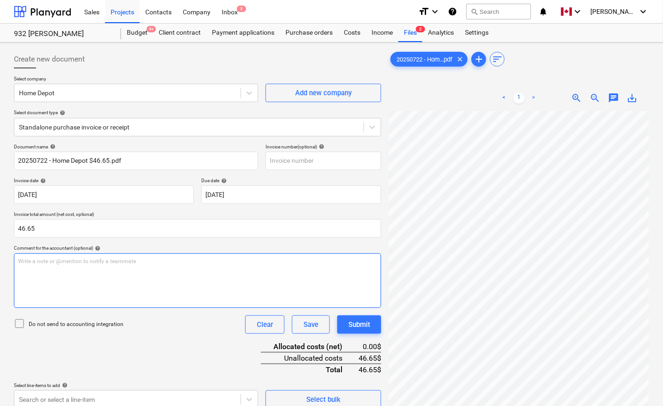
click at [132, 287] on div "Write a note or @mention to notify a teammate [PERSON_NAME]" at bounding box center [197, 281] width 367 height 55
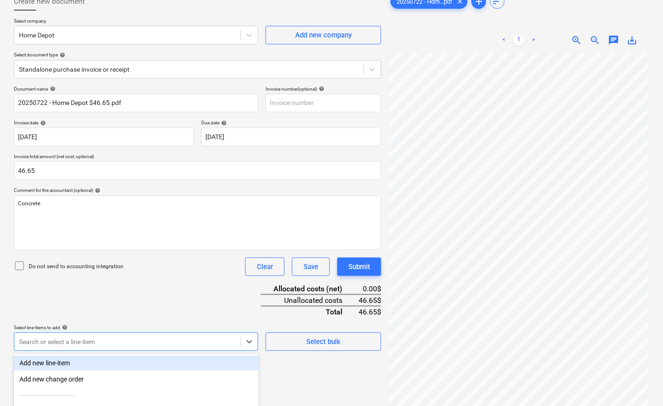
click at [102, 343] on body "Sales Projects Contacts Company Inbox 3 format_size keyboard_arrow_down help se…" at bounding box center [331, 145] width 663 height 406
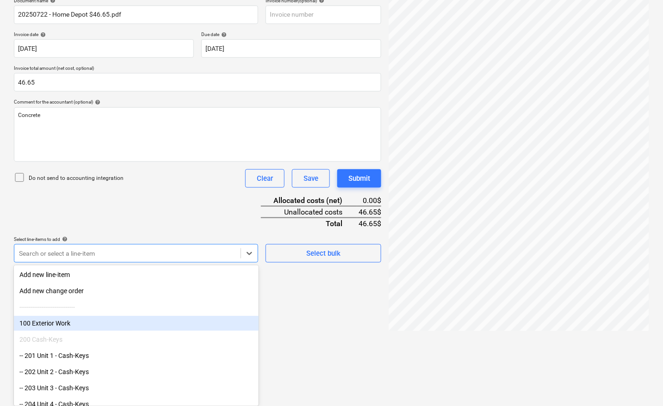
click at [57, 325] on div "100 Exterior Work" at bounding box center [136, 323] width 245 height 15
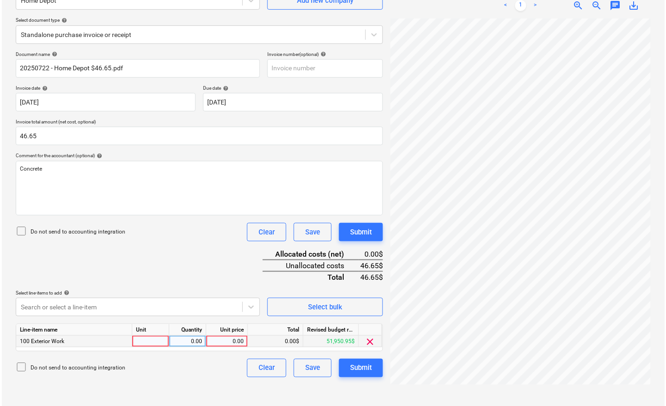
scroll to position [93, 0]
click at [291, 343] on div "Create new document Select company Home Depot Add new company Select document t…" at bounding box center [197, 178] width 375 height 449
click at [148, 339] on div at bounding box center [149, 342] width 37 height 12
click at [191, 383] on div "Create new document Select company Home Depot Add new company Select document t…" at bounding box center [197, 178] width 375 height 449
click at [355, 366] on div "Submit" at bounding box center [359, 368] width 22 height 12
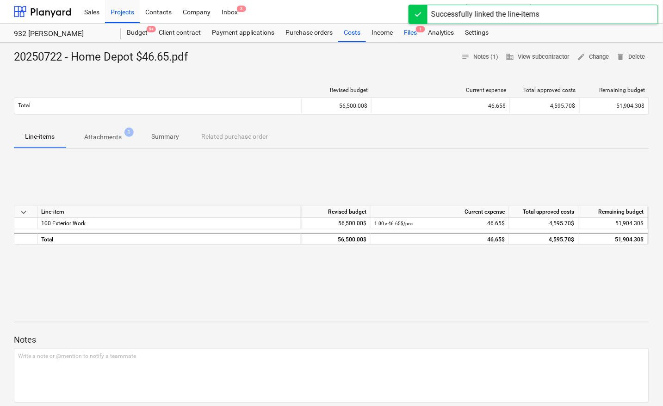
click at [412, 34] on div "Files 1" at bounding box center [410, 33] width 24 height 19
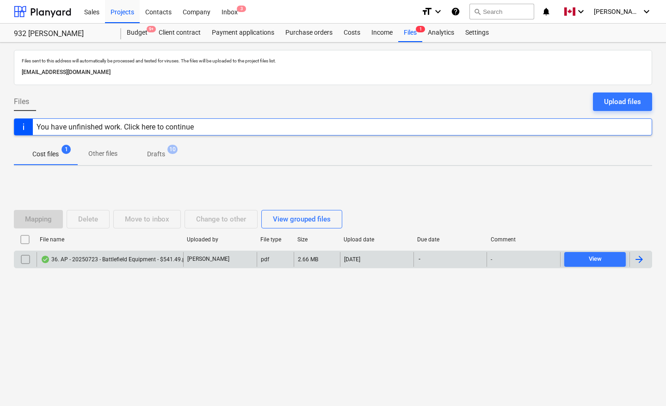
click at [643, 258] on div at bounding box center [639, 259] width 11 height 11
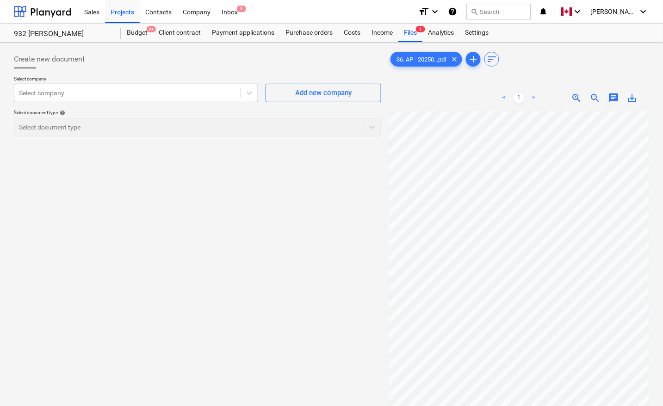
click at [183, 93] on div at bounding box center [127, 92] width 217 height 9
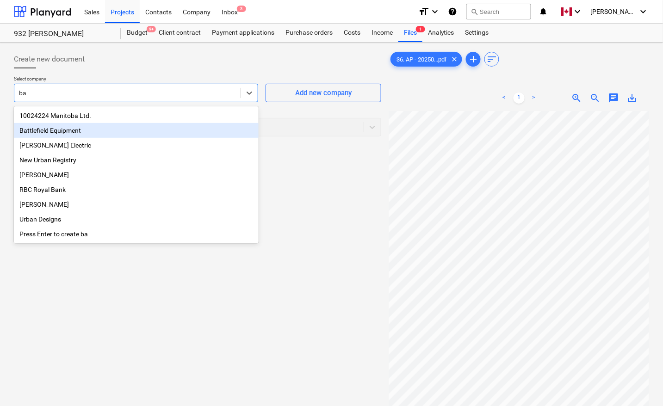
click at [63, 129] on div "Battlefield Equipment" at bounding box center [136, 130] width 245 height 15
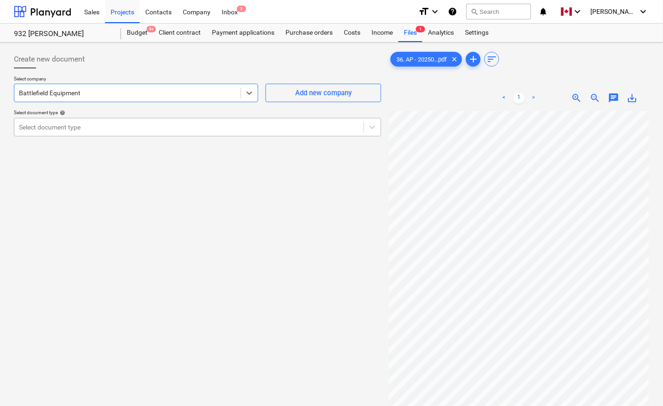
click at [75, 126] on div at bounding box center [189, 127] width 340 height 9
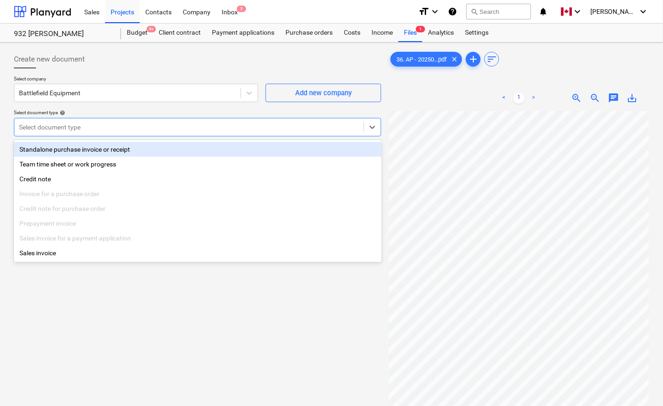
click at [68, 147] on div "Standalone purchase invoice or receipt" at bounding box center [198, 149] width 368 height 15
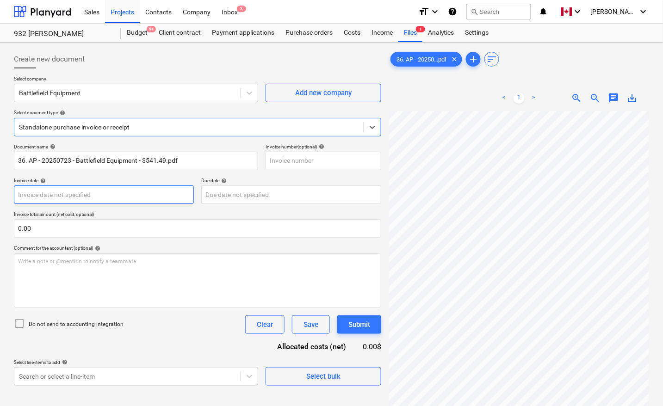
click at [72, 190] on body "Sales Projects Contacts Company Inbox 3 format_size keyboard_arrow_down help se…" at bounding box center [331, 203] width 663 height 406
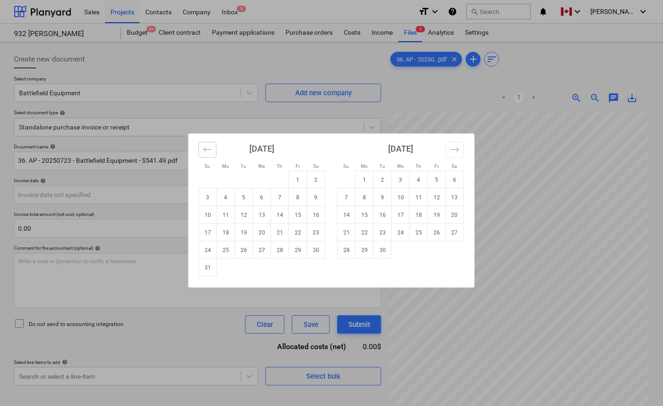
click at [203, 151] on icon "Move backward to switch to the previous month." at bounding box center [207, 149] width 9 height 9
click at [261, 233] on td "23" at bounding box center [262, 233] width 18 height 18
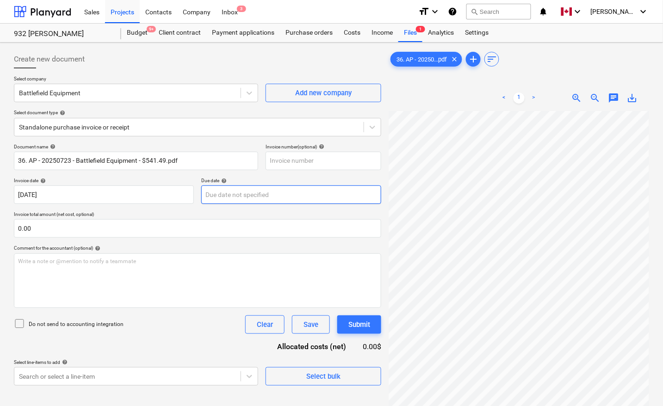
click at [253, 198] on body "Sales Projects Contacts Company Inbox 3 format_size keyboard_arrow_down help se…" at bounding box center [331, 203] width 663 height 406
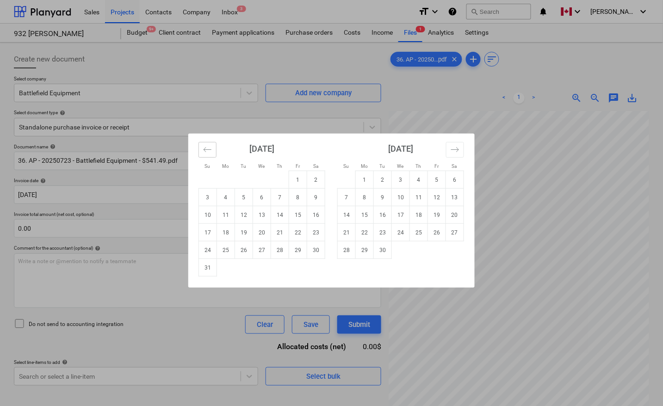
click at [211, 151] on icon "Move backward to switch to the previous month." at bounding box center [207, 149] width 9 height 9
click at [264, 233] on td "23" at bounding box center [262, 233] width 18 height 18
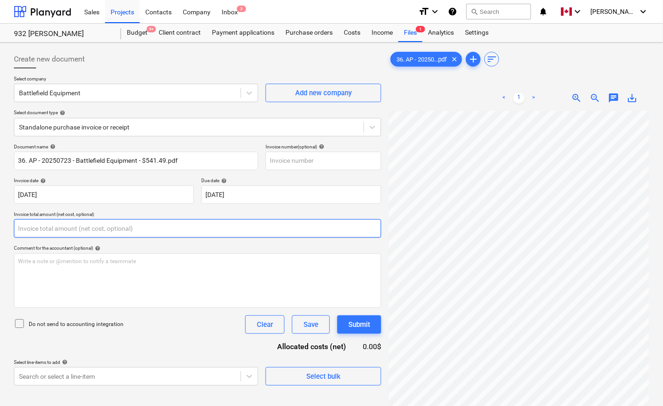
click at [123, 227] on input "text" at bounding box center [197, 228] width 367 height 19
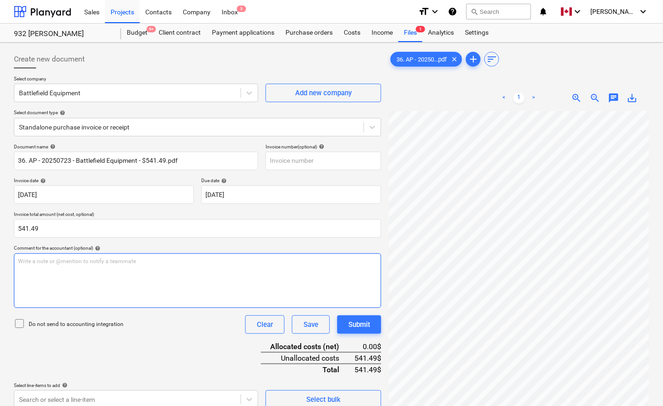
click at [114, 286] on div "Write a note or @mention to notify a teammate [PERSON_NAME]" at bounding box center [197, 281] width 367 height 55
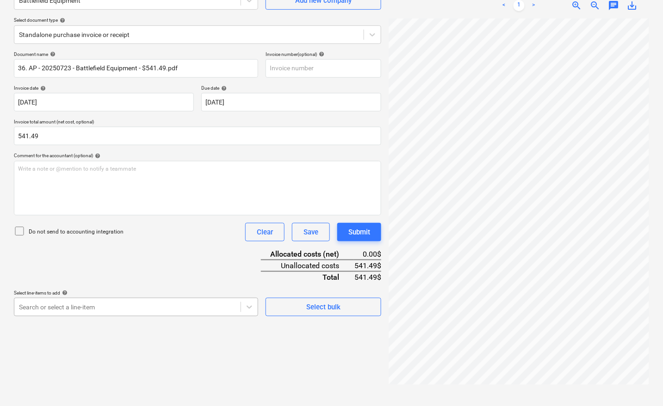
click at [70, 300] on body "Sales Projects Contacts Company Inbox 3 format_size keyboard_arrow_down help se…" at bounding box center [331, 110] width 663 height 406
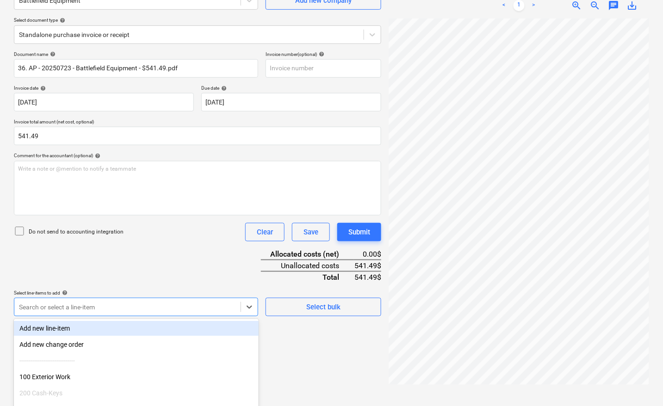
scroll to position [146, 0]
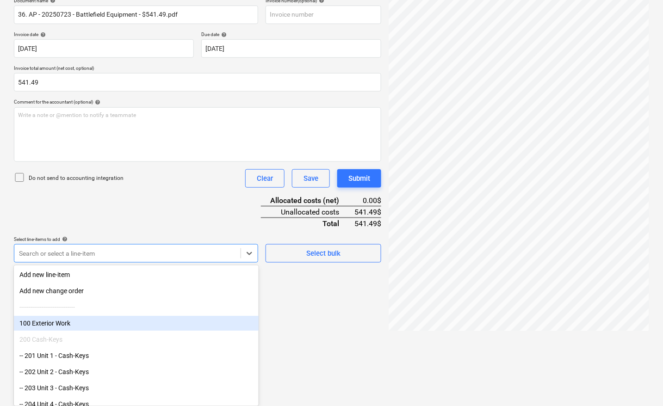
drag, startPoint x: 70, startPoint y: 300, endPoint x: 59, endPoint y: 316, distance: 19.9
click at [56, 324] on div "100 Exterior Work" at bounding box center [136, 323] width 245 height 15
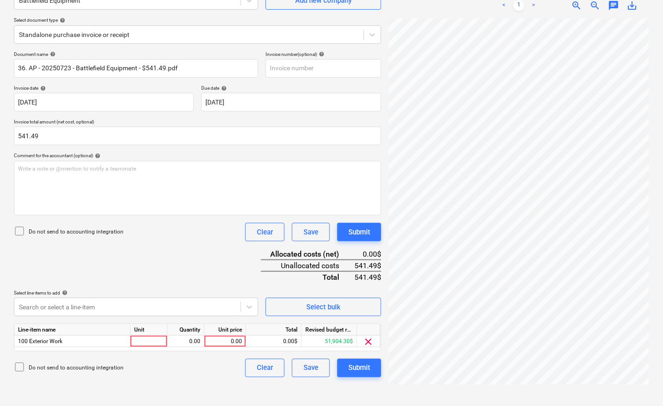
scroll to position [93, 0]
click at [308, 314] on html "Sales Projects Contacts Company Inbox 3 format_size keyboard_arrow_down help se…" at bounding box center [331, 110] width 663 height 406
click at [140, 343] on div at bounding box center [149, 342] width 37 height 12
click at [181, 267] on div "Document name help 36. AP - 20250723 - Battlefield Equipment - $541.49.pdf Invo…" at bounding box center [197, 214] width 367 height 326
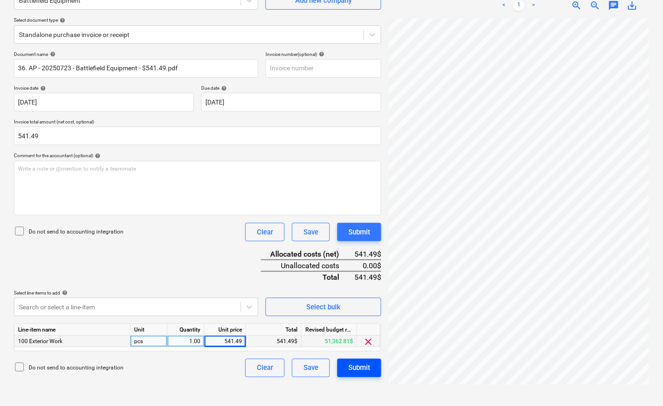
click at [369, 369] on div "Submit" at bounding box center [359, 368] width 22 height 12
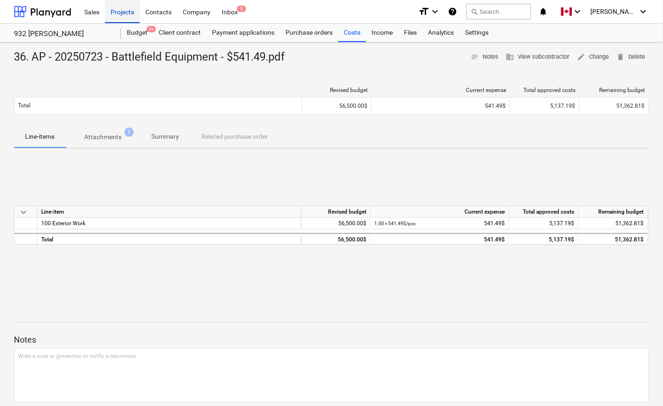
click at [126, 10] on div "Projects" at bounding box center [122, 12] width 35 height 24
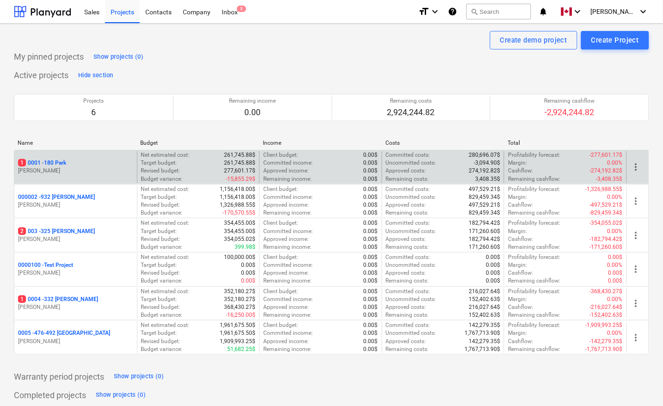
click at [58, 162] on p "1 0001 - 180 Park" at bounding box center [42, 163] width 48 height 8
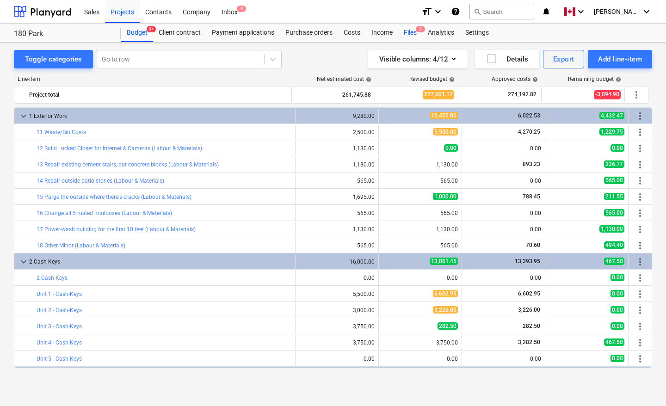
click at [403, 31] on div "Files 1" at bounding box center [410, 33] width 24 height 19
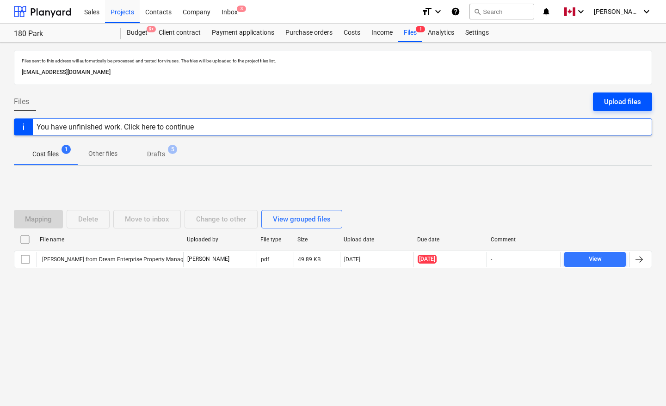
click at [630, 105] on div "Upload files" at bounding box center [622, 102] width 37 height 12
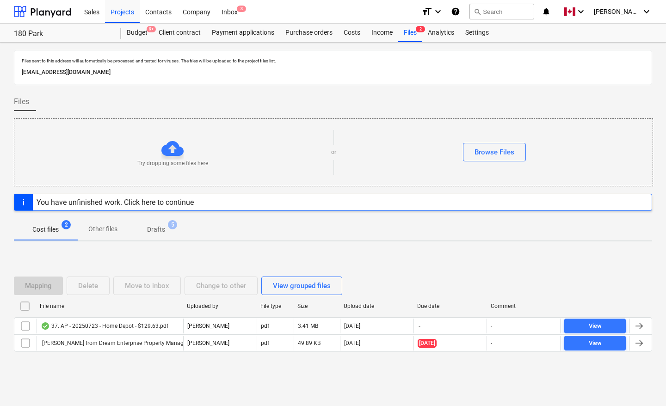
click at [641, 326] on div at bounding box center [639, 326] width 11 height 11
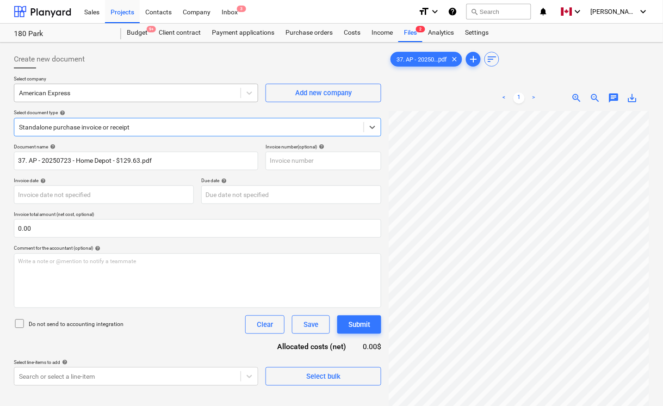
click at [87, 93] on div at bounding box center [127, 92] width 217 height 9
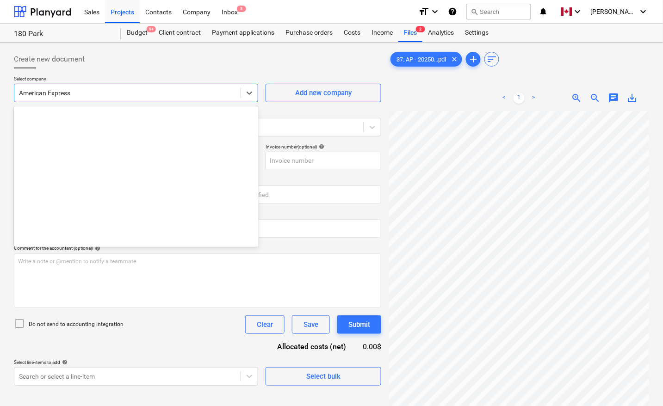
scroll to position [178, 0]
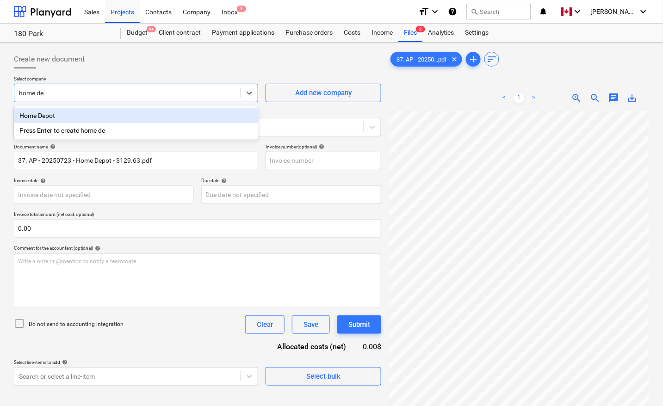
click at [76, 117] on div "Home Depot" at bounding box center [136, 115] width 245 height 15
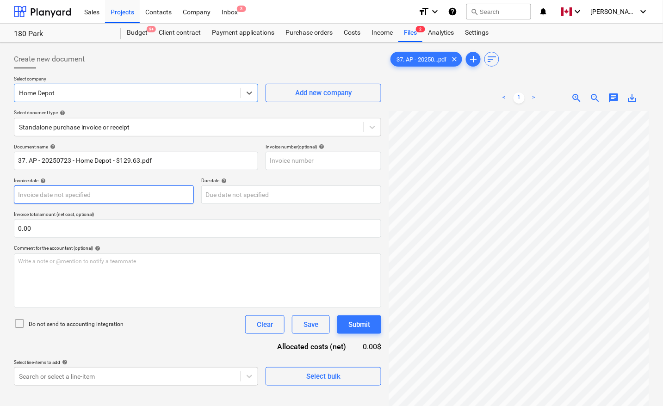
click at [113, 195] on body "Sales Projects Contacts Company Inbox 3 format_size keyboard_arrow_down help se…" at bounding box center [331, 203] width 663 height 406
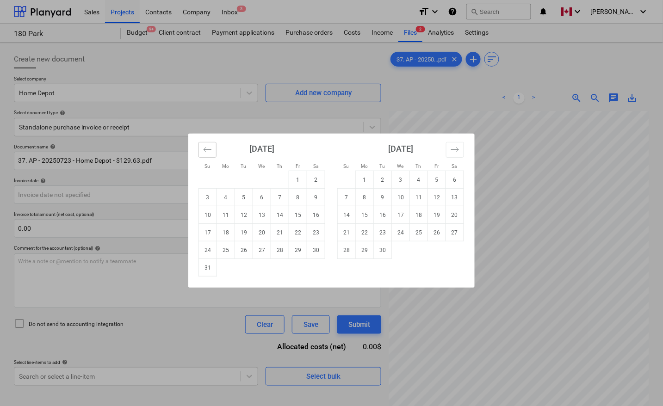
click at [206, 154] on button "Move backward to switch to the previous month." at bounding box center [208, 150] width 18 height 16
click at [262, 232] on td "23" at bounding box center [262, 233] width 18 height 18
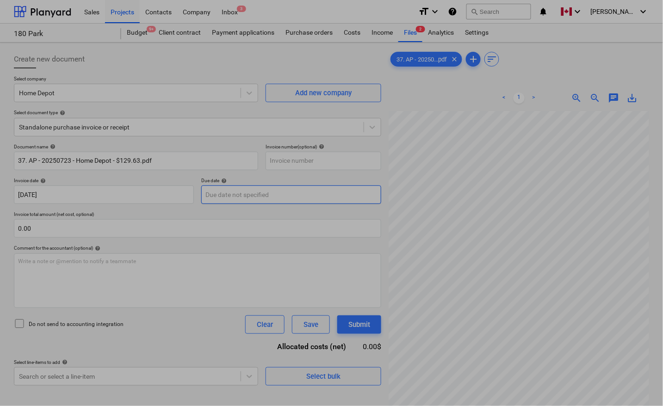
click at [220, 195] on body "Sales Projects Contacts Company Inbox 3 format_size keyboard_arrow_down help se…" at bounding box center [331, 203] width 663 height 406
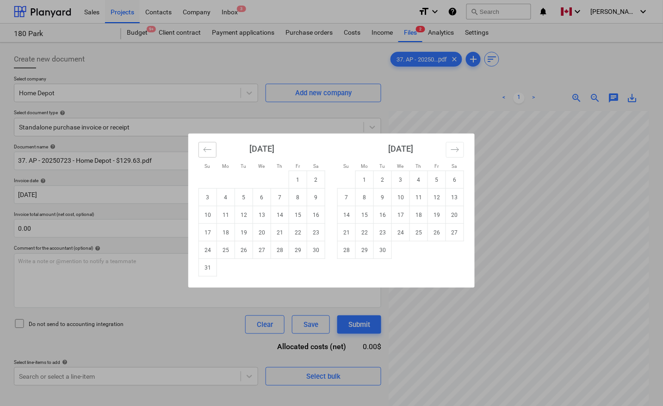
click at [209, 150] on icon "Move backward to switch to the previous month." at bounding box center [207, 149] width 9 height 9
click at [255, 231] on td "23" at bounding box center [262, 233] width 18 height 18
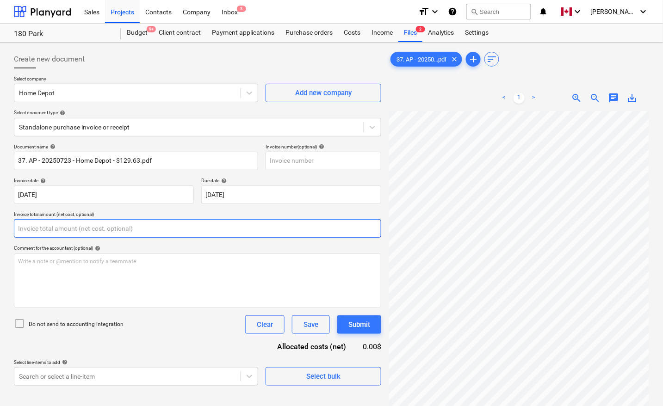
click at [91, 233] on input "text" at bounding box center [197, 228] width 367 height 19
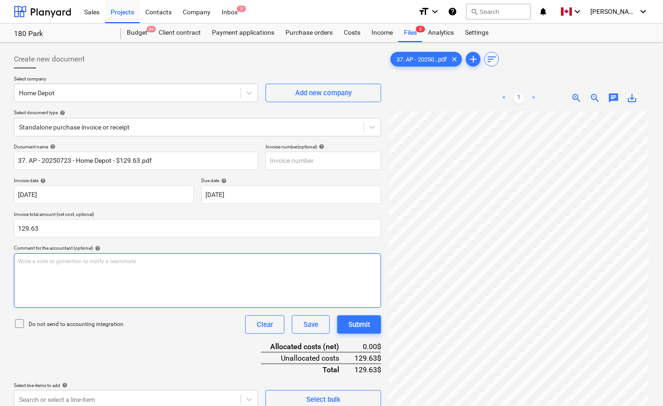
click at [129, 291] on div "Write a note or @mention to notify a teammate [PERSON_NAME]" at bounding box center [197, 281] width 367 height 55
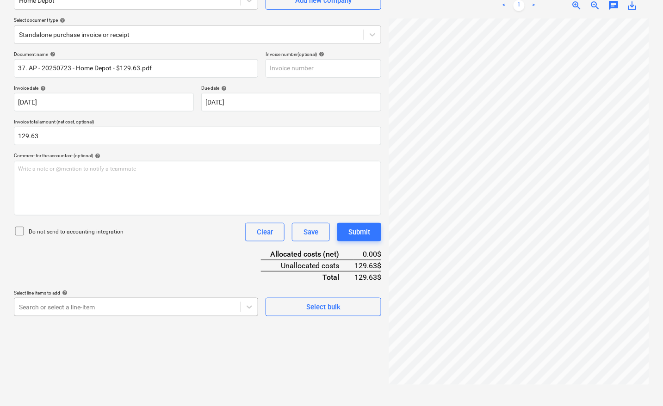
click at [84, 304] on body "Sales Projects Contacts Company Inbox 3 format_size keyboard_arrow_down help se…" at bounding box center [331, 110] width 663 height 406
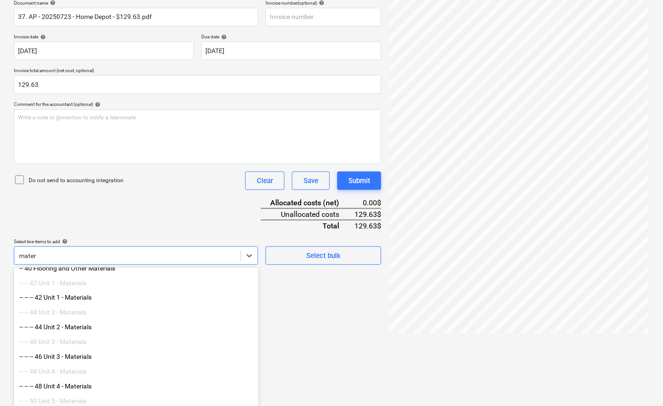
scroll to position [116, 0]
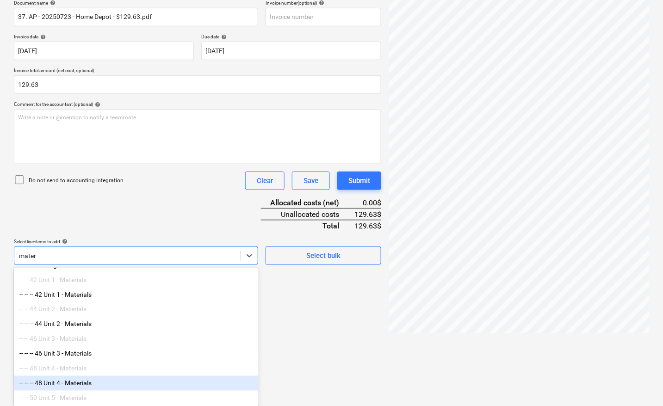
click at [75, 391] on div "-- -- -- 48 Unit 4 - Materials" at bounding box center [136, 383] width 245 height 15
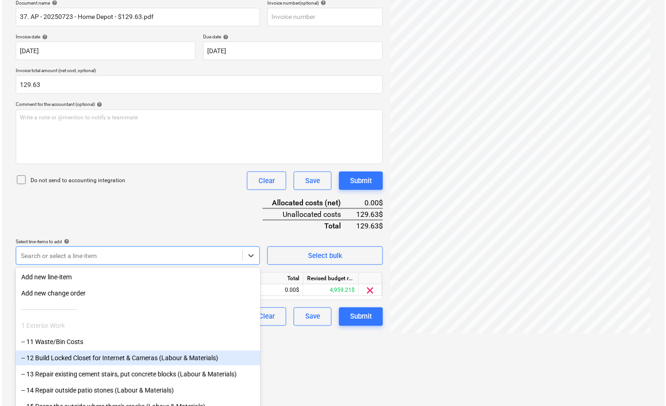
scroll to position [93, 0]
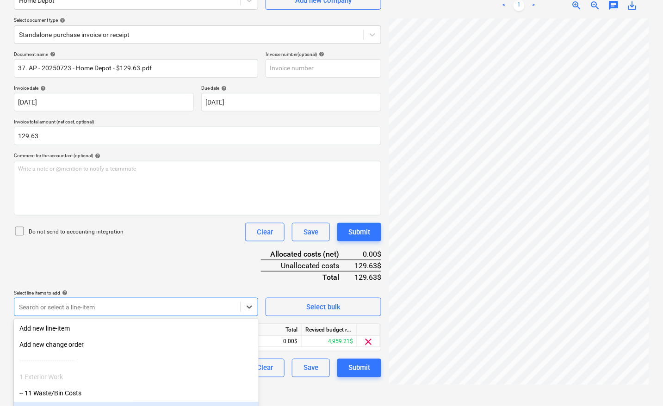
click at [285, 314] on html "Sales Projects Contacts Company Inbox 3 format_size keyboard_arrow_down help se…" at bounding box center [331, 110] width 663 height 406
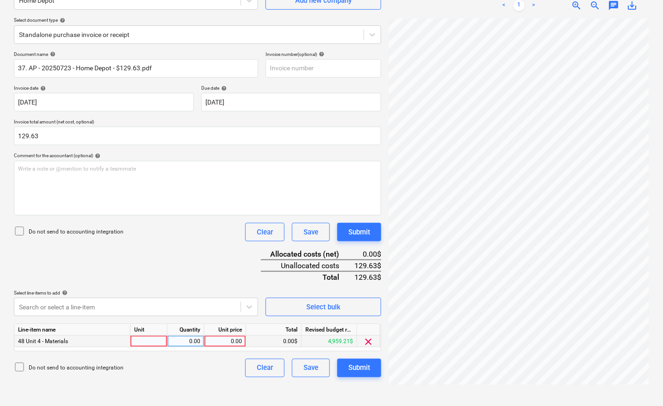
click at [142, 342] on div at bounding box center [149, 342] width 37 height 12
click at [194, 262] on div "Document name help 37. AP - 20250723 - Home Depot - $129.63.pdf Invoice number …" at bounding box center [197, 214] width 367 height 326
click at [356, 367] on div "Submit" at bounding box center [359, 368] width 22 height 12
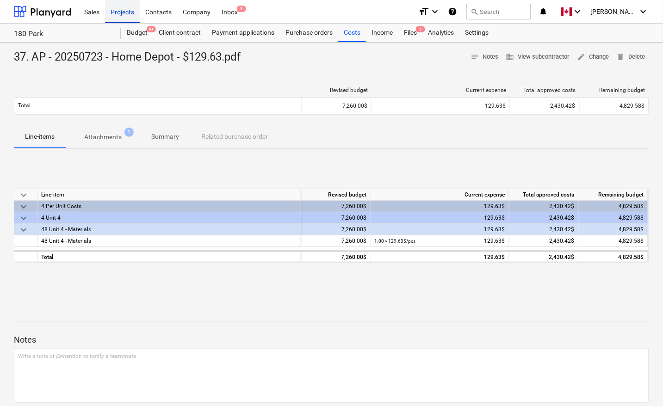
click at [119, 14] on div "Projects" at bounding box center [122, 12] width 35 height 24
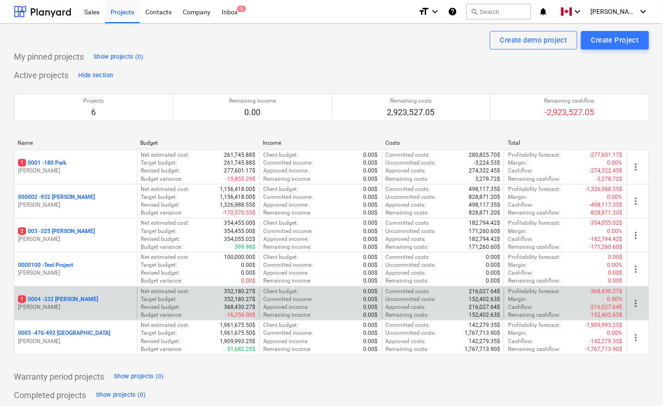
click at [61, 299] on p "1 0004 - 332 [PERSON_NAME]" at bounding box center [58, 300] width 80 height 8
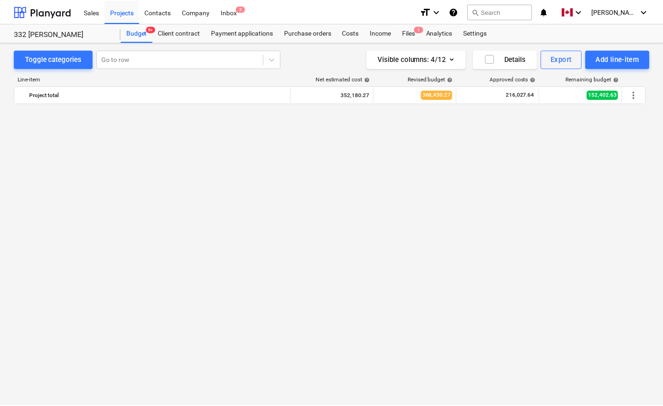
scroll to position [832, 0]
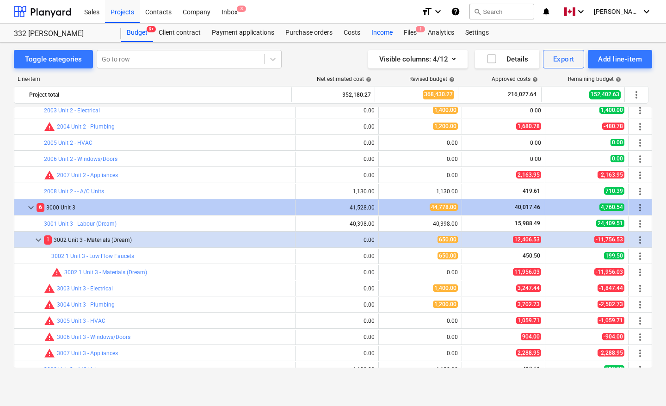
drag, startPoint x: 0, startPoint y: 248, endPoint x: 381, endPoint y: 31, distance: 437.9
click at [0, 248] on div "Toggle categories Go to row Visible columns : 4/12 Details Export Add line-item…" at bounding box center [333, 215] width 666 height 344
click at [410, 30] on div "Files 1" at bounding box center [410, 33] width 24 height 19
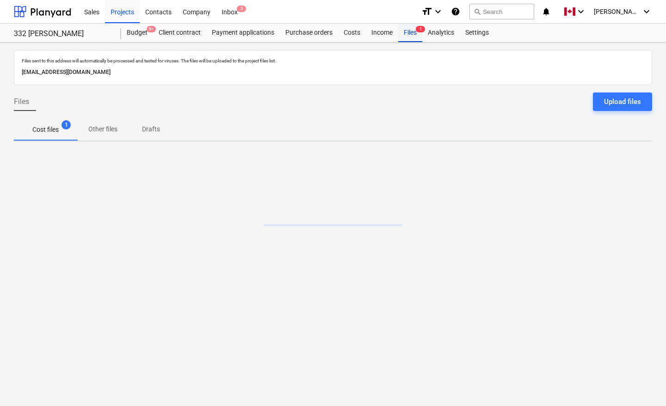
click at [410, 32] on div "Files 1" at bounding box center [410, 33] width 24 height 19
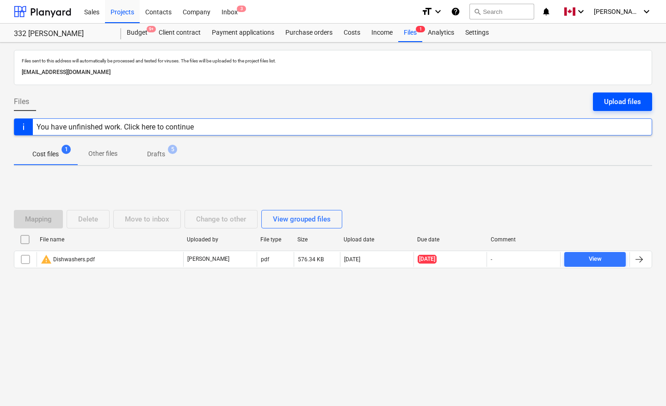
click at [619, 103] on div "Upload files" at bounding box center [622, 102] width 37 height 12
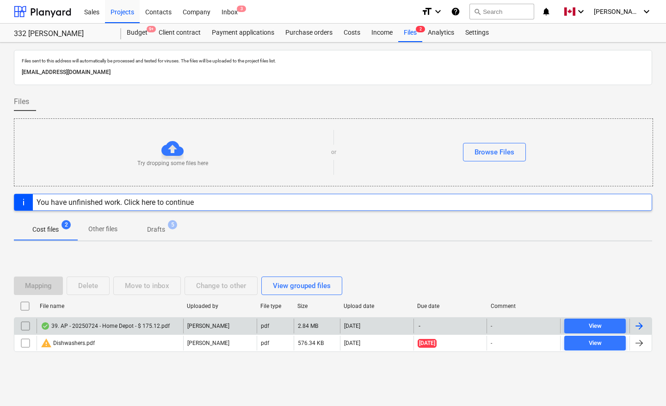
click at [646, 327] on div at bounding box center [641, 326] width 22 height 15
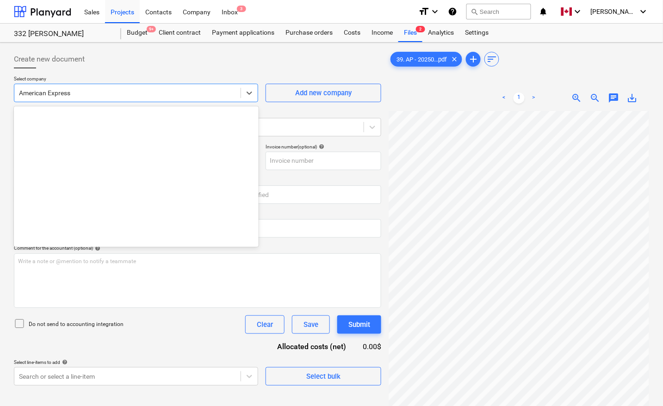
scroll to position [178, 0]
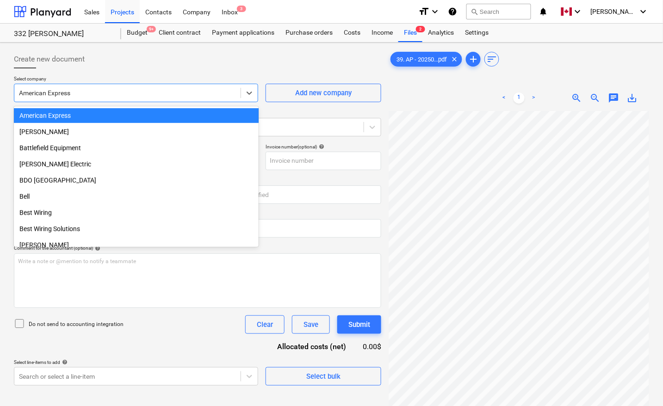
drag, startPoint x: 81, startPoint y: 95, endPoint x: 73, endPoint y: 93, distance: 8.4
click at [73, 93] on div at bounding box center [127, 92] width 217 height 9
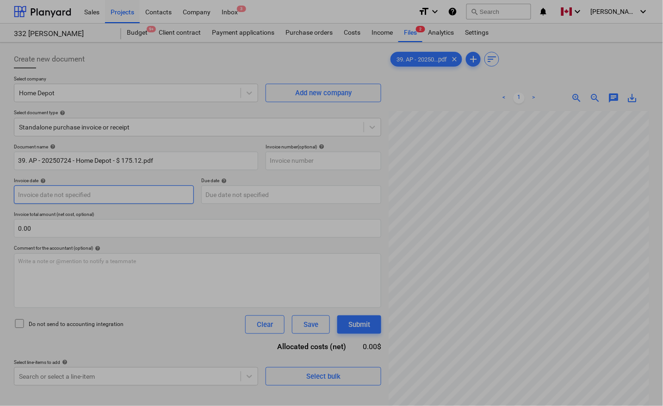
click at [66, 197] on body "Sales Projects Contacts Company Inbox 3 format_size keyboard_arrow_down help se…" at bounding box center [331, 203] width 663 height 406
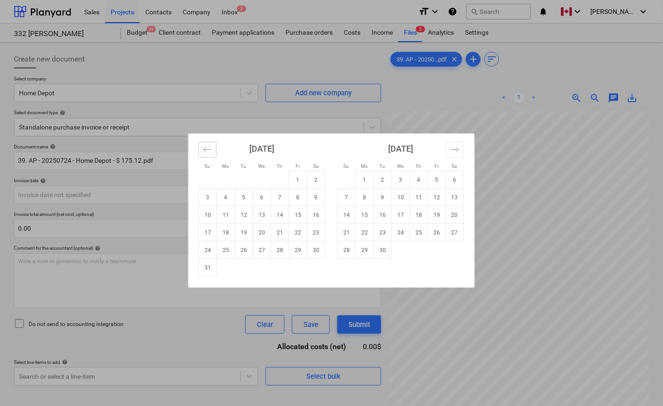
click at [209, 154] on button "Move backward to switch to the previous month." at bounding box center [208, 150] width 18 height 16
click at [281, 230] on td "24" at bounding box center [280, 233] width 18 height 18
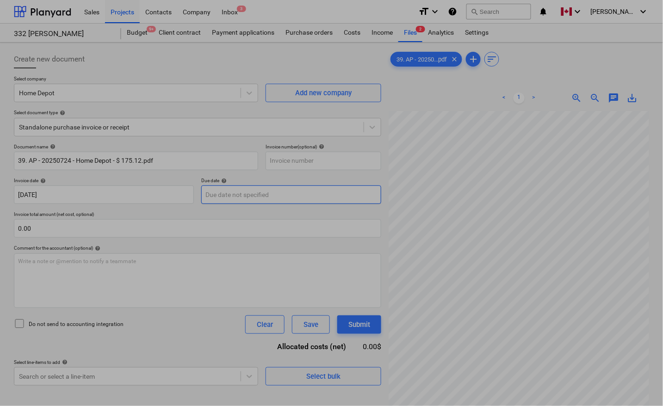
click at [267, 198] on body "Sales Projects Contacts Company Inbox 3 format_size keyboard_arrow_down help se…" at bounding box center [331, 203] width 663 height 406
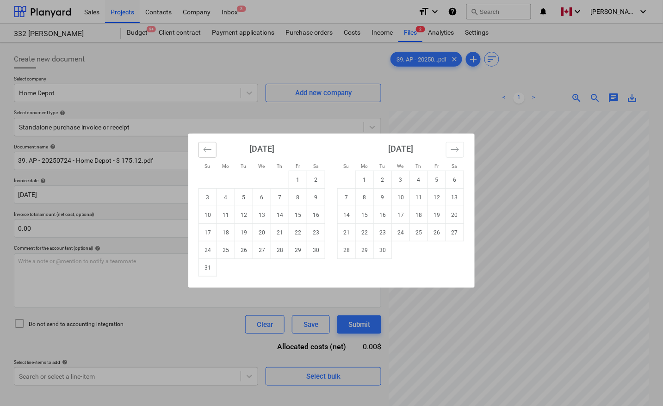
click at [216, 144] on button "Move backward to switch to the previous month." at bounding box center [208, 150] width 18 height 16
click at [276, 234] on td "24" at bounding box center [280, 233] width 18 height 18
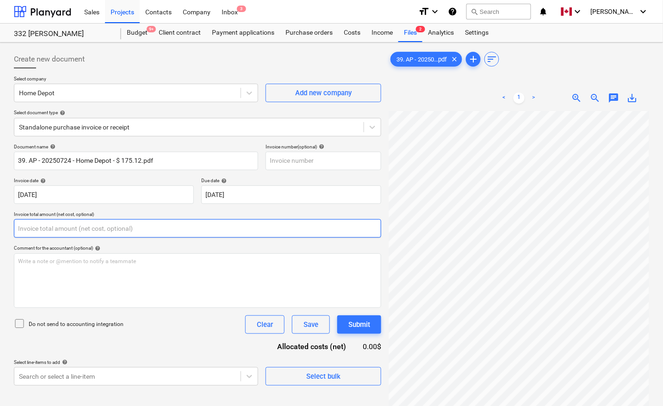
click at [84, 233] on input "text" at bounding box center [197, 228] width 367 height 19
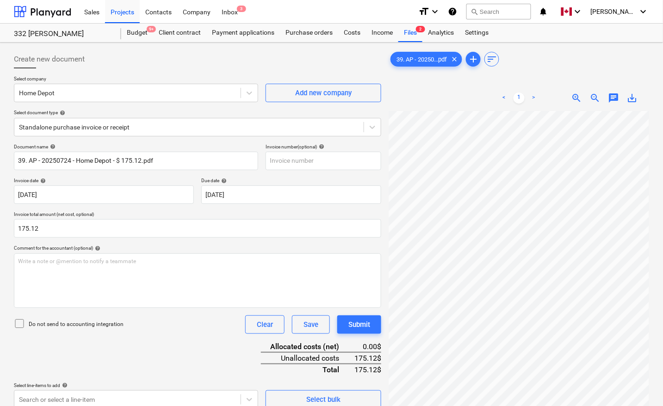
click at [142, 348] on div "Document name help 39. AP - 20250724 - Home Depot - $ 175.12.pdf Invoice number…" at bounding box center [197, 276] width 367 height 265
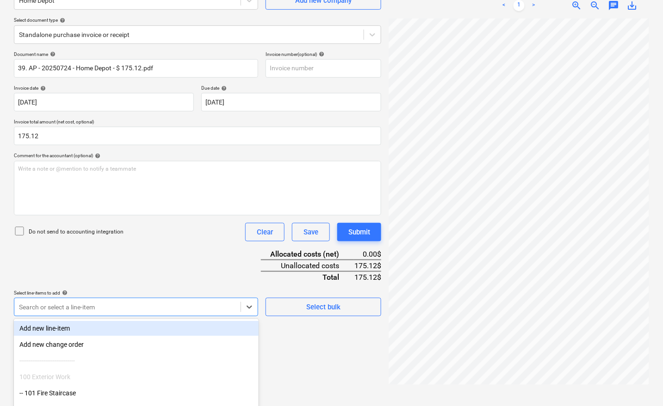
scroll to position [146, 0]
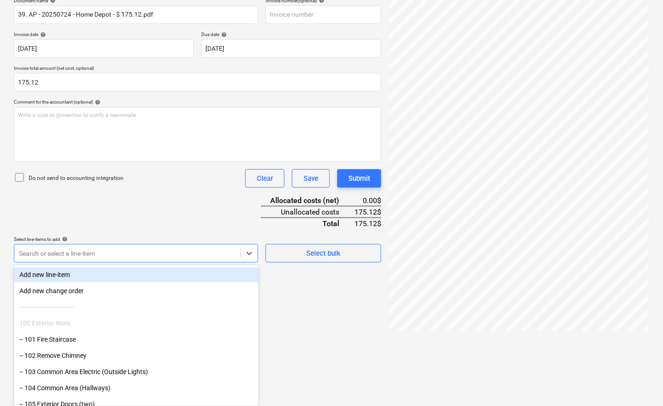
click at [65, 260] on body "Sales Projects Contacts Company Inbox 3 format_size keyboard_arrow_down help se…" at bounding box center [331, 57] width 663 height 406
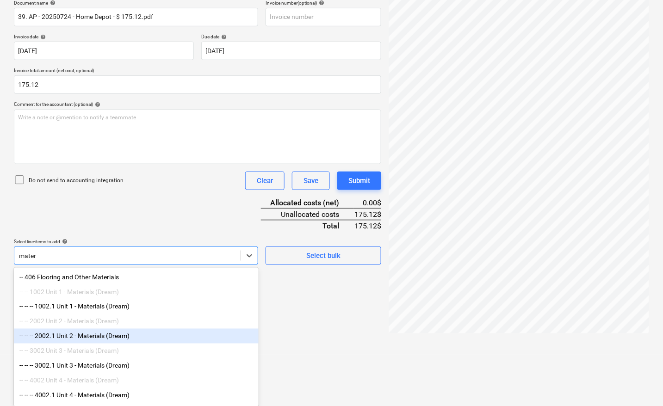
click at [76, 337] on div "-- -- -- 2002.1 Unit 2 - Materials (Dream)" at bounding box center [136, 336] width 245 height 15
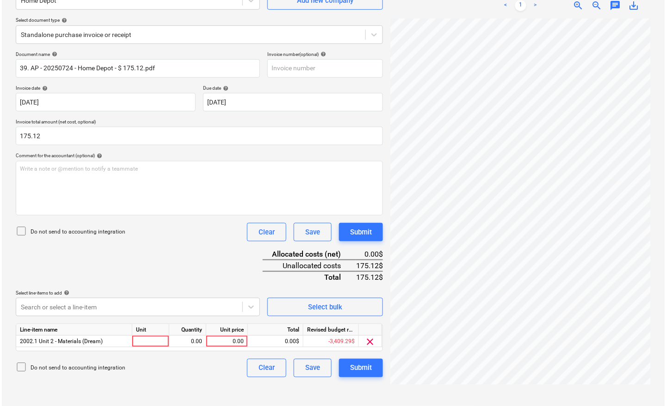
scroll to position [93, 0]
click at [305, 343] on div "Create new document Select company Home Depot Add new company Select document t…" at bounding box center [197, 178] width 375 height 449
click at [143, 339] on div at bounding box center [149, 342] width 37 height 12
click at [188, 267] on div "Document name help 39. AP - 20250724 - Home Depot - $ 175.12.pdf Invoice number…" at bounding box center [197, 214] width 367 height 326
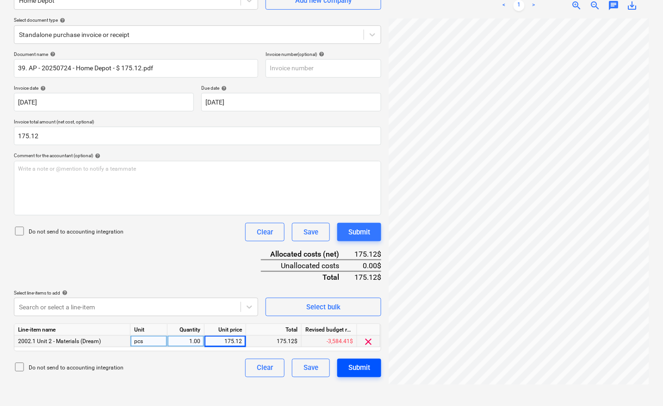
click at [370, 368] on div "Submit" at bounding box center [359, 368] width 22 height 12
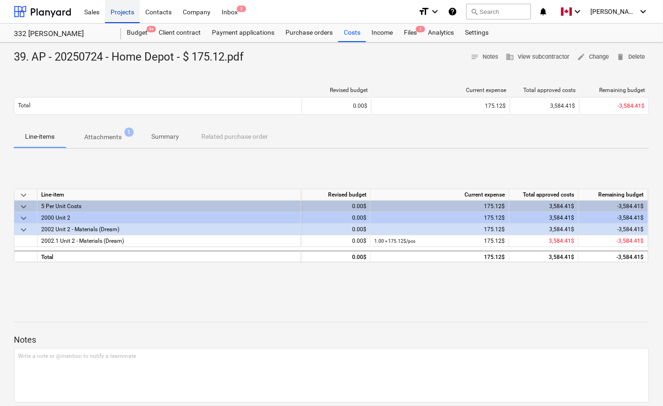
click at [125, 10] on div "Projects" at bounding box center [122, 12] width 35 height 24
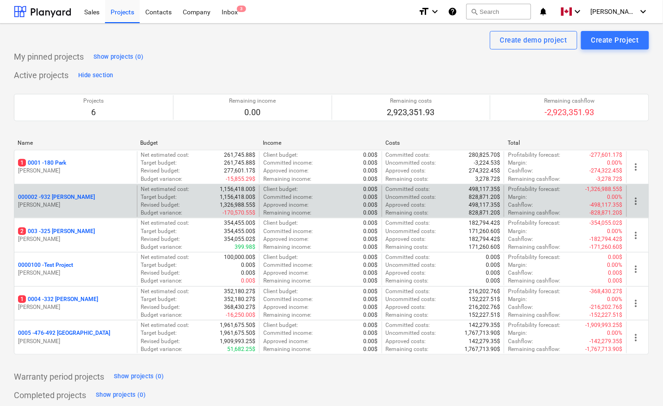
click at [51, 198] on p "000002 - 932 [PERSON_NAME]" at bounding box center [56, 197] width 77 height 8
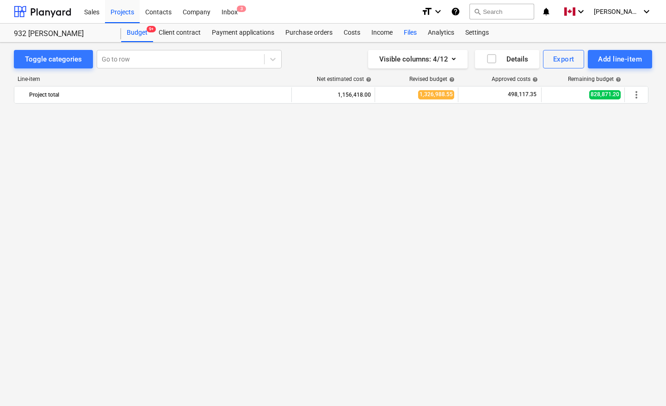
click at [413, 30] on div "Files" at bounding box center [410, 33] width 24 height 19
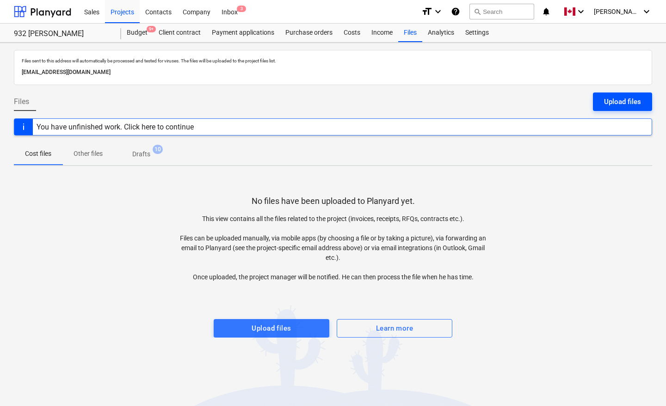
click at [611, 99] on div "Upload files" at bounding box center [622, 102] width 37 height 12
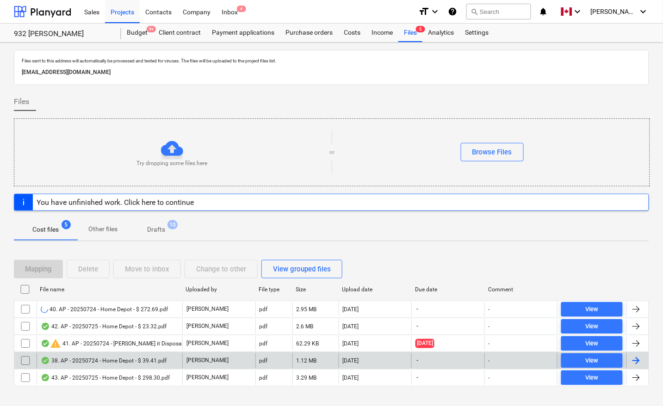
click at [642, 360] on div at bounding box center [636, 360] width 11 height 11
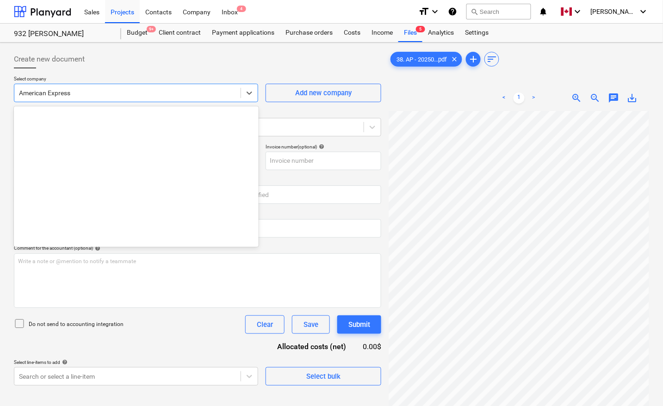
click at [105, 93] on div at bounding box center [127, 92] width 217 height 9
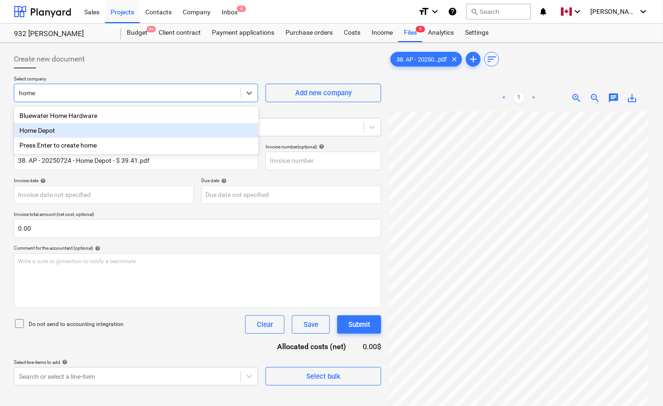
click at [75, 129] on div "Home Depot" at bounding box center [136, 130] width 245 height 15
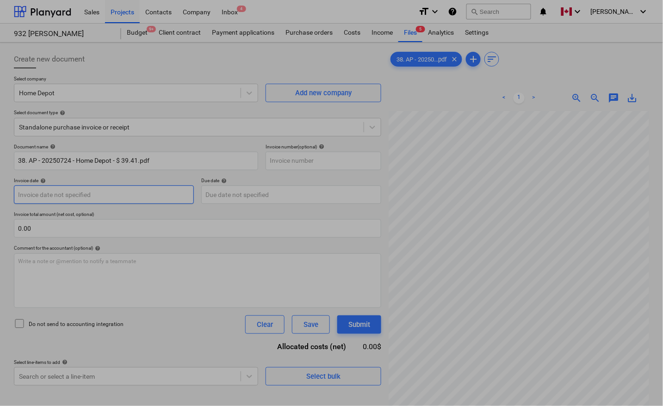
click at [62, 195] on body "Sales Projects Contacts Company Inbox 4 format_size keyboard_arrow_down help se…" at bounding box center [331, 203] width 663 height 406
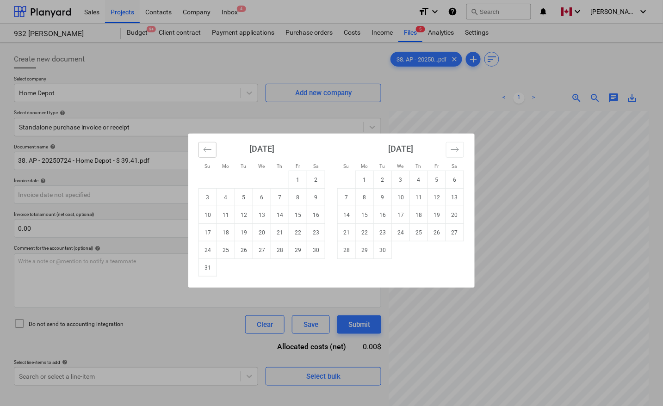
click at [205, 151] on icon "Move backward to switch to the previous month." at bounding box center [207, 149] width 9 height 9
click at [275, 235] on td "24" at bounding box center [280, 233] width 18 height 18
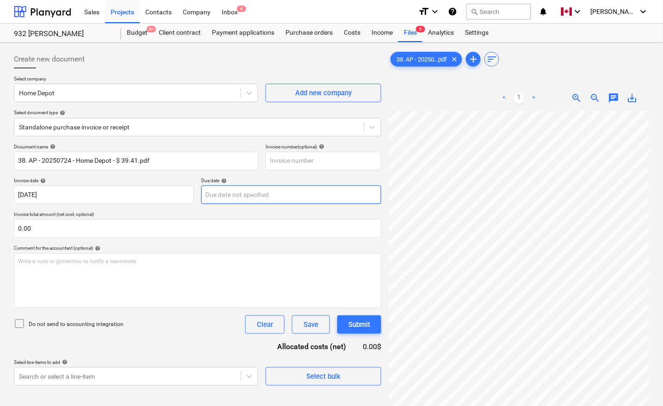
click at [264, 196] on body "Sales Projects Contacts Company Inbox 4 format_size keyboard_arrow_down help se…" at bounding box center [331, 203] width 663 height 406
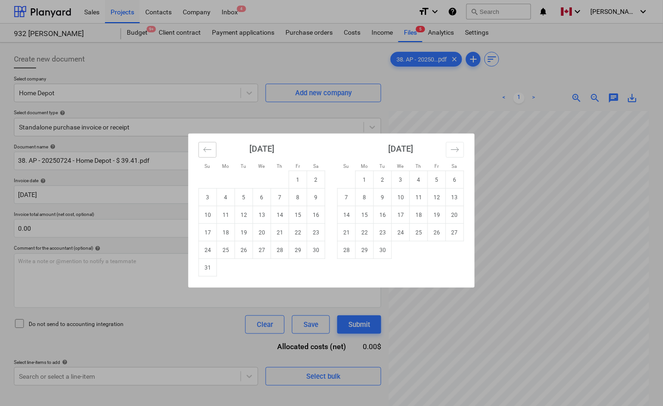
click at [206, 148] on icon "Move backward to switch to the previous month." at bounding box center [208, 149] width 8 height 5
click at [275, 233] on td "24" at bounding box center [280, 233] width 18 height 18
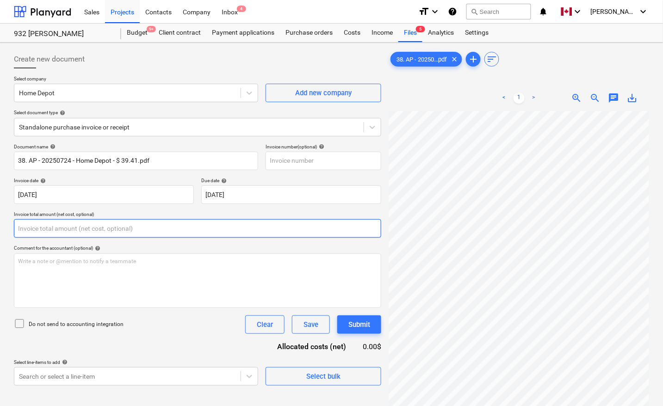
click at [121, 229] on input "text" at bounding box center [197, 228] width 367 height 19
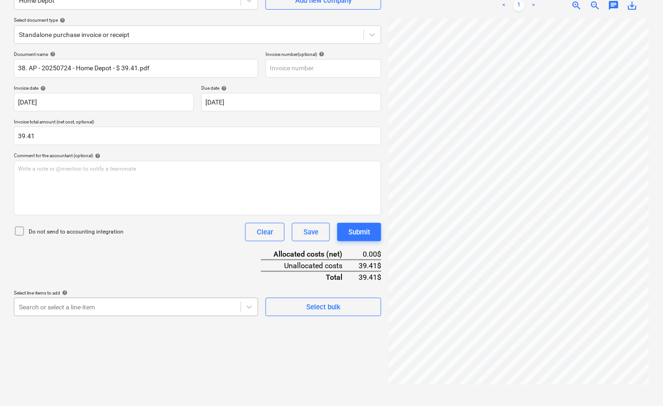
scroll to position [146, 0]
click at [56, 309] on body "Sales Projects Contacts Company Inbox 4 format_size keyboard_arrow_down help se…" at bounding box center [331, 110] width 663 height 406
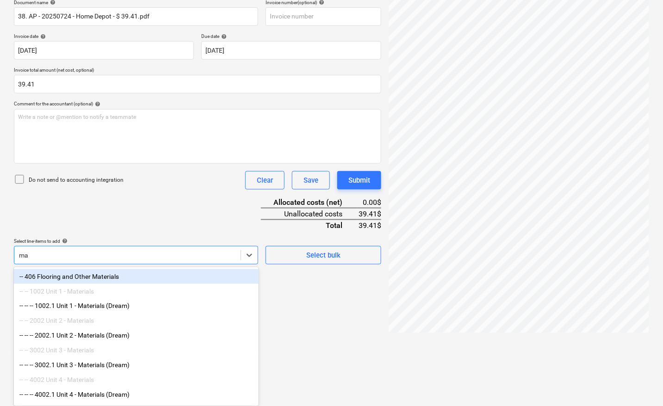
scroll to position [144, 0]
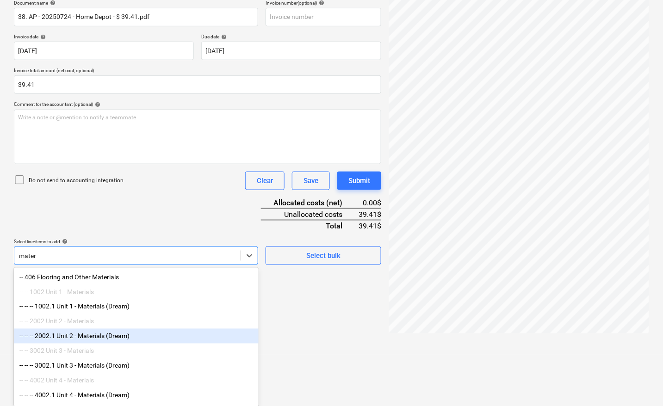
click at [103, 336] on div "-- -- -- 2002.1 Unit 2 - Materials (Dream)" at bounding box center [136, 336] width 245 height 15
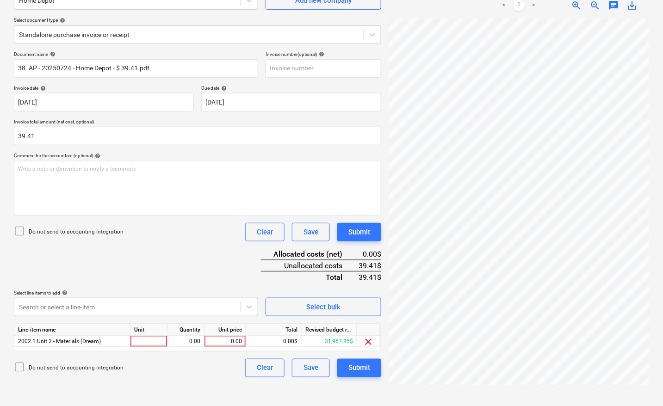
click at [302, 314] on html "Sales Projects Contacts Company Inbox 4 format_size keyboard_arrow_down help se…" at bounding box center [331, 110] width 663 height 406
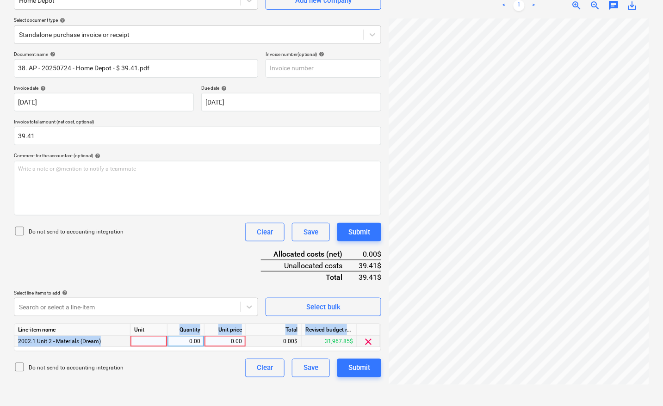
click at [151, 336] on div "Line-item name Unit Quantity Unit price Total Revised budget remaining 2002.1 U…" at bounding box center [197, 338] width 367 height 28
click at [153, 338] on div at bounding box center [149, 342] width 37 height 12
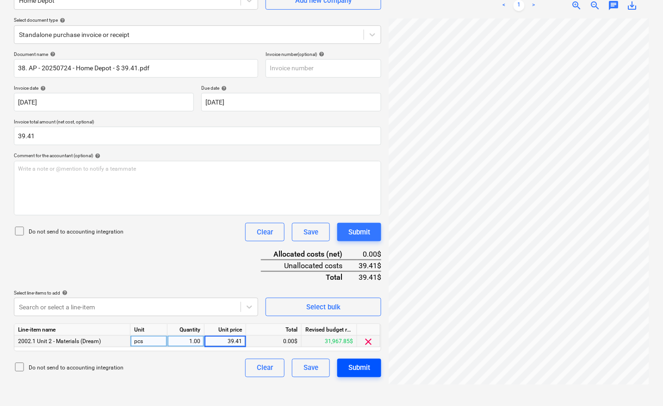
click at [366, 362] on div "Submit" at bounding box center [359, 368] width 22 height 12
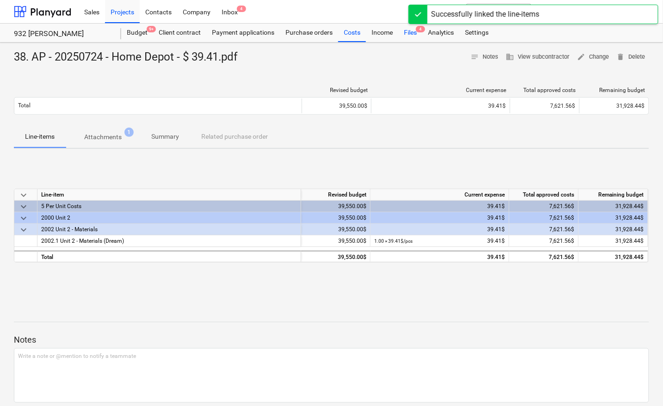
click at [406, 35] on div "Files 4" at bounding box center [410, 33] width 24 height 19
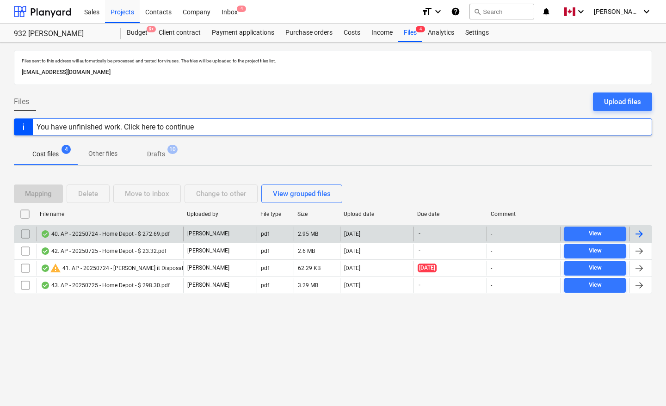
click at [647, 235] on div at bounding box center [641, 234] width 22 height 15
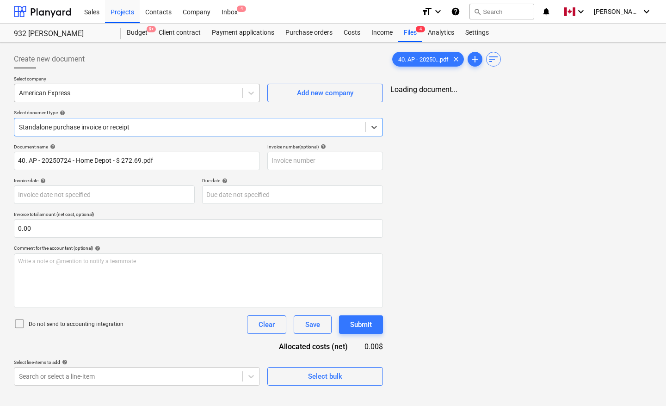
click at [91, 91] on div at bounding box center [128, 92] width 219 height 9
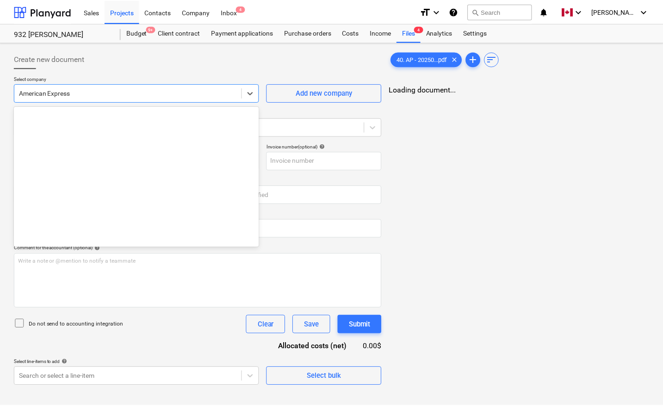
scroll to position [178, 0]
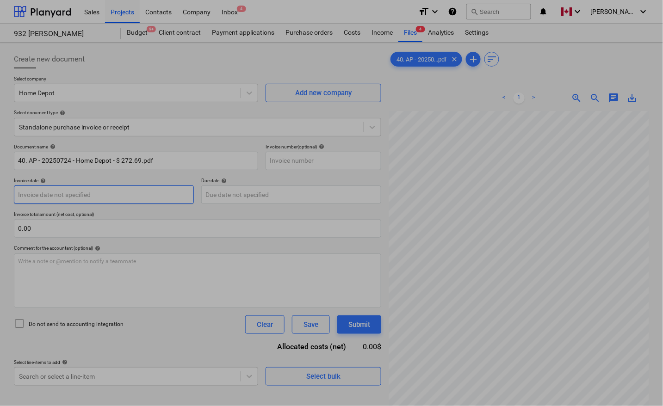
click at [67, 193] on body "Sales Projects Contacts Company Inbox 4 format_size keyboard_arrow_down help se…" at bounding box center [331, 203] width 663 height 406
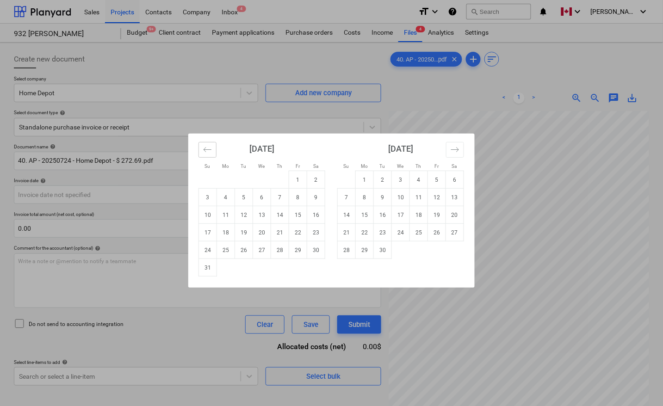
click at [216, 151] on button "Move backward to switch to the previous month." at bounding box center [208, 150] width 18 height 16
click at [281, 234] on td "24" at bounding box center [280, 233] width 18 height 18
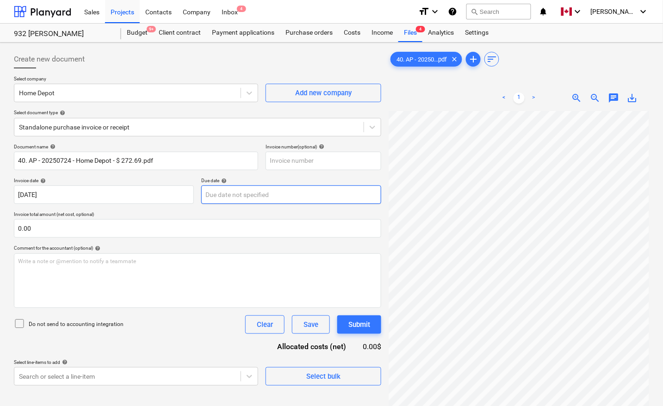
click at [267, 197] on body "Sales Projects Contacts Company Inbox 4 format_size keyboard_arrow_down help se…" at bounding box center [331, 203] width 663 height 406
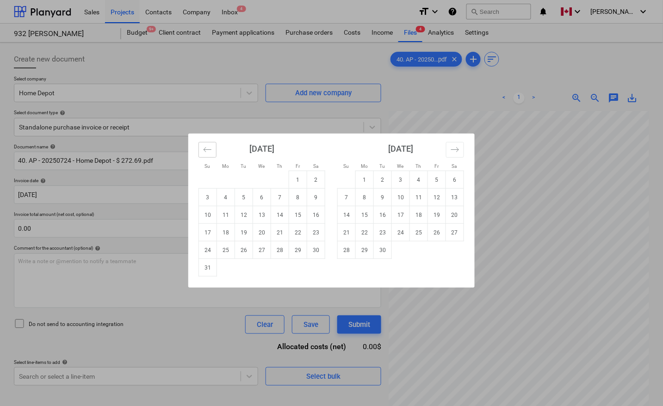
click at [214, 146] on button "Move backward to switch to the previous month." at bounding box center [208, 150] width 18 height 16
click at [278, 235] on td "24" at bounding box center [280, 233] width 18 height 18
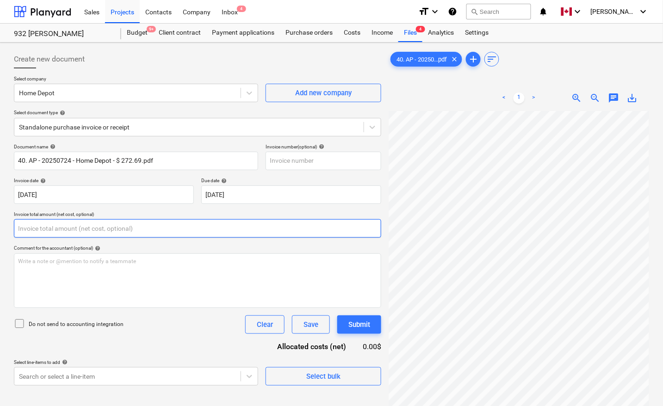
click at [45, 226] on input "text" at bounding box center [197, 228] width 367 height 19
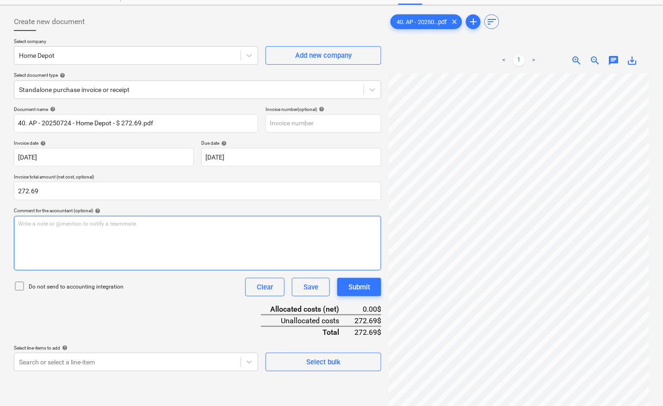
scroll to position [93, 0]
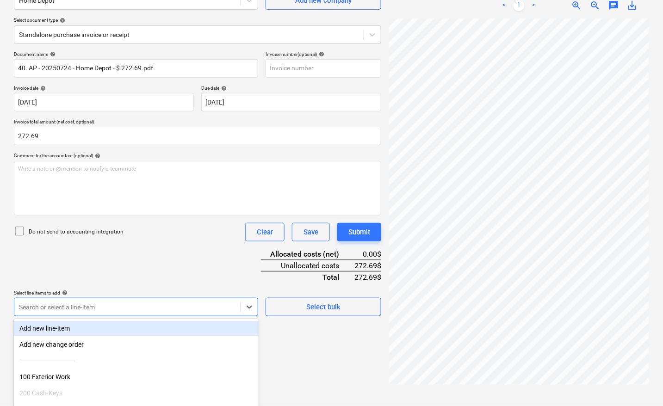
click at [86, 307] on body "Sales Projects Contacts Company Inbox 4 format_size keyboard_arrow_down help se…" at bounding box center [331, 110] width 663 height 406
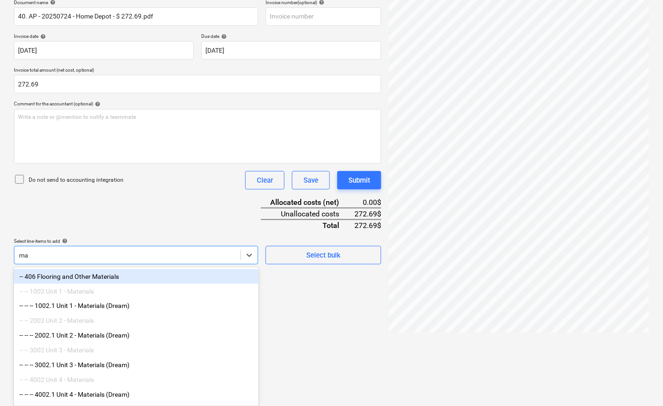
scroll to position [144, 0]
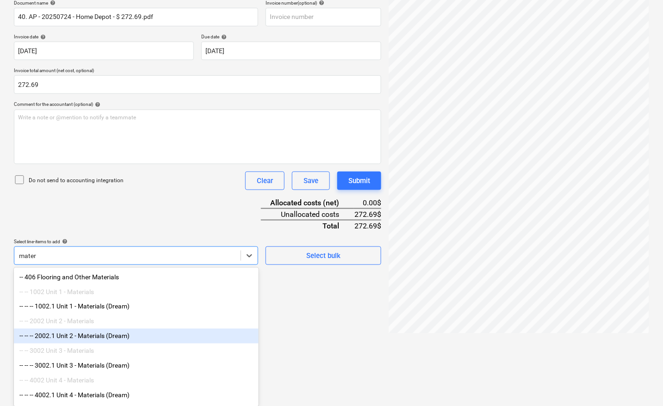
click at [92, 341] on div "-- -- -- 2002.1 Unit 2 - Materials (Dream)" at bounding box center [136, 336] width 245 height 15
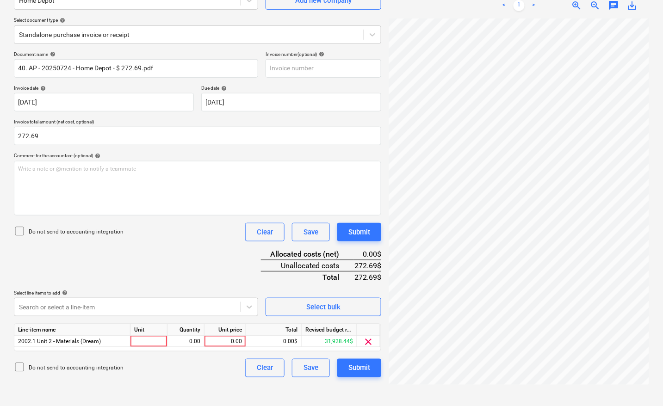
click at [302, 314] on html "Sales Projects Contacts Company Inbox 4 format_size keyboard_arrow_down help se…" at bounding box center [331, 110] width 663 height 406
click at [145, 343] on div at bounding box center [149, 342] width 37 height 12
click at [184, 267] on div "Document name help 40. AP - 20250724 - Home Depot - $ 272.69.pdf Invoice number…" at bounding box center [197, 214] width 367 height 326
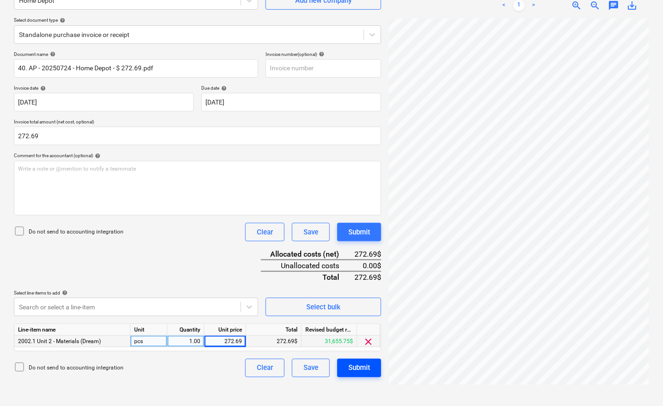
click at [357, 368] on div "Submit" at bounding box center [359, 368] width 22 height 12
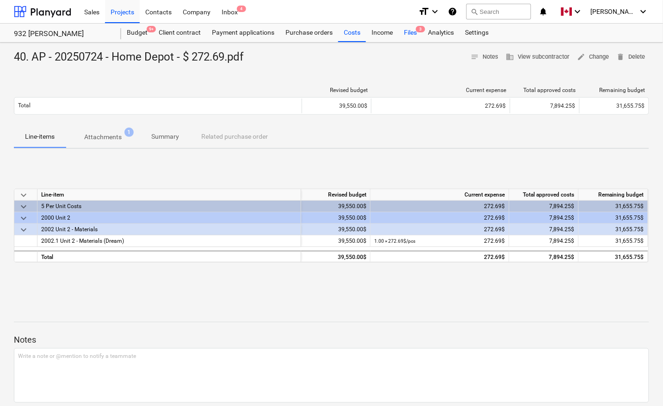
click at [407, 28] on div "Files 3" at bounding box center [410, 33] width 24 height 19
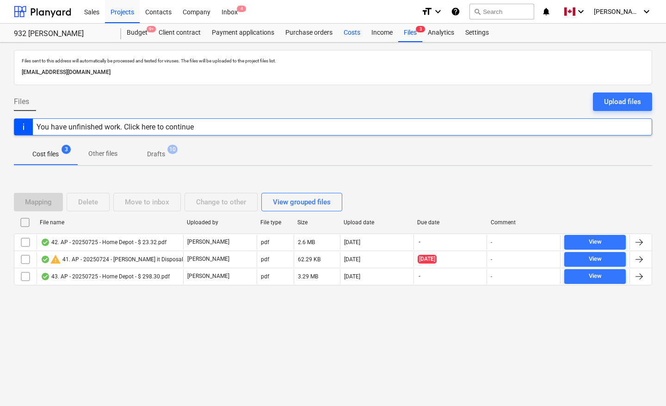
click at [351, 34] on div "Costs" at bounding box center [352, 33] width 28 height 19
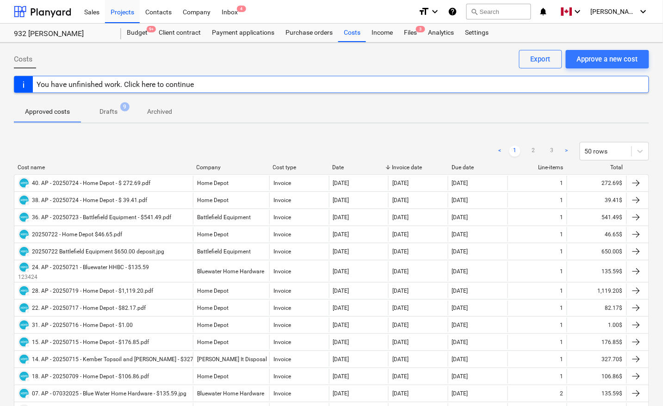
scroll to position [584, 0]
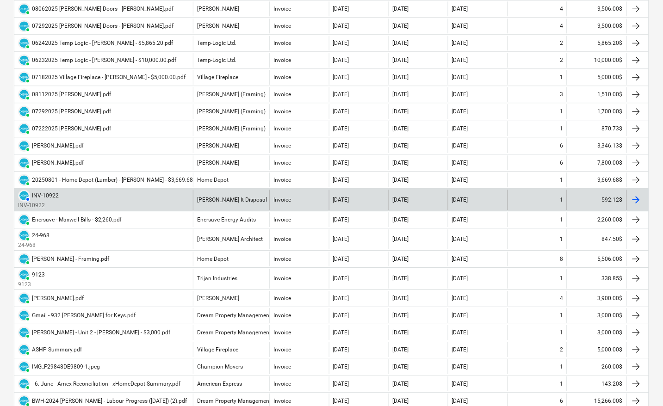
click at [637, 200] on div at bounding box center [636, 199] width 11 height 11
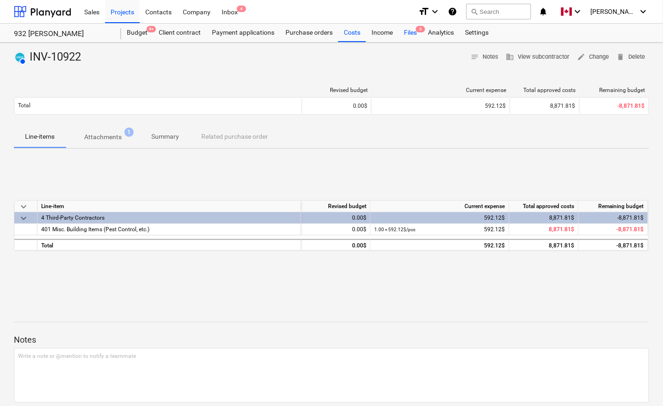
click at [413, 32] on div "Files 3" at bounding box center [410, 33] width 24 height 19
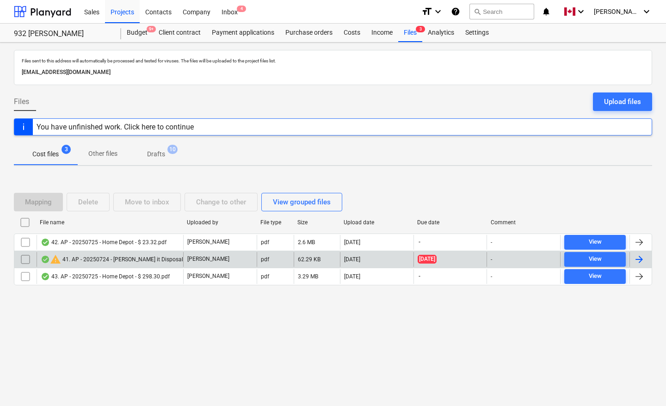
click at [24, 258] on input "checkbox" at bounding box center [25, 259] width 15 height 15
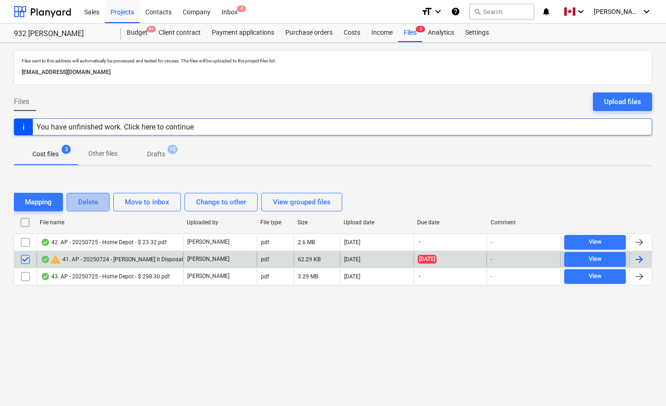
click at [93, 199] on div "Delete" at bounding box center [88, 202] width 20 height 12
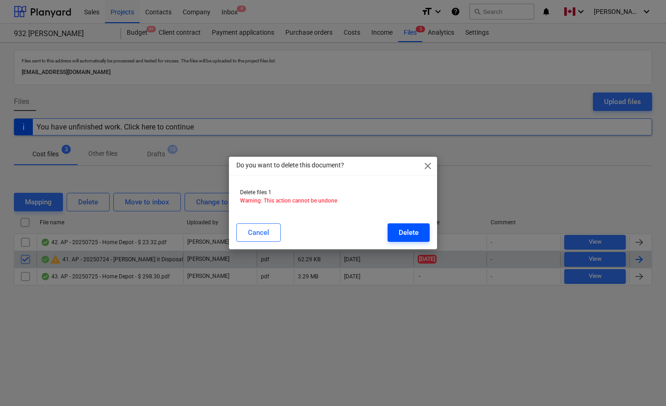
click at [411, 230] on div "Delete" at bounding box center [409, 233] width 20 height 12
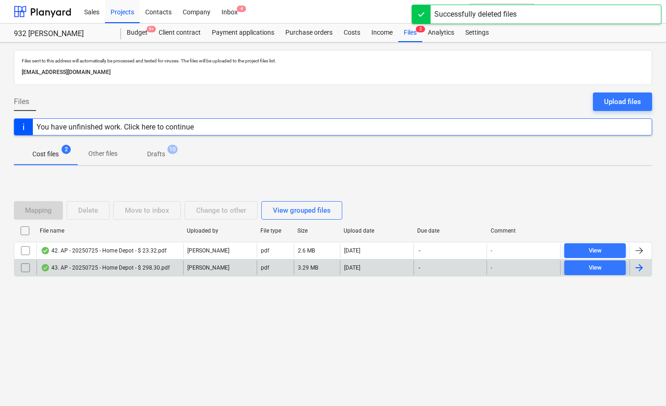
click at [197, 334] on div "Files sent to this address will automatically be processed and tested for virus…" at bounding box center [333, 225] width 666 height 364
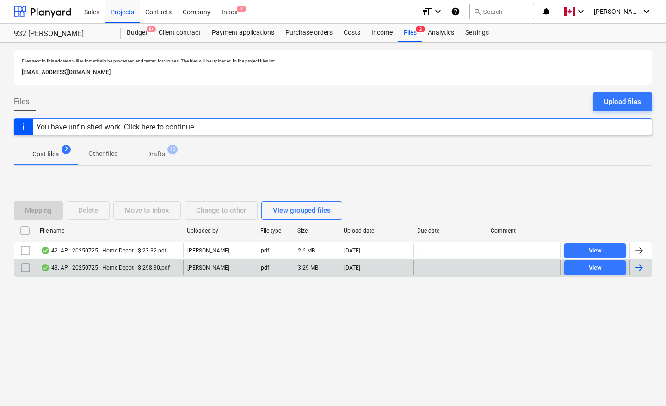
click at [466, 174] on div "Mapping Delete Move to inbox Change to other View grouped files File name Uploa…" at bounding box center [333, 243] width 639 height 139
click at [427, 182] on div "Mapping Delete Move to inbox Change to other View grouped files File name Uploa…" at bounding box center [333, 243] width 639 height 139
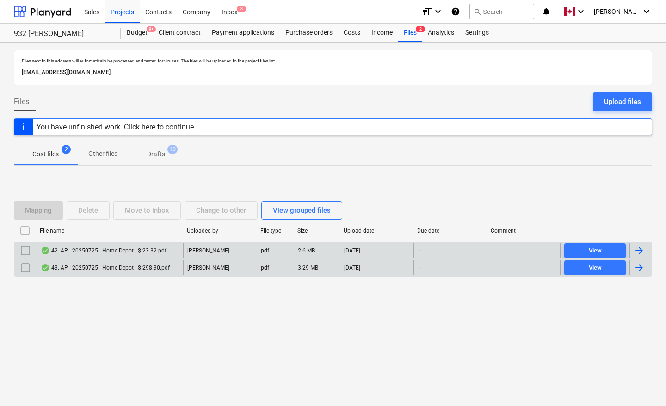
click at [644, 253] on div at bounding box center [639, 250] width 11 height 11
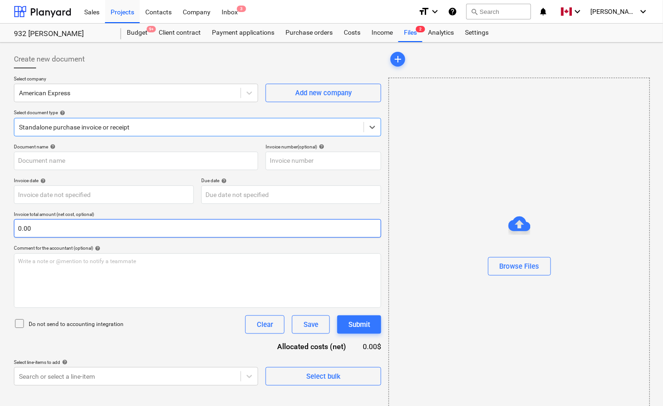
type input "42. AP - 20250725 - Home Depot - $ 23.32.pdf"
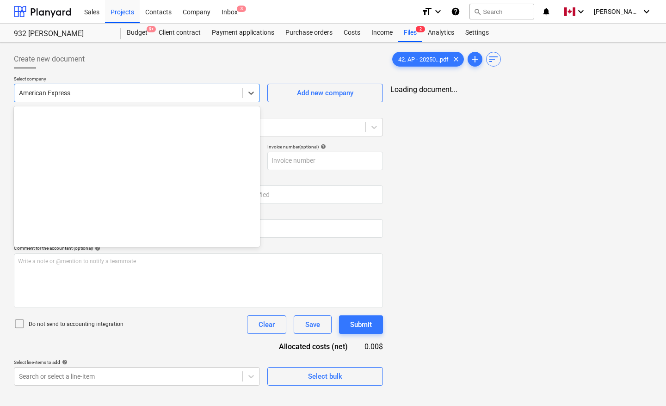
click at [101, 88] on div at bounding box center [128, 92] width 219 height 9
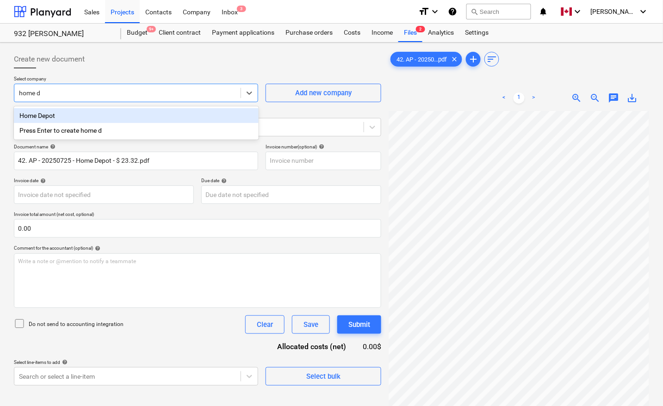
type input "home de"
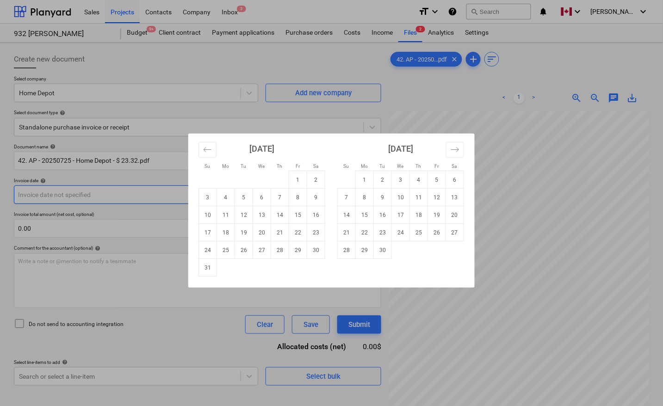
click at [94, 190] on body "Sales Projects Contacts Company Inbox 3 format_size keyboard_arrow_down help se…" at bounding box center [331, 203] width 663 height 406
click at [207, 151] on icon "Move backward to switch to the previous month." at bounding box center [207, 149] width 9 height 9
click at [295, 235] on td "25" at bounding box center [298, 233] width 18 height 18
type input "[DATE]"
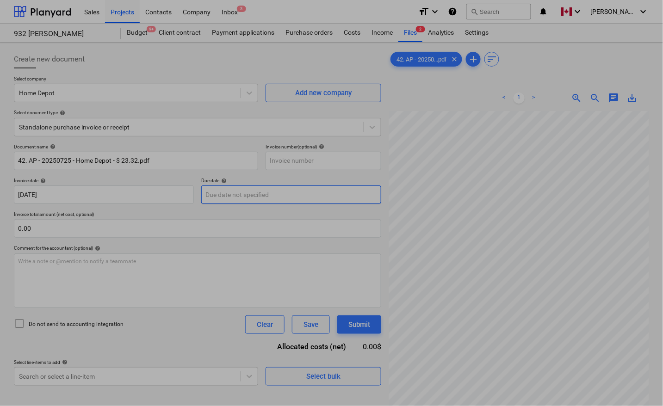
click at [279, 196] on body "Sales Projects Contacts Company Inbox 3 format_size keyboard_arrow_down help se…" at bounding box center [331, 203] width 663 height 406
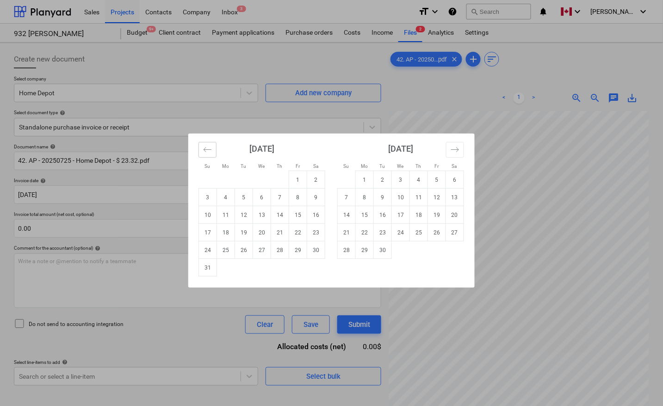
drag, startPoint x: 207, startPoint y: 142, endPoint x: 207, endPoint y: 146, distance: 4.7
click at [207, 142] on div "[DATE] 1 2 3 4 5 6 7 8 9 10 11 12 13 14 15 16 17 18 19 20 21 22 23 24 25 26 27 …" at bounding box center [331, 211] width 286 height 154
click at [208, 147] on icon "Move backward to switch to the previous month." at bounding box center [207, 149] width 9 height 9
click at [297, 232] on td "25" at bounding box center [298, 233] width 18 height 18
type input "25 Jul 2025"
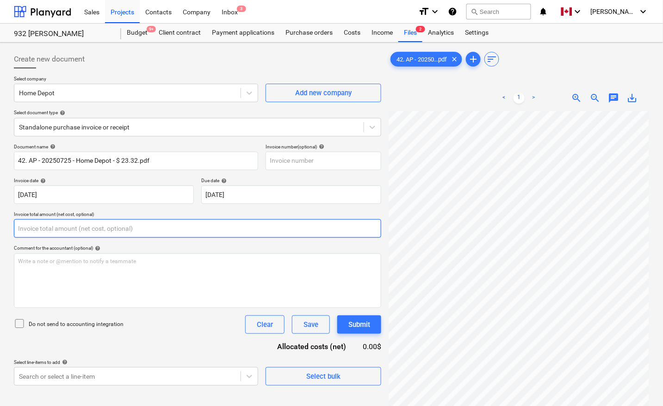
click at [88, 228] on input "text" at bounding box center [197, 228] width 367 height 19
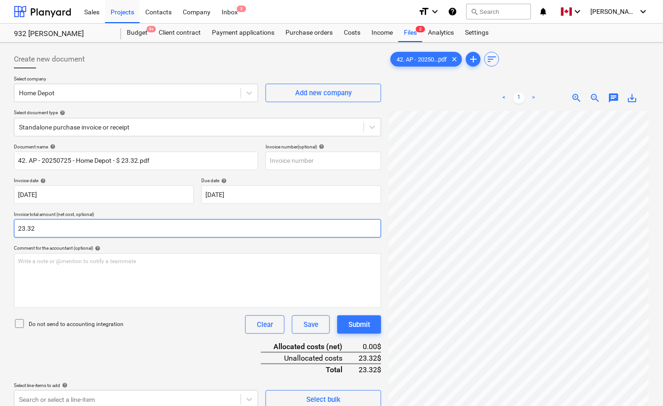
type input "23.32"
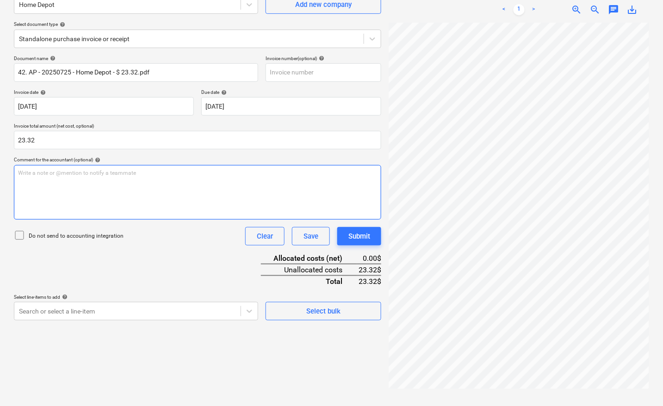
scroll to position [93, 0]
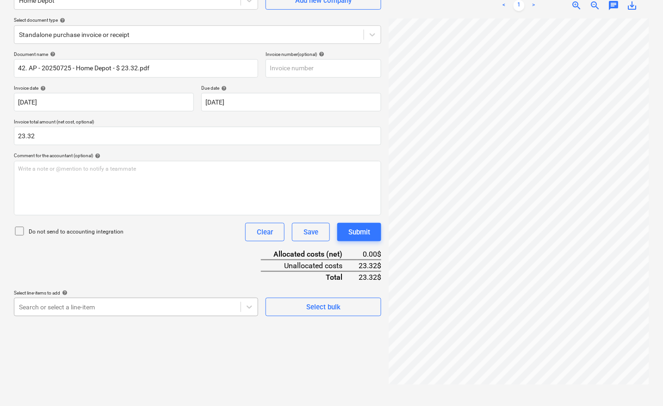
click at [93, 303] on body "Sales Projects Contacts Company Inbox 3 format_size keyboard_arrow_down help se…" at bounding box center [331, 110] width 663 height 406
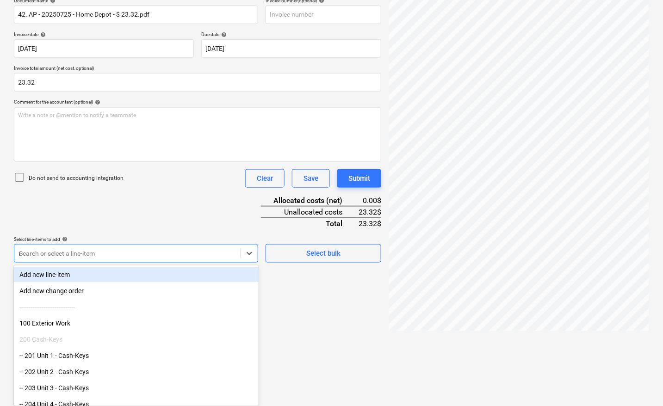
scroll to position [144, 0]
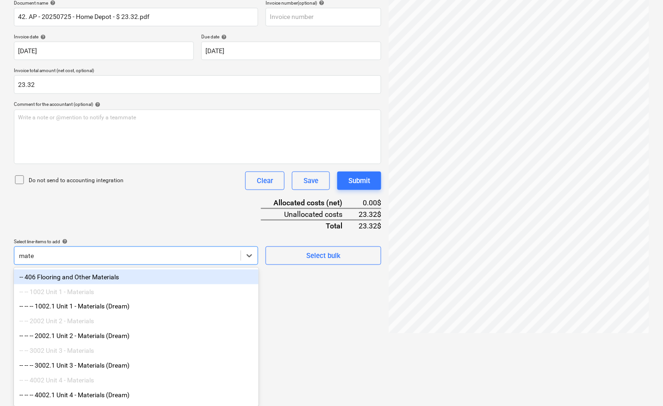
type input "mater"
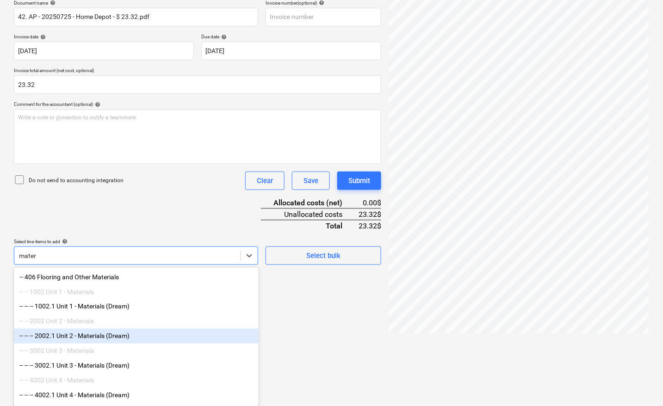
click at [126, 336] on div "-- -- -- 2002.1 Unit 2 - Materials (Dream)" at bounding box center [136, 336] width 245 height 15
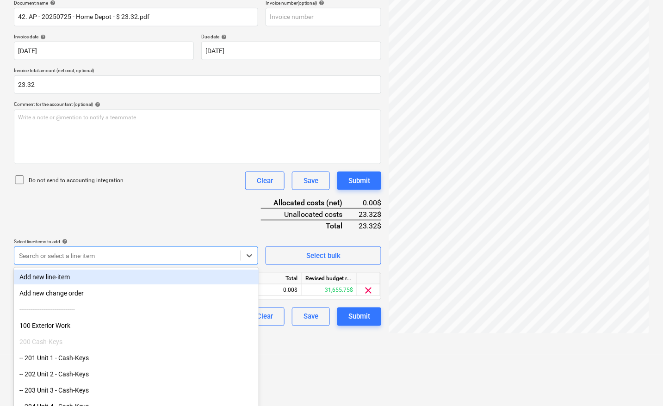
click at [315, 262] on html "Sales Projects Contacts Company Inbox 3 format_size keyboard_arrow_down help se…" at bounding box center [331, 59] width 663 height 406
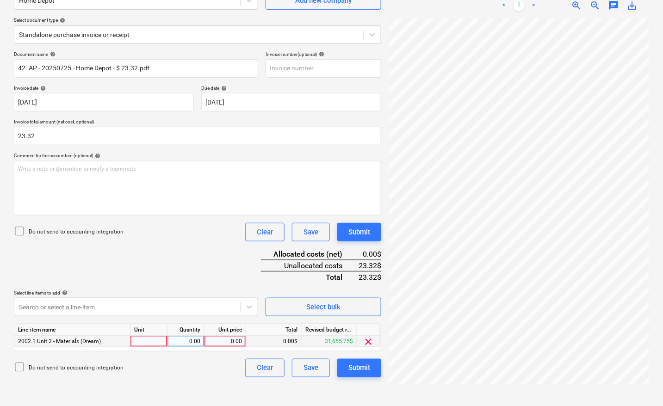
click at [153, 340] on div at bounding box center [149, 342] width 37 height 12
type input "pcs"
type input "23.32"
click at [198, 260] on div "Document name help 42. AP - 20250725 - Home Depot - $ 23.32.pdf Invoice number …" at bounding box center [197, 214] width 367 height 326
click at [364, 368] on div "Submit" at bounding box center [359, 368] width 22 height 12
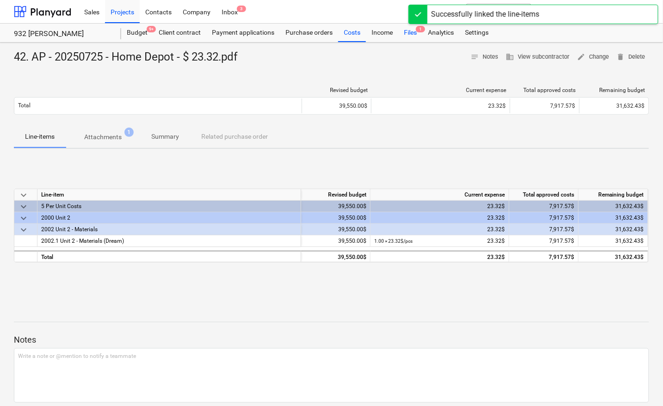
click at [408, 33] on div "Files 1" at bounding box center [410, 33] width 24 height 19
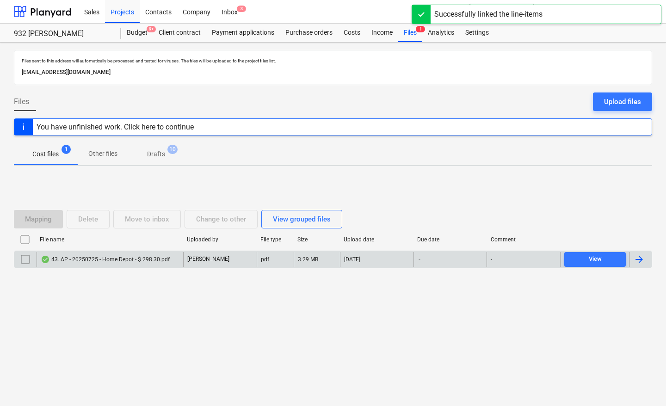
click at [639, 257] on div at bounding box center [639, 259] width 11 height 11
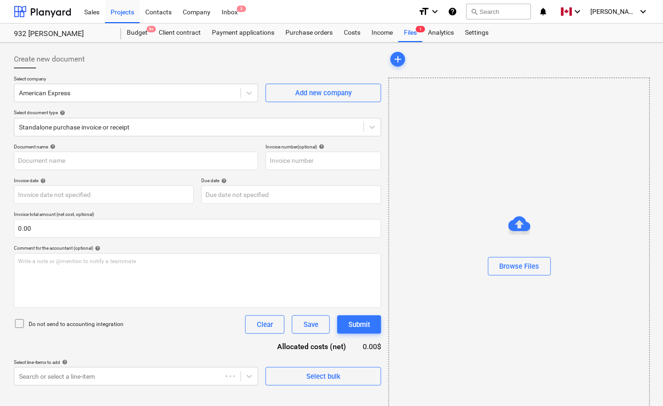
type input "43. AP - 20250725 - Home Depot - $ 298.30.pdf"
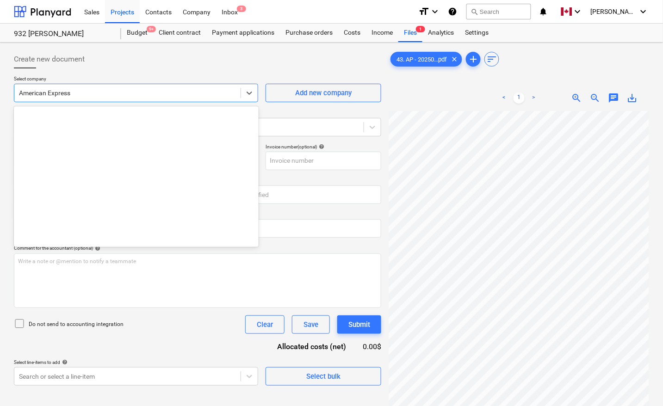
click at [63, 95] on div at bounding box center [127, 92] width 217 height 9
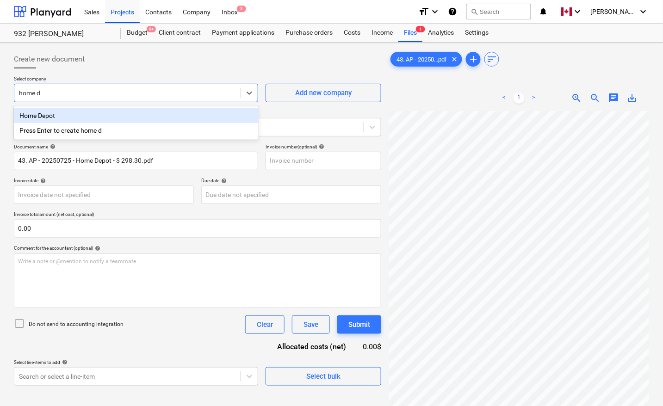
type input "home de"
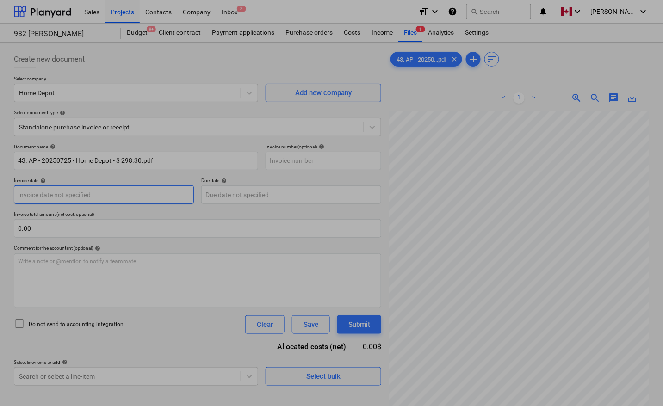
click at [61, 198] on body "Sales Projects Contacts Company Inbox 3 format_size keyboard_arrow_down help se…" at bounding box center [331, 203] width 663 height 406
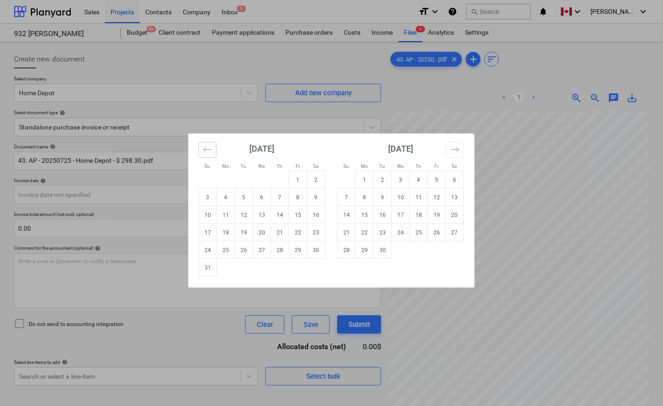
click at [209, 151] on icon "Move backward to switch to the previous month." at bounding box center [207, 149] width 9 height 9
click at [298, 234] on td "25" at bounding box center [298, 233] width 18 height 18
type input "25 Jul 2025"
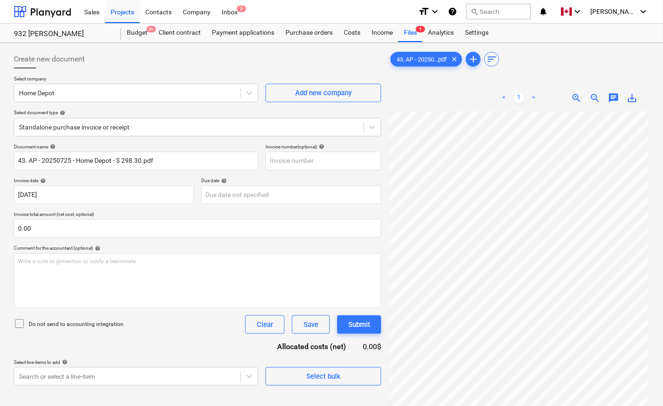
click at [272, 185] on p "Due date help" at bounding box center [291, 182] width 180 height 8
click at [274, 194] on body "Sales Projects Contacts Company Inbox 3 format_size keyboard_arrow_down help se…" at bounding box center [331, 203] width 663 height 406
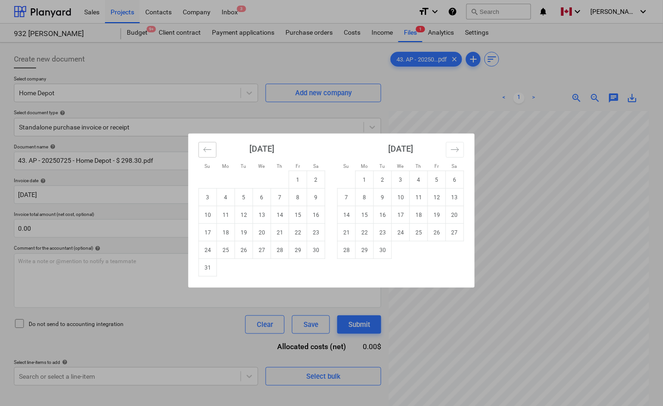
drag, startPoint x: 210, startPoint y: 148, endPoint x: 239, endPoint y: 193, distance: 53.9
click at [209, 148] on icon "Move backward to switch to the previous month." at bounding box center [207, 149] width 9 height 9
click at [300, 230] on td "25" at bounding box center [298, 233] width 18 height 18
type input "25 Jul 2025"
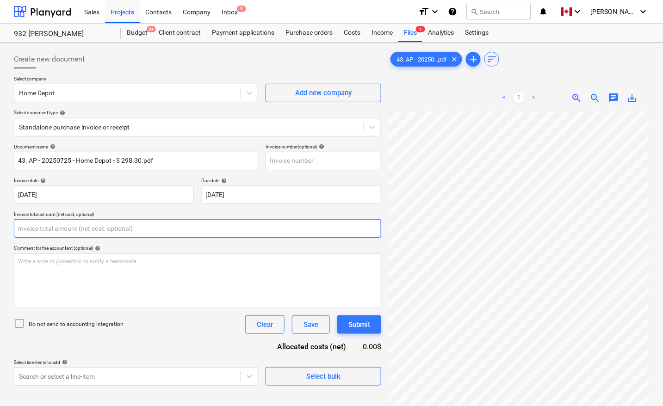
click at [42, 228] on input "text" at bounding box center [197, 228] width 367 height 19
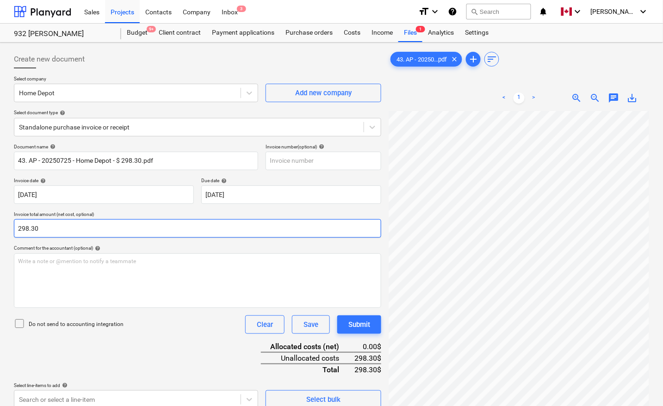
type input "298.30"
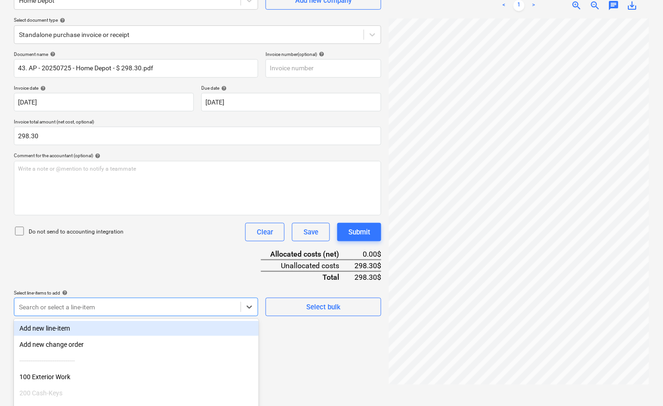
click at [106, 306] on body "Sales Projects Contacts Company Inbox 3 format_size keyboard_arrow_down help se…" at bounding box center [331, 110] width 663 height 406
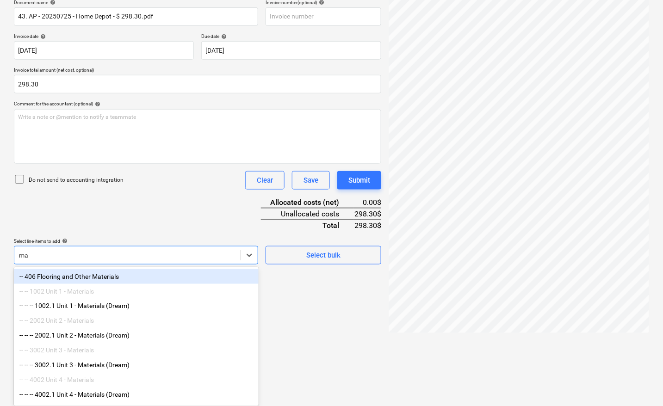
scroll to position [144, 0]
type input "materi"
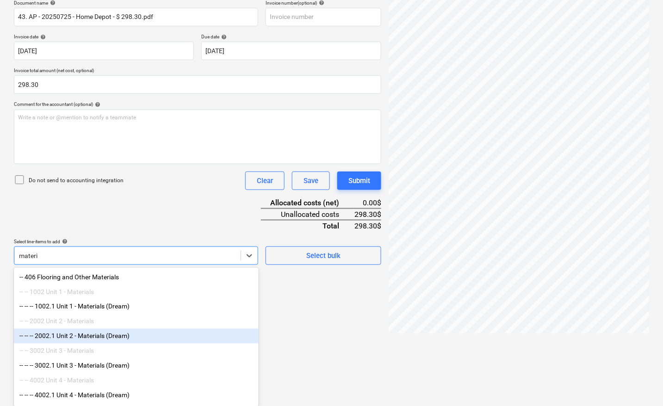
click at [102, 341] on div "-- -- -- 2002.1 Unit 2 - Materials (Dream)" at bounding box center [136, 336] width 245 height 15
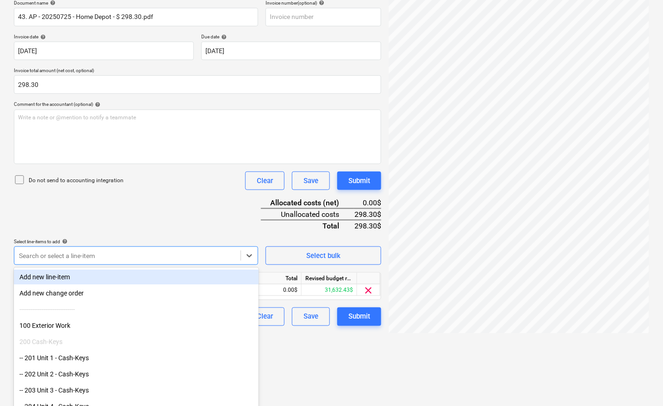
click at [329, 262] on html "Sales Projects Contacts Company Inbox 3 format_size keyboard_arrow_down help se…" at bounding box center [331, 59] width 663 height 406
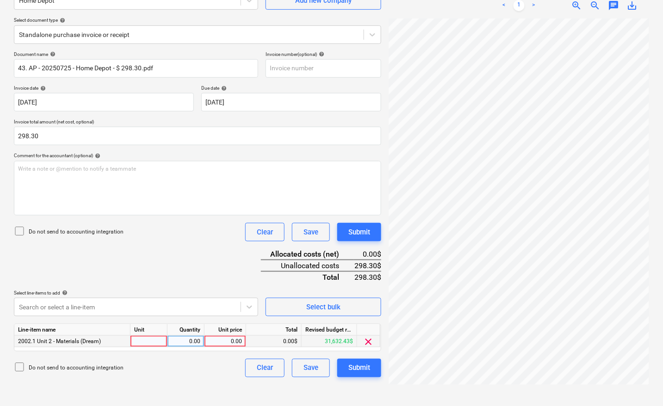
click at [145, 341] on div at bounding box center [149, 342] width 37 height 12
type input "pcs"
type input "298.30"
click at [179, 368] on div "Do not send to accounting integration Clear Save Submit" at bounding box center [197, 368] width 367 height 19
click at [362, 365] on div "Submit" at bounding box center [359, 368] width 22 height 12
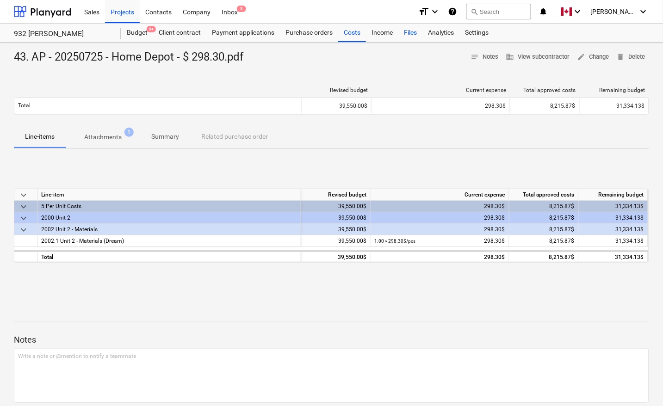
click at [412, 31] on div "Files" at bounding box center [410, 33] width 24 height 19
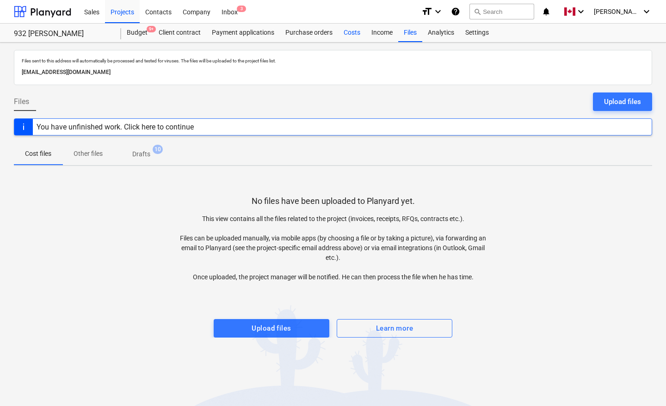
click at [352, 34] on div "Costs" at bounding box center [352, 33] width 28 height 19
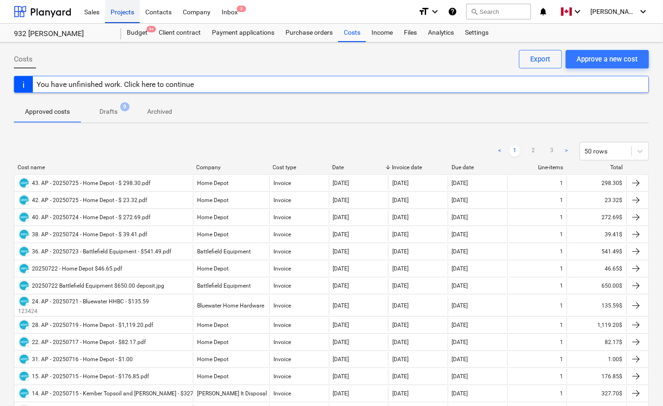
click at [116, 11] on div "Projects" at bounding box center [122, 12] width 35 height 24
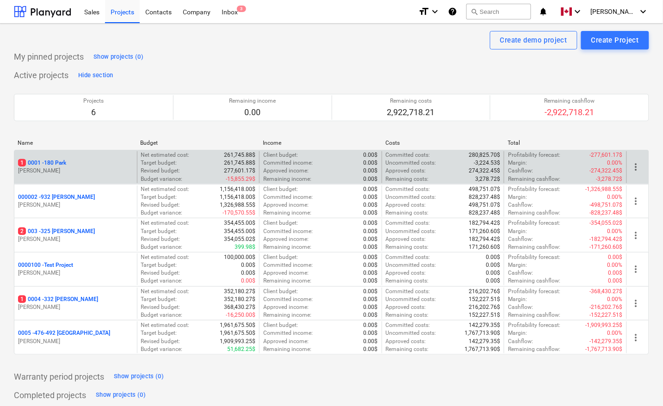
click at [63, 162] on p "1 0001 - 180 Park" at bounding box center [42, 163] width 48 height 8
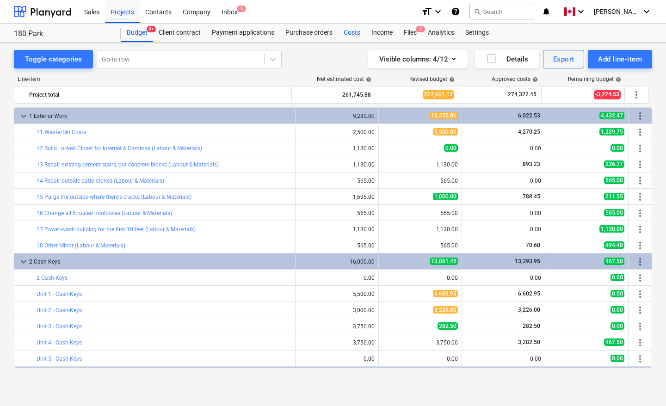
click at [350, 34] on div "Costs" at bounding box center [352, 33] width 28 height 19
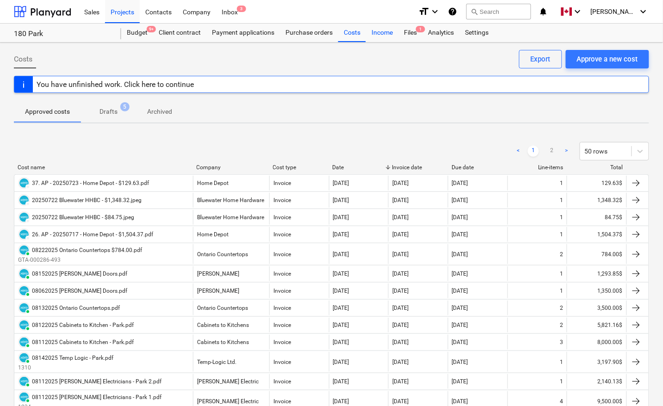
scroll to position [311, 0]
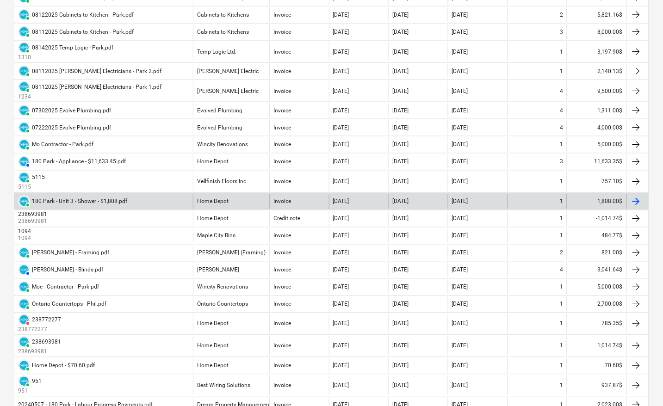
click at [236, 206] on div "Home Depot" at bounding box center [231, 201] width 76 height 15
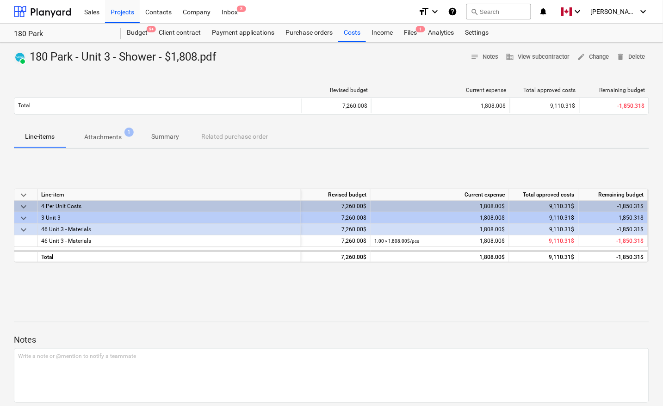
click at [98, 133] on p "Attachments" at bounding box center [102, 137] width 37 height 10
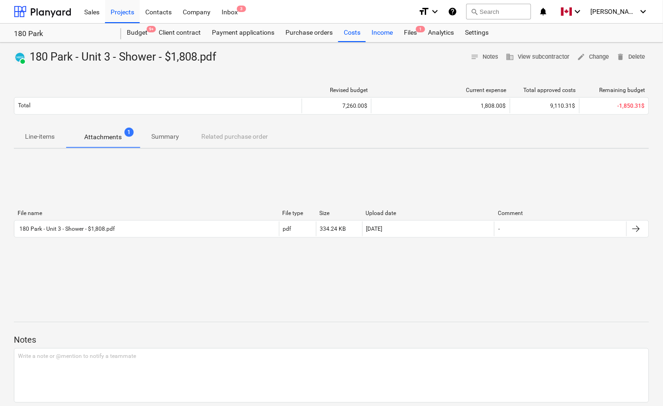
click at [378, 31] on div "Income" at bounding box center [382, 33] width 32 height 19
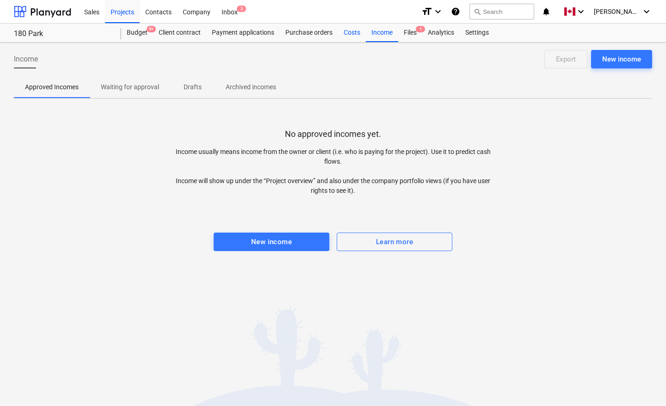
click at [352, 35] on div "Costs" at bounding box center [352, 33] width 28 height 19
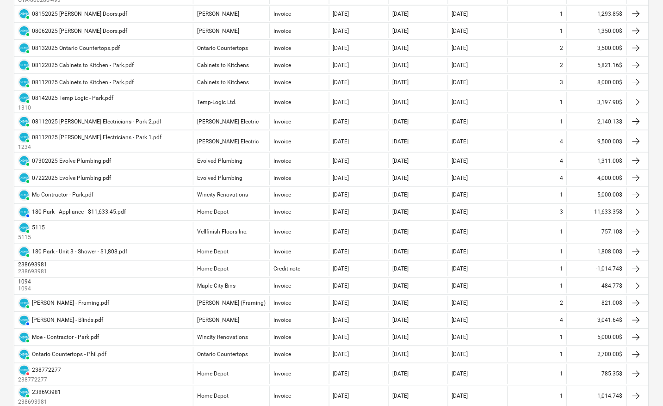
scroll to position [289, 0]
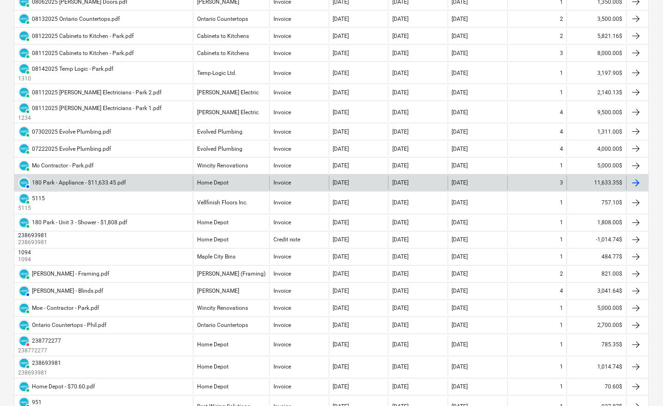
click at [237, 181] on div "Home Depot" at bounding box center [231, 183] width 76 height 15
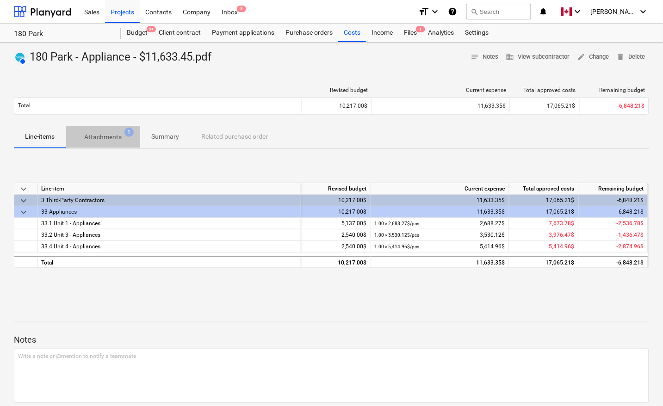
click at [110, 133] on p "Attachments" at bounding box center [102, 137] width 37 height 10
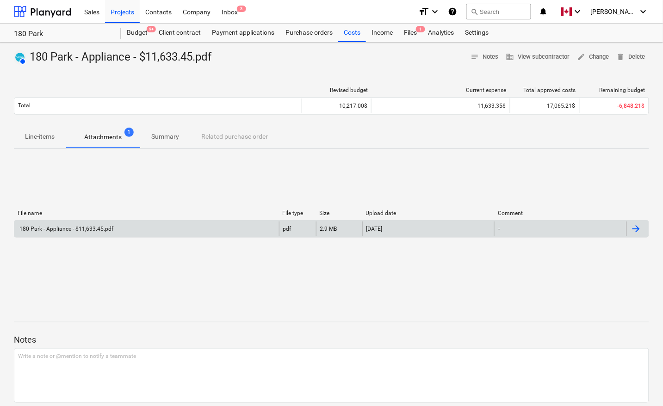
click at [246, 232] on div "180 Park - Appliance - $11,633.45.pdf" at bounding box center [146, 229] width 265 height 15
